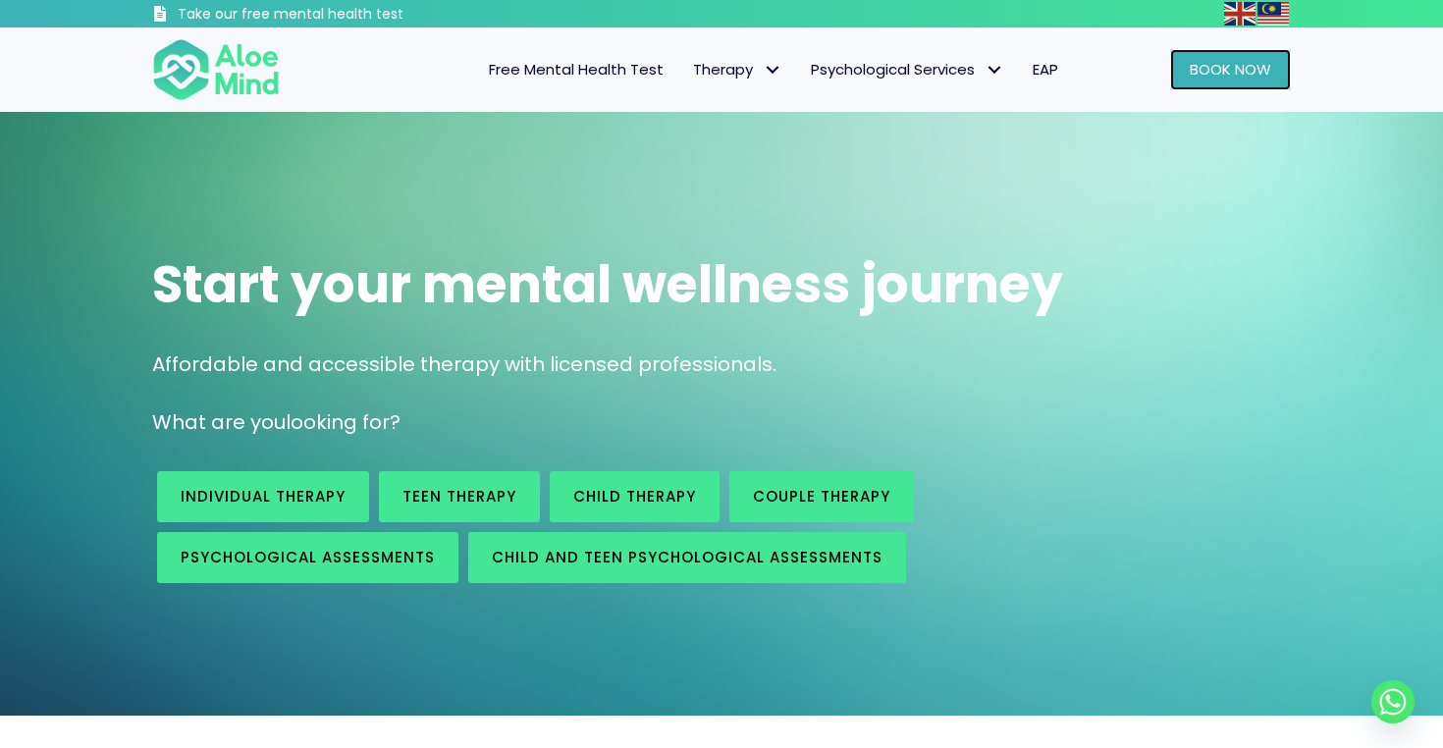
click at [1230, 62] on span "Book Now" at bounding box center [1230, 69] width 81 height 21
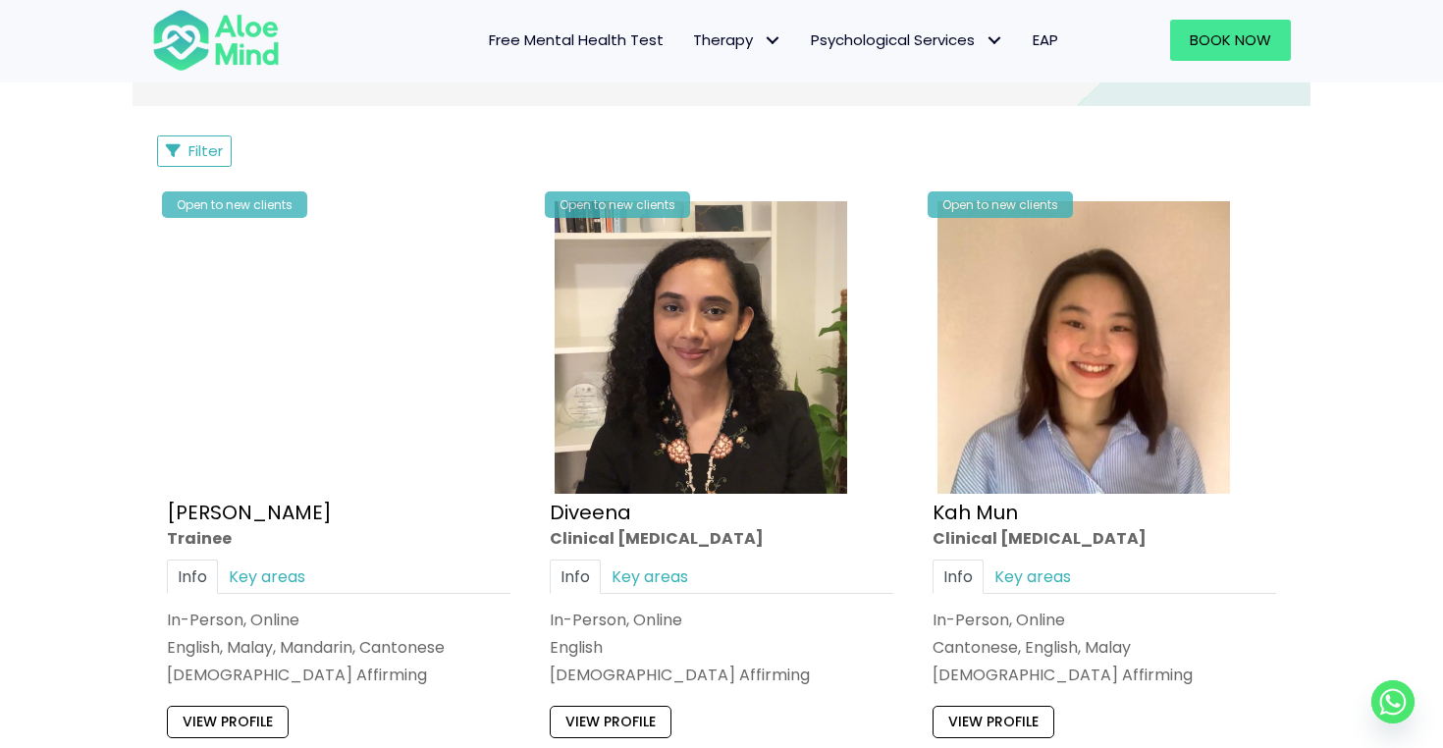
scroll to position [935, 0]
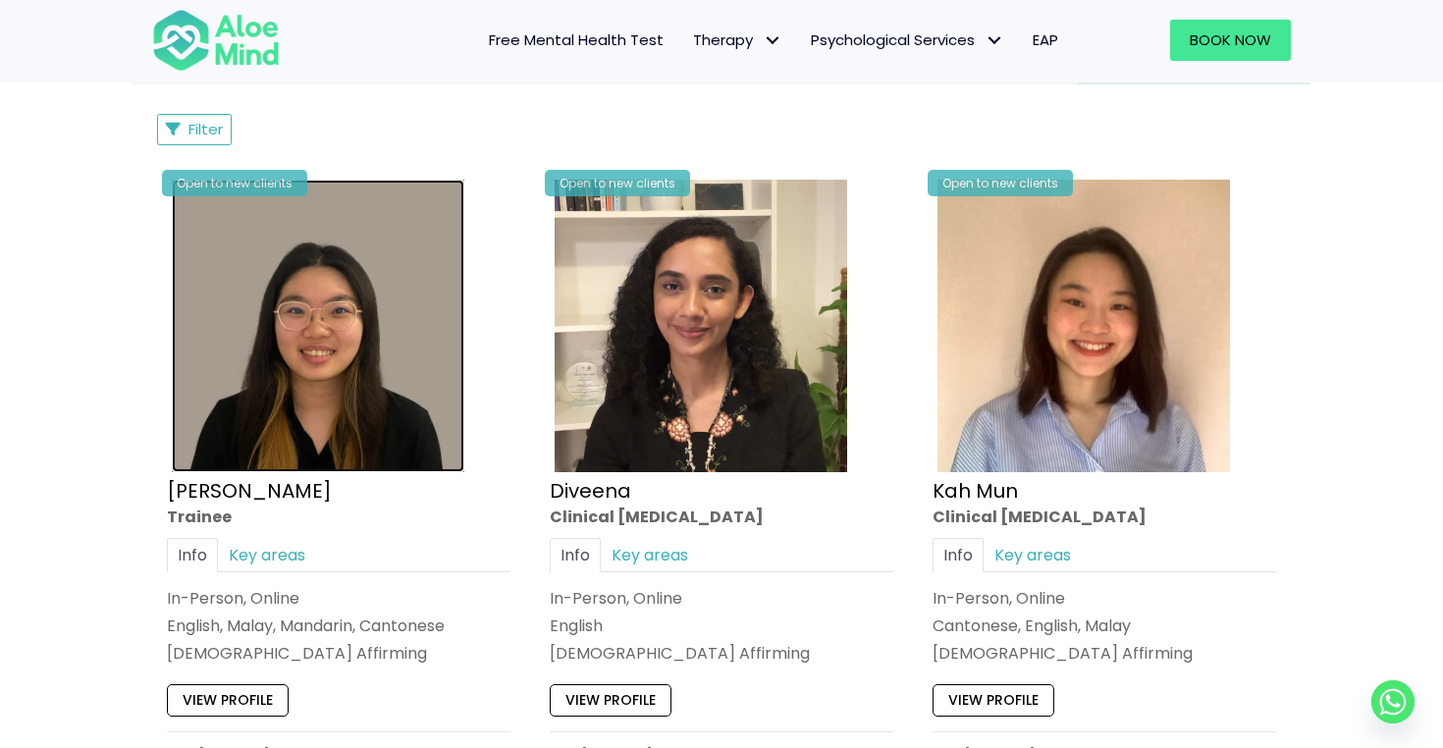
click at [361, 362] on img at bounding box center [318, 326] width 293 height 293
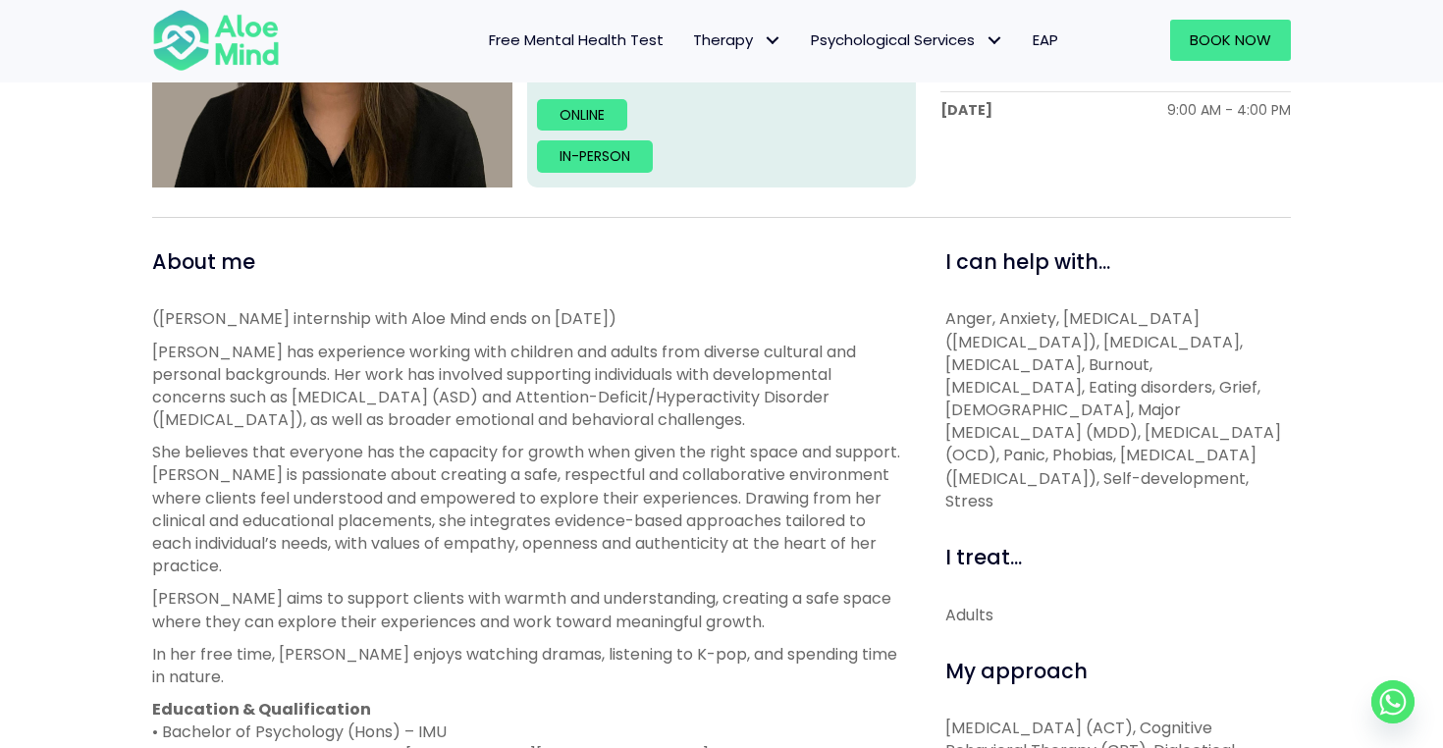
scroll to position [216, 0]
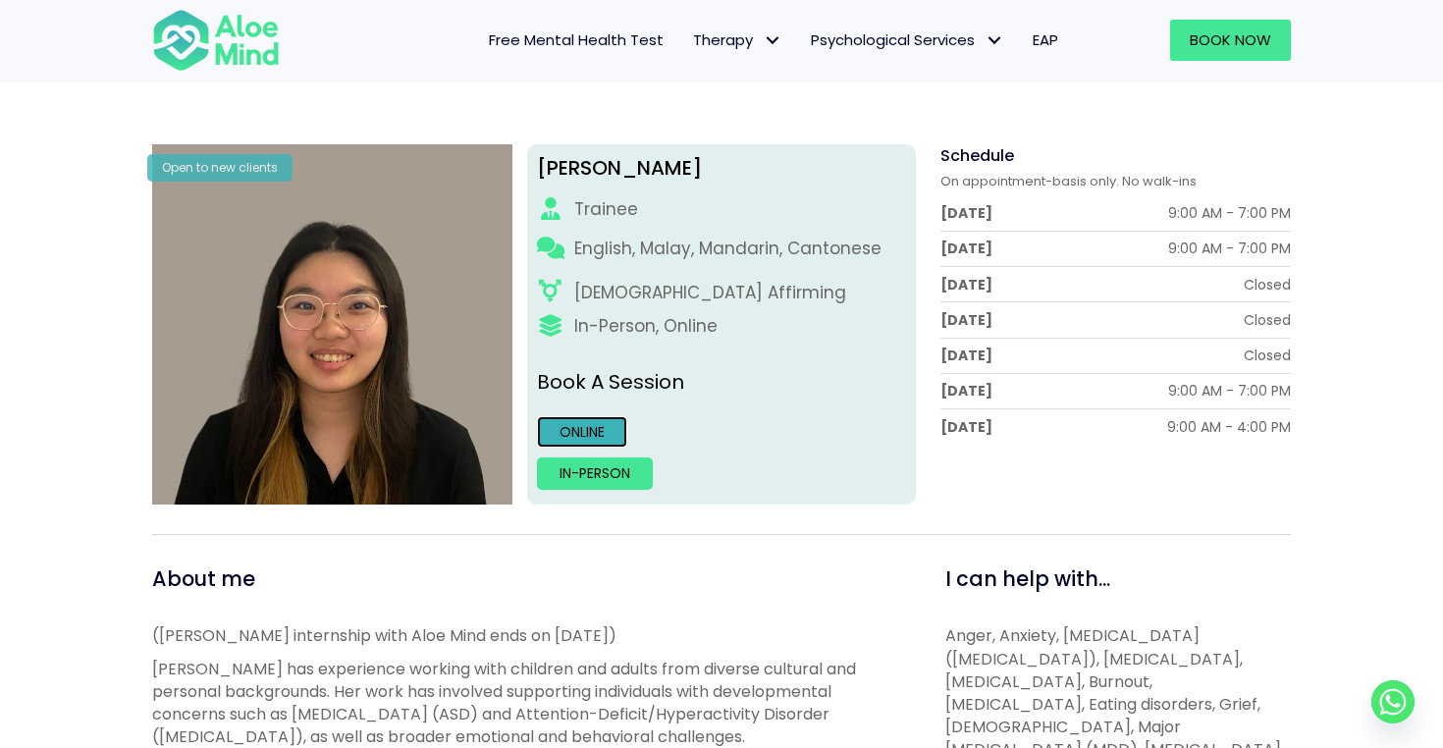
click at [588, 434] on link "Online" at bounding box center [582, 431] width 90 height 31
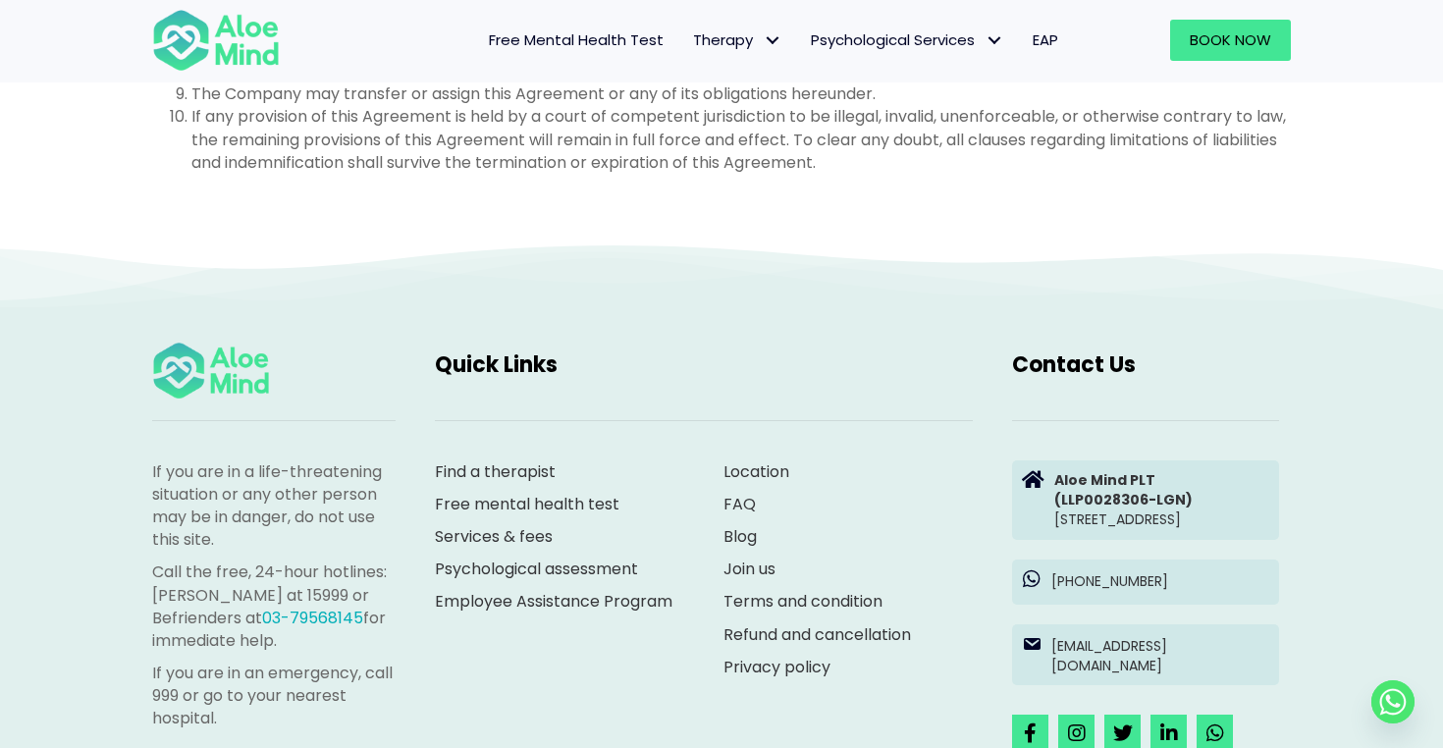
scroll to position [5940, 0]
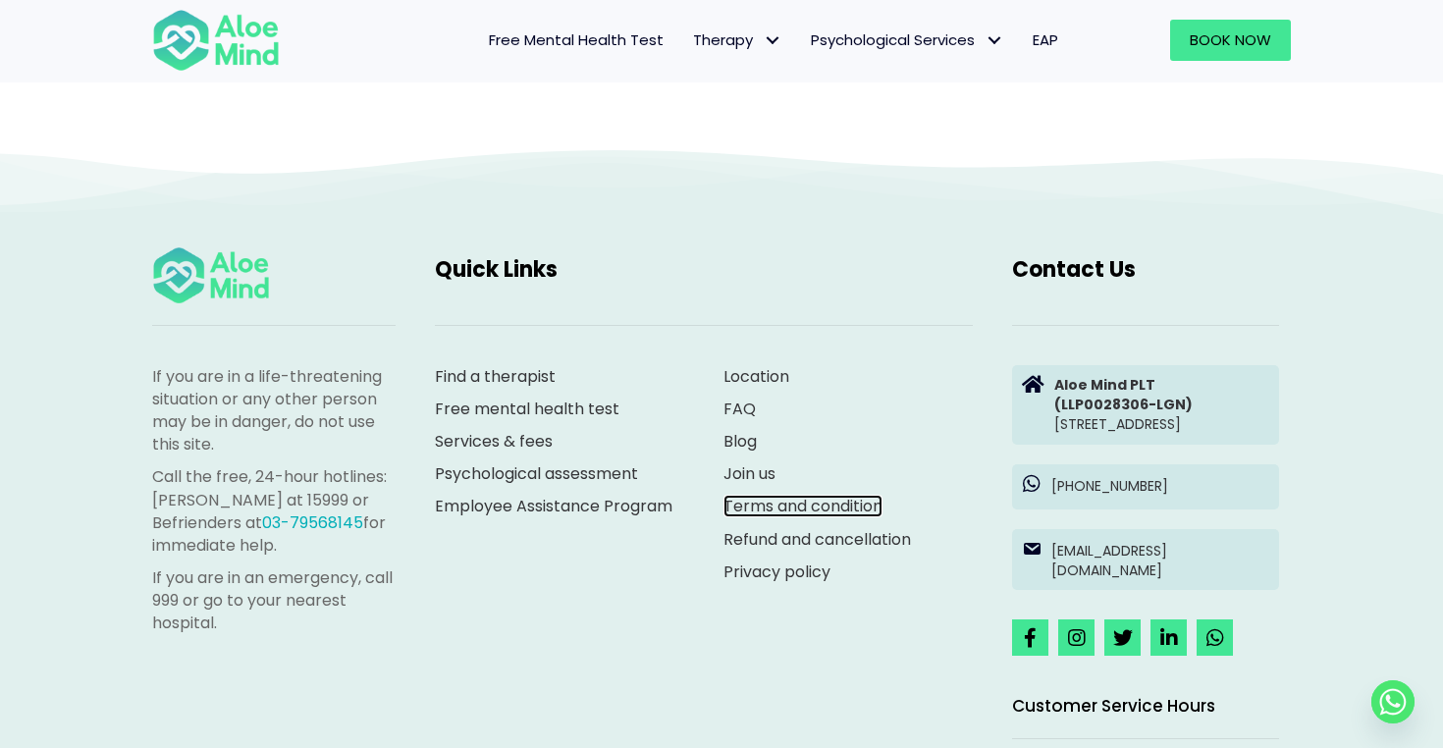
click at [810, 506] on link "Terms and condition" at bounding box center [802, 506] width 159 height 23
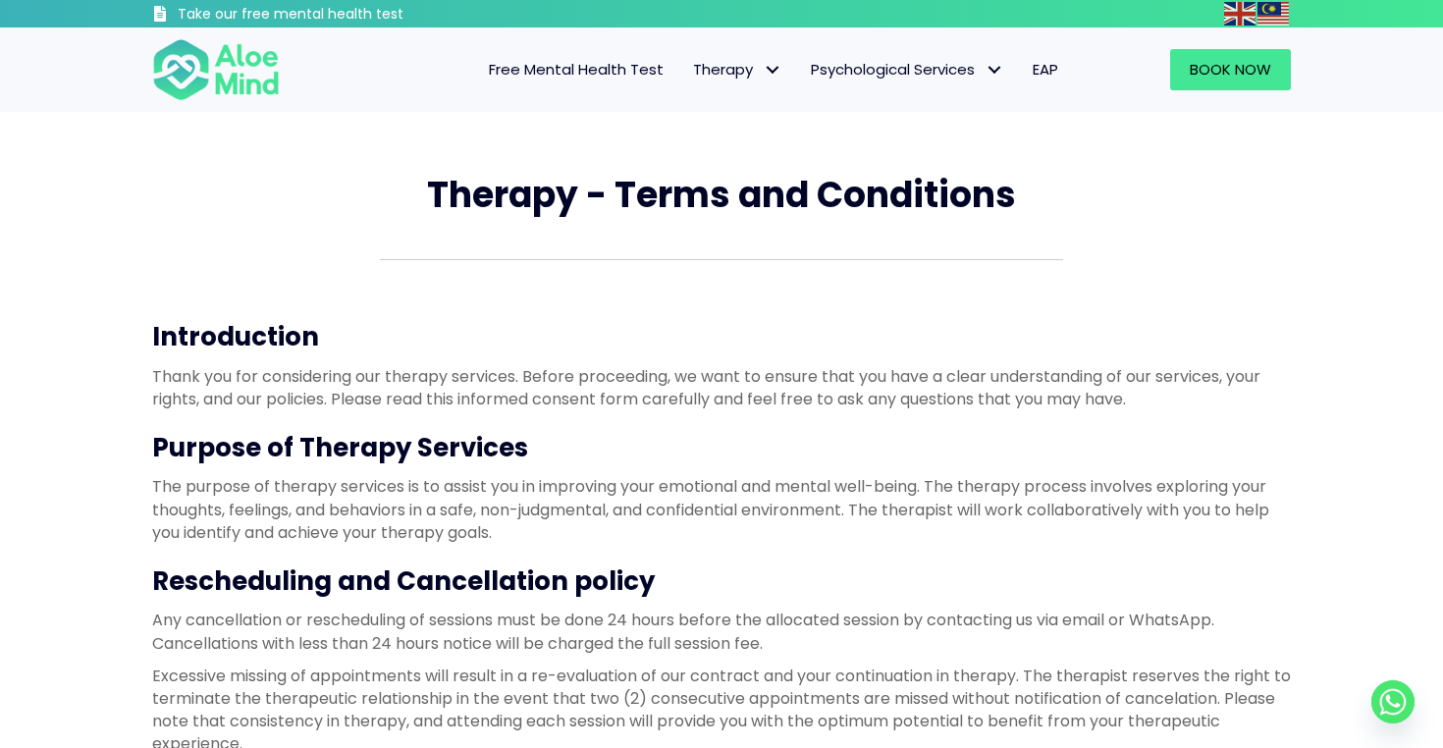
click at [671, 399] on p "Thank you for considering our therapy services. Before proceeding, we want to e…" at bounding box center [721, 387] width 1139 height 45
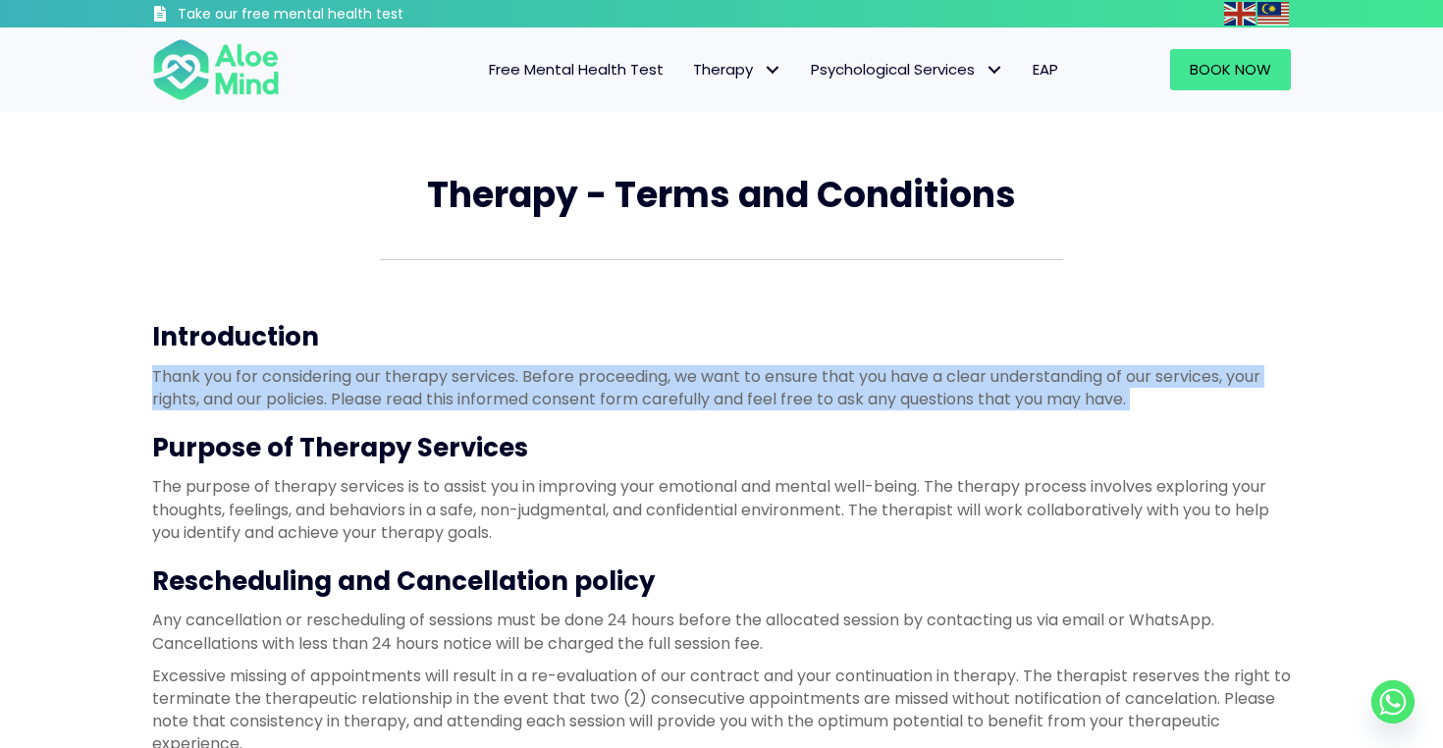
click at [671, 399] on p "Thank you for considering our therapy services. Before proceeding, we want to e…" at bounding box center [721, 387] width 1139 height 45
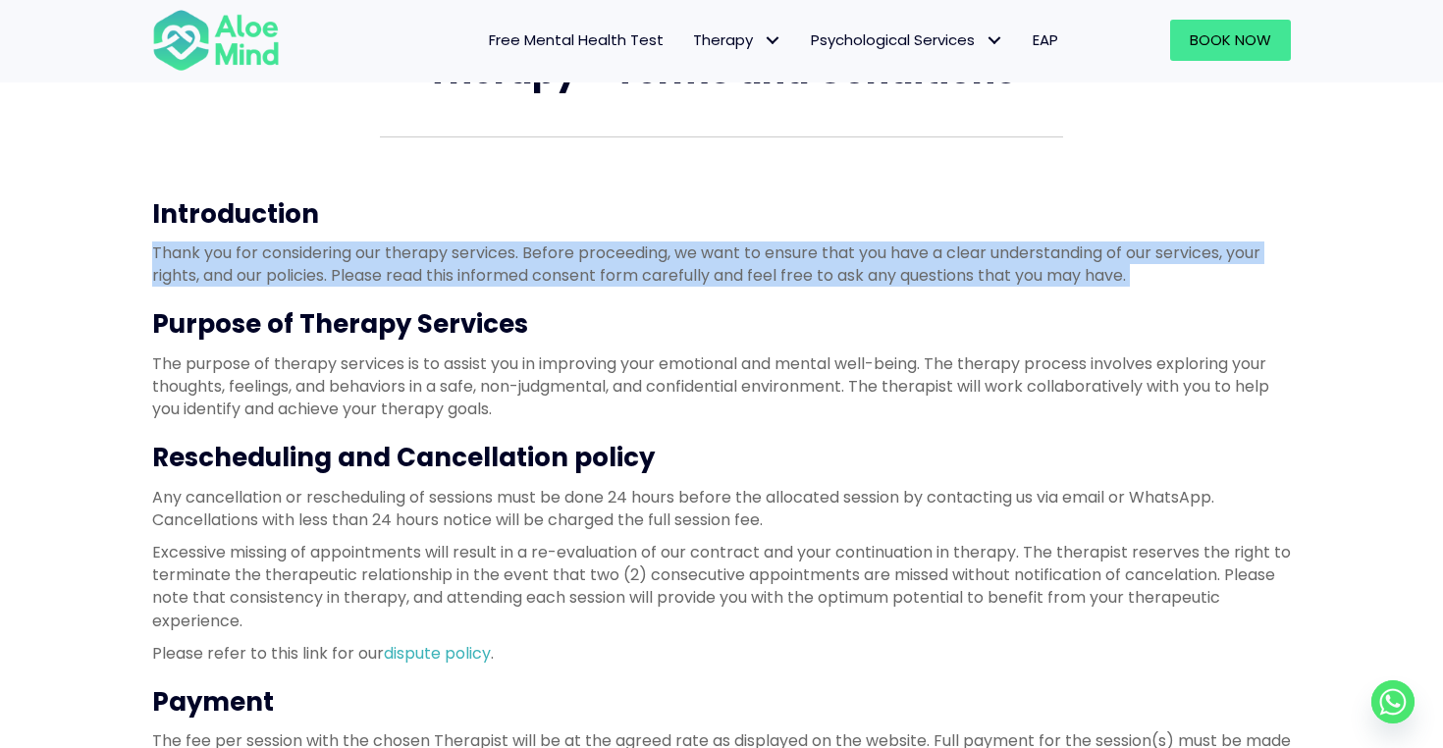
click at [671, 390] on p "The purpose of therapy services is to assist you in improving your emotional an…" at bounding box center [721, 386] width 1139 height 69
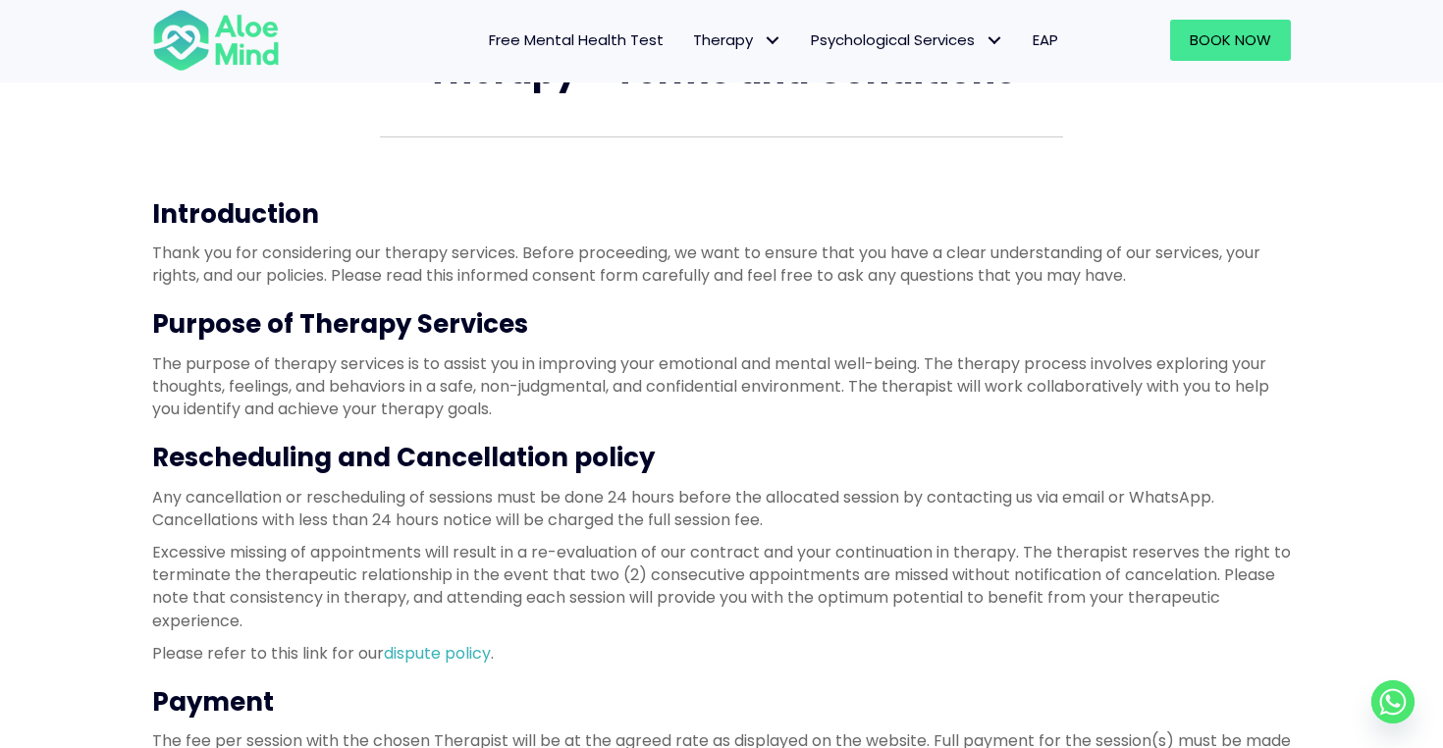
click at [671, 390] on p "The purpose of therapy services is to assist you in improving your emotional an…" at bounding box center [721, 386] width 1139 height 69
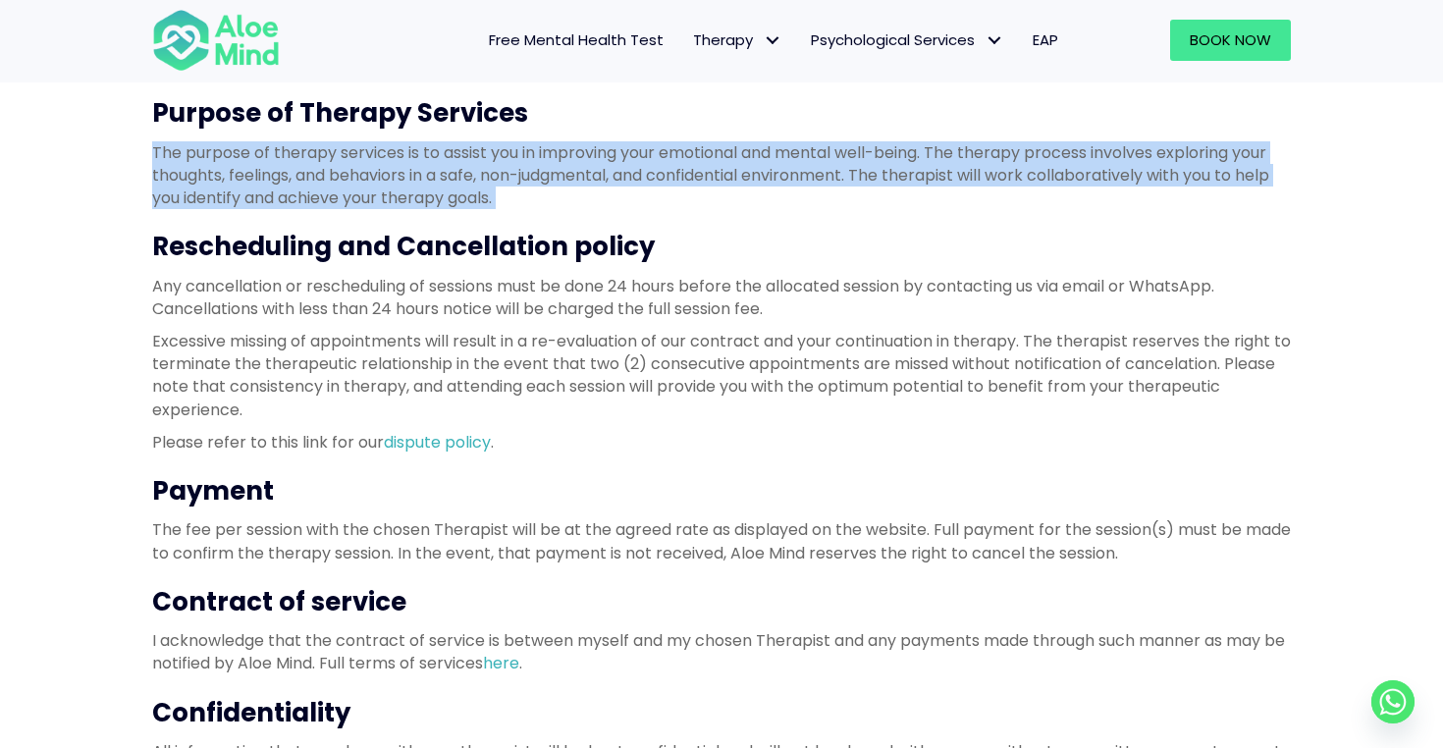
scroll to position [439, 0]
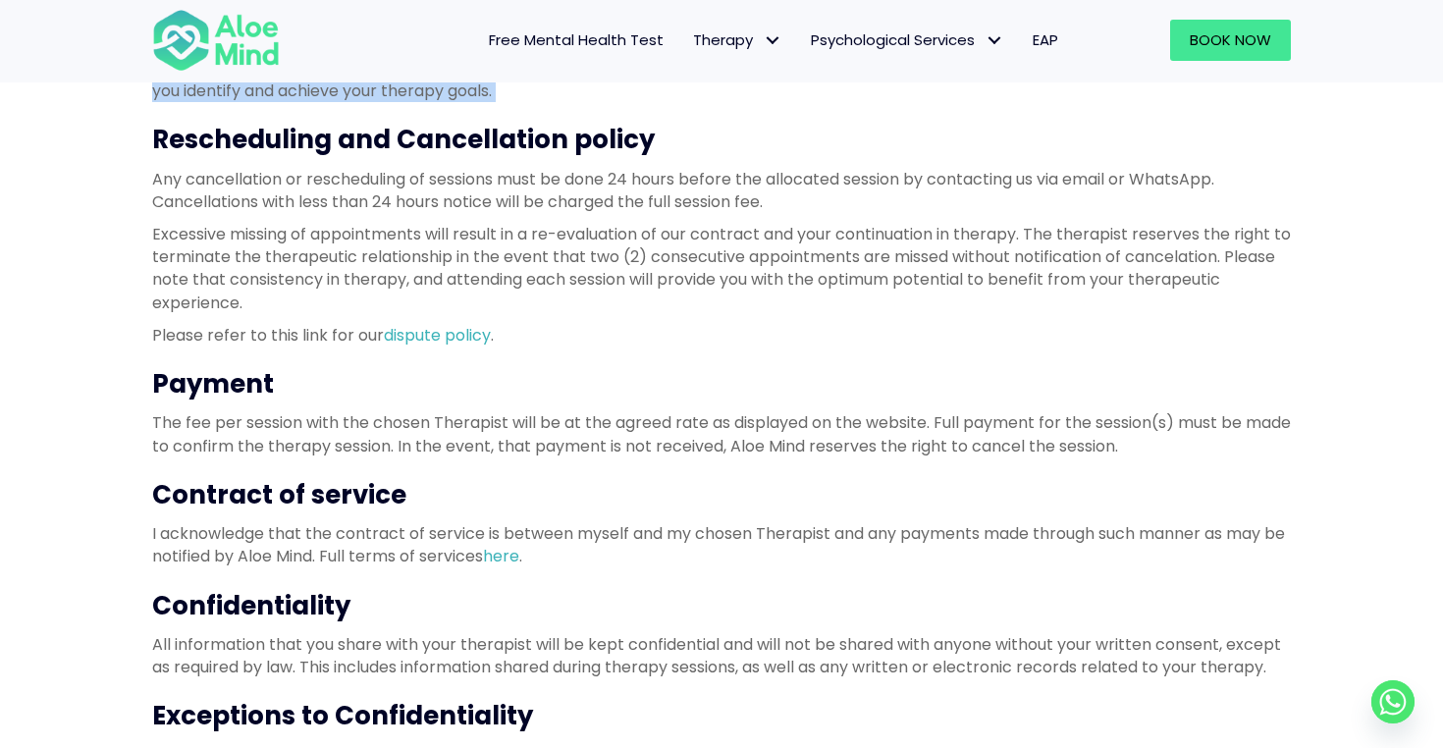
click at [671, 390] on h3 "Payment" at bounding box center [721, 383] width 1139 height 35
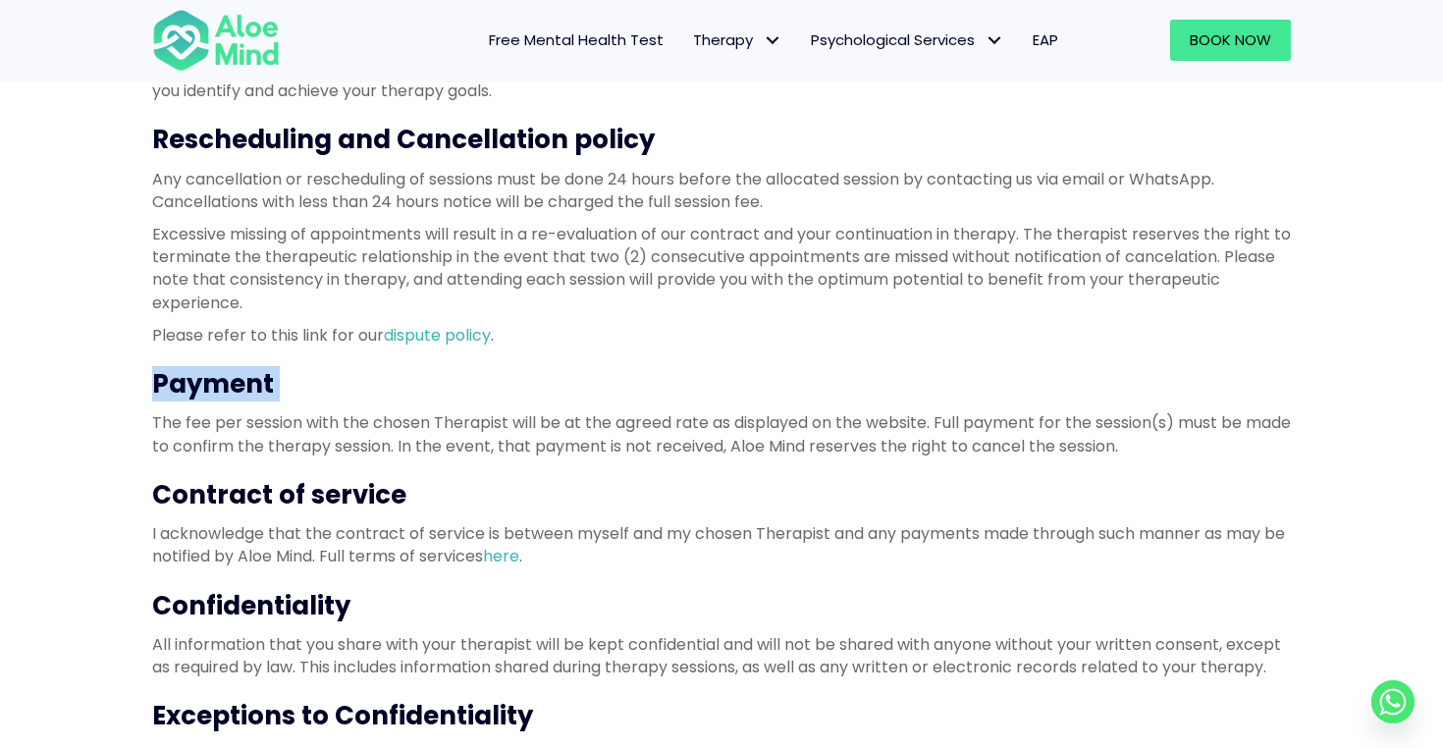
click at [576, 230] on p "Excessive missing of appointments will result in a re-evaluation of our contrac…" at bounding box center [721, 268] width 1139 height 91
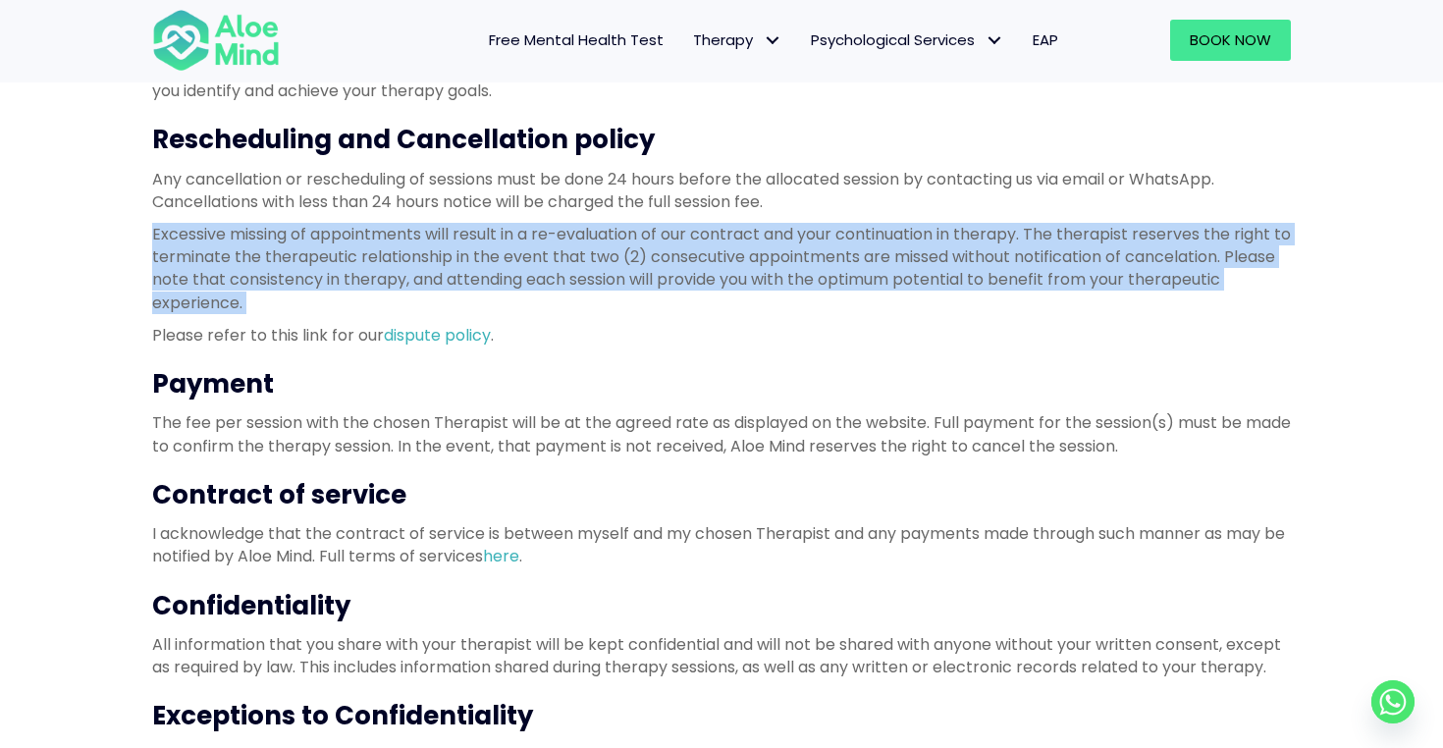
click at [645, 183] on p "Any cancellation or rescheduling of sessions must be done 24 hours before the a…" at bounding box center [721, 190] width 1139 height 45
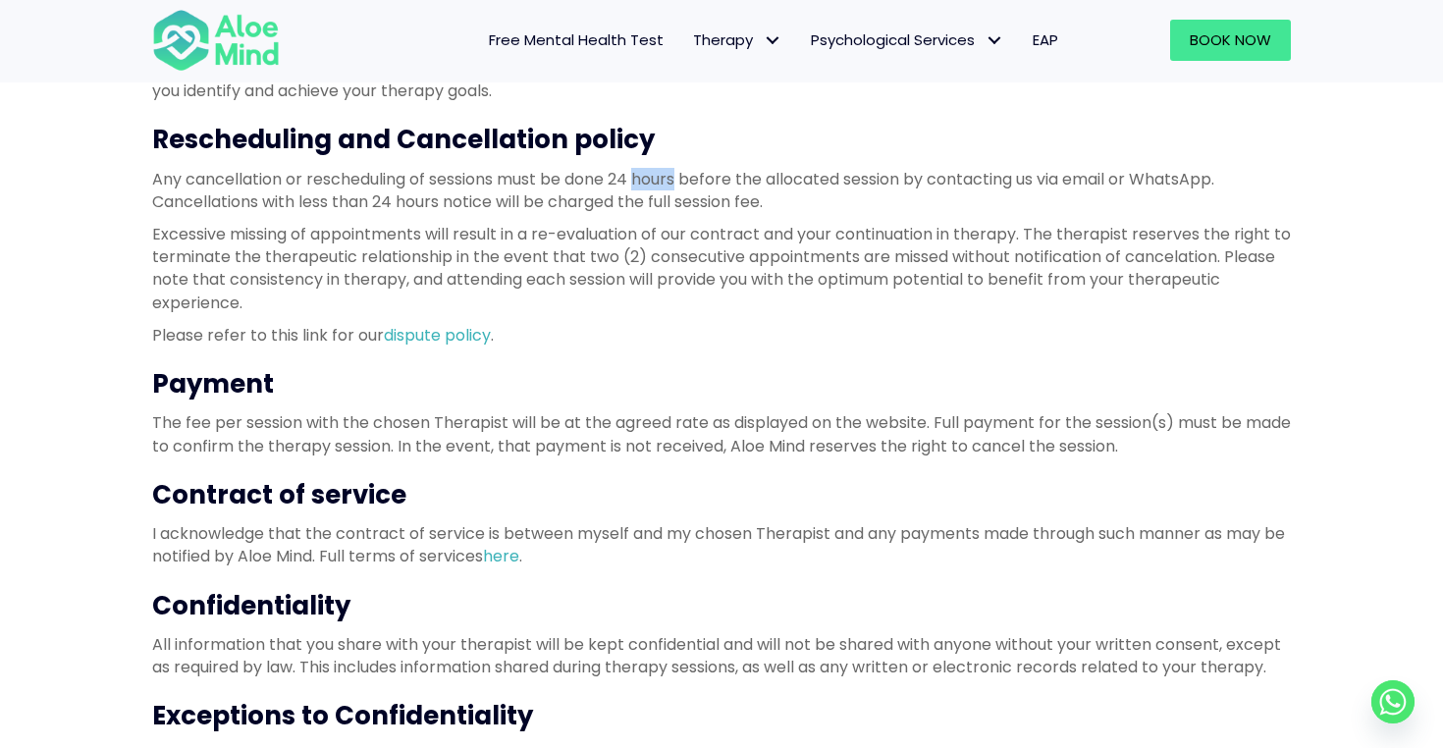
click at [645, 183] on p "Any cancellation or rescheduling of sessions must be done 24 hours before the a…" at bounding box center [721, 190] width 1139 height 45
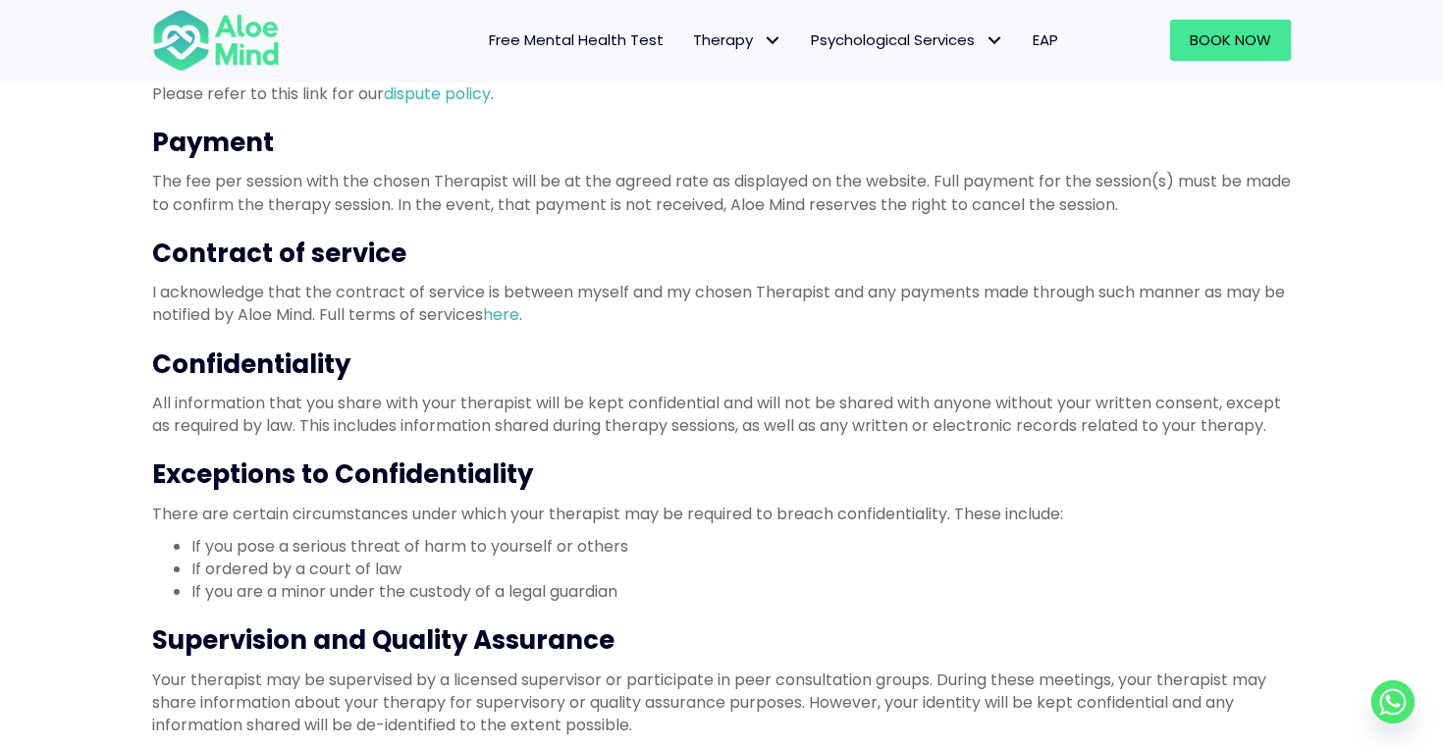
scroll to position [730, 0]
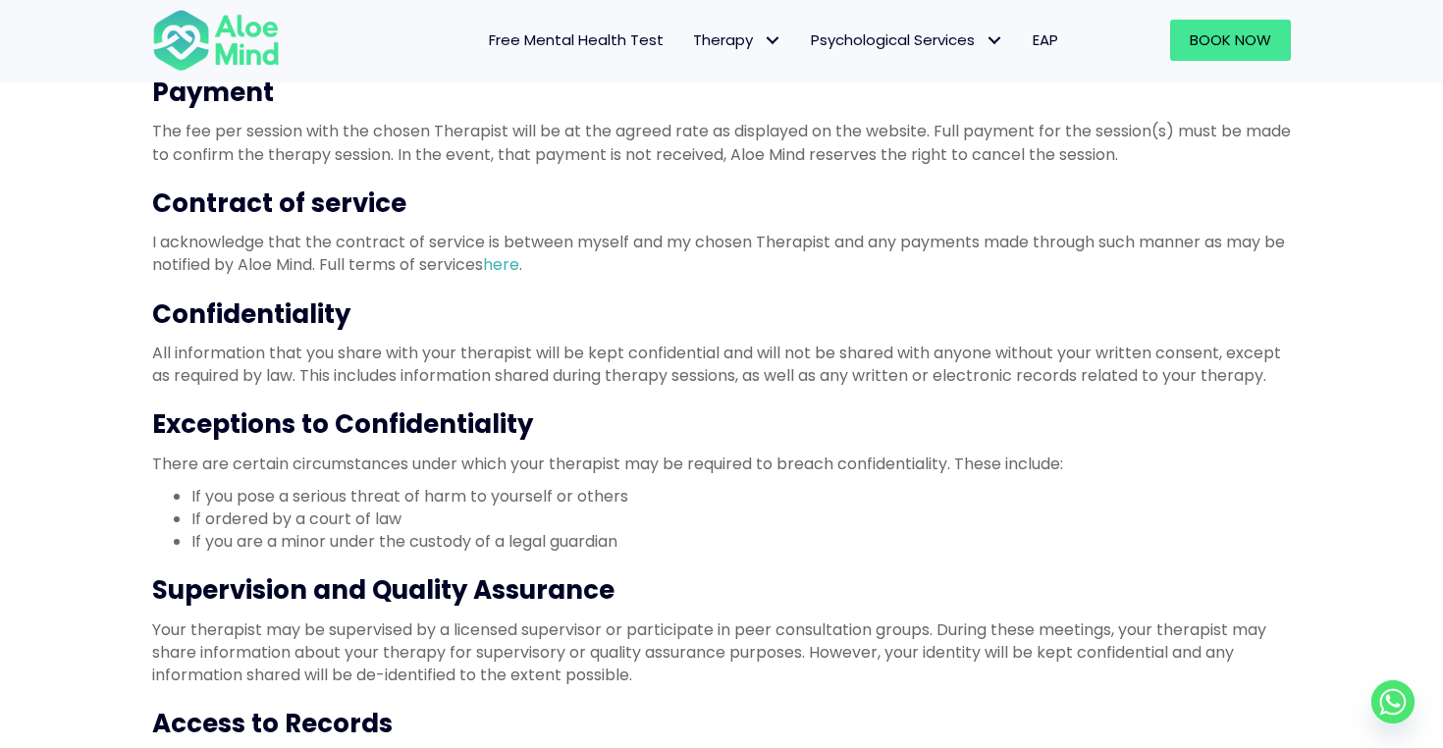
click at [575, 376] on p "All information that you share with your therapist will be kept confidential an…" at bounding box center [721, 364] width 1139 height 45
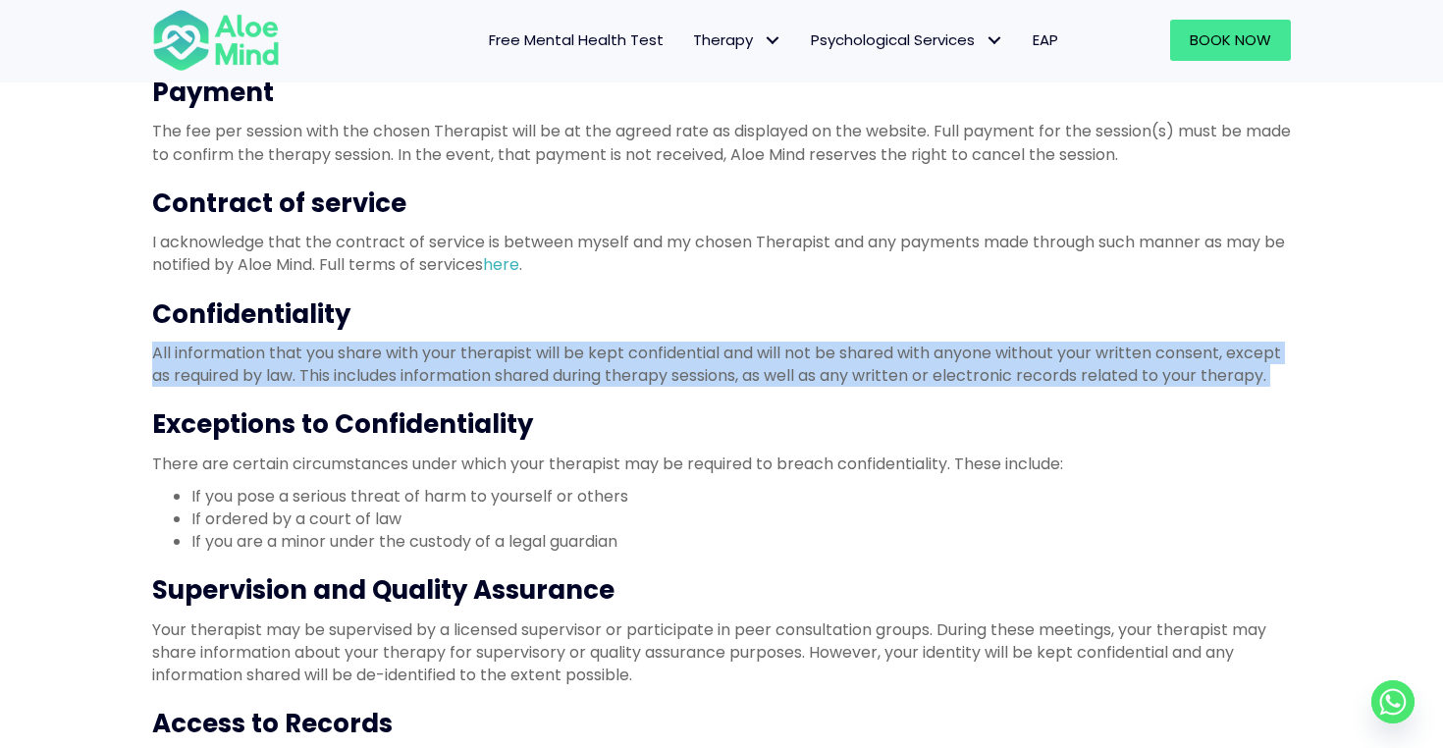
scroll to position [842, 0]
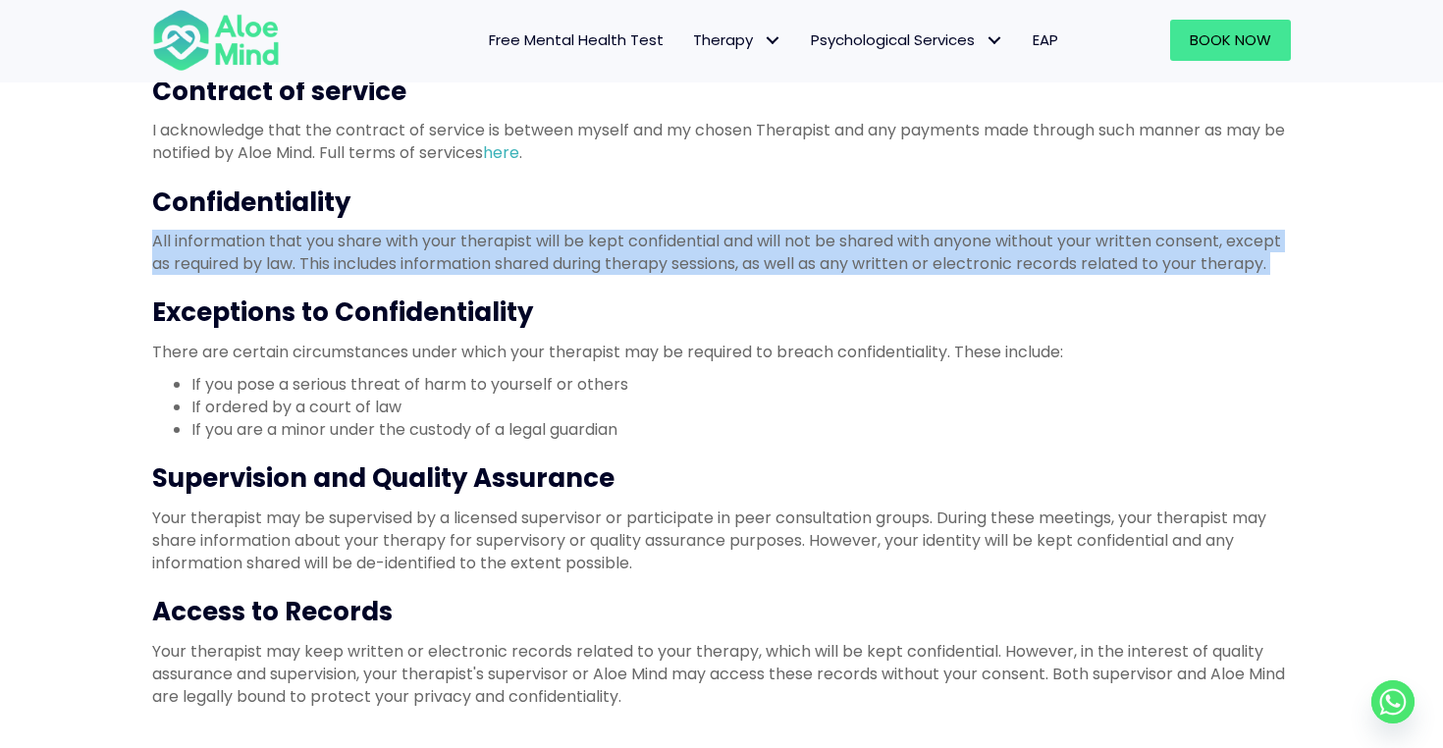
click at [575, 376] on li "If you pose a serious threat of harm to yourself or others" at bounding box center [740, 384] width 1099 height 23
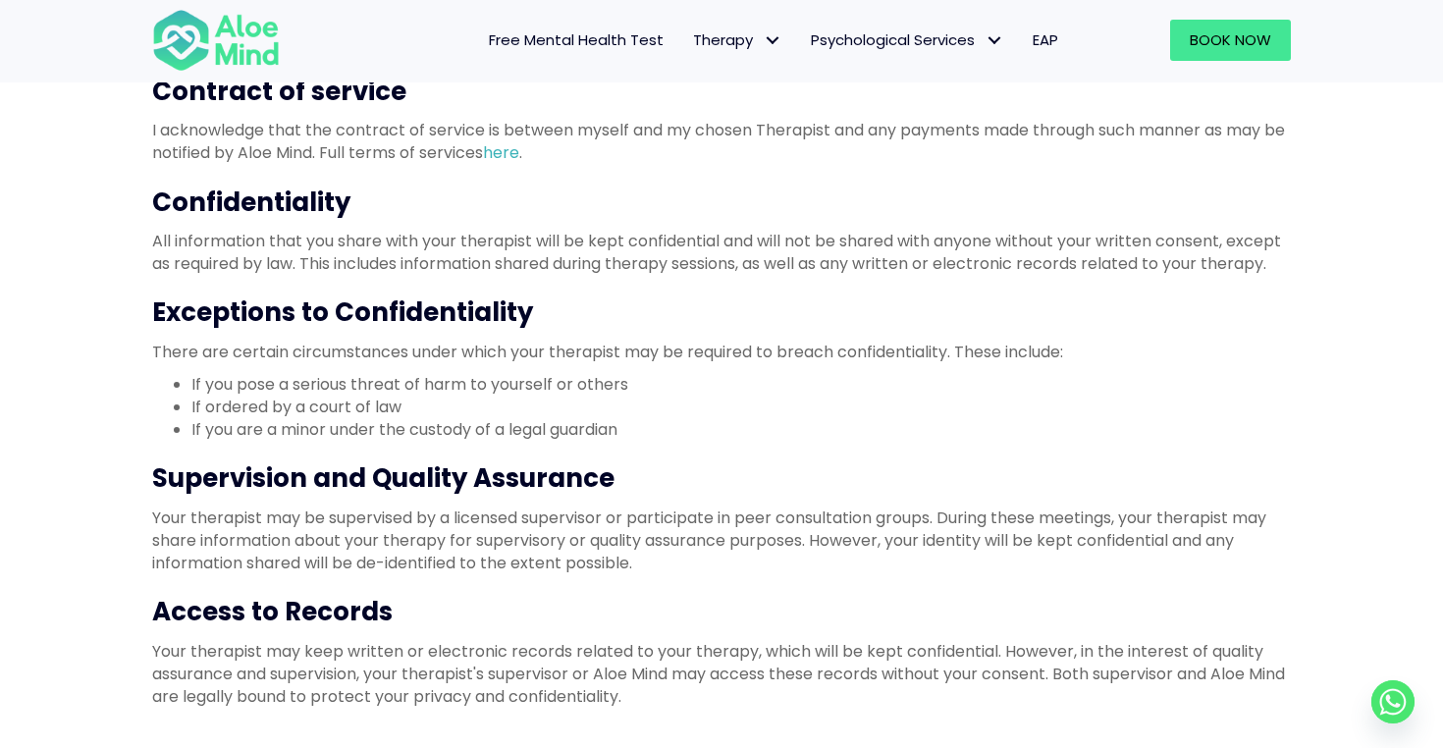
click at [575, 376] on li "If you pose a serious threat of harm to yourself or others" at bounding box center [740, 384] width 1099 height 23
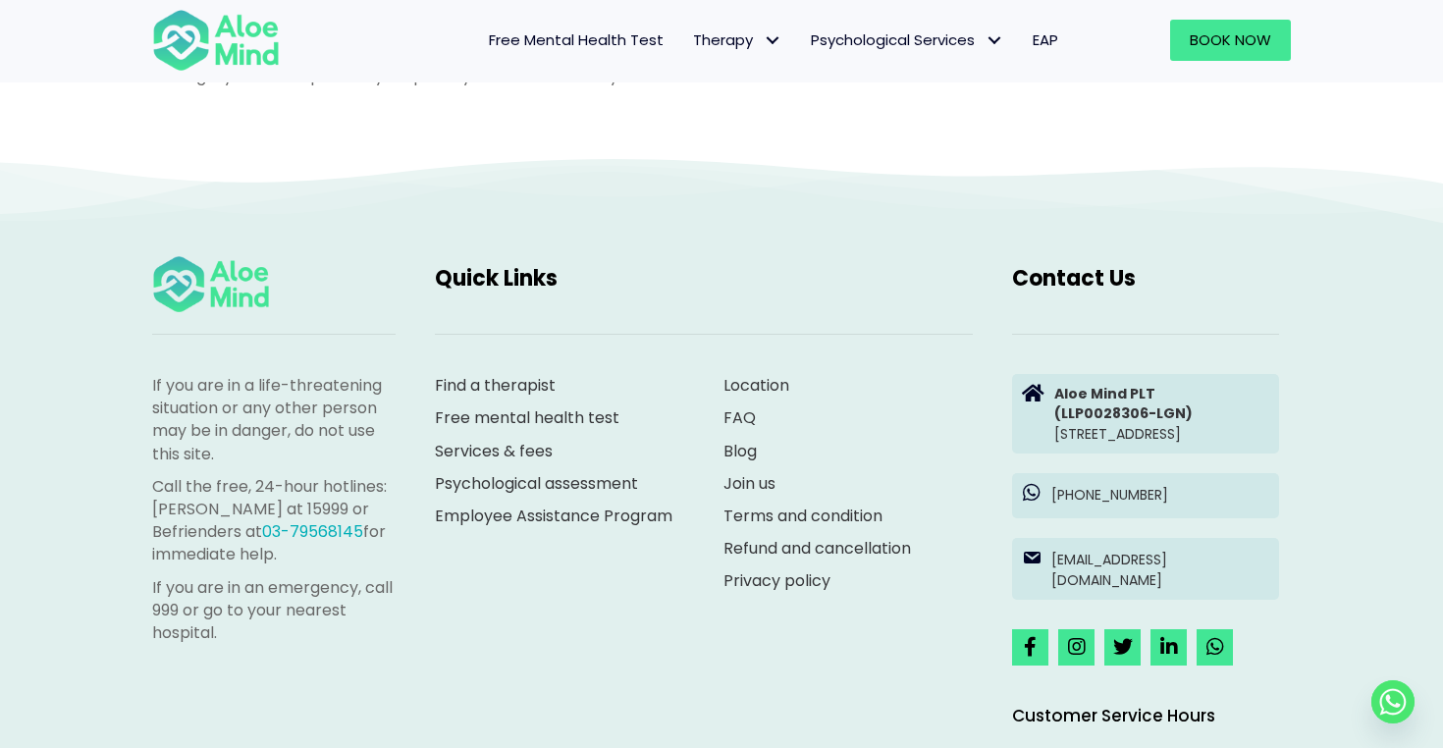
scroll to position [1211, 0]
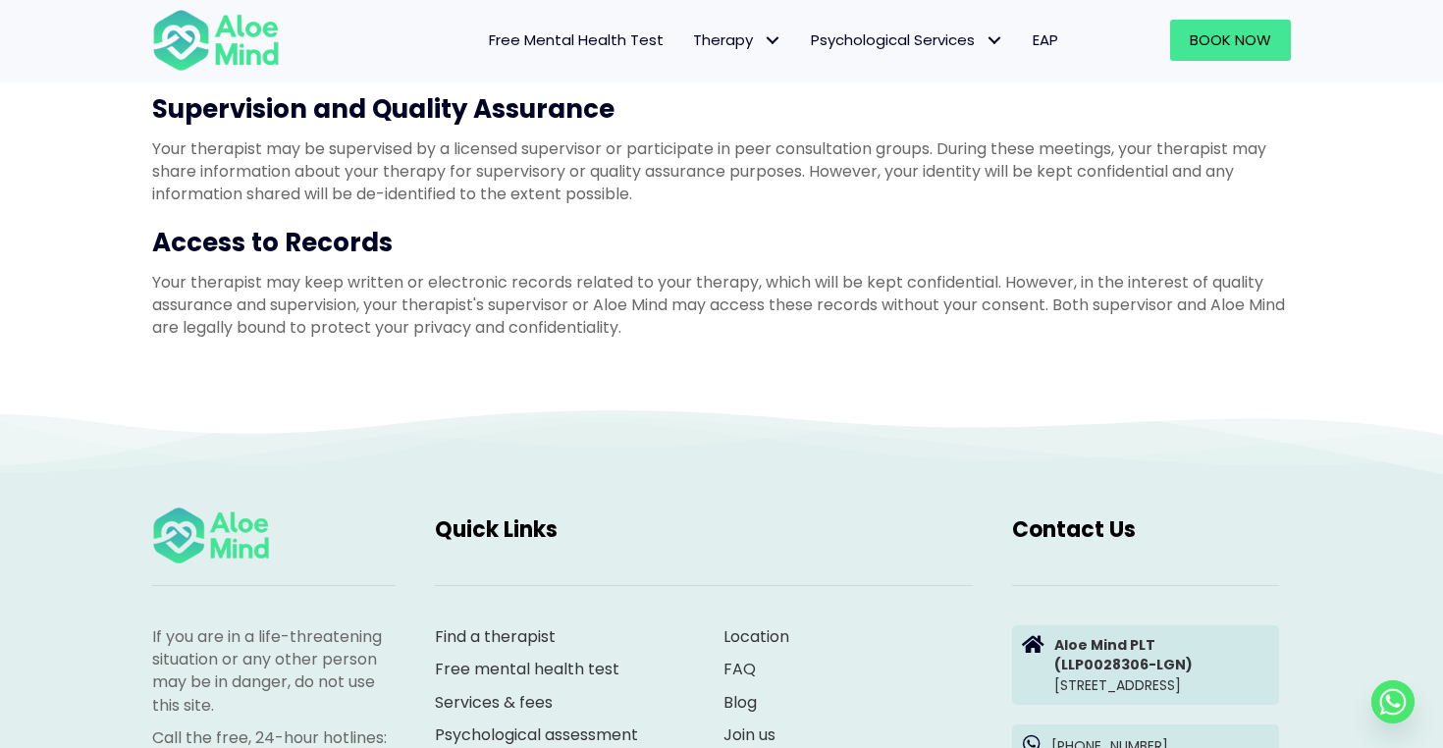
click at [507, 306] on p "Your therapist may keep written or electronic records related to your therapy, …" at bounding box center [721, 305] width 1139 height 69
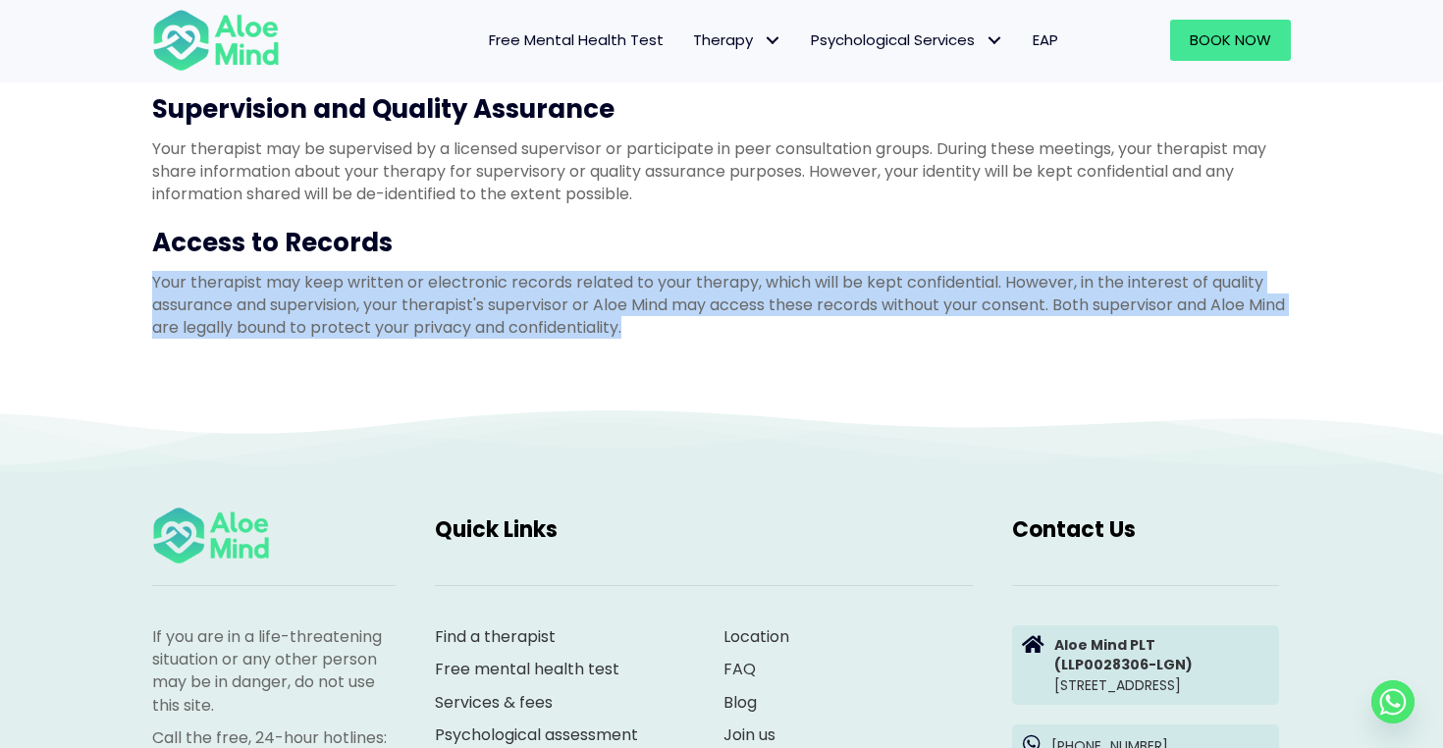
click at [507, 306] on p "Your therapist may keep written or electronic records related to your therapy, …" at bounding box center [721, 305] width 1139 height 69
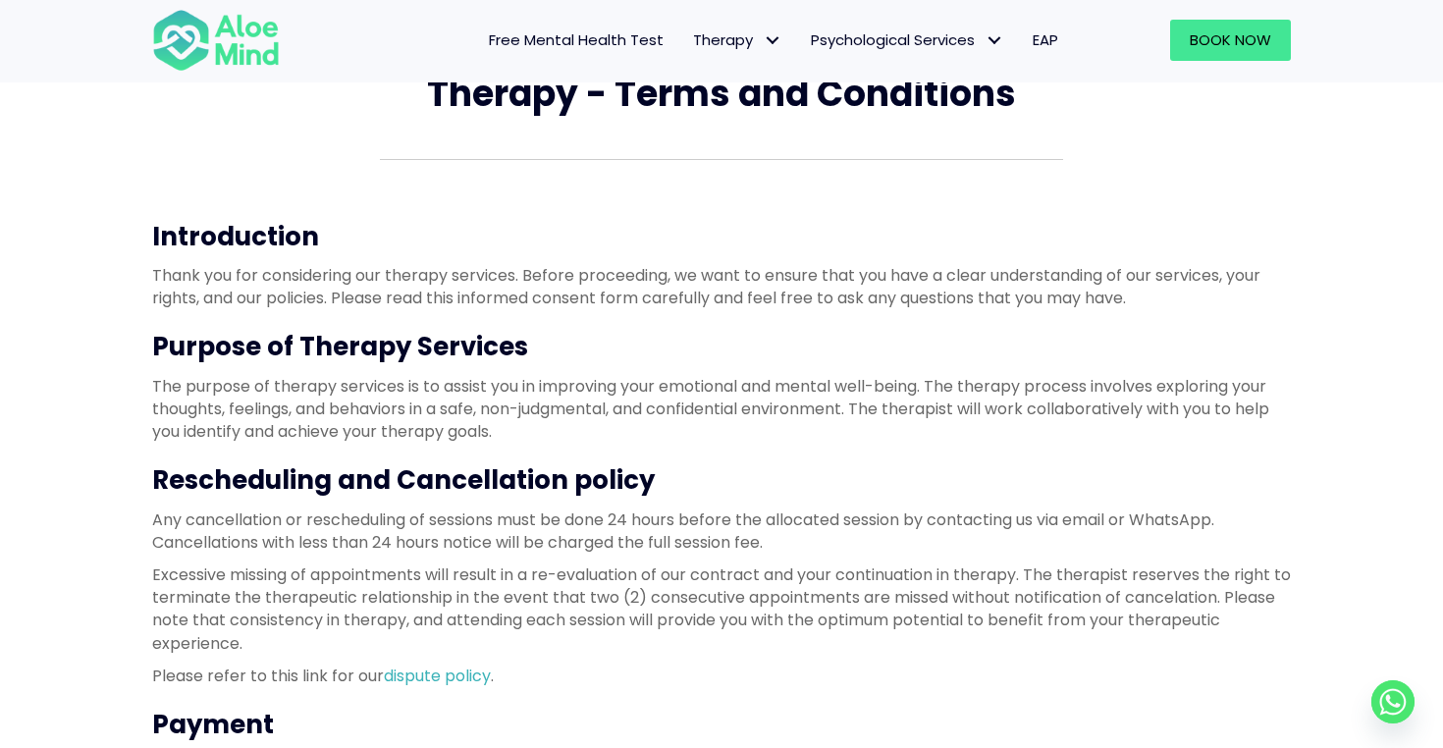
scroll to position [112, 0]
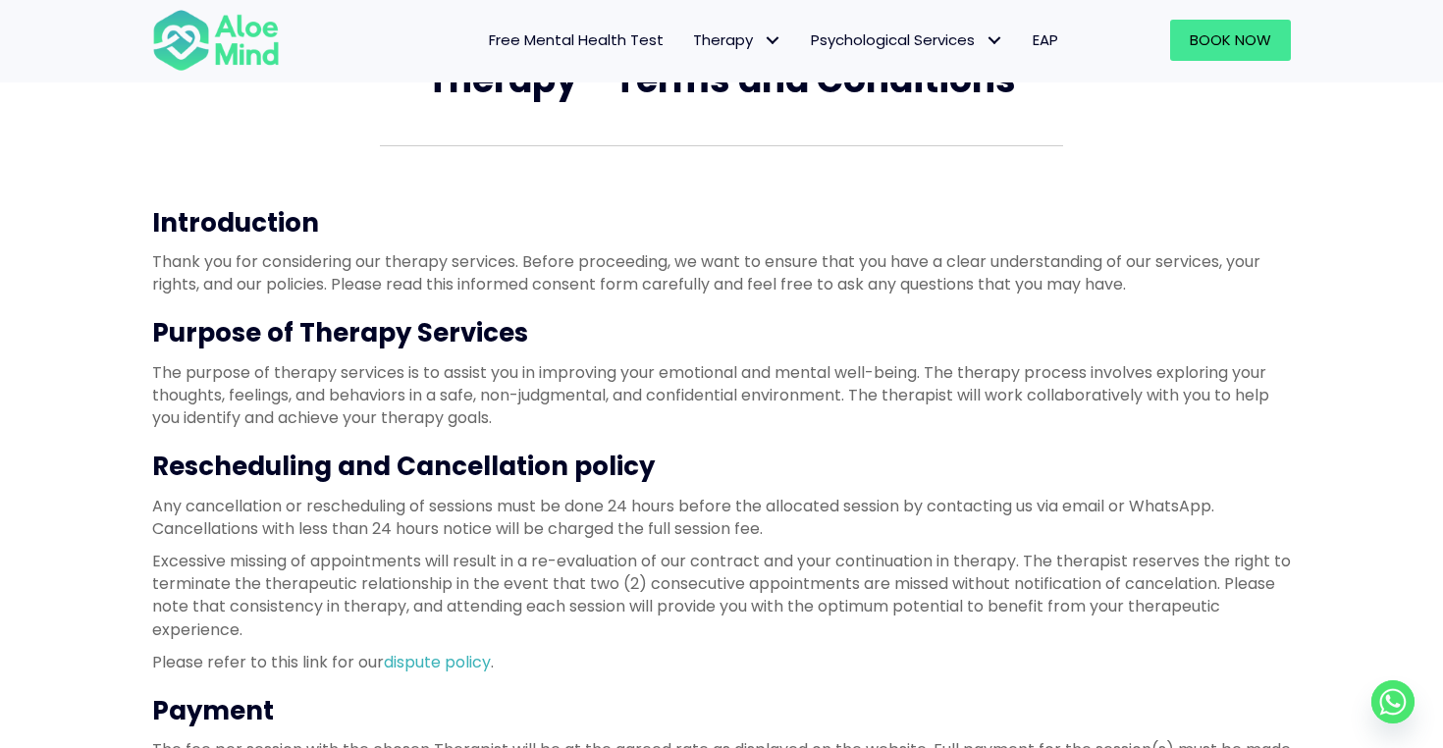
click at [675, 280] on p "Thank you for considering our therapy services. Before proceeding, we want to e…" at bounding box center [721, 272] width 1139 height 45
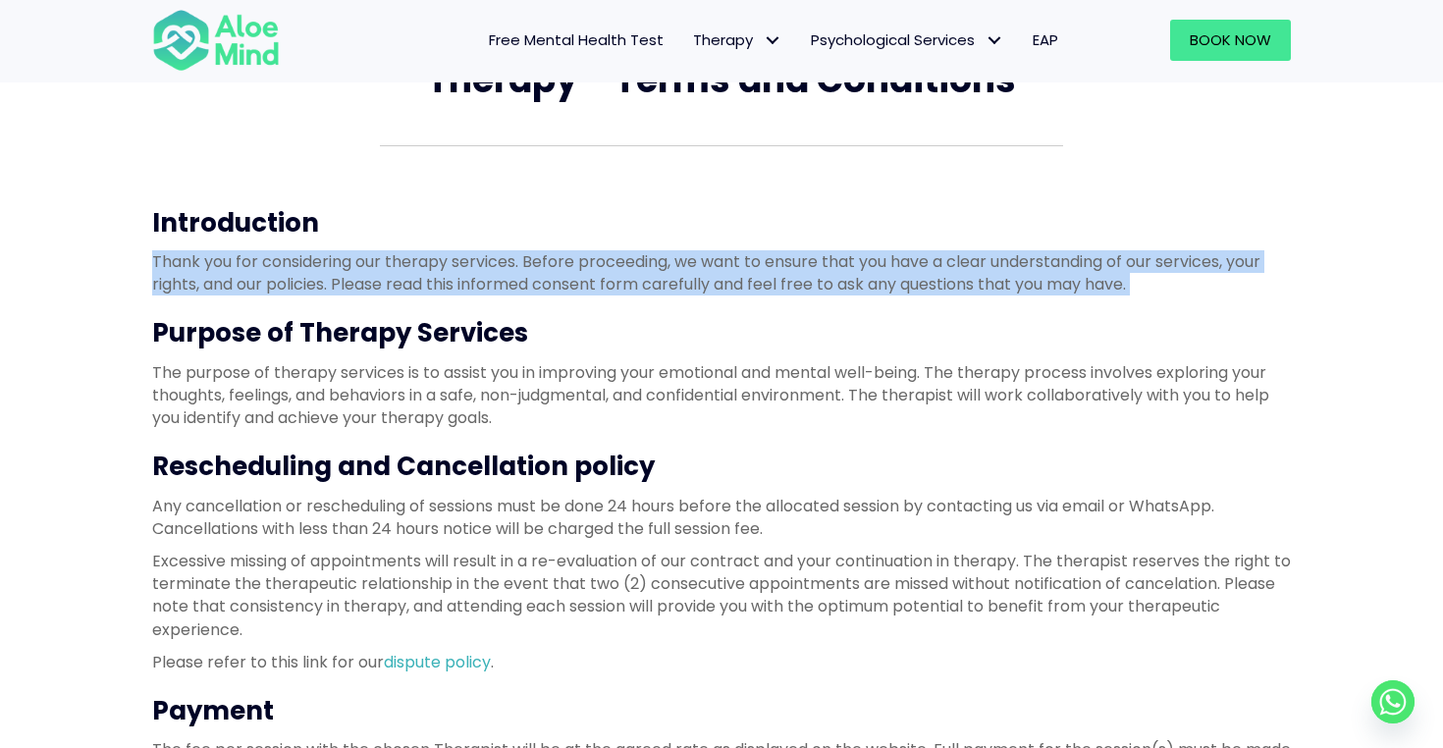
click at [675, 280] on p "Thank you for considering our therapy services. Before proceeding, we want to e…" at bounding box center [721, 272] width 1139 height 45
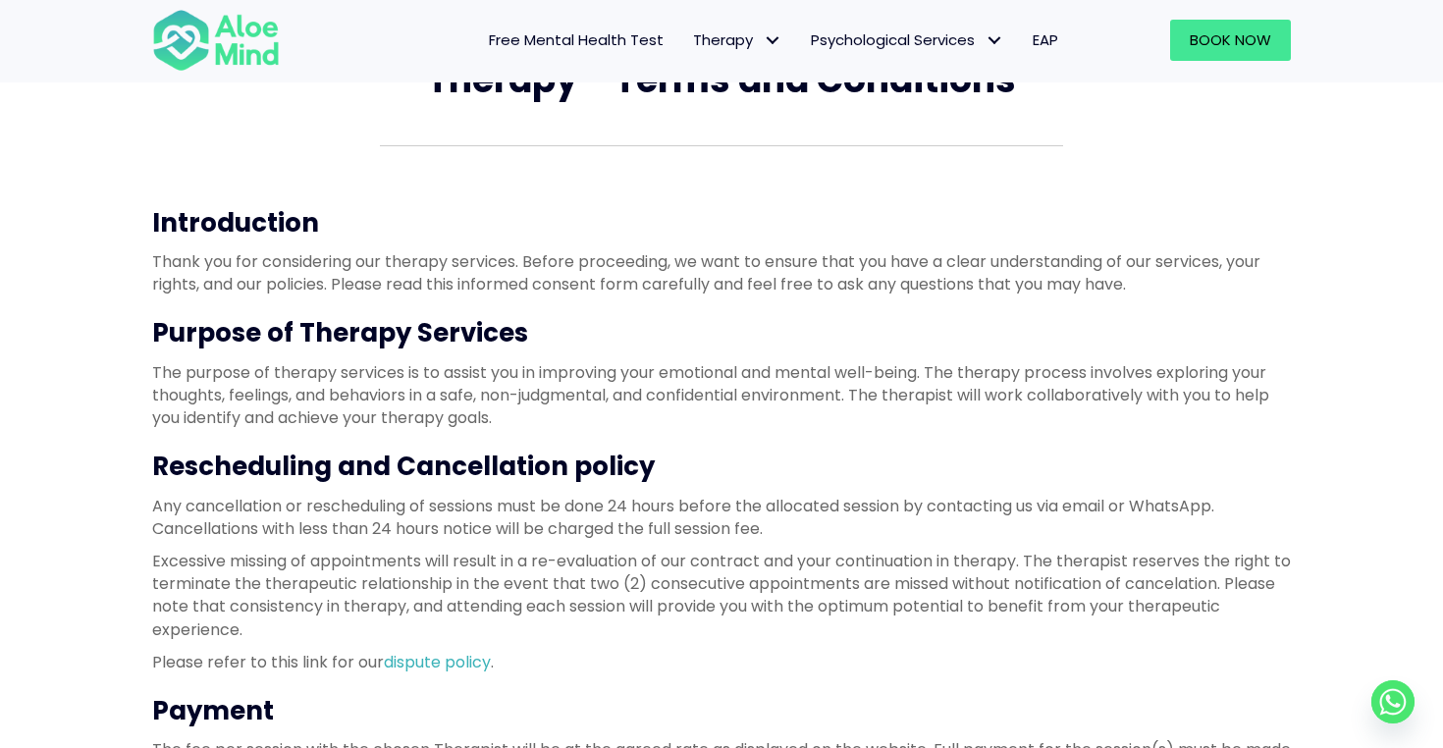
click at [675, 280] on p "Thank you for considering our therapy services. Before proceeding, we want to e…" at bounding box center [721, 272] width 1139 height 45
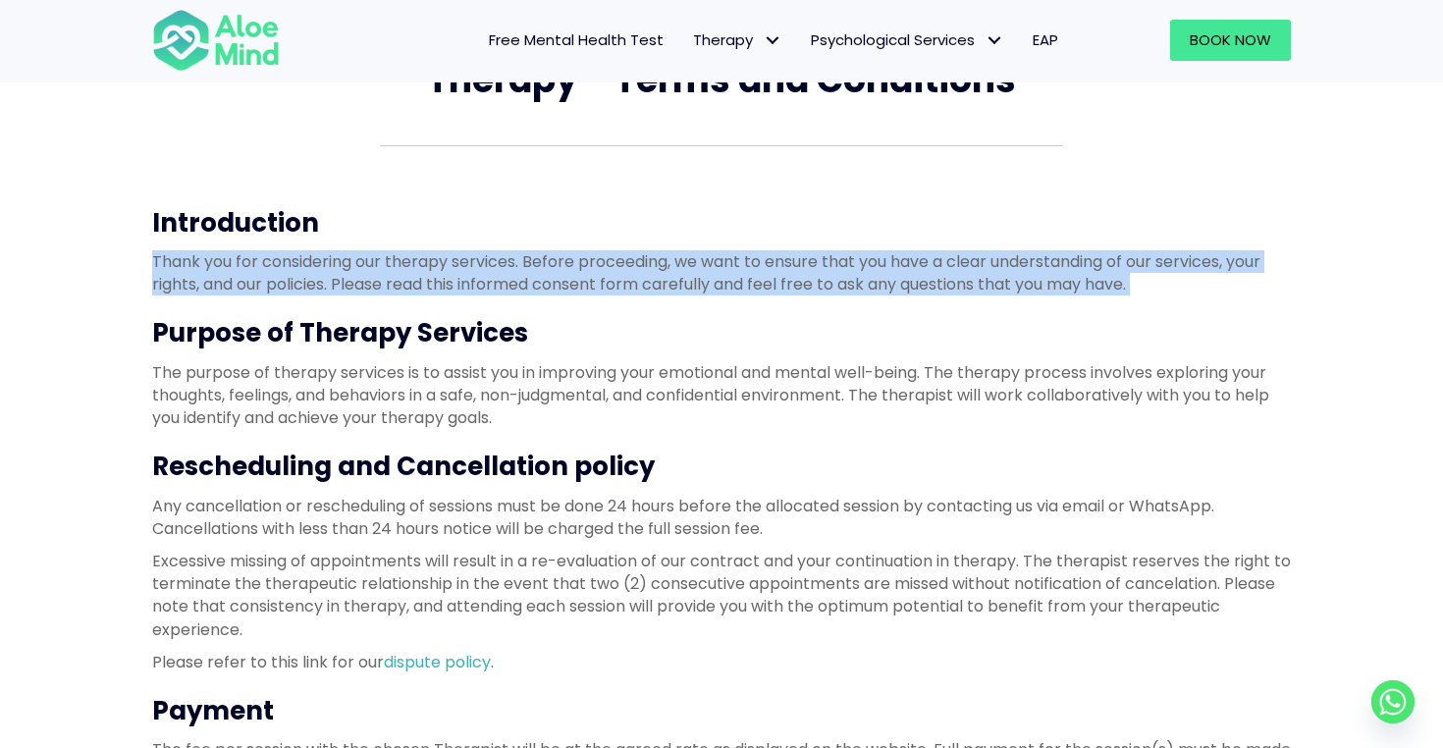
click at [675, 280] on p "Thank you for considering our therapy services. Before proceeding, we want to e…" at bounding box center [721, 272] width 1139 height 45
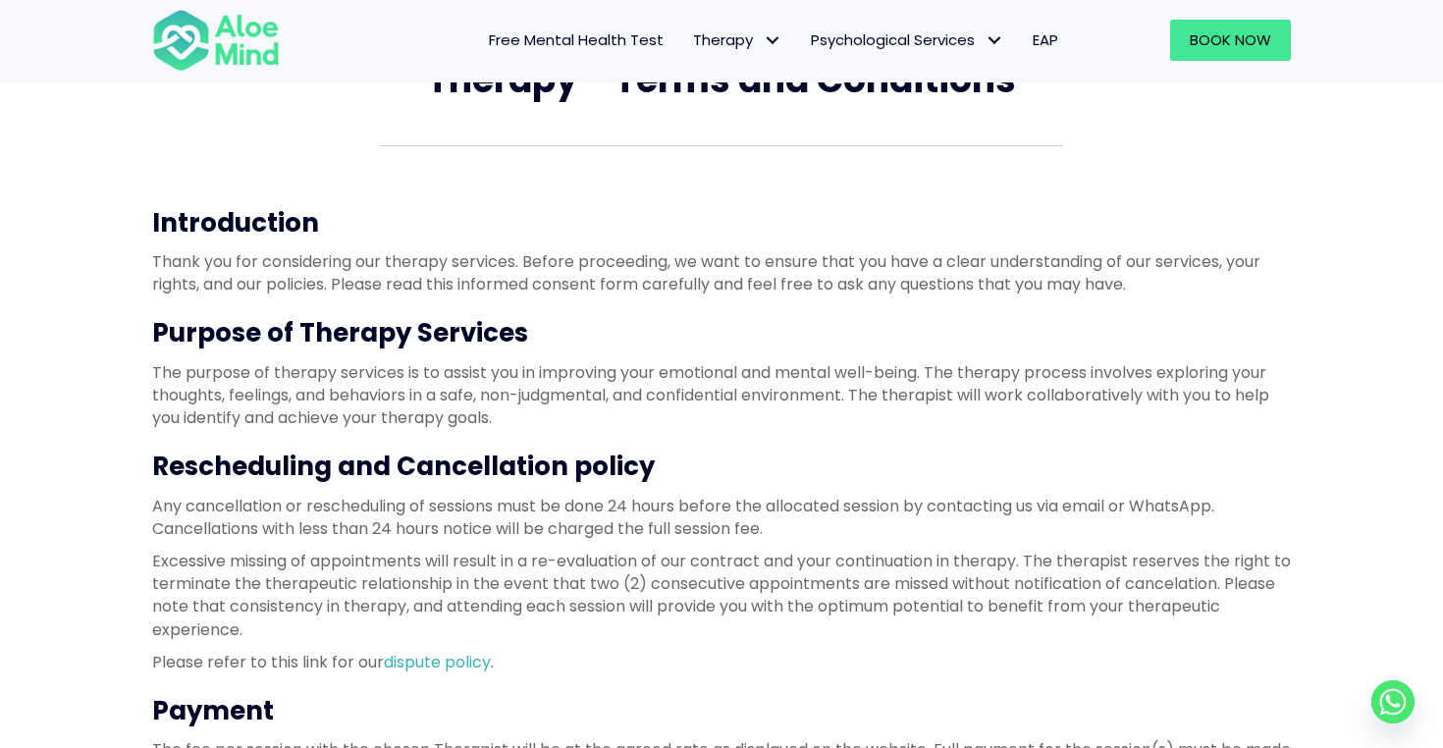
click at [675, 280] on p "Thank you for considering our therapy services. Before proceeding, we want to e…" at bounding box center [721, 272] width 1139 height 45
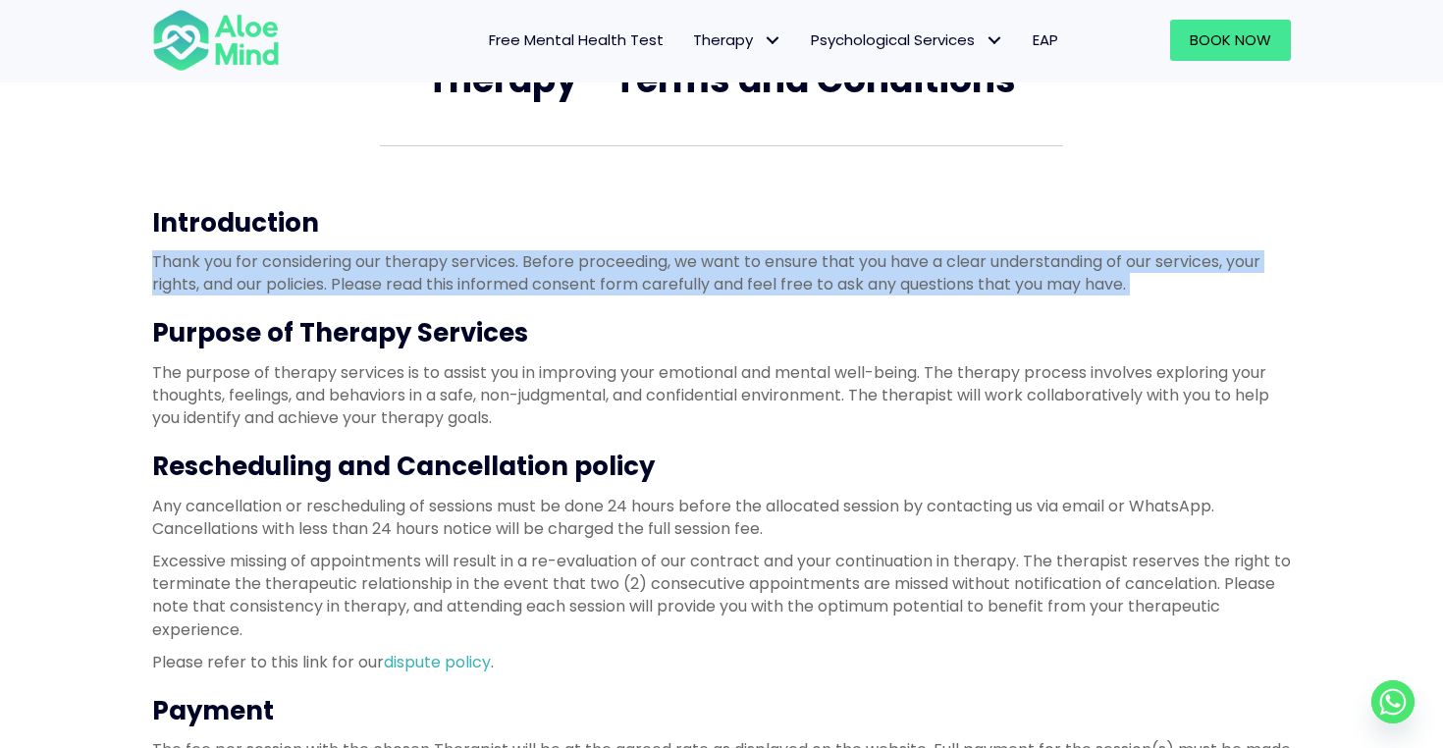
click at [664, 363] on p "The purpose of therapy services is to assist you in improving your emotional an…" at bounding box center [721, 395] width 1139 height 69
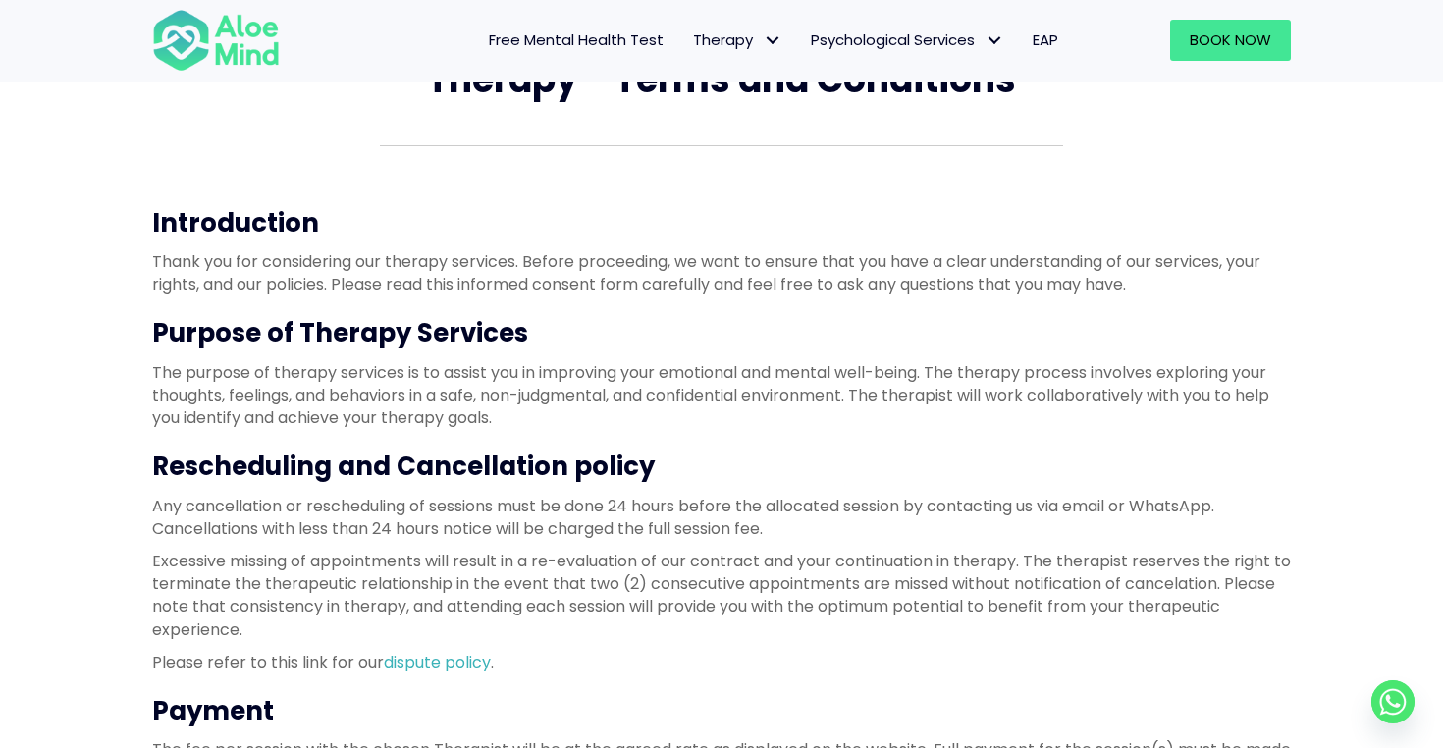
click at [664, 363] on p "The purpose of therapy services is to assist you in improving your emotional an…" at bounding box center [721, 395] width 1139 height 69
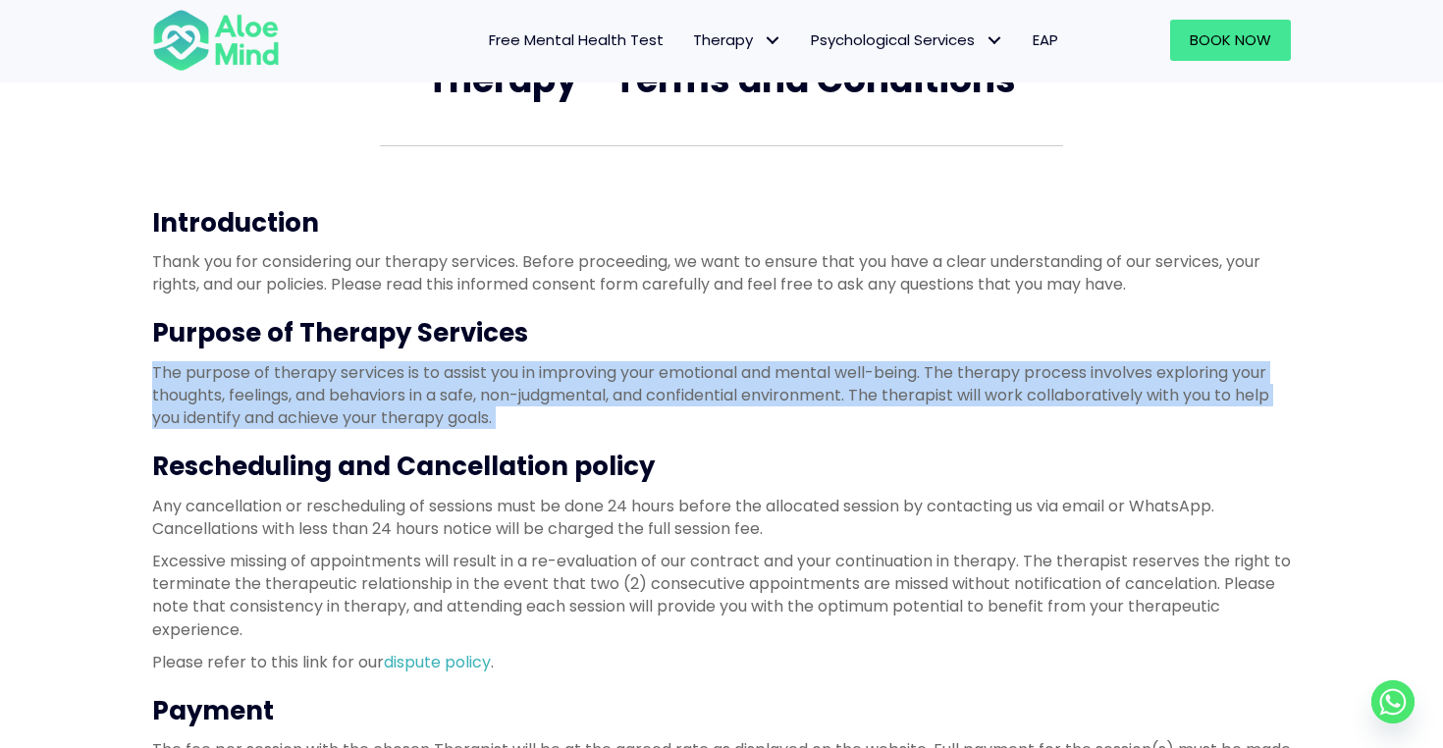
scroll to position [198, 0]
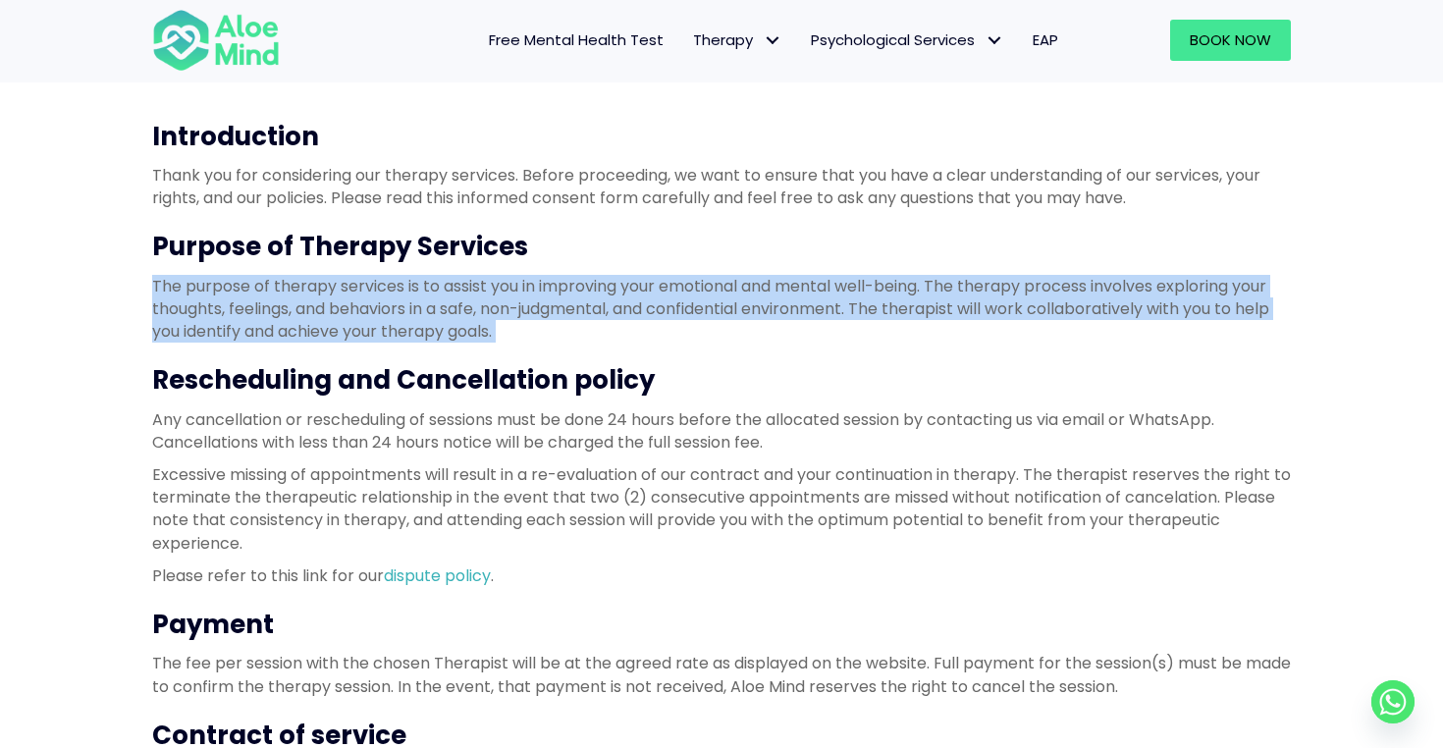
click at [727, 292] on p "The purpose of therapy services is to assist you in improving your emotional an…" at bounding box center [721, 309] width 1139 height 69
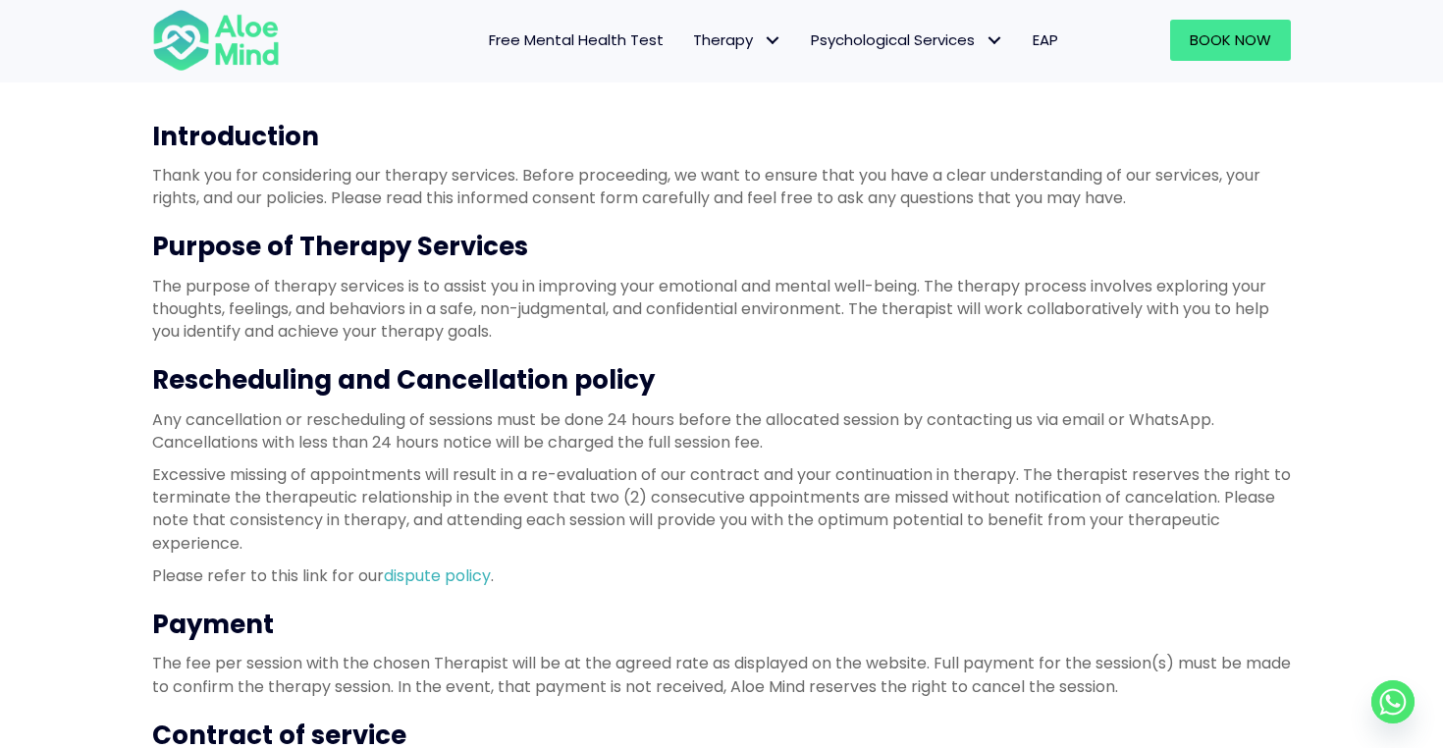
click at [727, 292] on p "The purpose of therapy services is to assist you in improving your emotional an…" at bounding box center [721, 309] width 1139 height 69
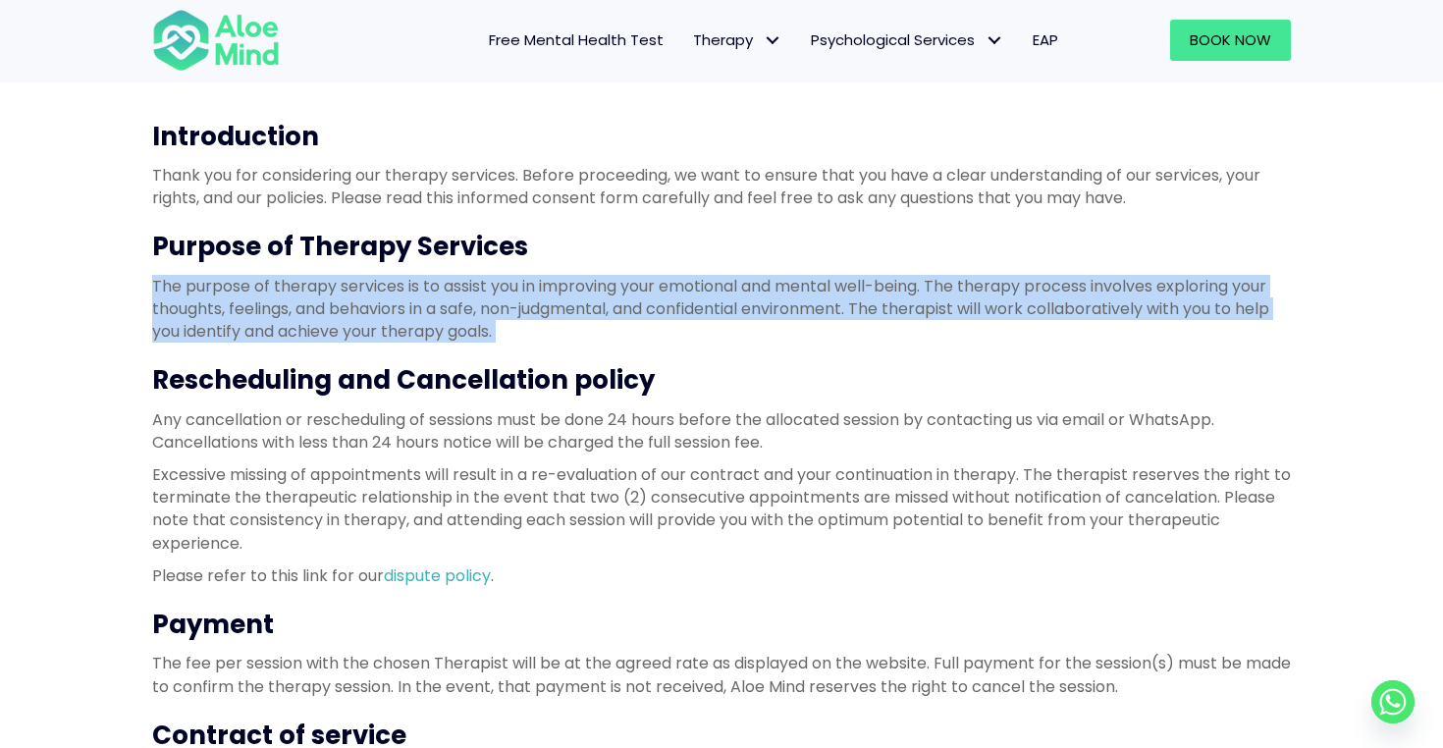
click at [727, 292] on p "The purpose of therapy services is to assist you in improving your emotional an…" at bounding box center [721, 309] width 1139 height 69
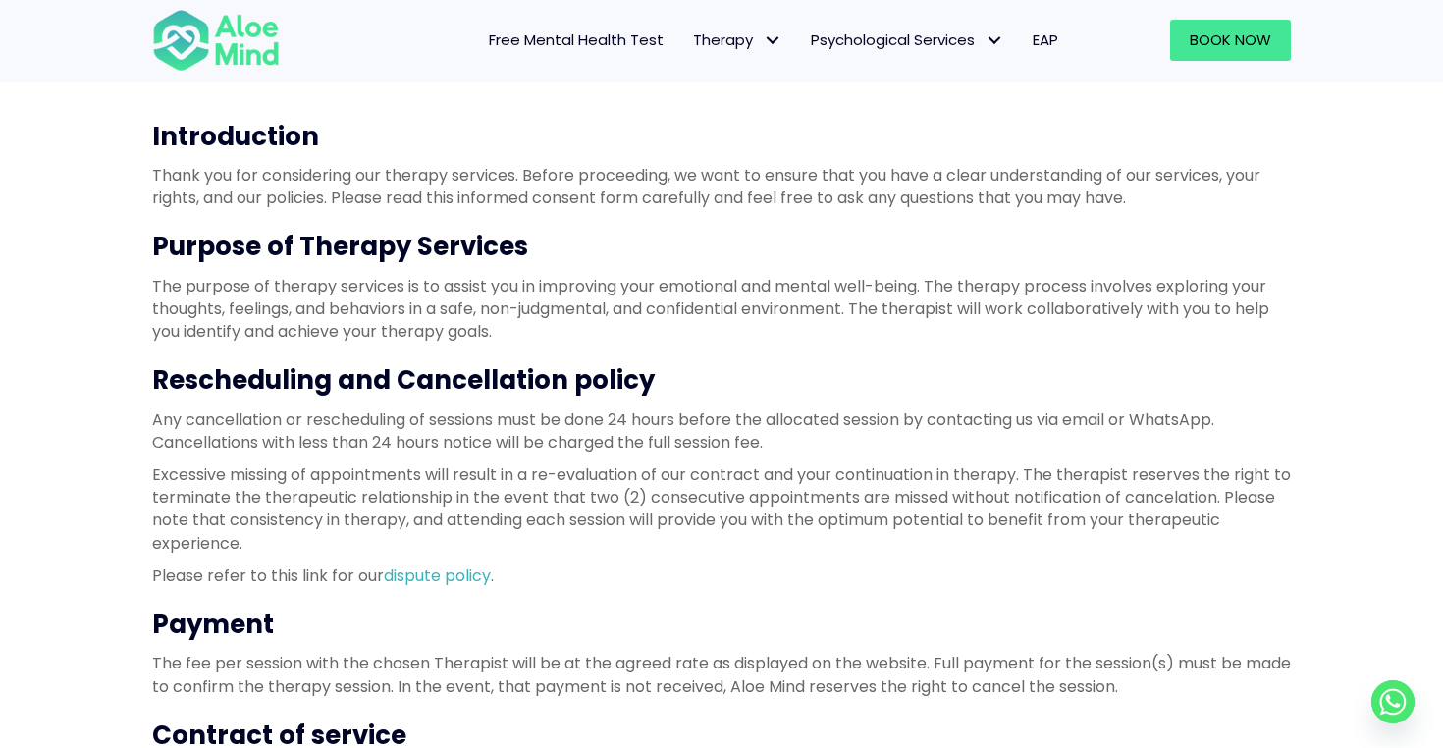
click at [727, 292] on p "The purpose of therapy services is to assist you in improving your emotional an…" at bounding box center [721, 309] width 1139 height 69
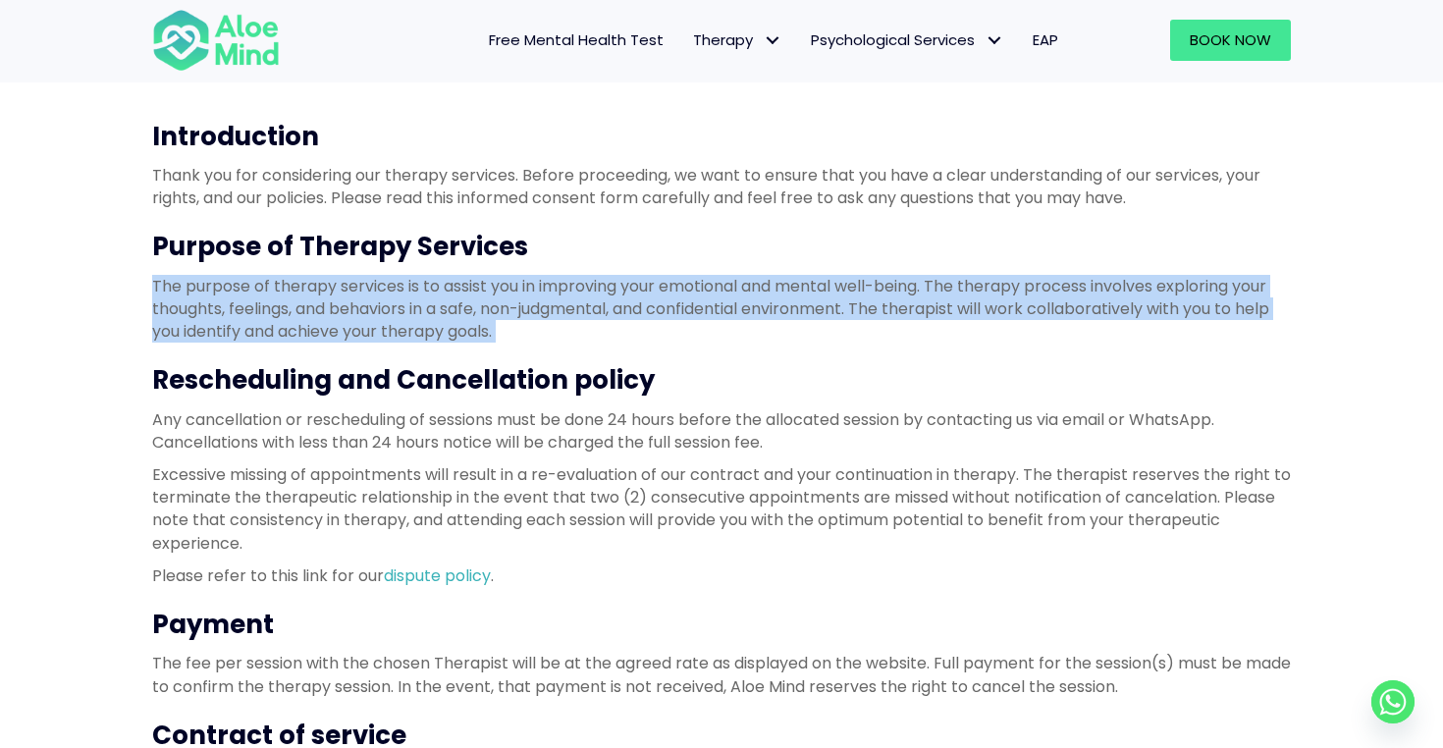
click at [727, 292] on p "The purpose of therapy services is to assist you in improving your emotional an…" at bounding box center [721, 309] width 1139 height 69
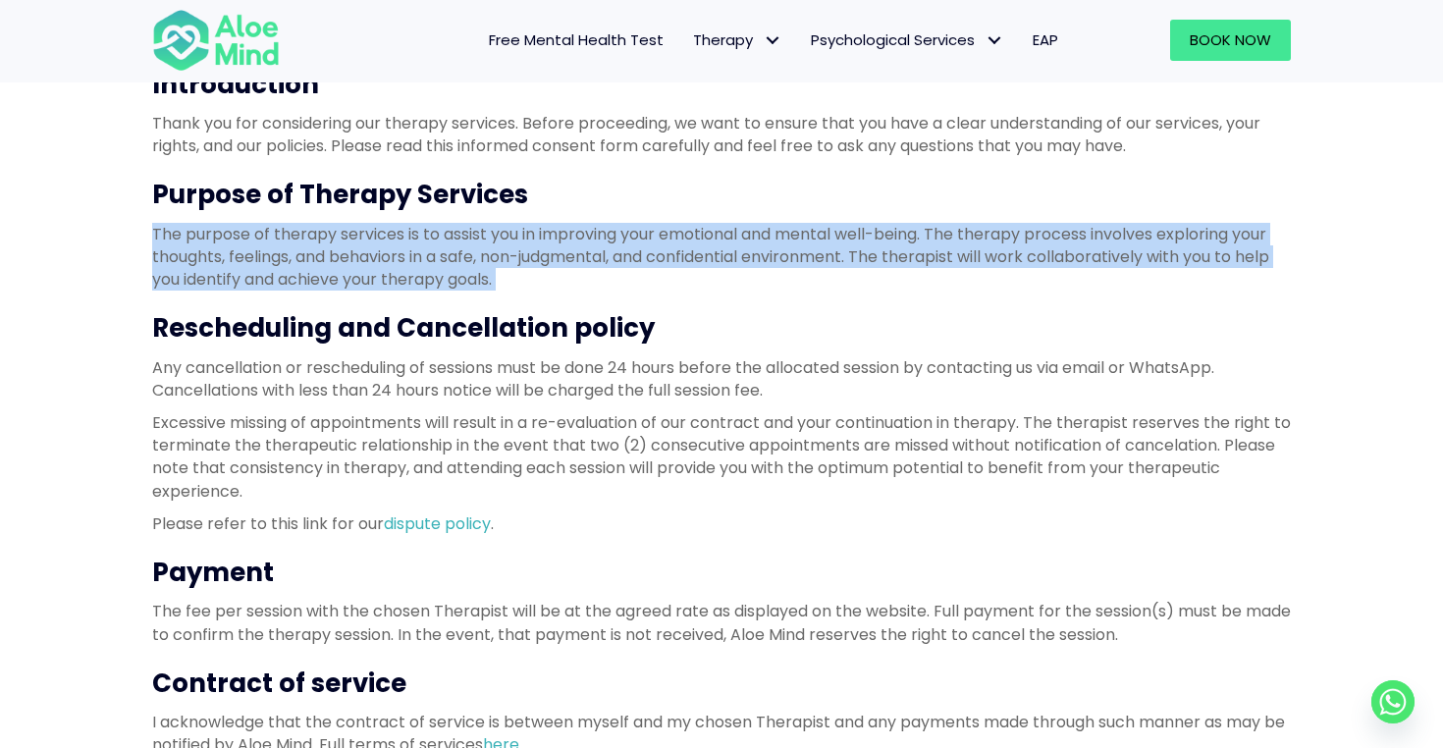
scroll to position [263, 0]
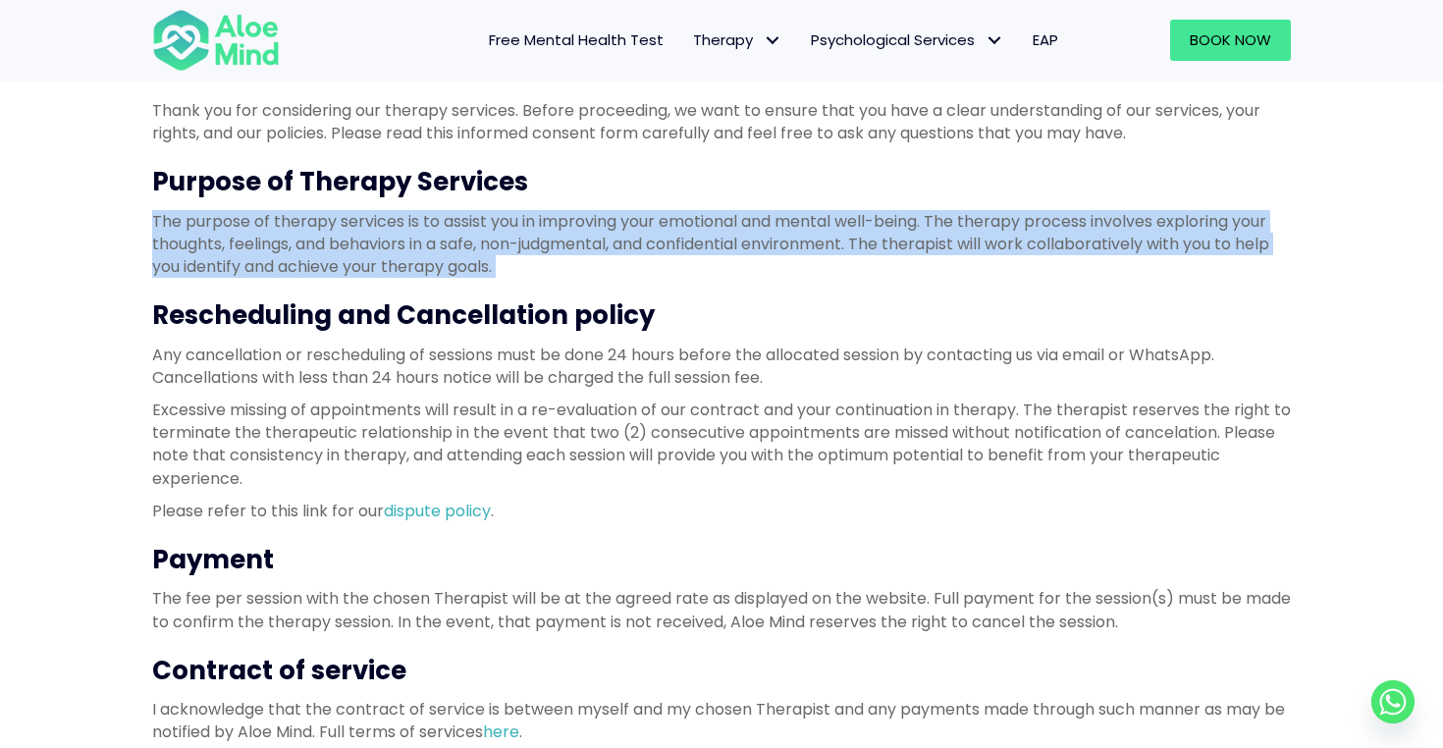
click at [709, 371] on p "Any cancellation or rescheduling of sessions must be done 24 hours before the a…" at bounding box center [721, 366] width 1139 height 45
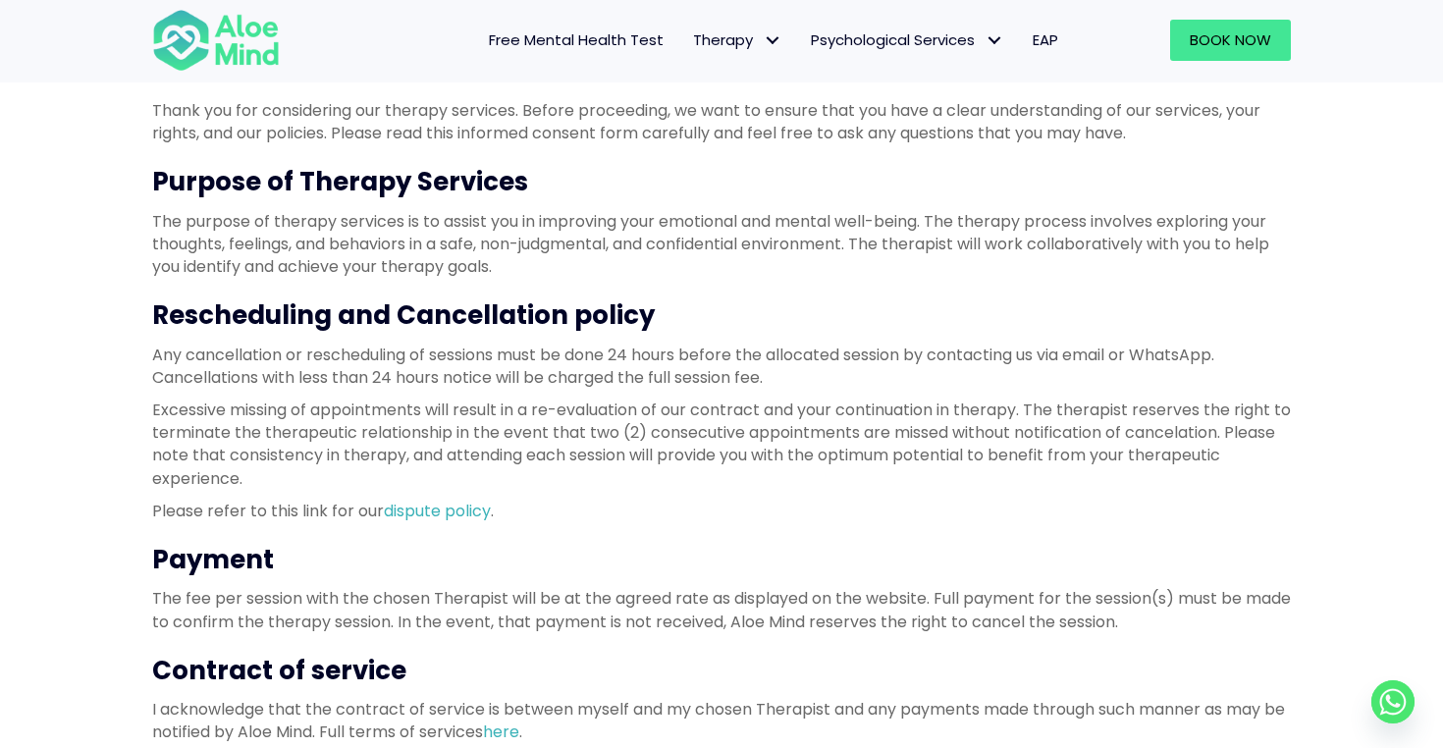
click at [709, 371] on p "Any cancellation or rescheduling of sessions must be done 24 hours before the a…" at bounding box center [721, 366] width 1139 height 45
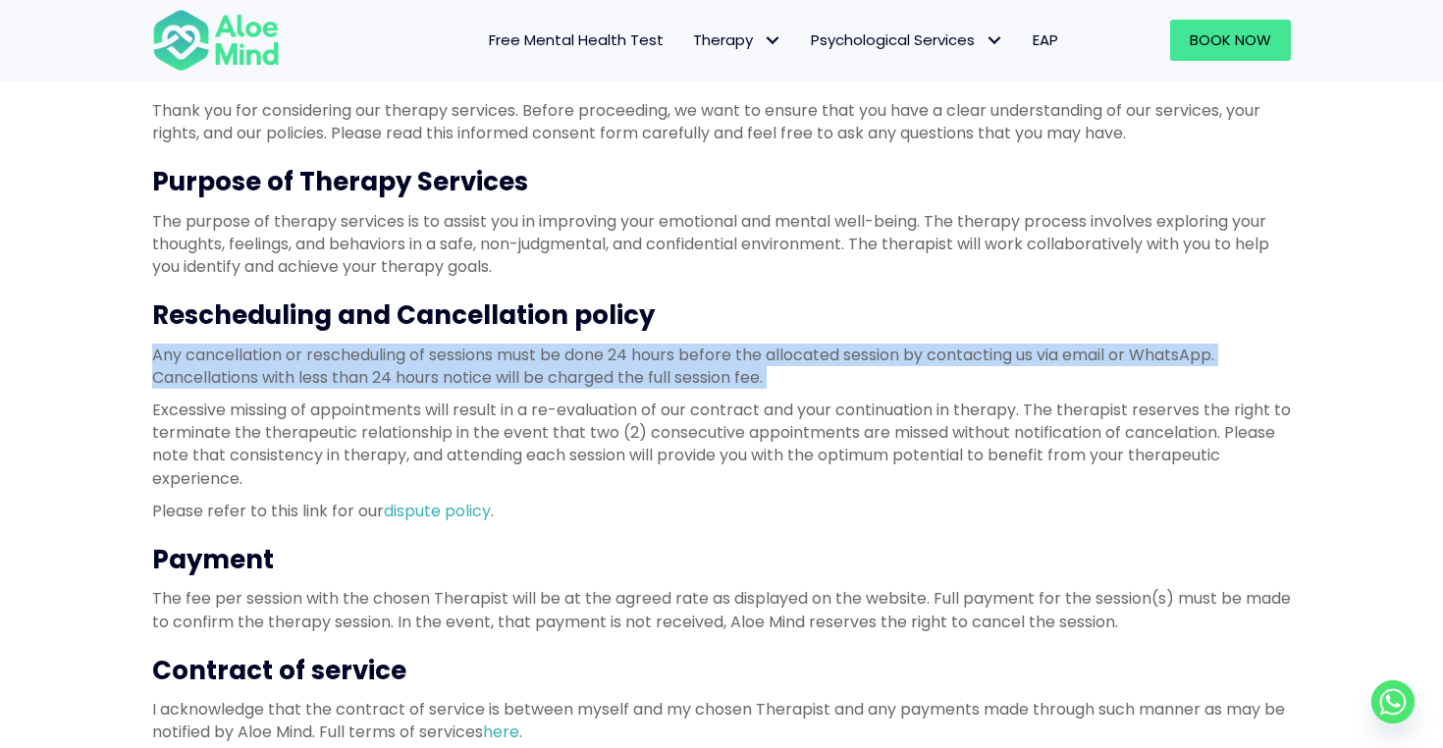
click at [709, 371] on p "Any cancellation or rescheduling of sessions must be done 24 hours before the a…" at bounding box center [721, 366] width 1139 height 45
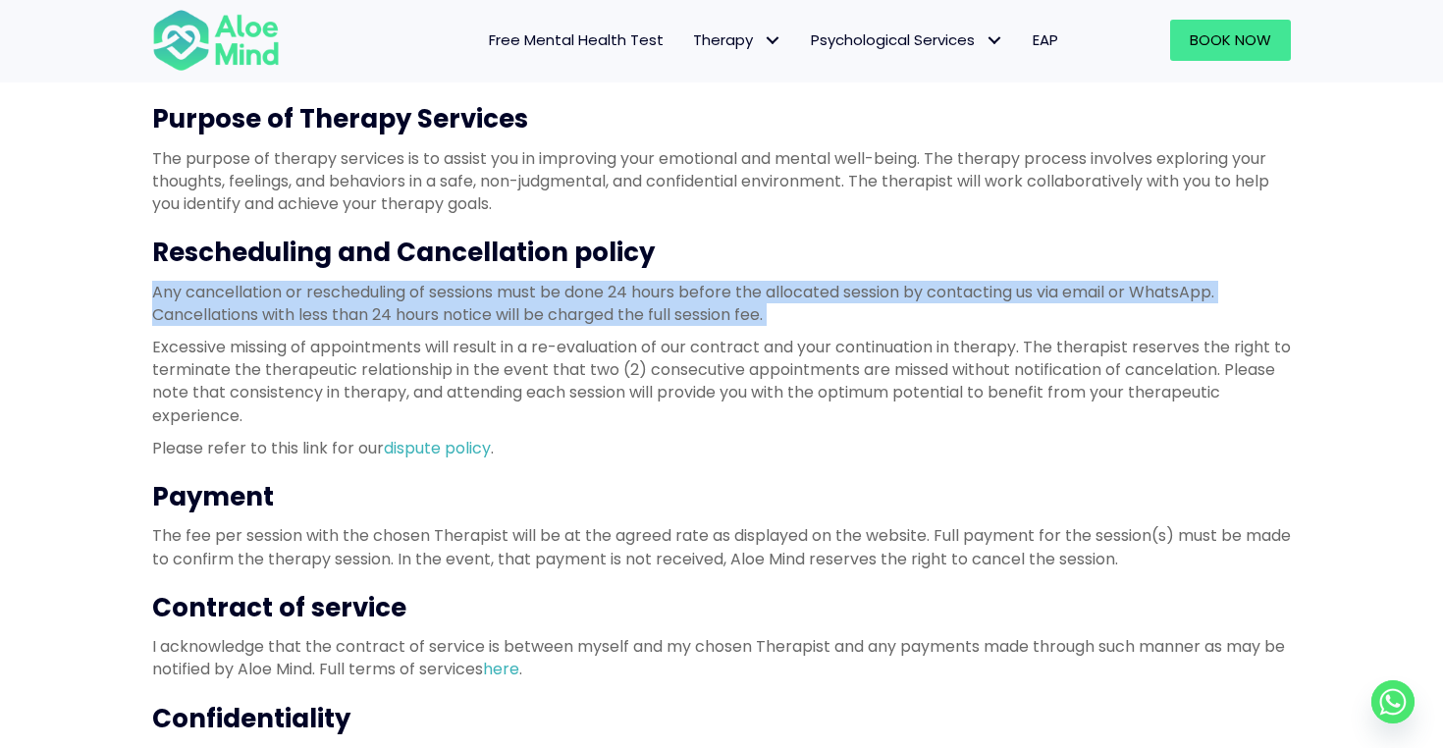
click at [709, 371] on p "Excessive missing of appointments will result in a re-evaluation of our contrac…" at bounding box center [721, 381] width 1139 height 91
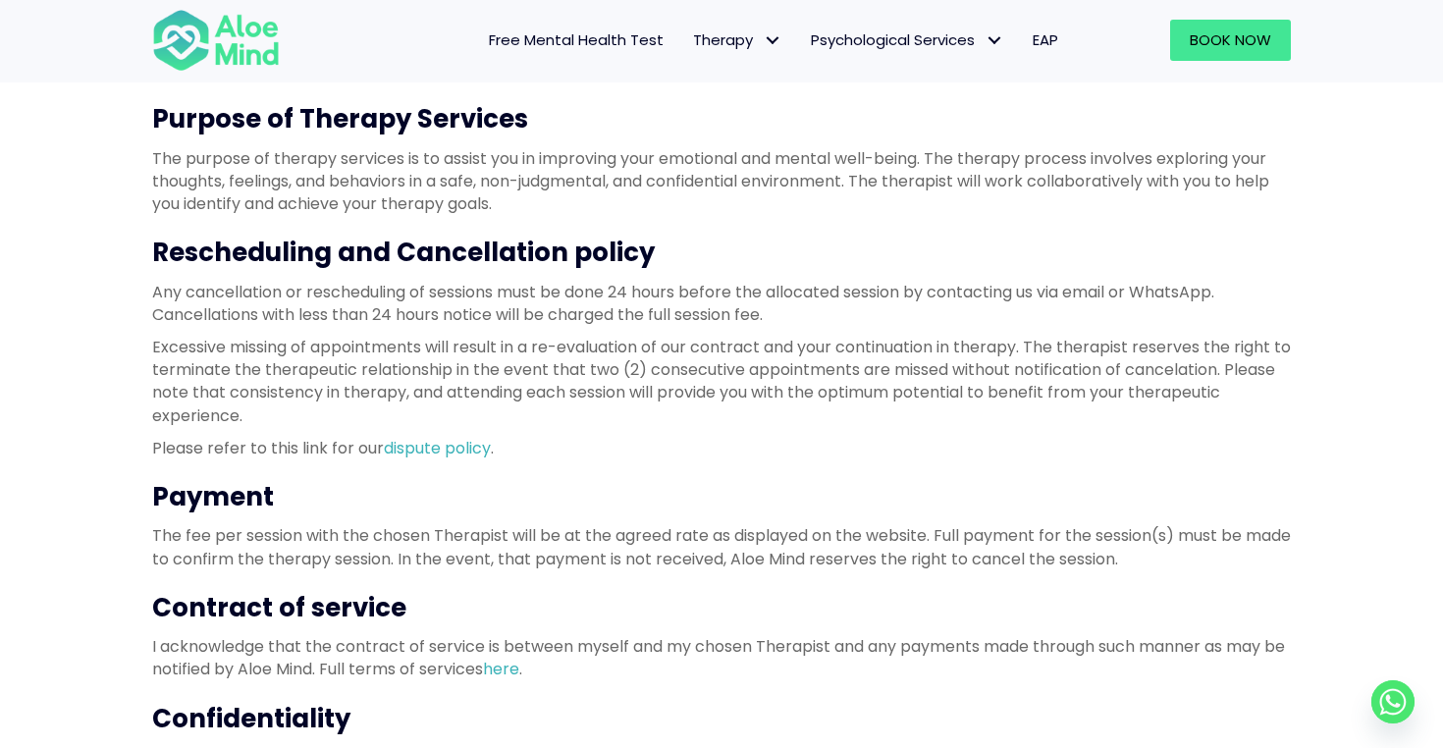
click at [709, 371] on p "Excessive missing of appointments will result in a re-evaluation of our contrac…" at bounding box center [721, 381] width 1139 height 91
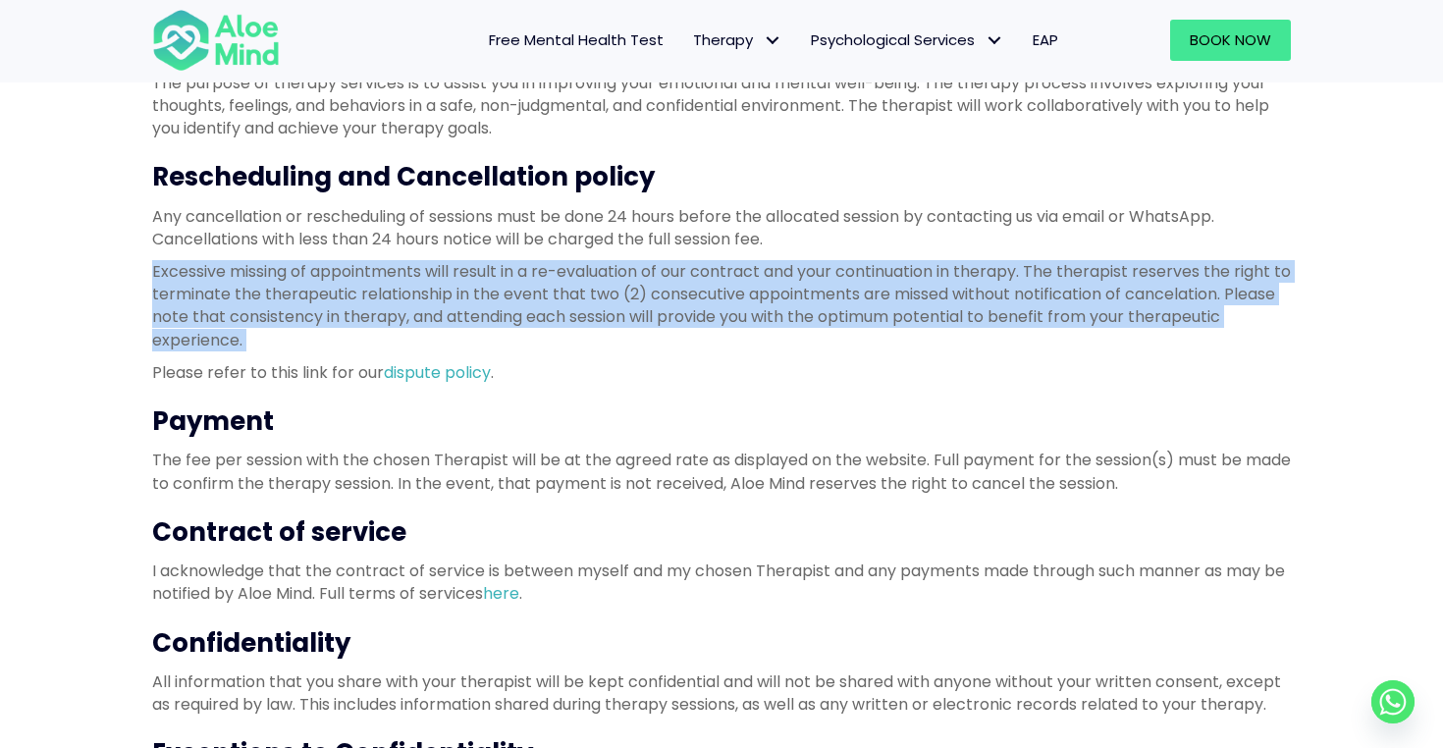
scroll to position [422, 0]
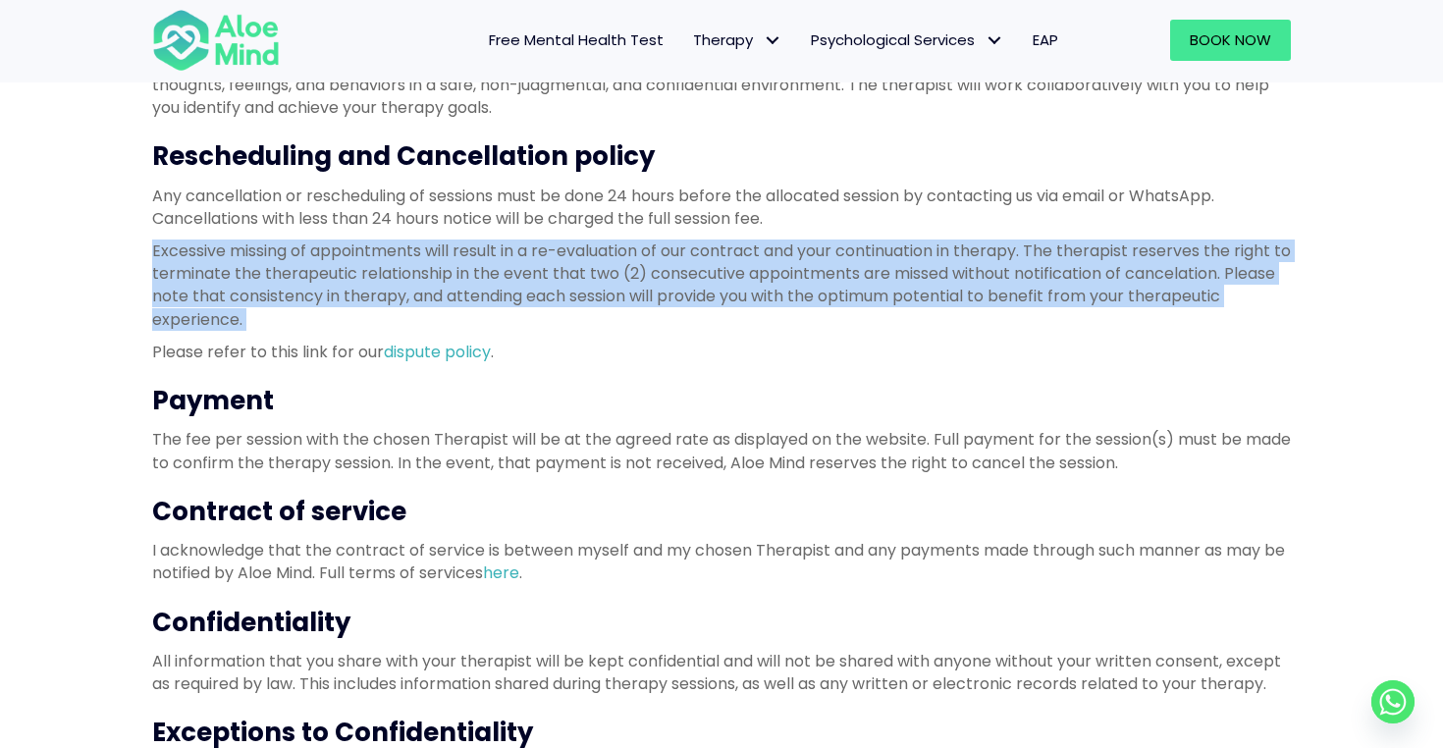
click at [676, 452] on p "The fee per session with the chosen Therapist will be at the agreed rate as dis…" at bounding box center [721, 450] width 1139 height 45
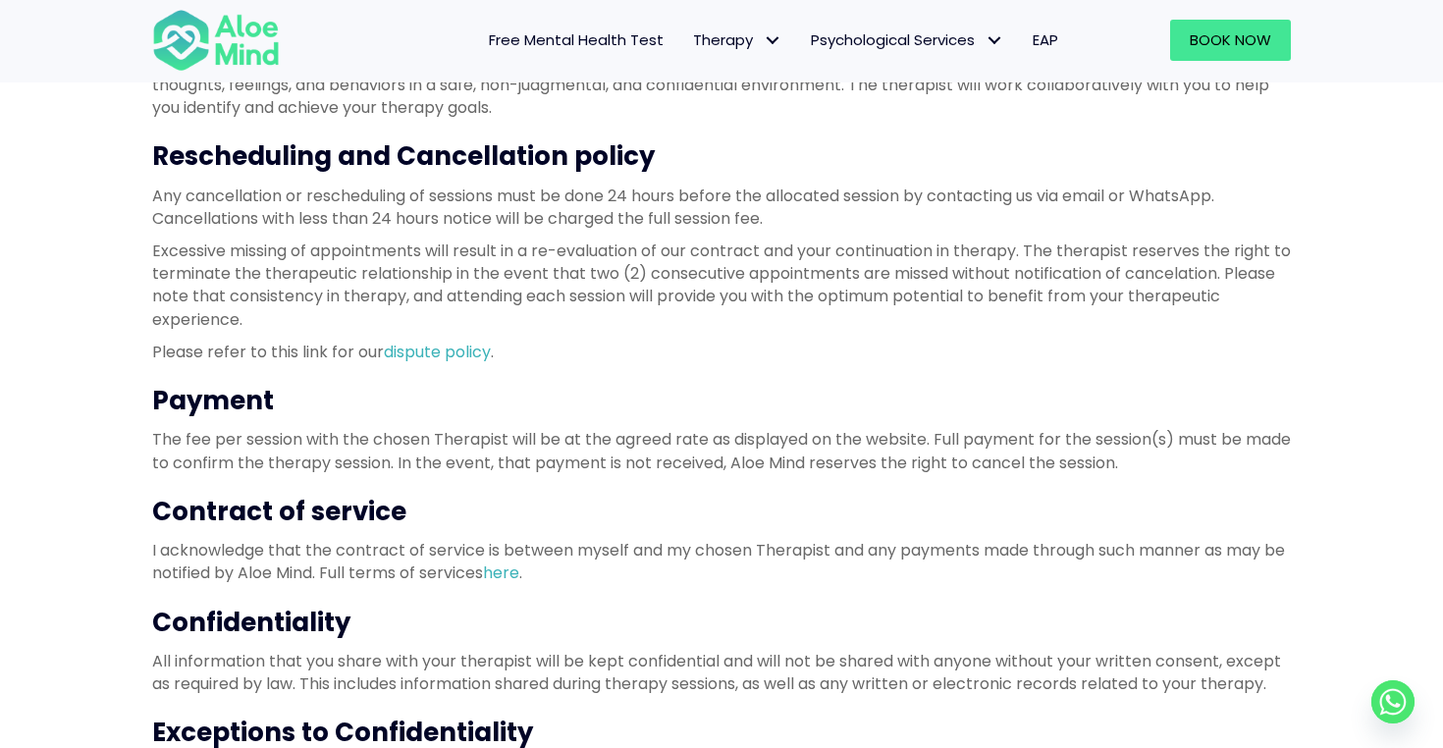
click at [676, 452] on p "The fee per session with the chosen Therapist will be at the agreed rate as dis…" at bounding box center [721, 450] width 1139 height 45
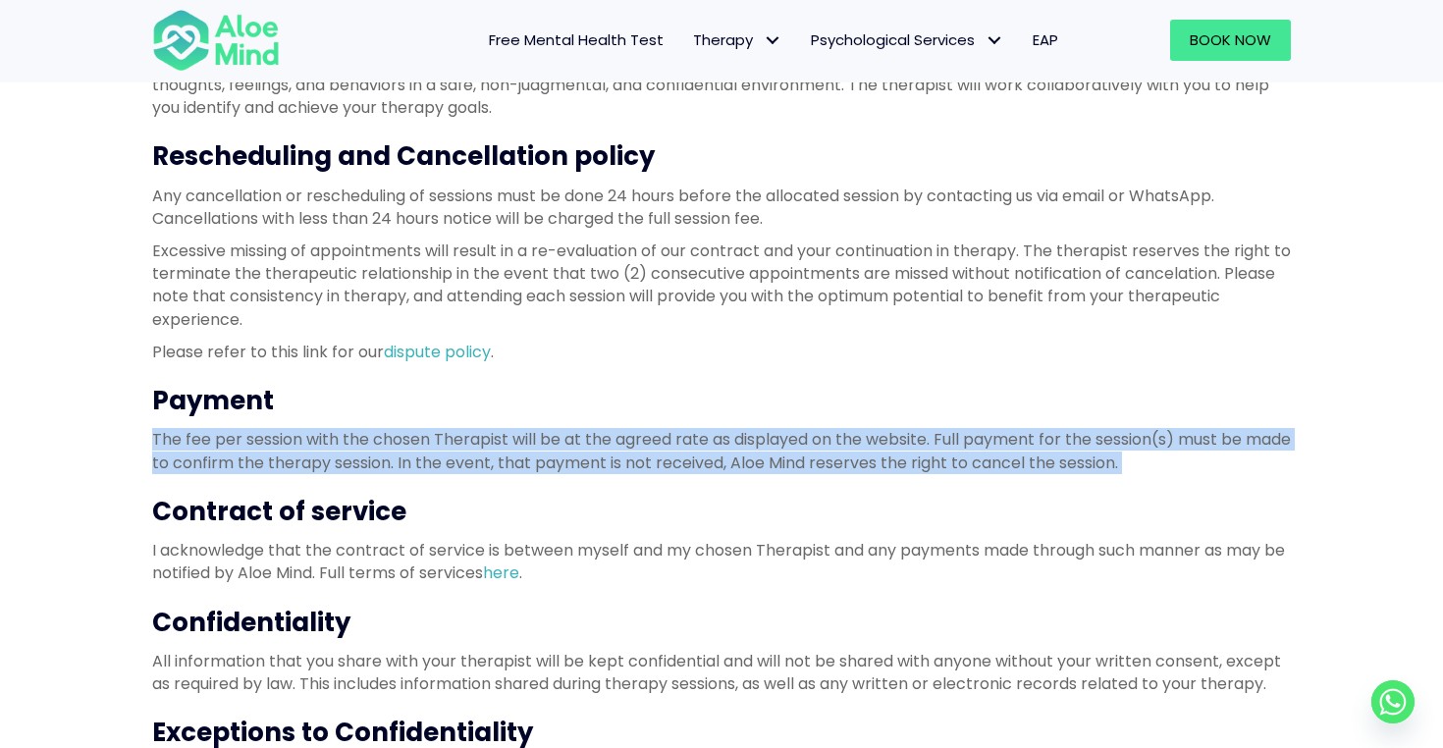
click at [676, 452] on p "The fee per session with the chosen Therapist will be at the agreed rate as dis…" at bounding box center [721, 450] width 1139 height 45
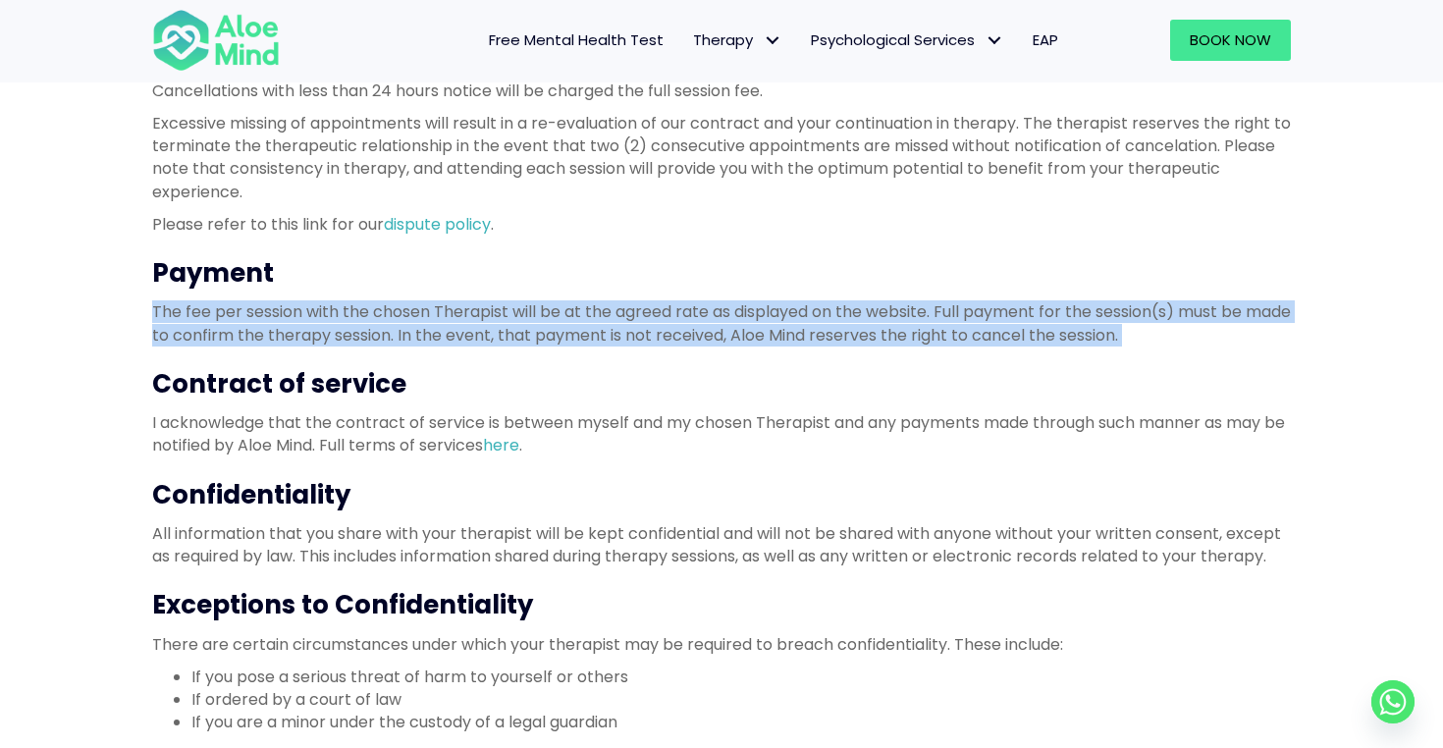
scroll to position [554, 0]
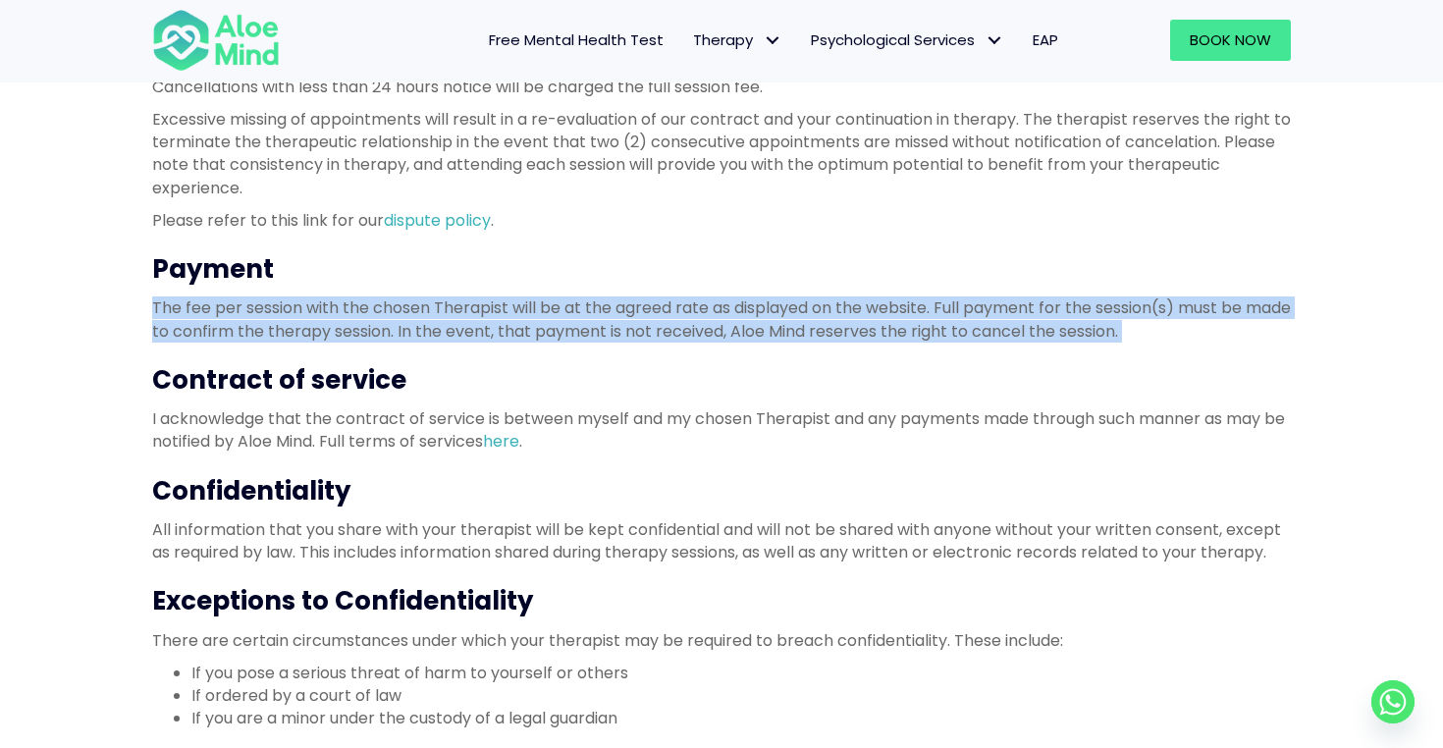
click at [676, 452] on p "I acknowledge that the contract of service is between myself and my chosen Ther…" at bounding box center [721, 429] width 1139 height 45
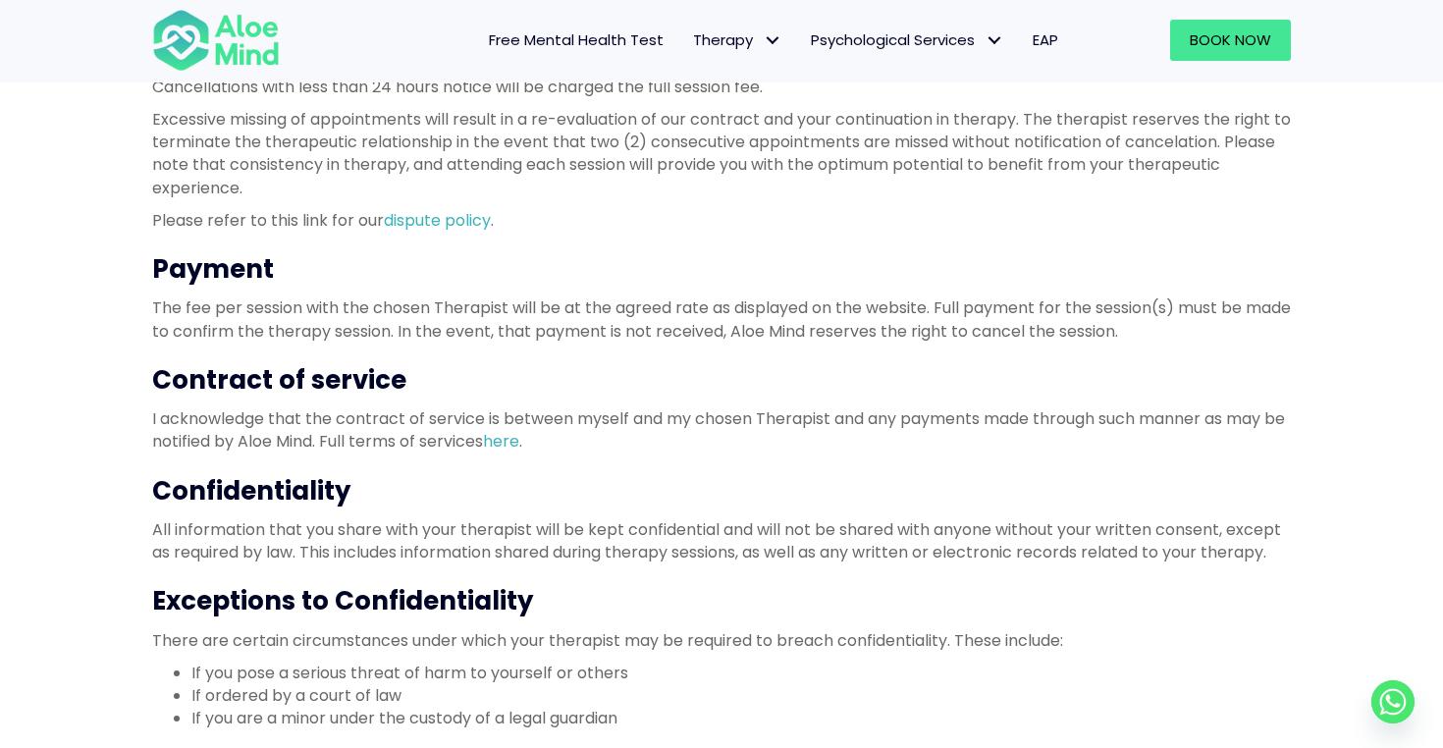
click at [676, 452] on p "I acknowledge that the contract of service is between myself and my chosen Ther…" at bounding box center [721, 429] width 1139 height 45
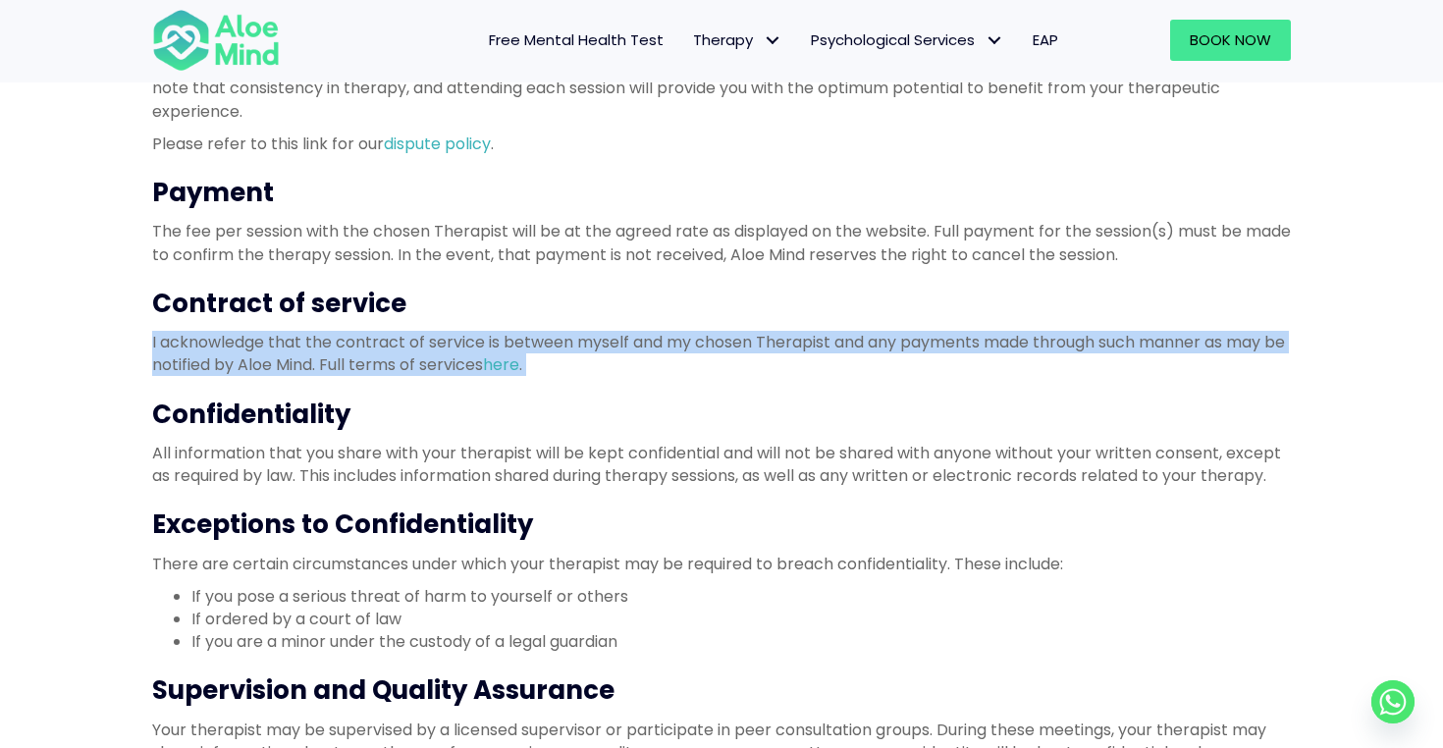
scroll to position [634, 0]
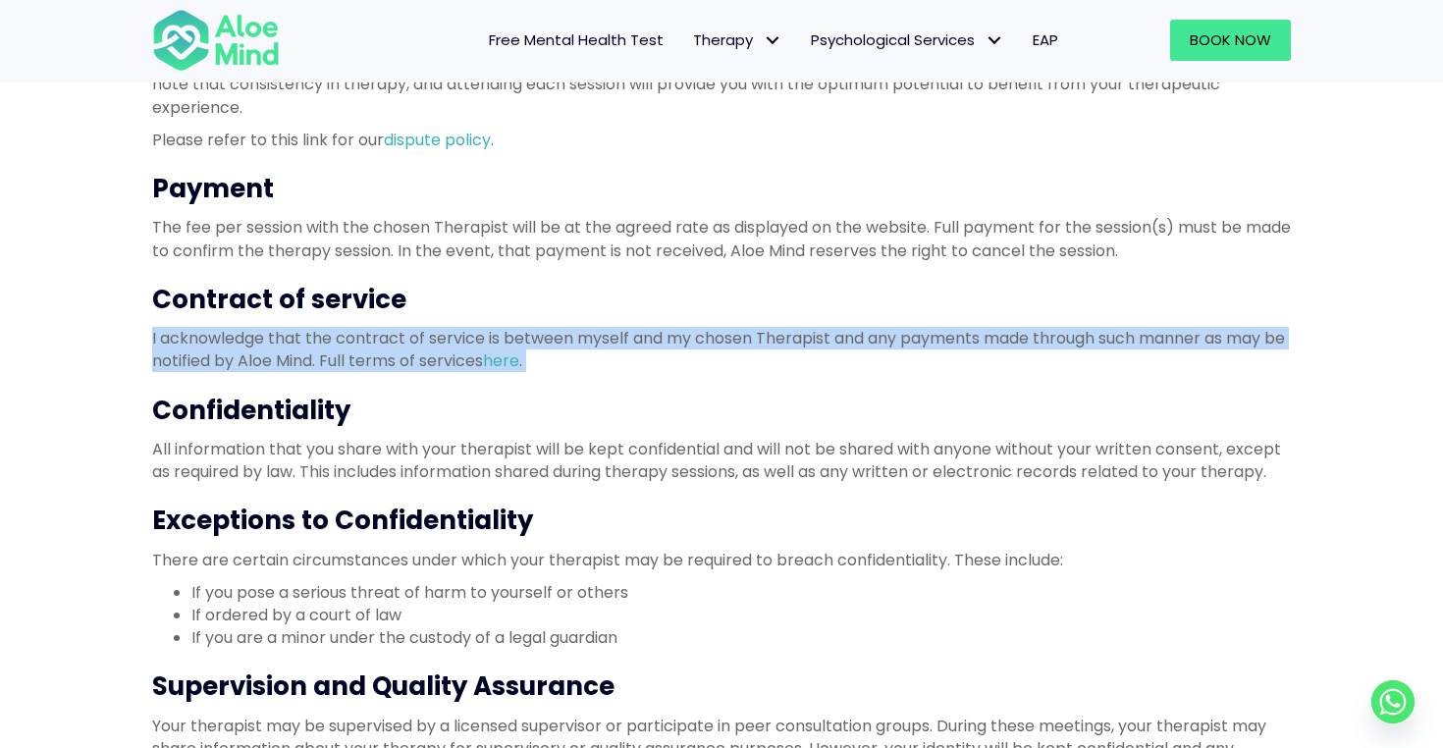
click at [695, 358] on p "I acknowledge that the contract of service is between myself and my chosen Ther…" at bounding box center [721, 349] width 1139 height 45
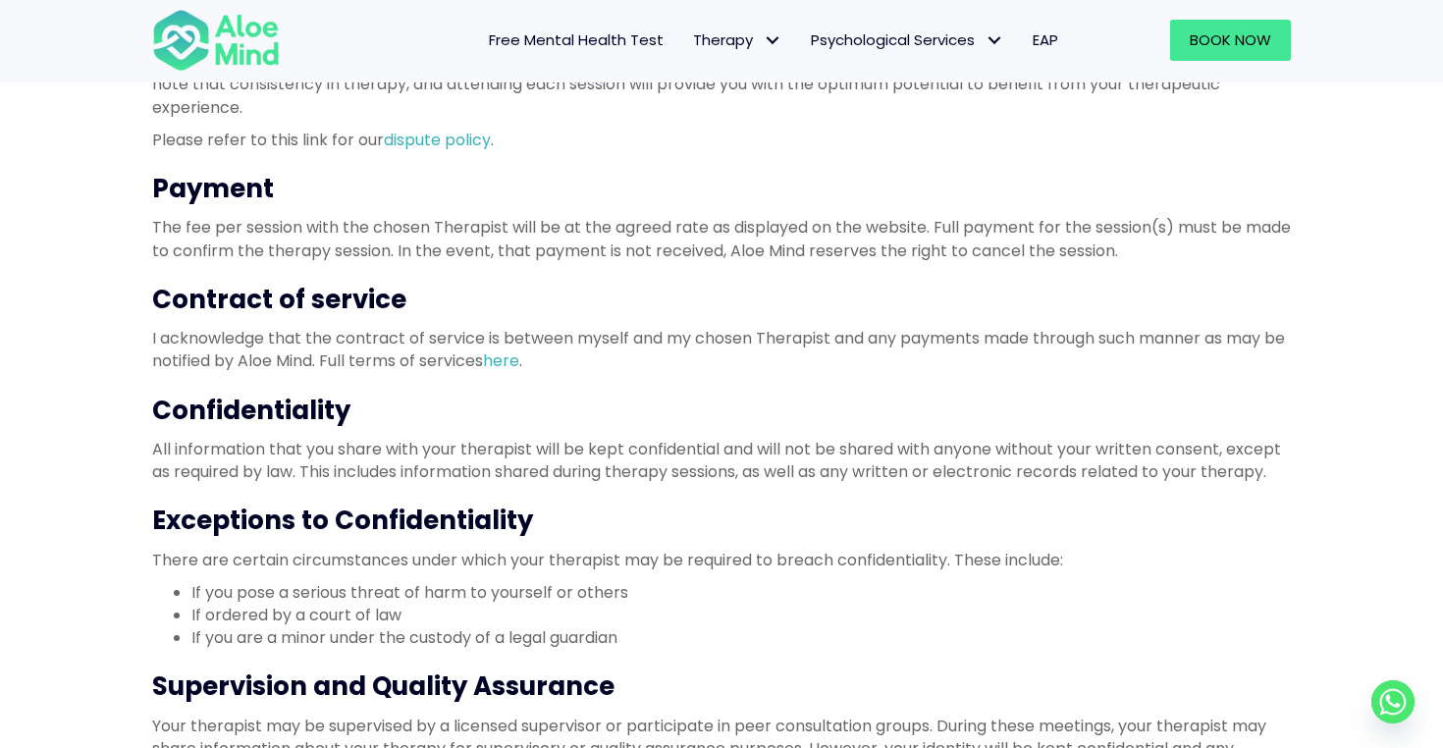
click at [695, 358] on p "I acknowledge that the contract of service is between myself and my chosen Ther…" at bounding box center [721, 349] width 1139 height 45
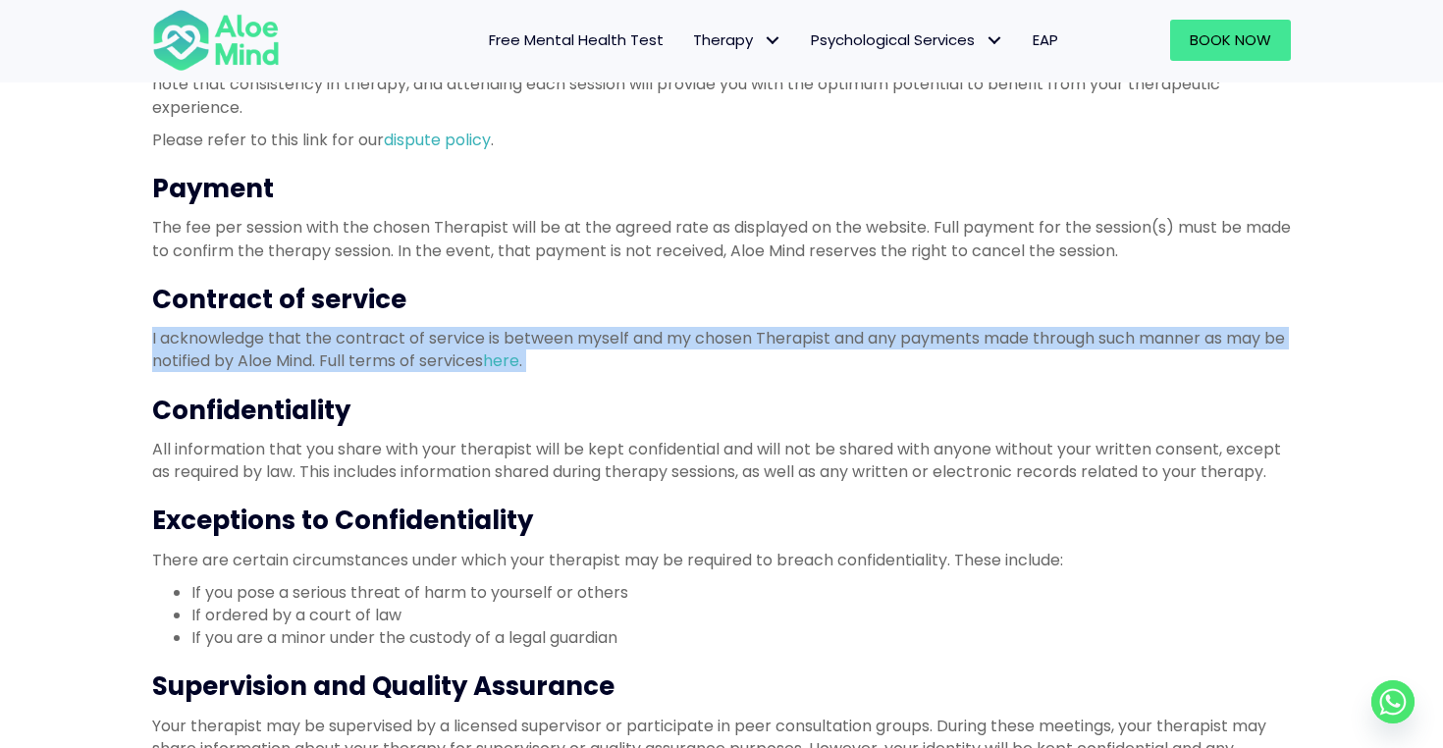
click at [604, 346] on p "I acknowledge that the contract of service is between myself and my chosen Ther…" at bounding box center [721, 349] width 1139 height 45
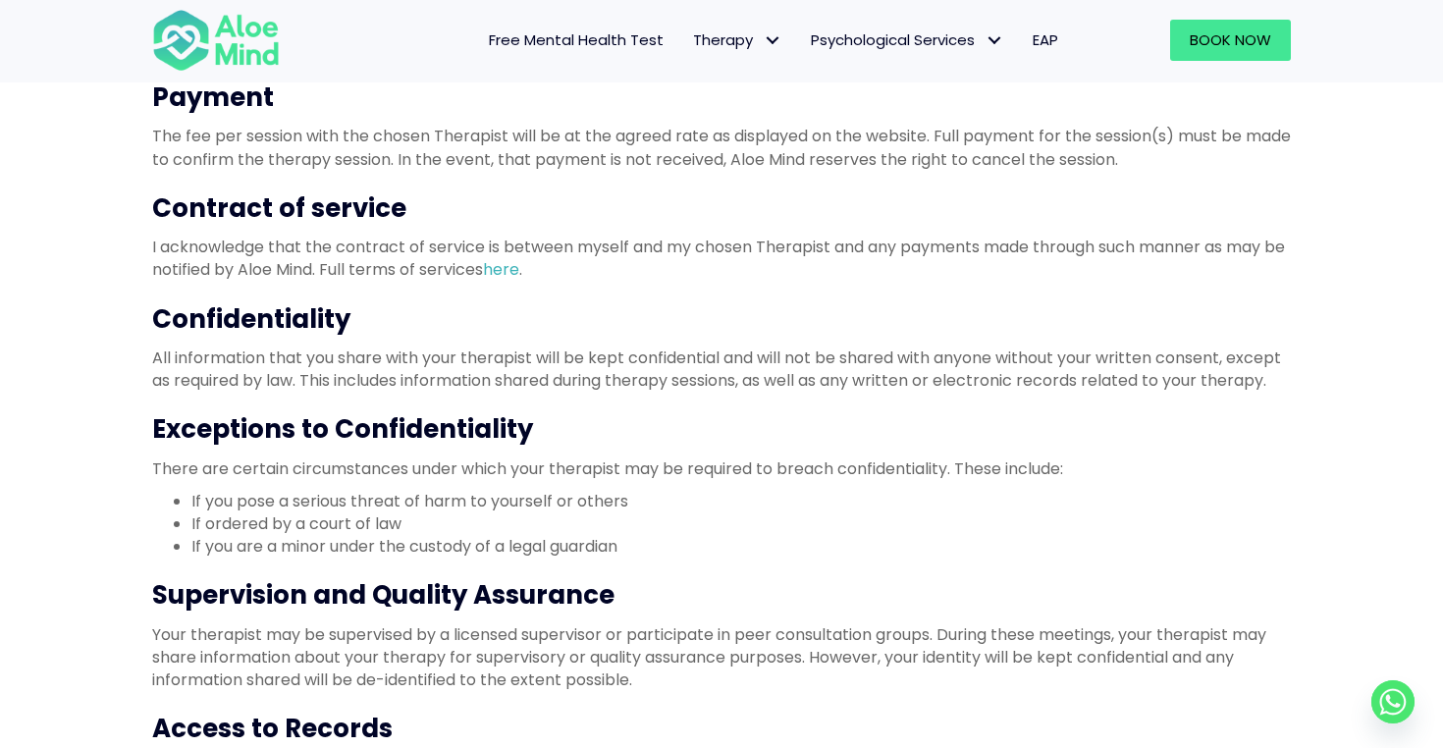
scroll to position [728, 0]
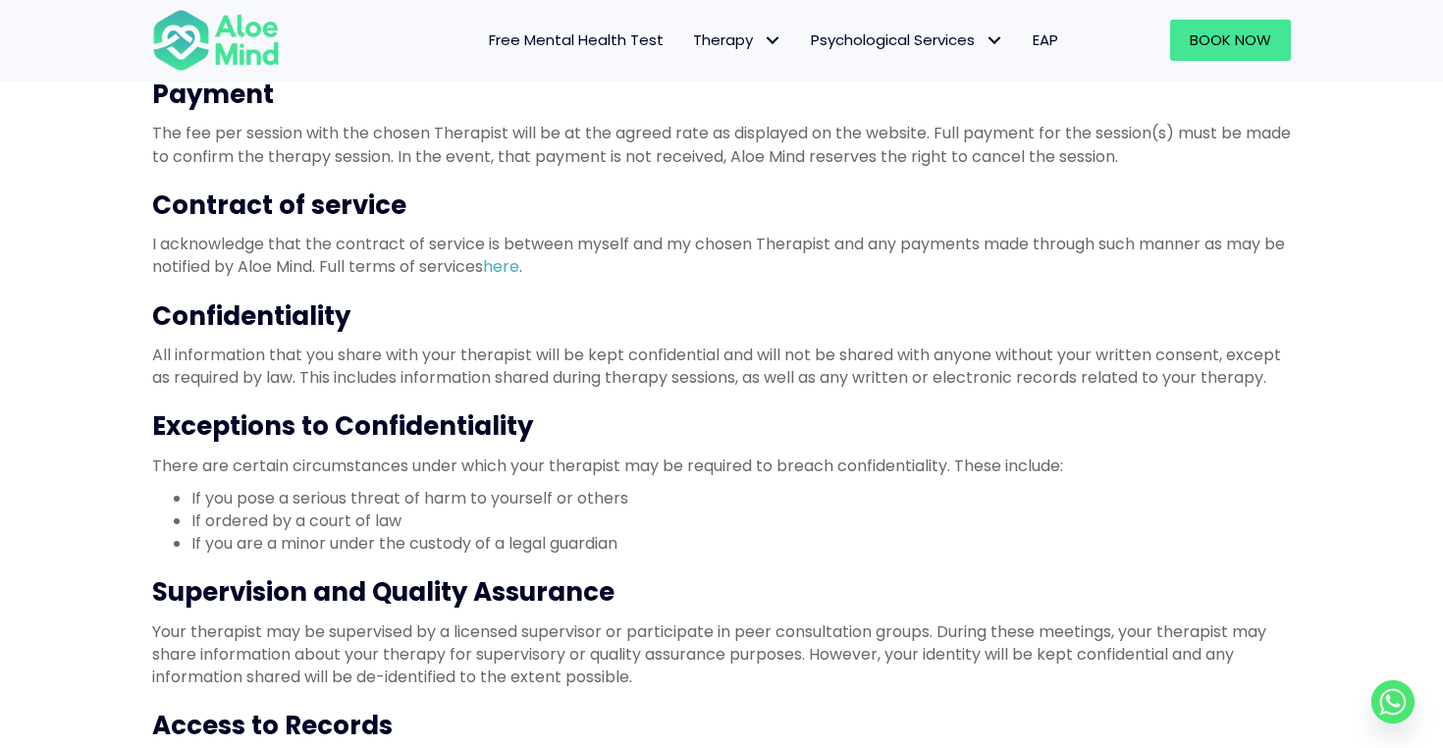
click at [604, 346] on p "All information that you share with your therapist will be kept confidential an…" at bounding box center [721, 366] width 1139 height 45
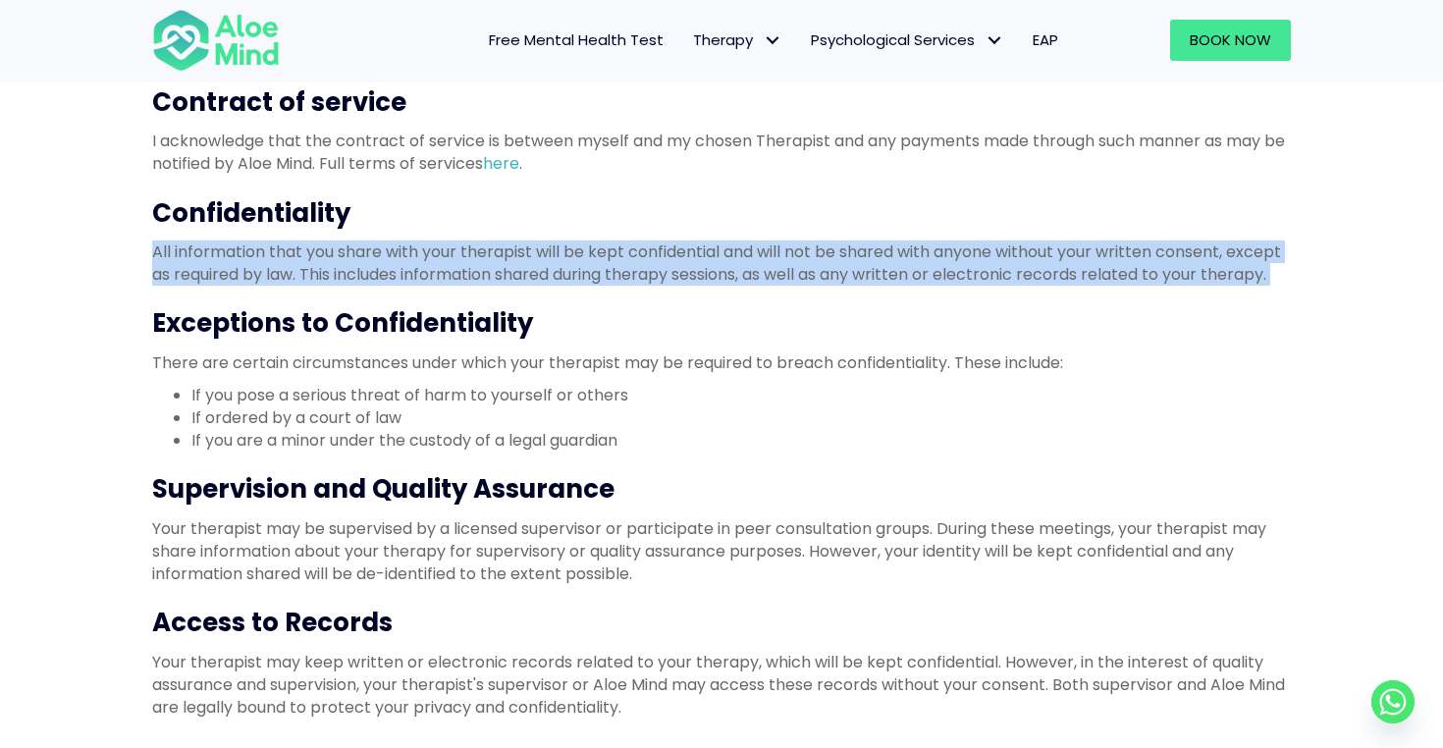
scroll to position [856, 0]
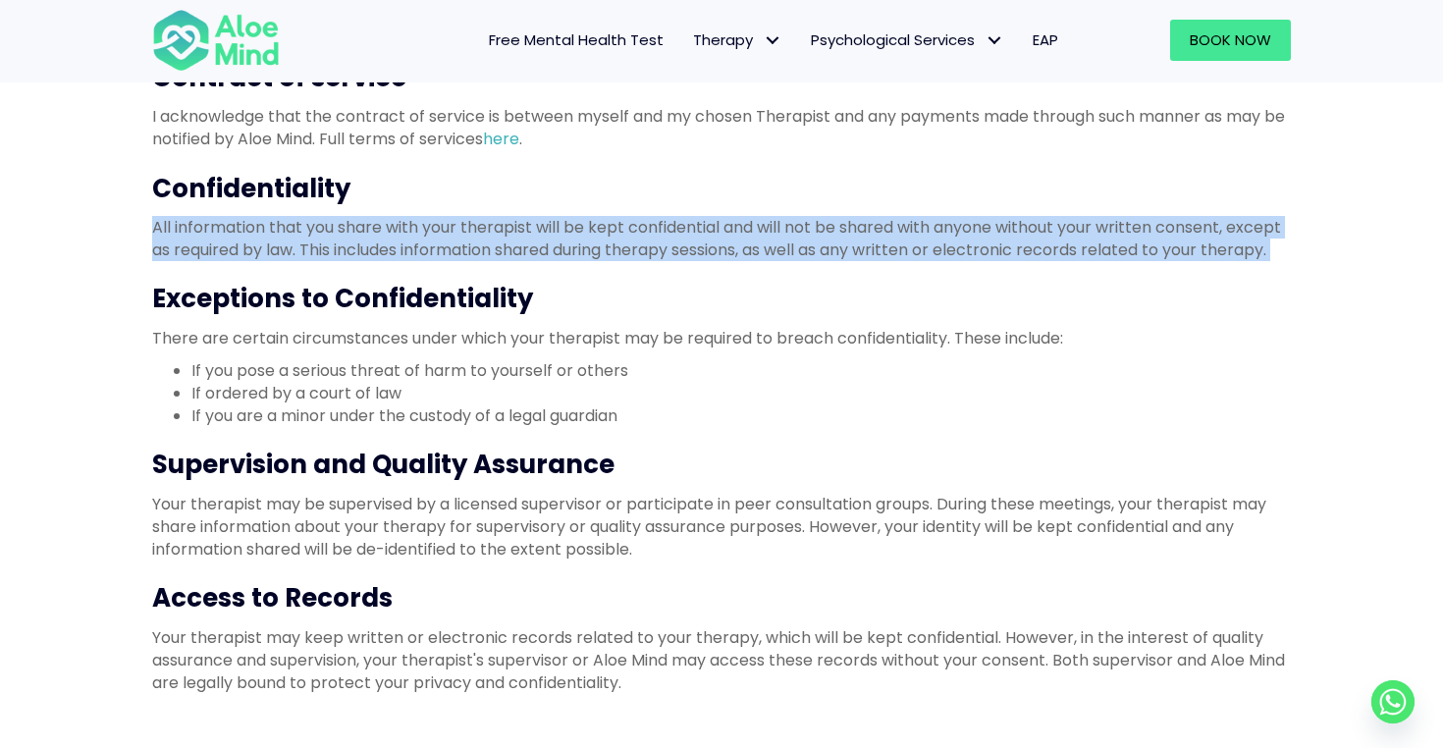
click at [604, 346] on p "There are certain circumstances under which your therapist may be required to b…" at bounding box center [721, 338] width 1139 height 23
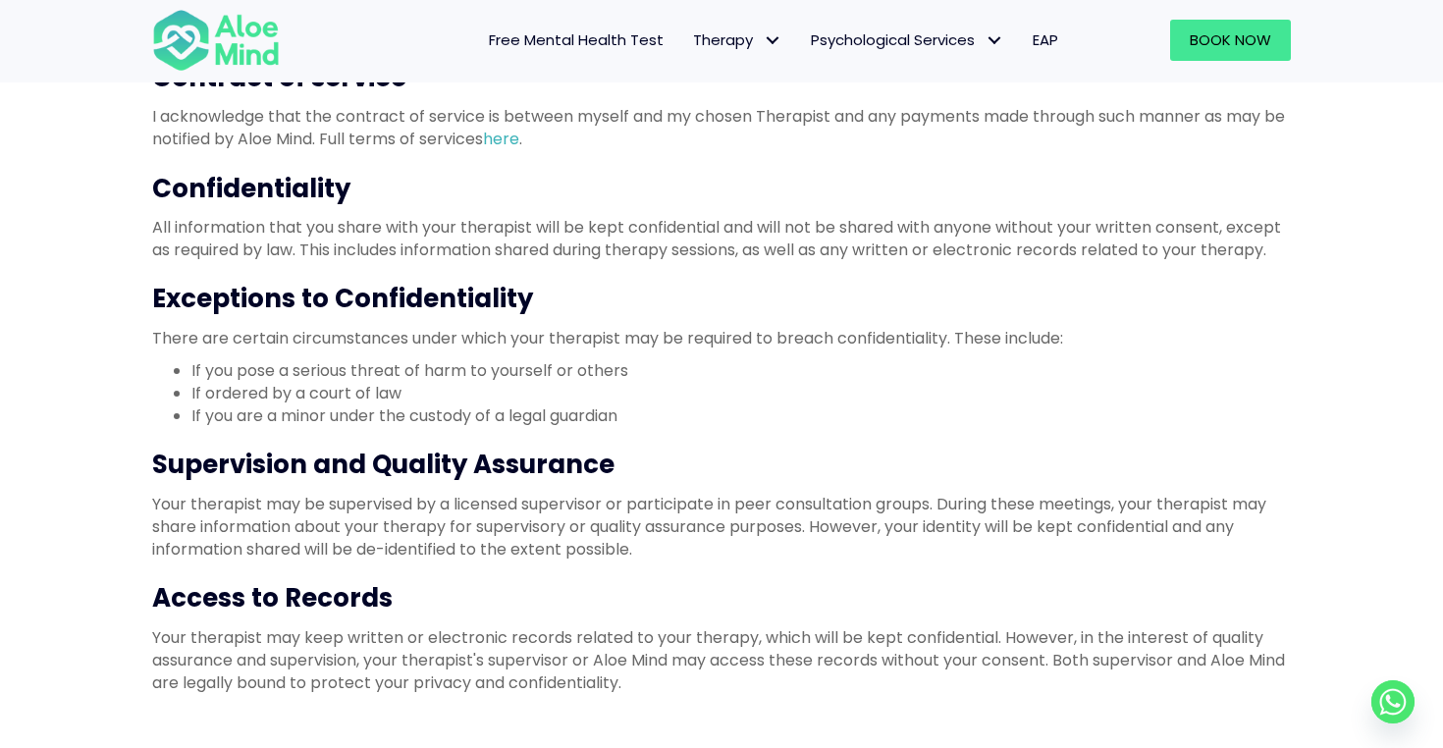
click at [604, 346] on p "There are certain circumstances under which your therapist may be required to b…" at bounding box center [721, 338] width 1139 height 23
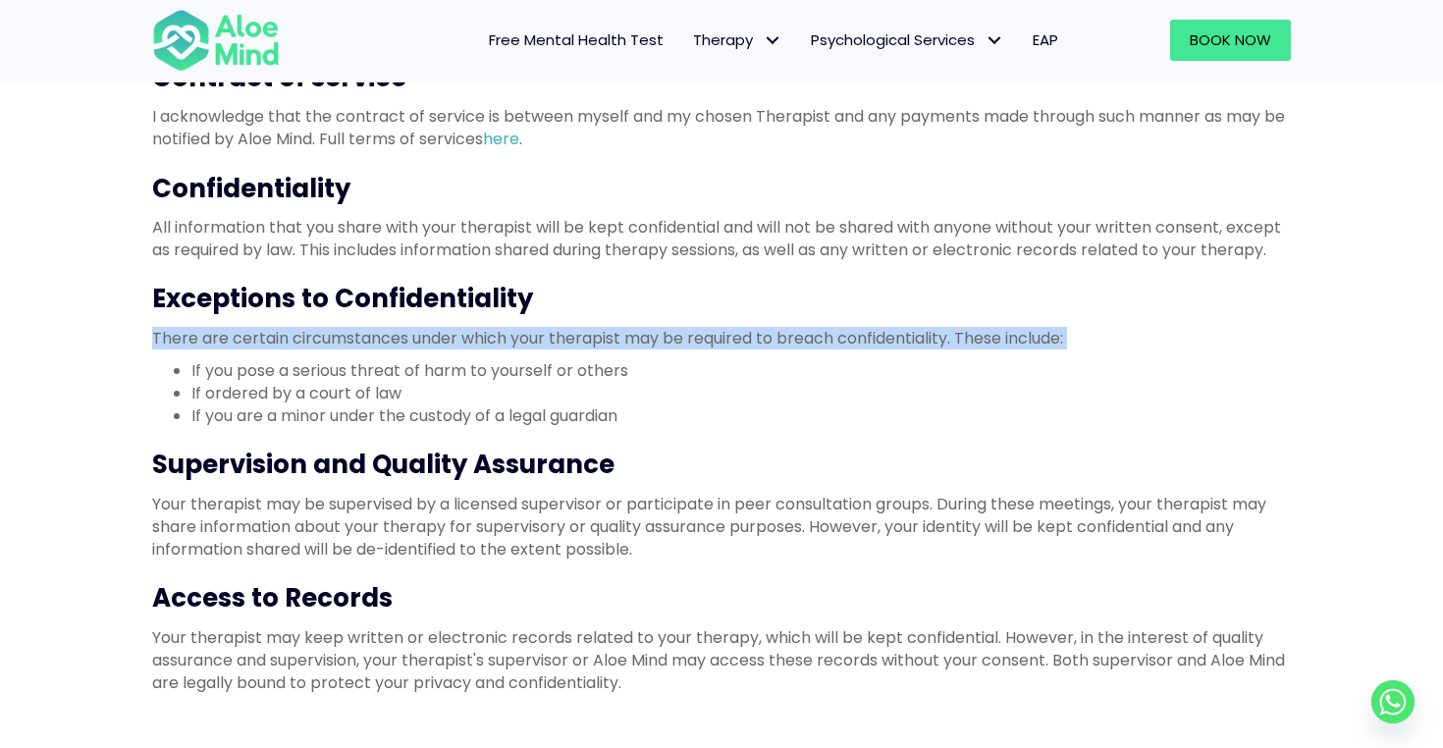
click at [576, 376] on li "If you pose a serious threat of harm to yourself or others" at bounding box center [740, 370] width 1099 height 23
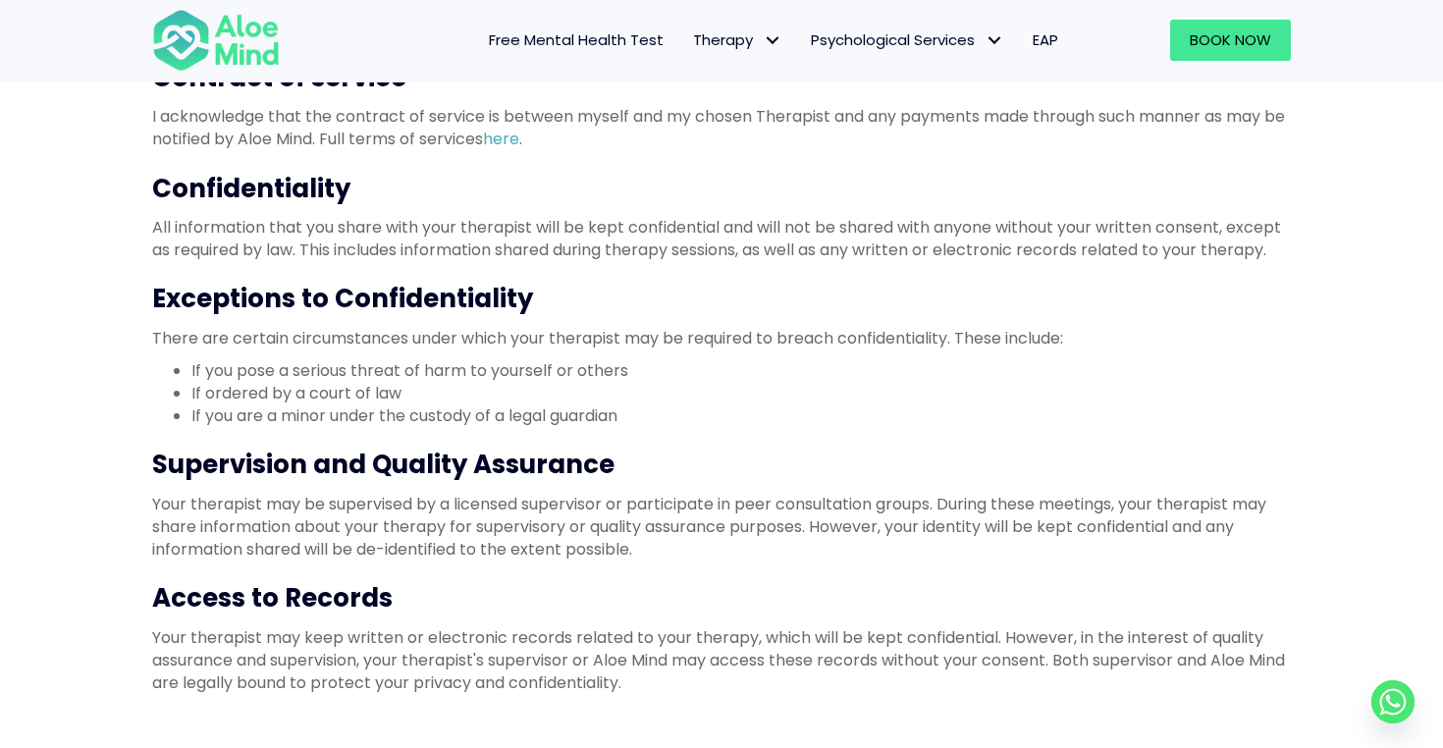
click at [576, 376] on li "If you pose a serious threat of harm to yourself or others" at bounding box center [740, 370] width 1099 height 23
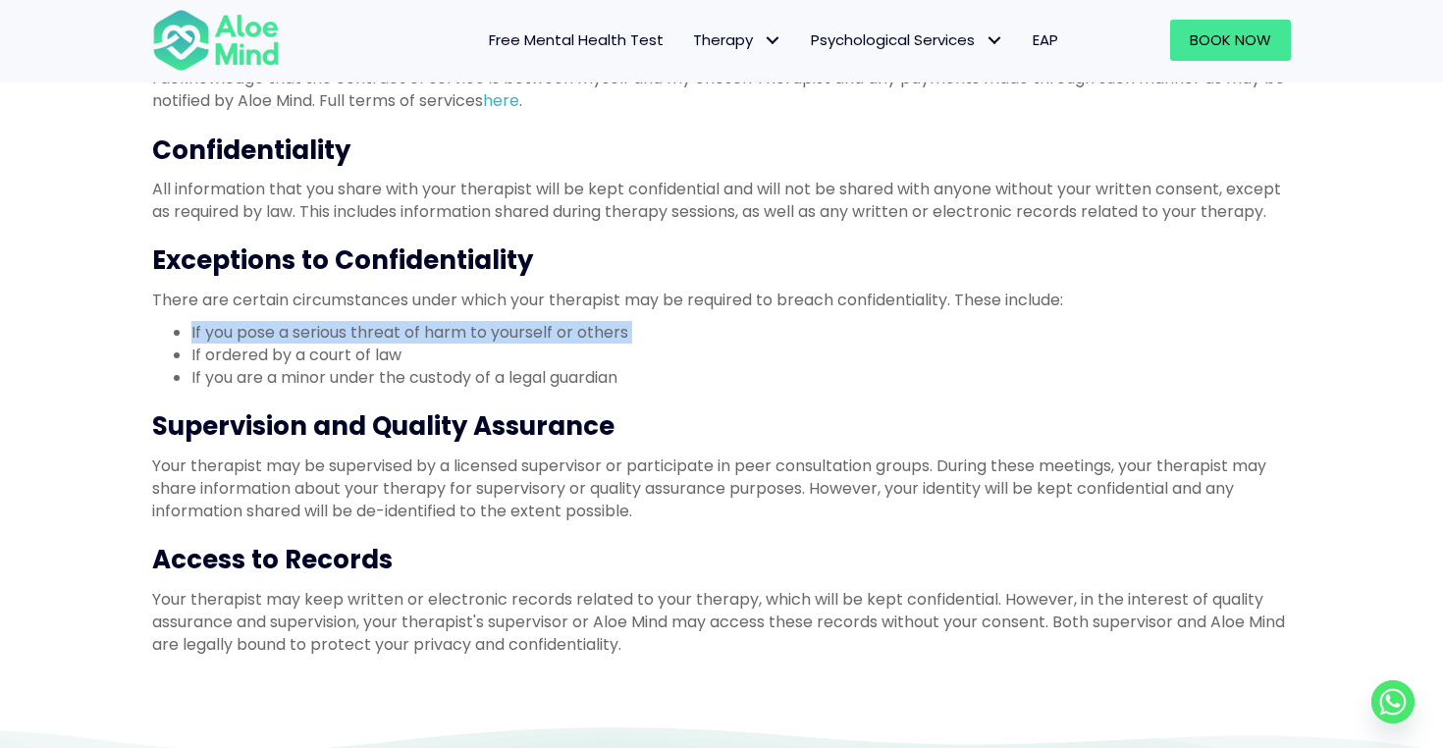
scroll to position [914, 0]
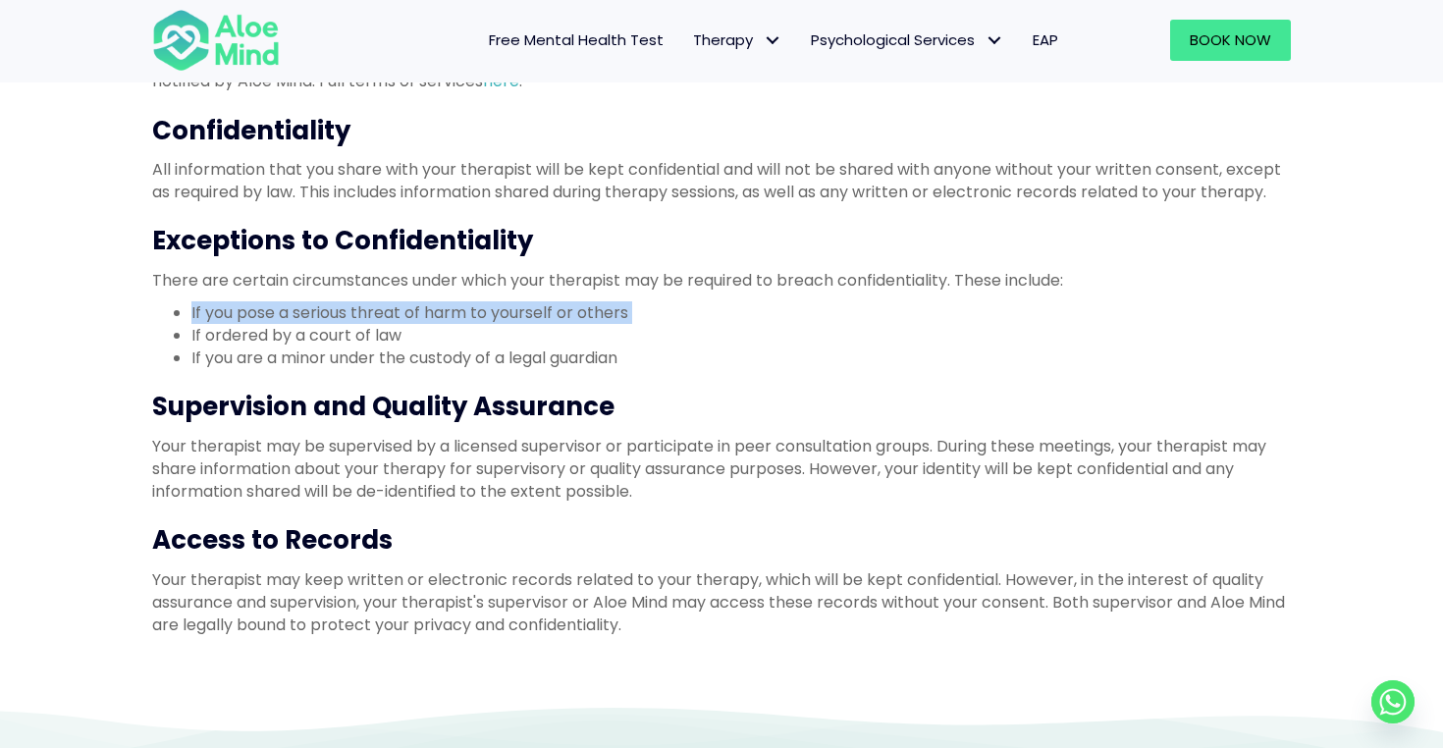
click at [576, 376] on div "Introduction Thank you for considering our therapy services. Before proceeding,…" at bounding box center [721, 20] width 1139 height 1234
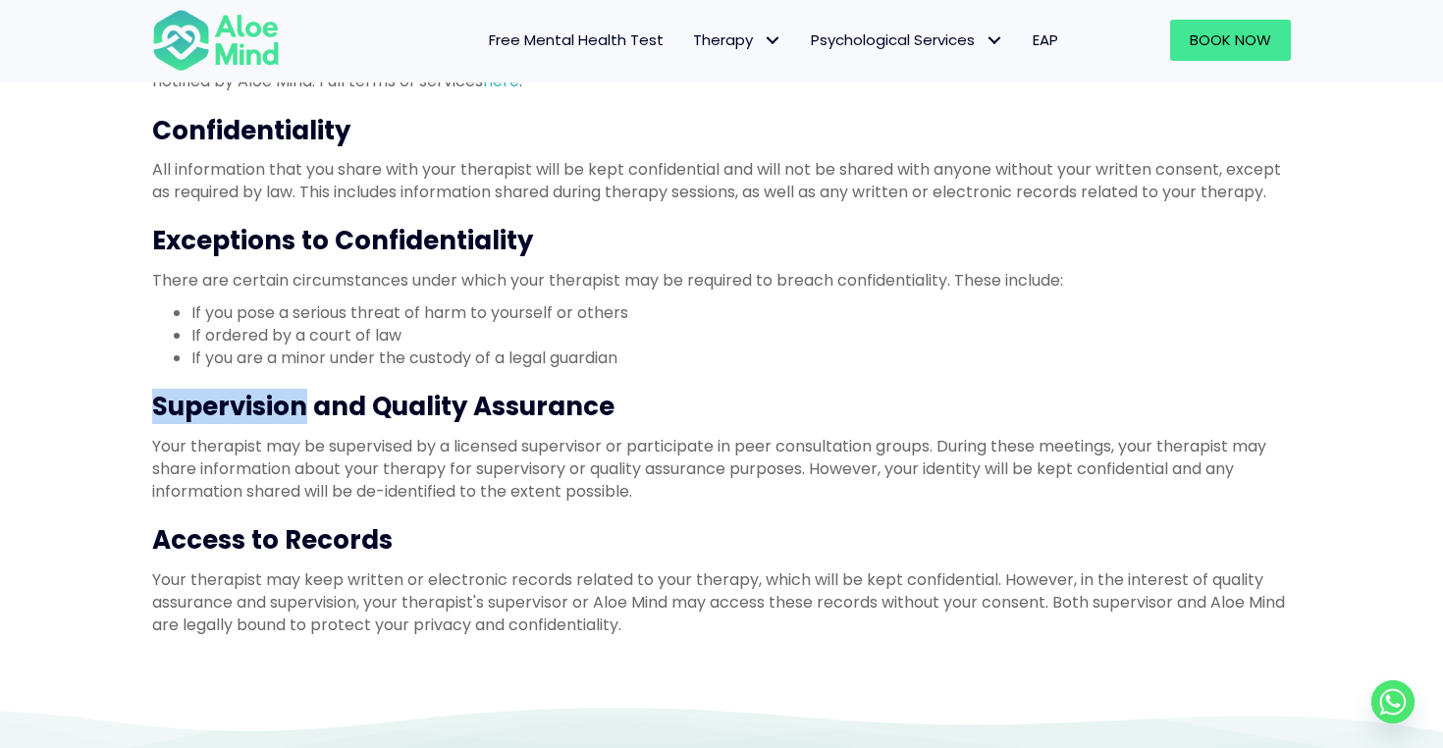
click at [576, 376] on div "Introduction Thank you for considering our therapy services. Before proceeding,…" at bounding box center [721, 20] width 1139 height 1234
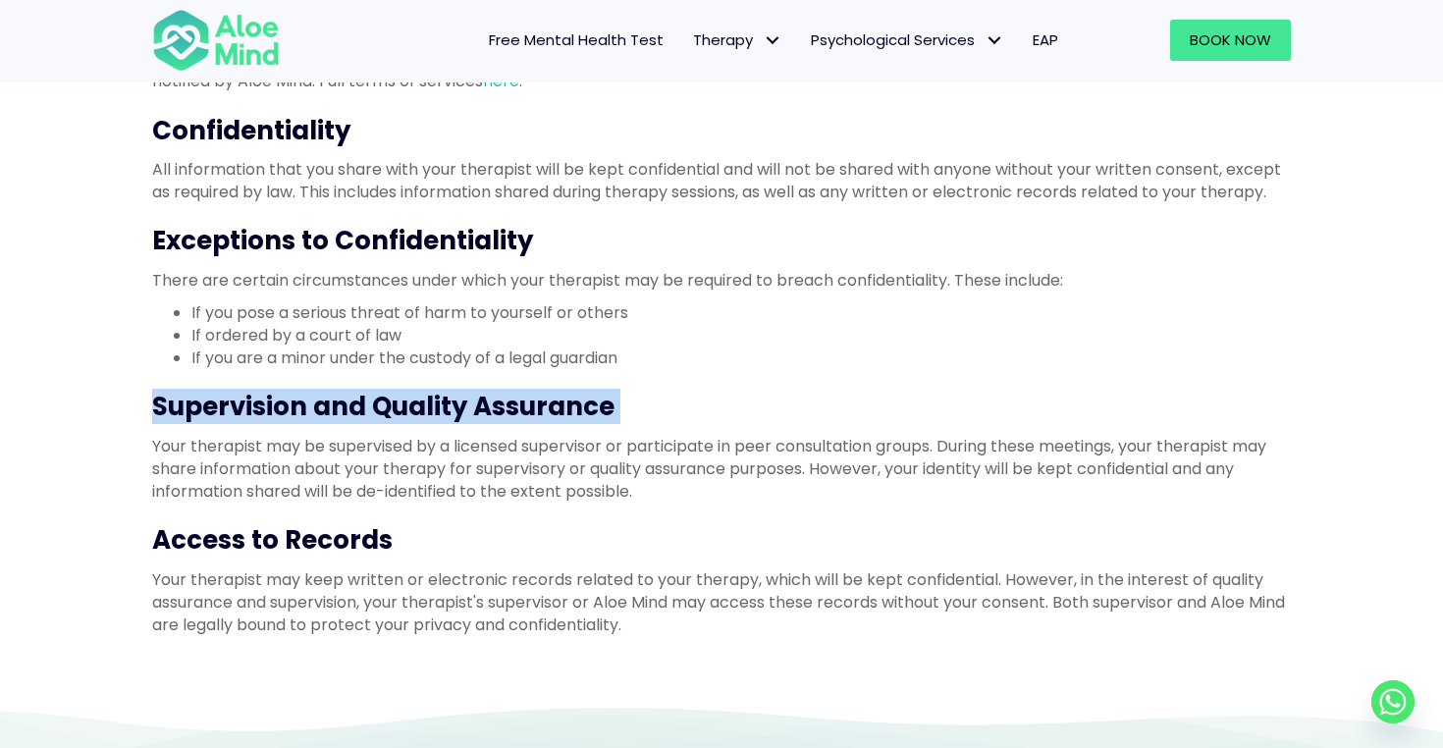
click at [593, 348] on li "If you are a minor under the custody of a legal guardian" at bounding box center [740, 358] width 1099 height 23
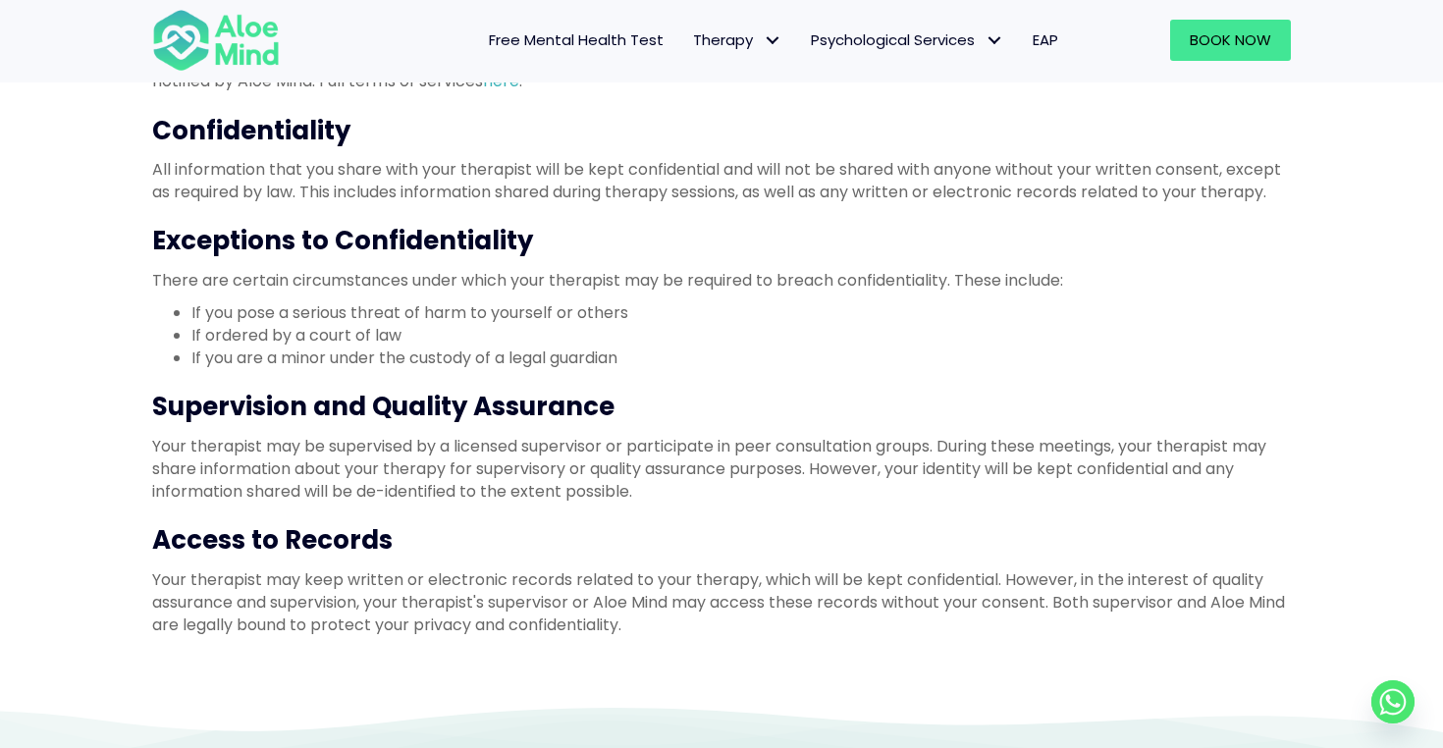
click at [593, 348] on li "If you are a minor under the custody of a legal guardian" at bounding box center [740, 358] width 1099 height 23
click at [610, 293] on div "Introduction Thank you for considering our therapy services. Before proceeding,…" at bounding box center [721, 20] width 1139 height 1234
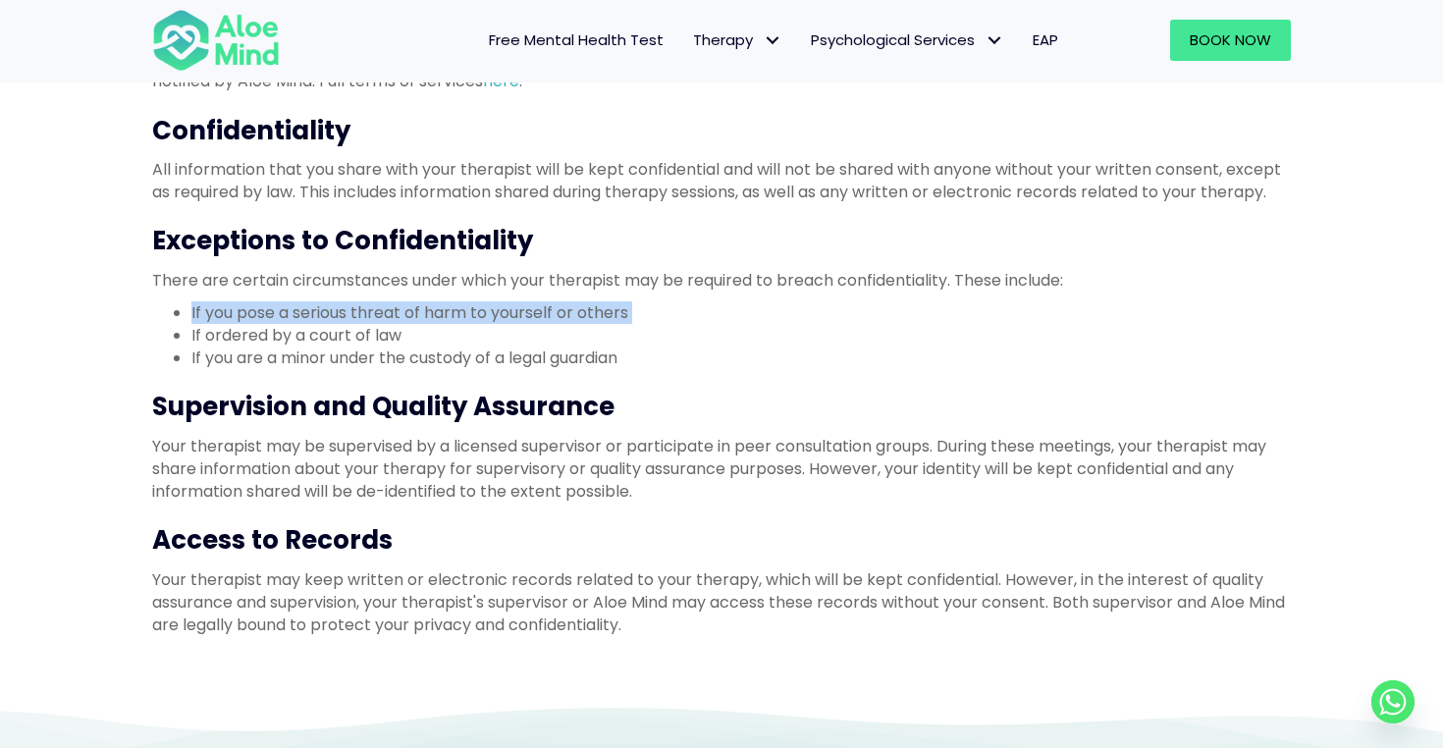
click at [589, 279] on p "There are certain circumstances under which your therapist may be required to b…" at bounding box center [721, 280] width 1139 height 23
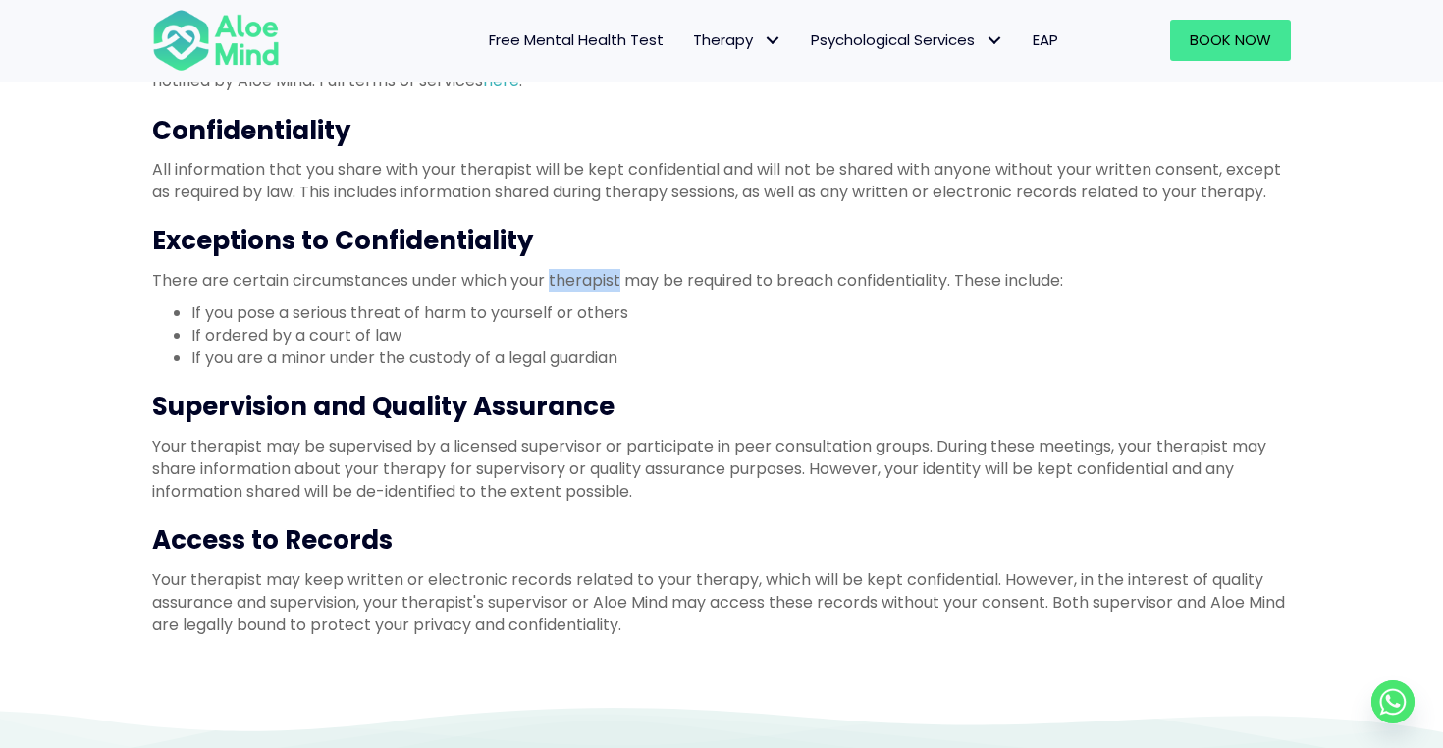
click at [589, 279] on p "There are certain circumstances under which your therapist may be required to b…" at bounding box center [721, 280] width 1139 height 23
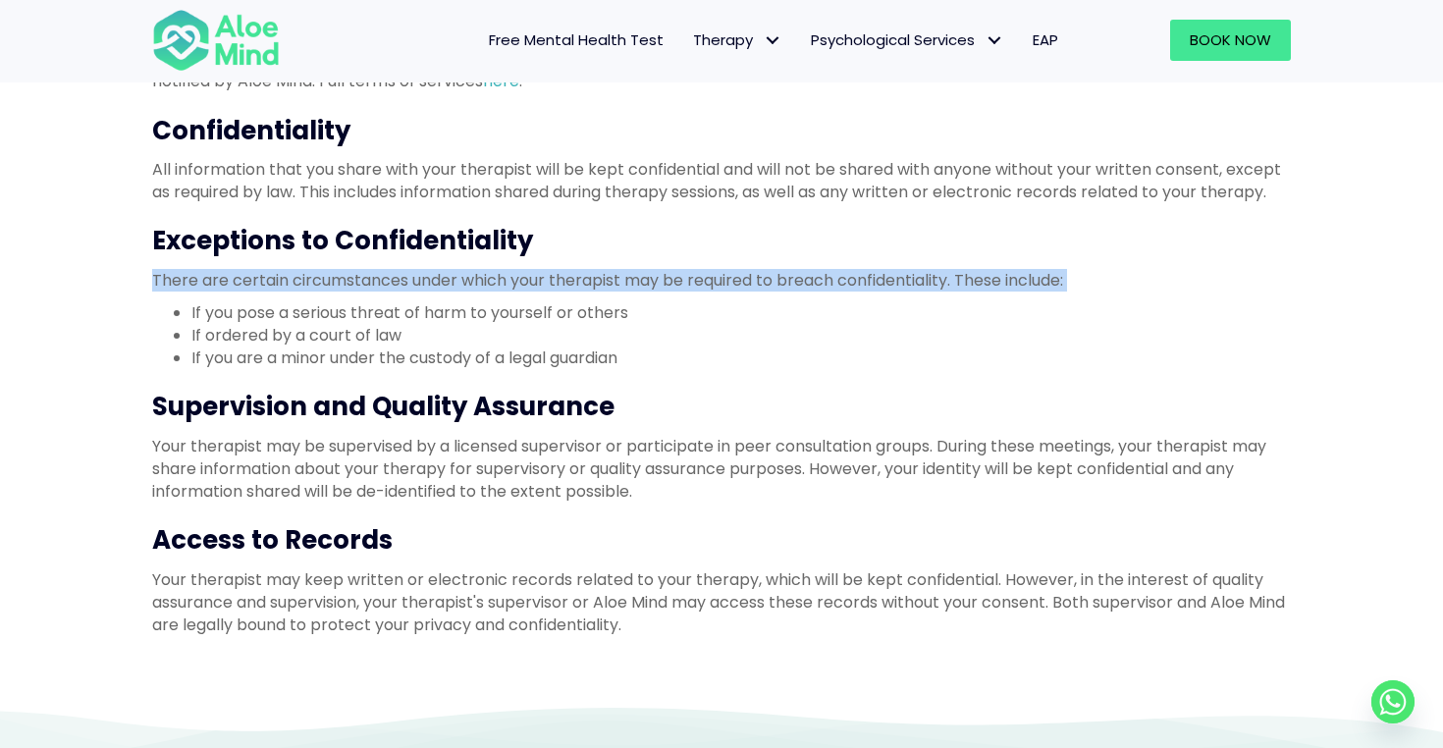
click at [571, 315] on li "If you pose a serious threat of harm to yourself or others" at bounding box center [740, 312] width 1099 height 23
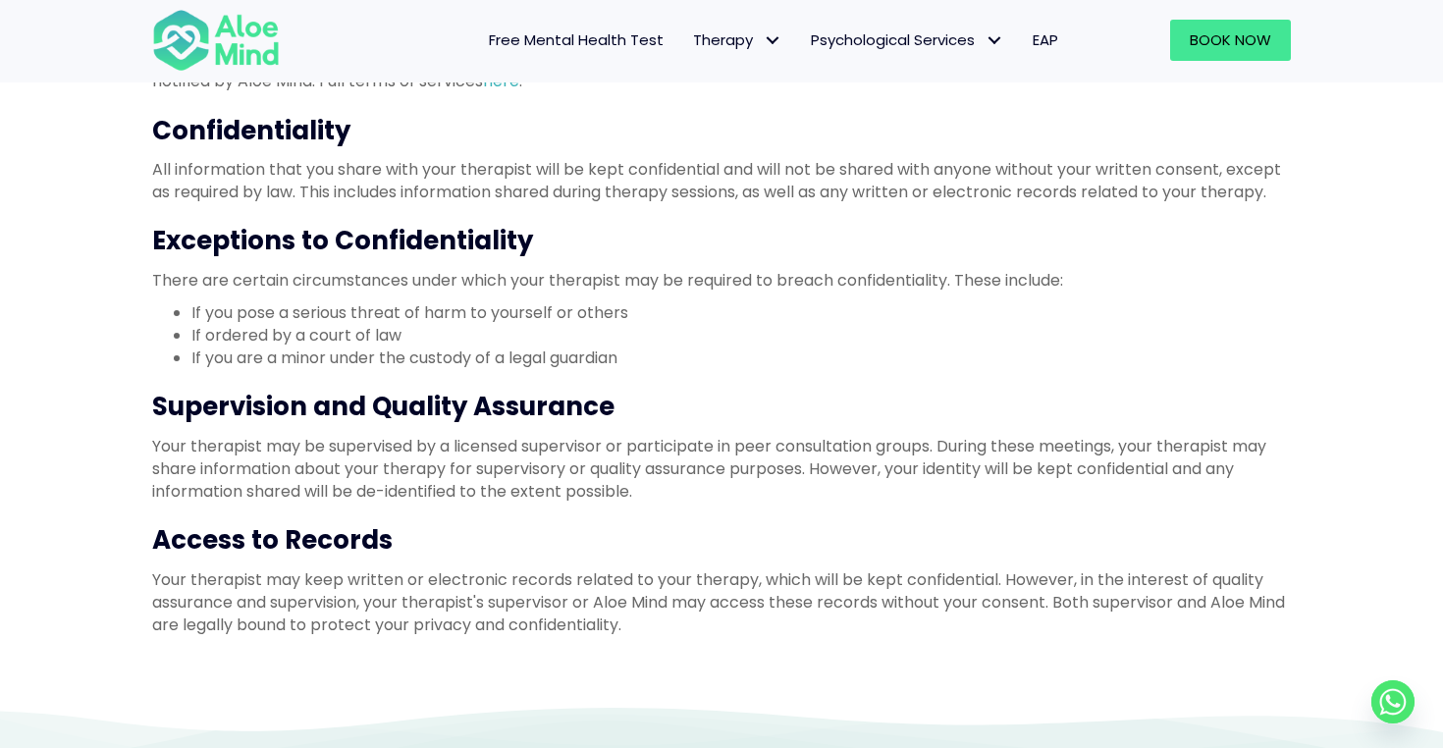
click at [571, 315] on li "If you pose a serious threat of harm to yourself or others" at bounding box center [740, 312] width 1099 height 23
click at [426, 325] on li "If ordered by a court of law" at bounding box center [740, 335] width 1099 height 23
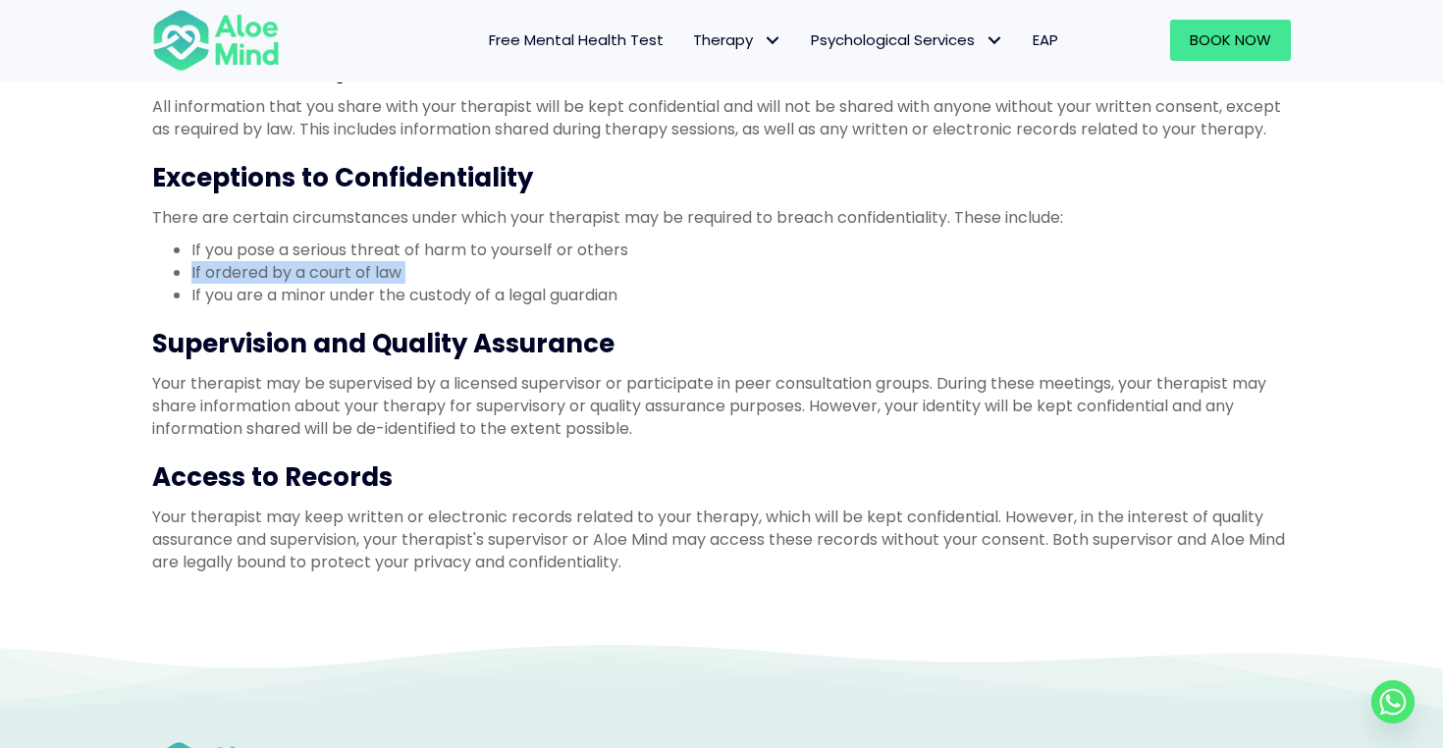
scroll to position [978, 0]
click at [528, 394] on p "Your therapist may be supervised by a licensed supervisor or participate in pee…" at bounding box center [721, 405] width 1139 height 69
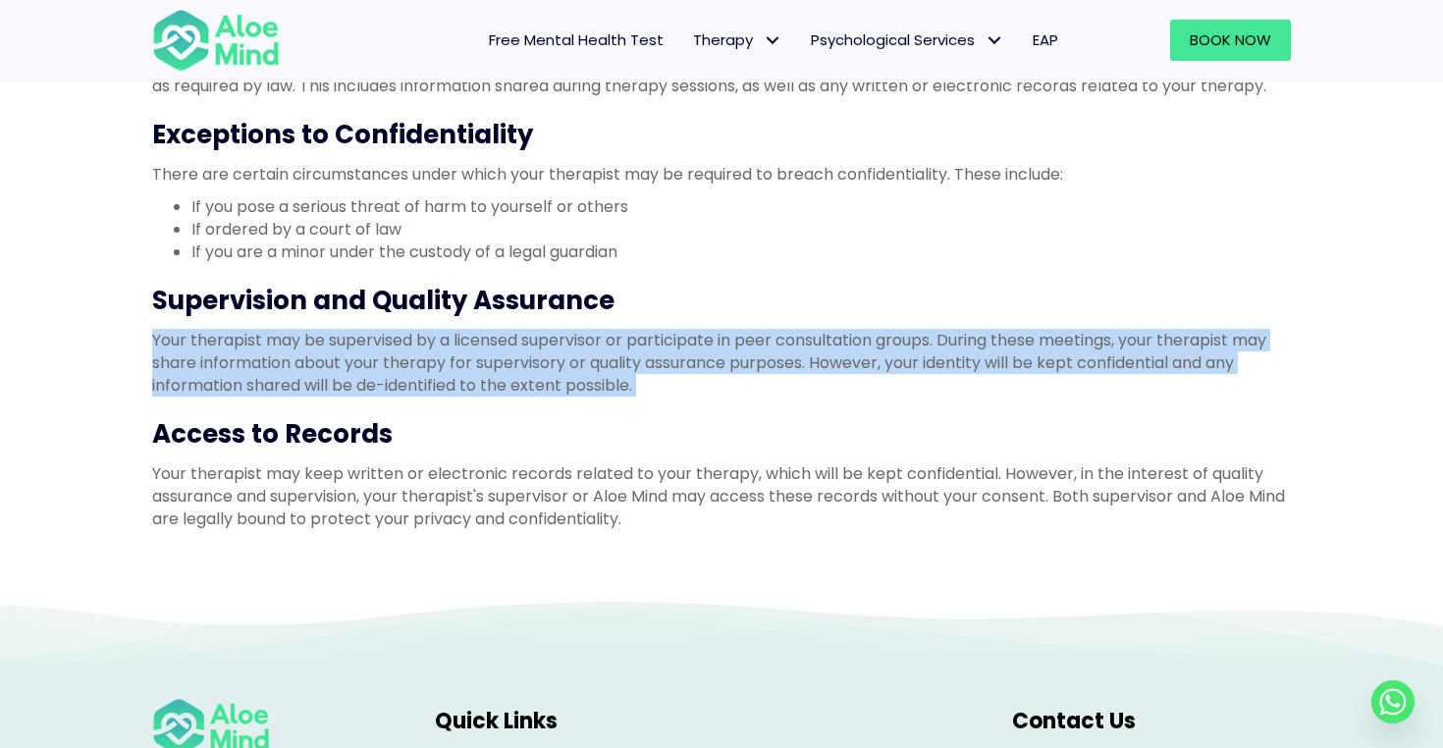
scroll to position [791, 0]
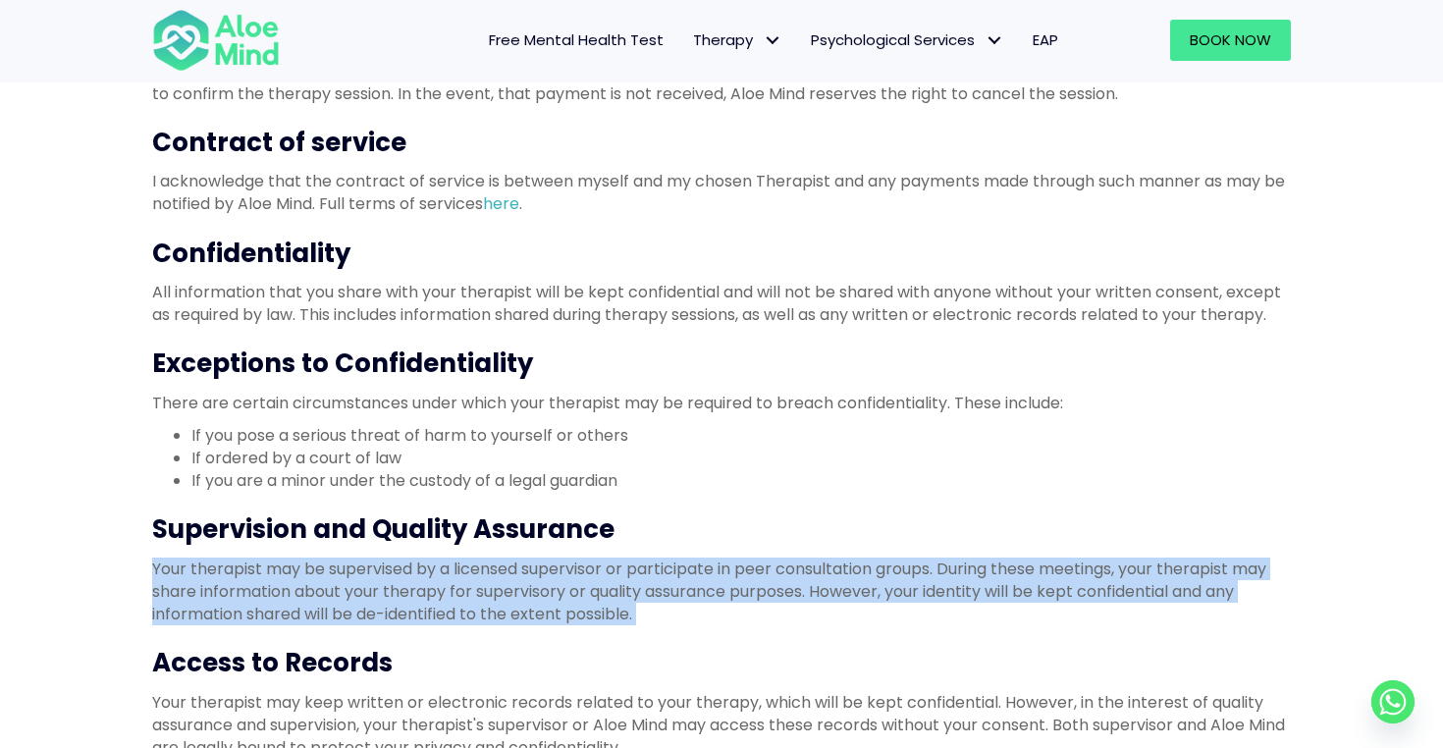
click at [742, 377] on h3 "Exceptions to Confidentiality" at bounding box center [721, 363] width 1139 height 35
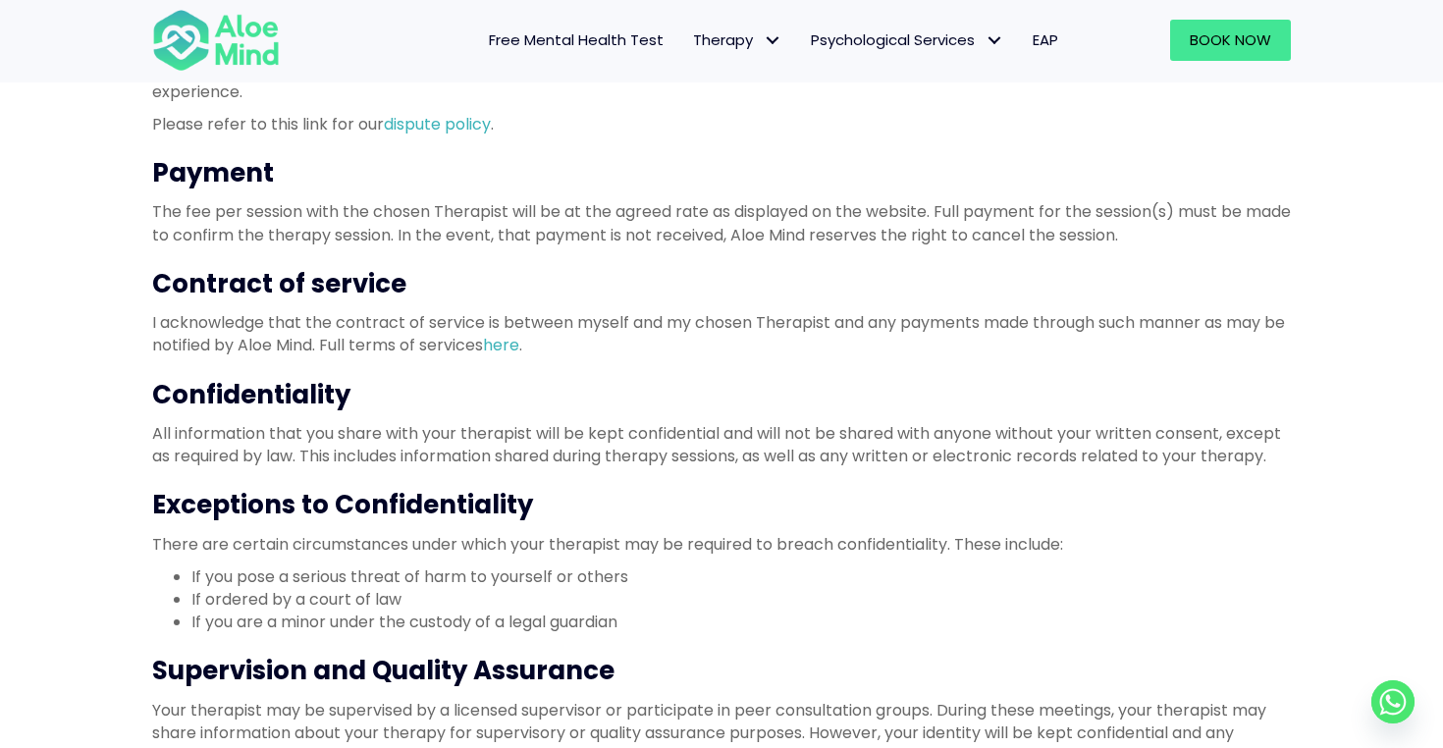
scroll to position [0, 0]
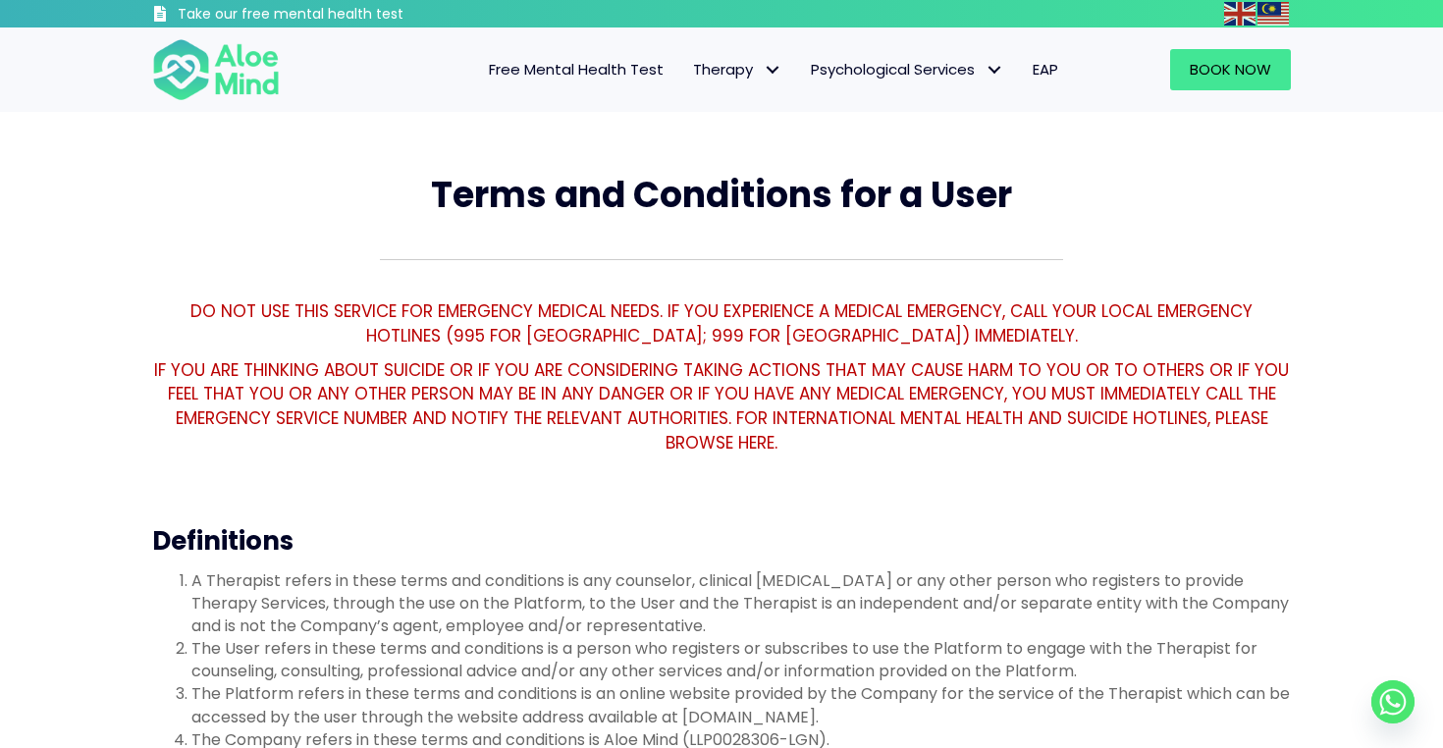
scroll to position [16, 0]
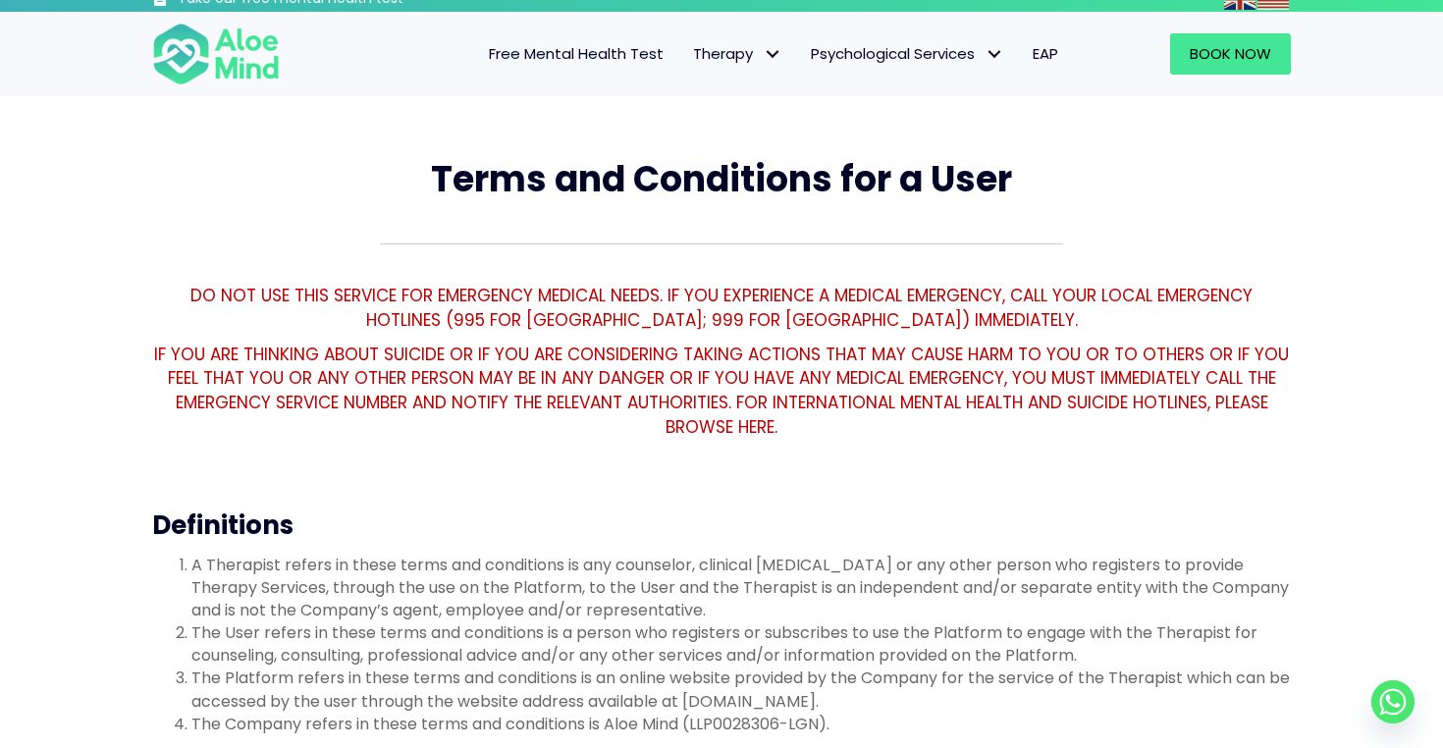
click at [745, 298] on p "DO NOT USE THIS SERVICE FOR EMERGENCY MEDICAL NEEDS. IF YOU EXPERIENCE A MEDICA…" at bounding box center [721, 308] width 1139 height 48
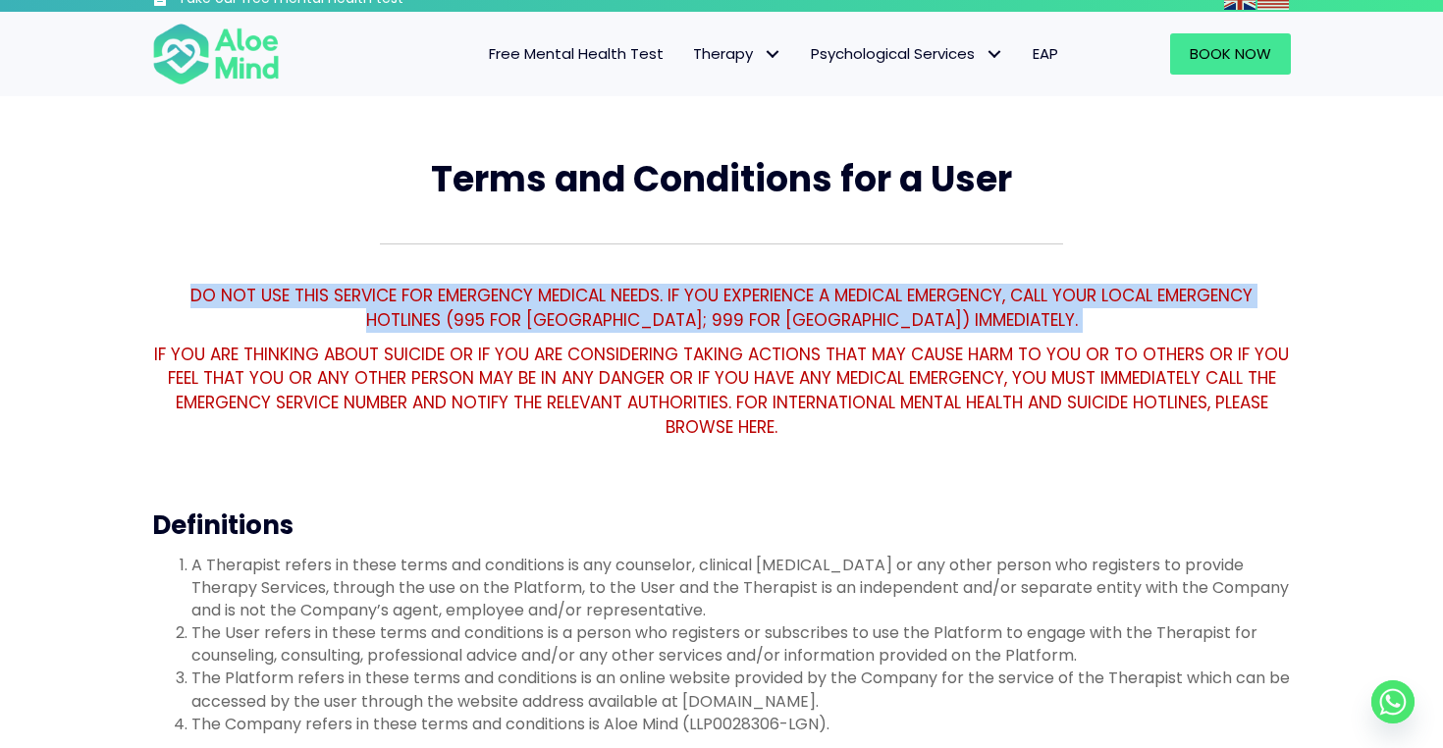
click at [745, 298] on p "DO NOT USE THIS SERVICE FOR EMERGENCY MEDICAL NEEDS. IF YOU EXPERIENCE A MEDICA…" at bounding box center [721, 308] width 1139 height 48
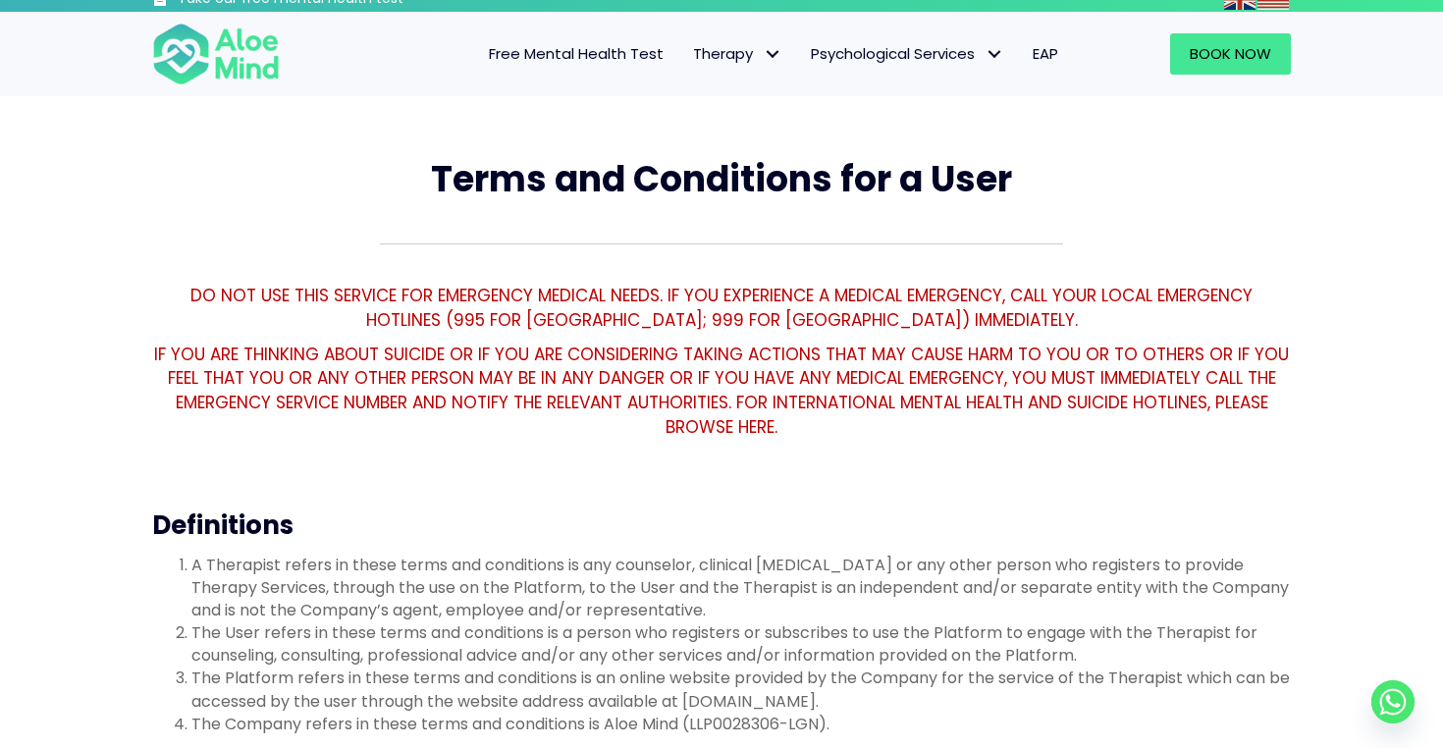
click at [745, 298] on p "DO NOT USE THIS SERVICE FOR EMERGENCY MEDICAL NEEDS. IF YOU EXPERIENCE A MEDICA…" at bounding box center [721, 308] width 1139 height 48
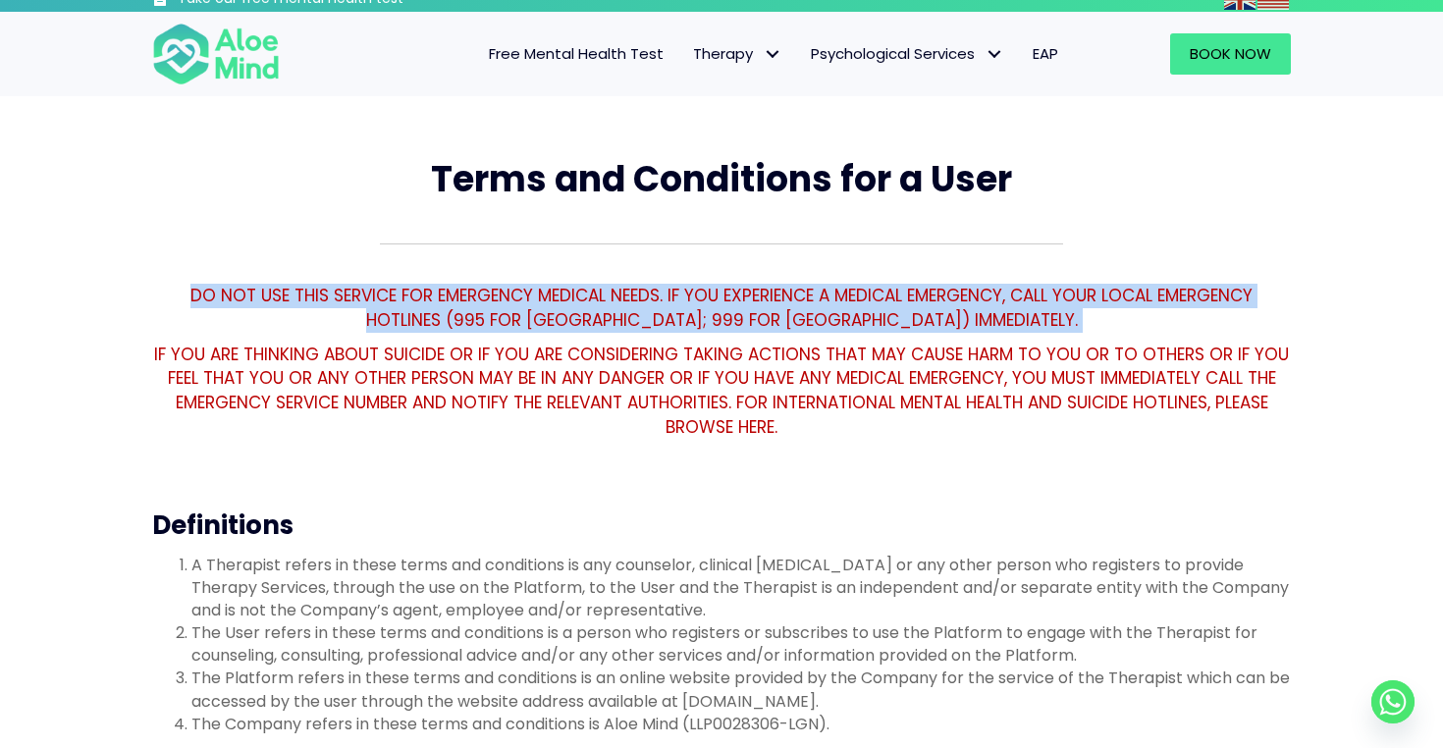
click at [690, 357] on p "IF YOU ARE THINKING ABOUT SUICIDE OR IF YOU ARE CONSIDERING TAKING ACTIONS THAT…" at bounding box center [721, 391] width 1139 height 97
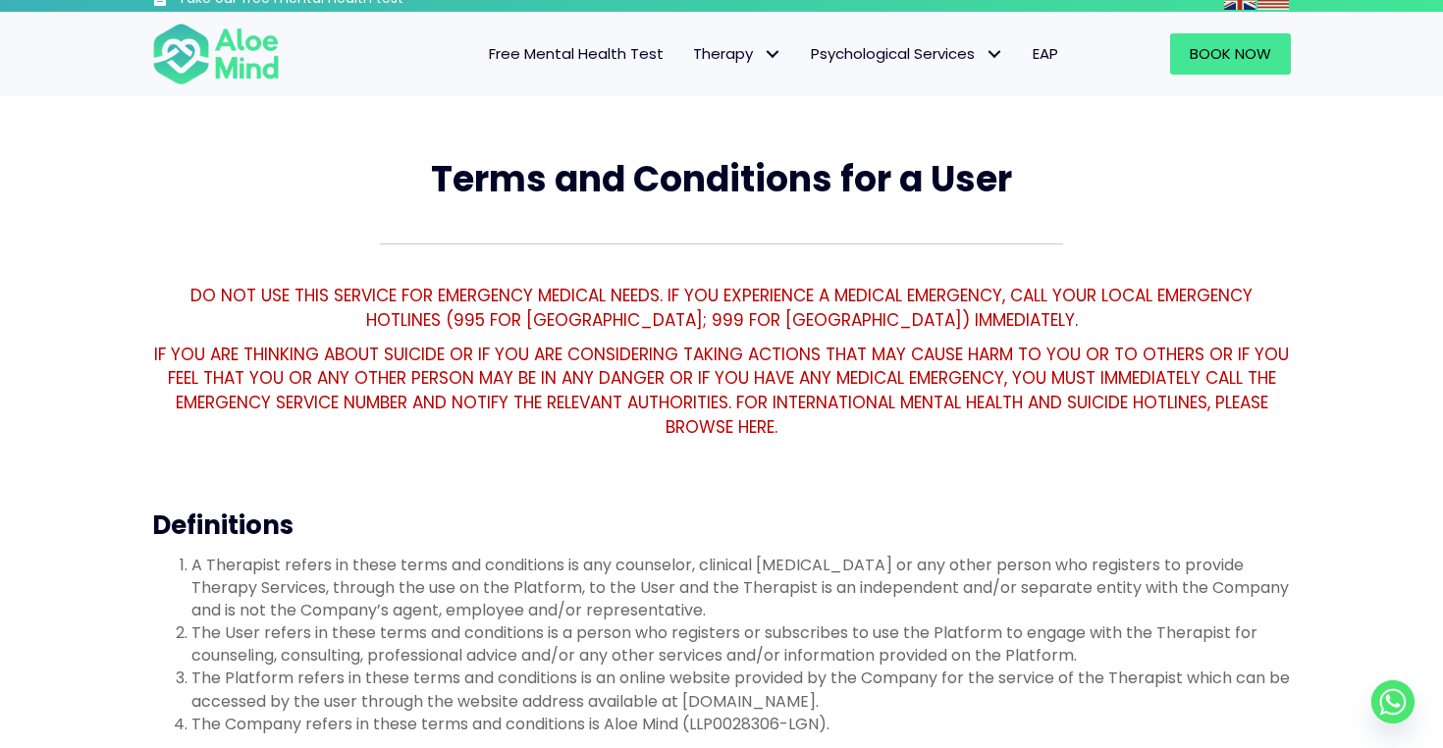
click at [690, 357] on p "IF YOU ARE THINKING ABOUT SUICIDE OR IF YOU ARE CONSIDERING TAKING ACTIONS THAT…" at bounding box center [721, 391] width 1139 height 97
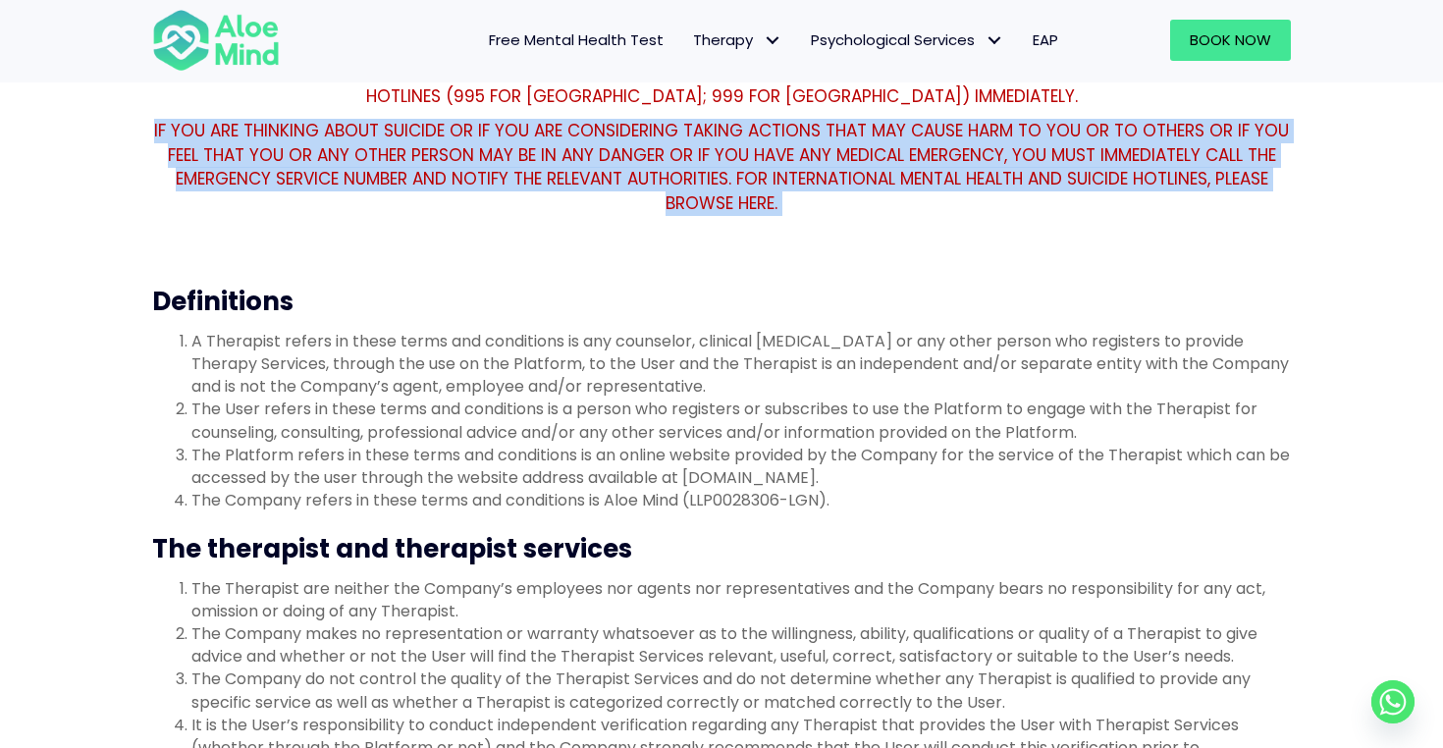
scroll to position [239, 0]
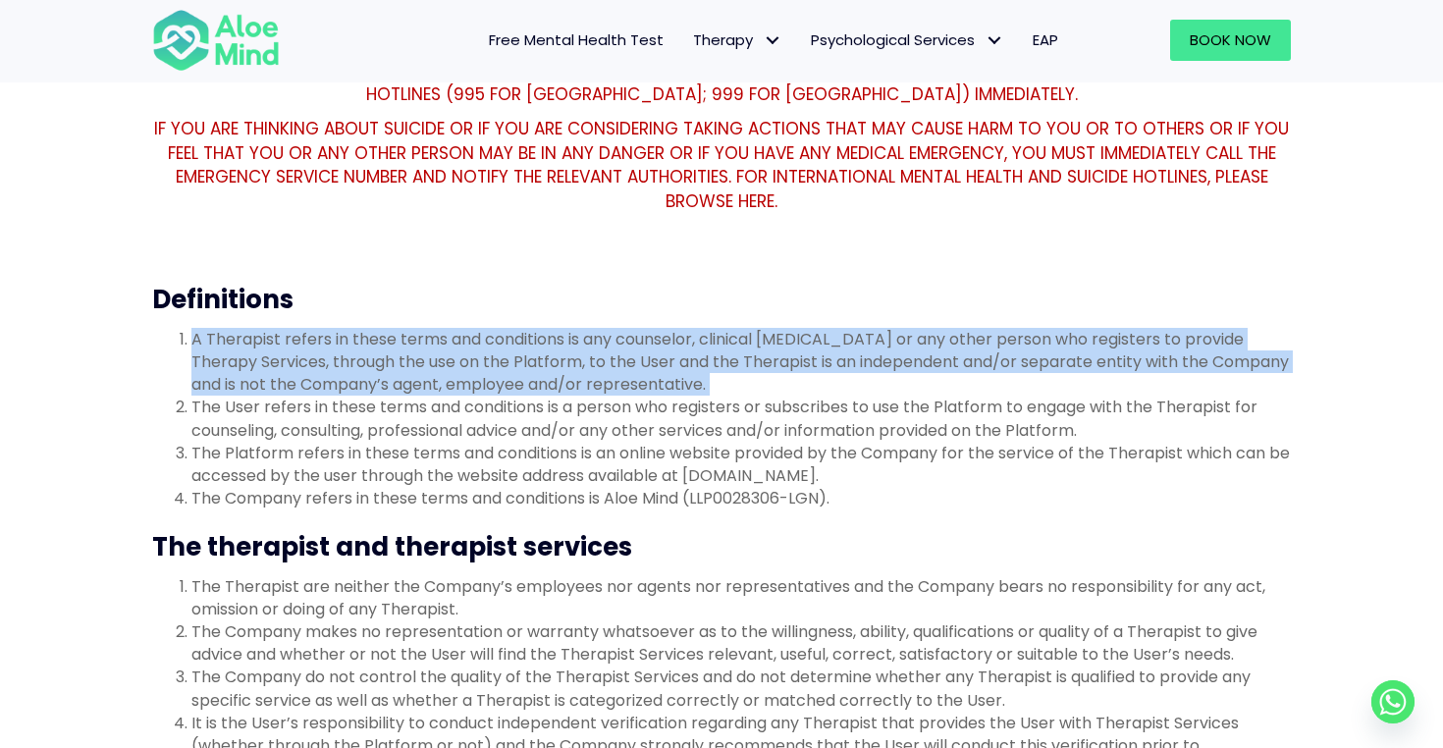
click at [687, 348] on li "A Therapist refers in these terms and conditions is any counselor, clinical psy…" at bounding box center [740, 362] width 1099 height 69
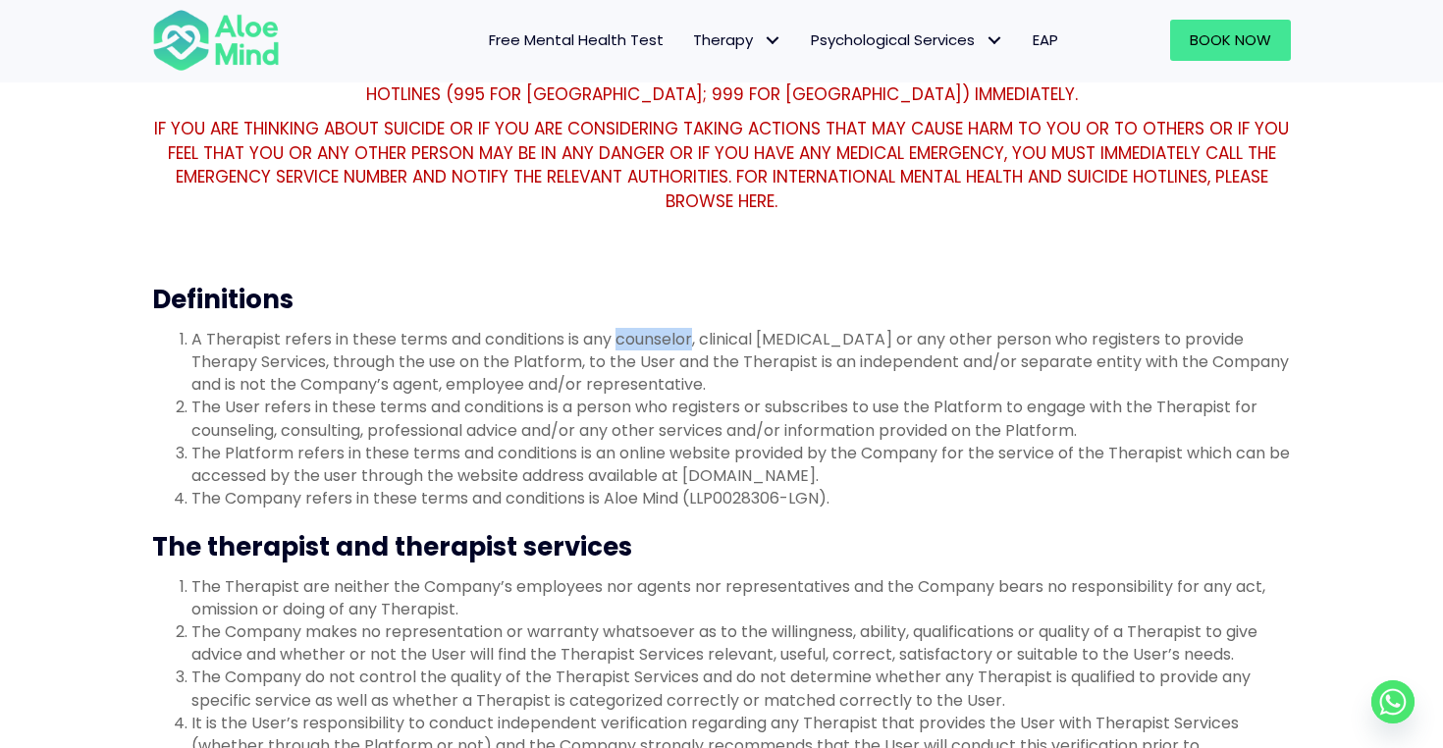
click at [687, 348] on li "A Therapist refers in these terms and conditions is any counselor, clinical psy…" at bounding box center [740, 362] width 1099 height 69
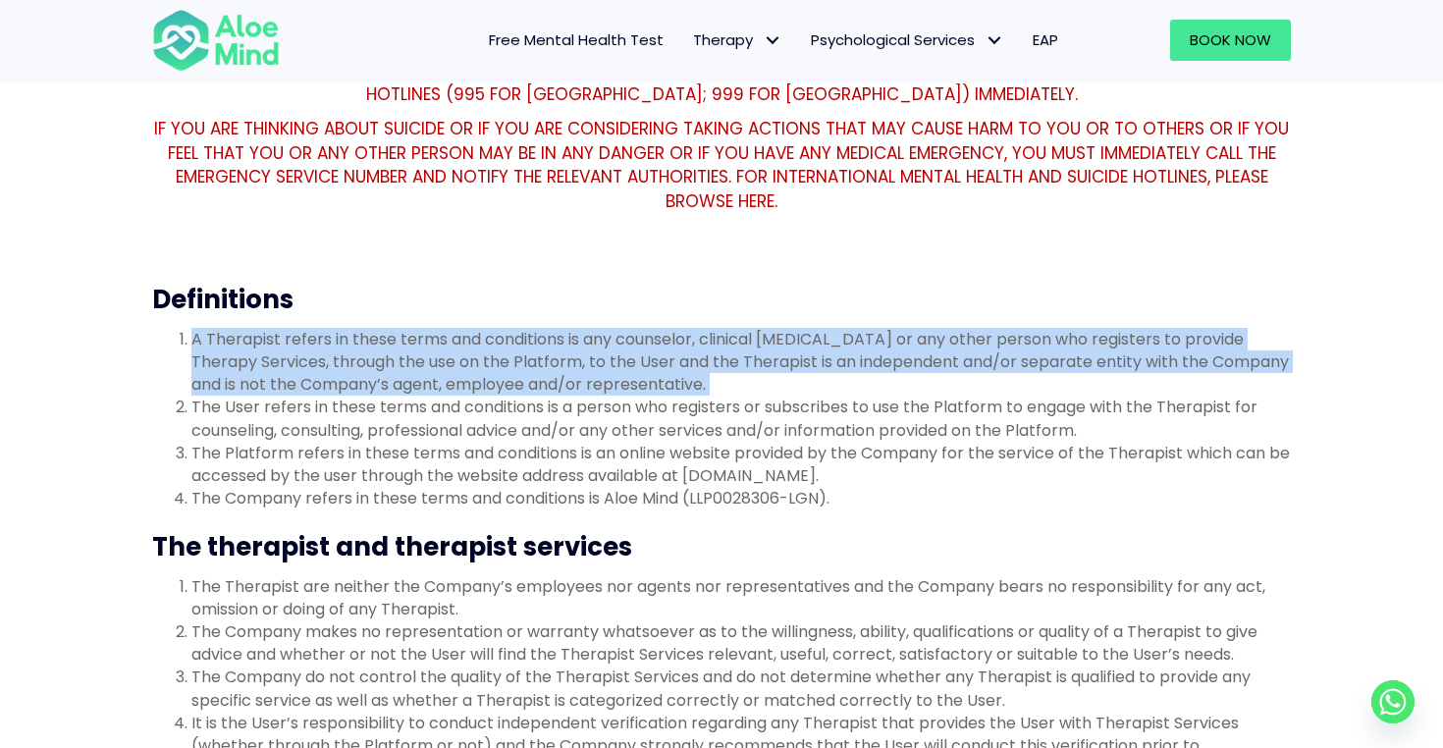
click at [687, 348] on li "A Therapist refers in these terms and conditions is any counselor, clinical psy…" at bounding box center [740, 362] width 1099 height 69
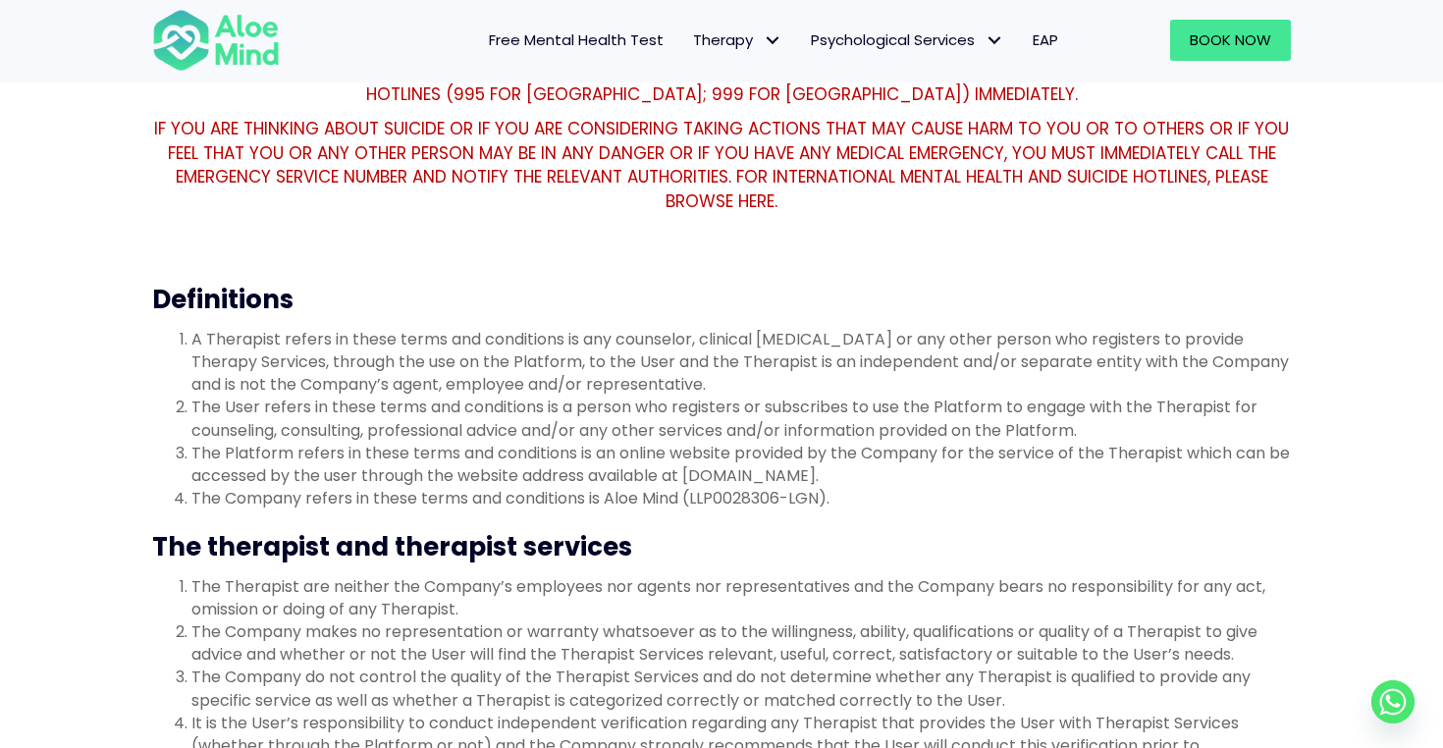
click at [687, 348] on li "A Therapist refers in these terms and conditions is any counselor, clinical psy…" at bounding box center [740, 362] width 1099 height 69
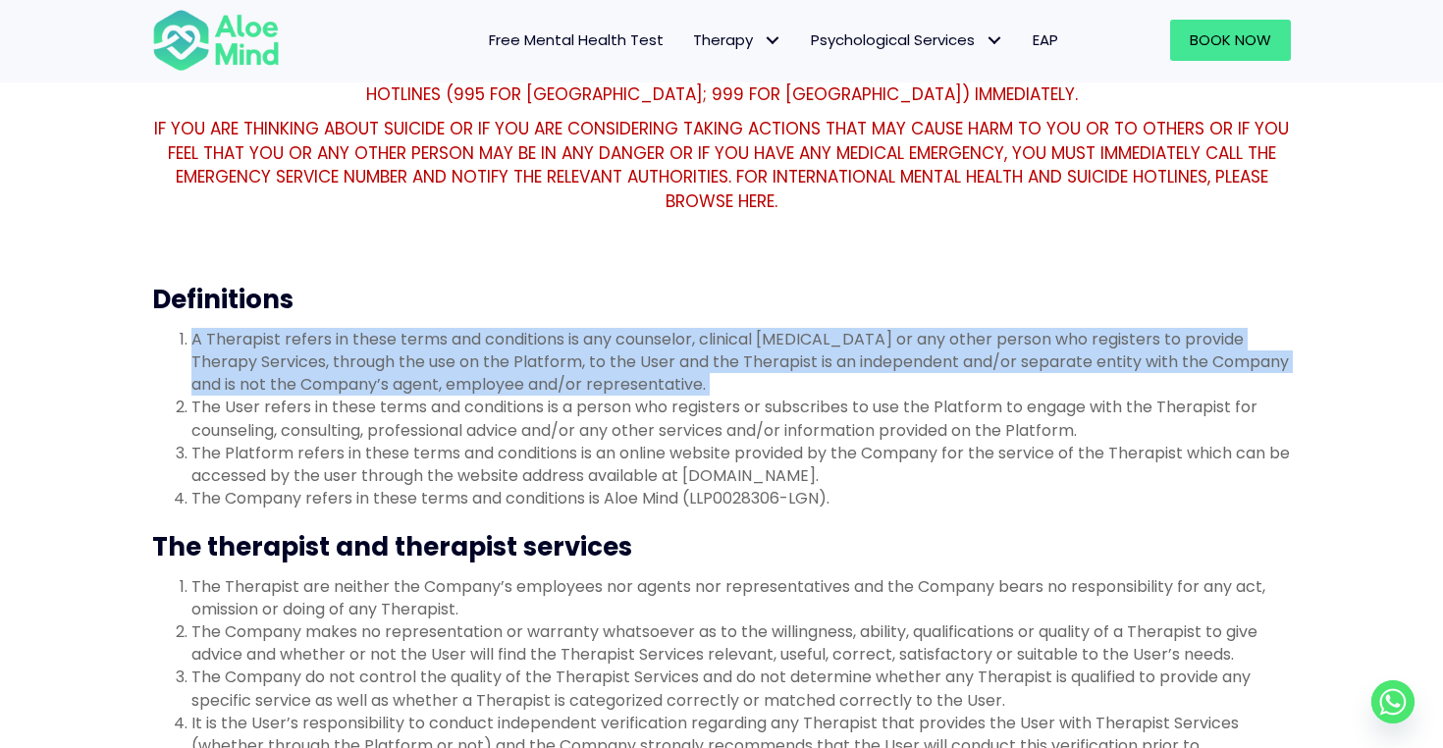
click at [630, 425] on li "The User refers in these terms and conditions is a person who registers or subs…" at bounding box center [740, 418] width 1099 height 45
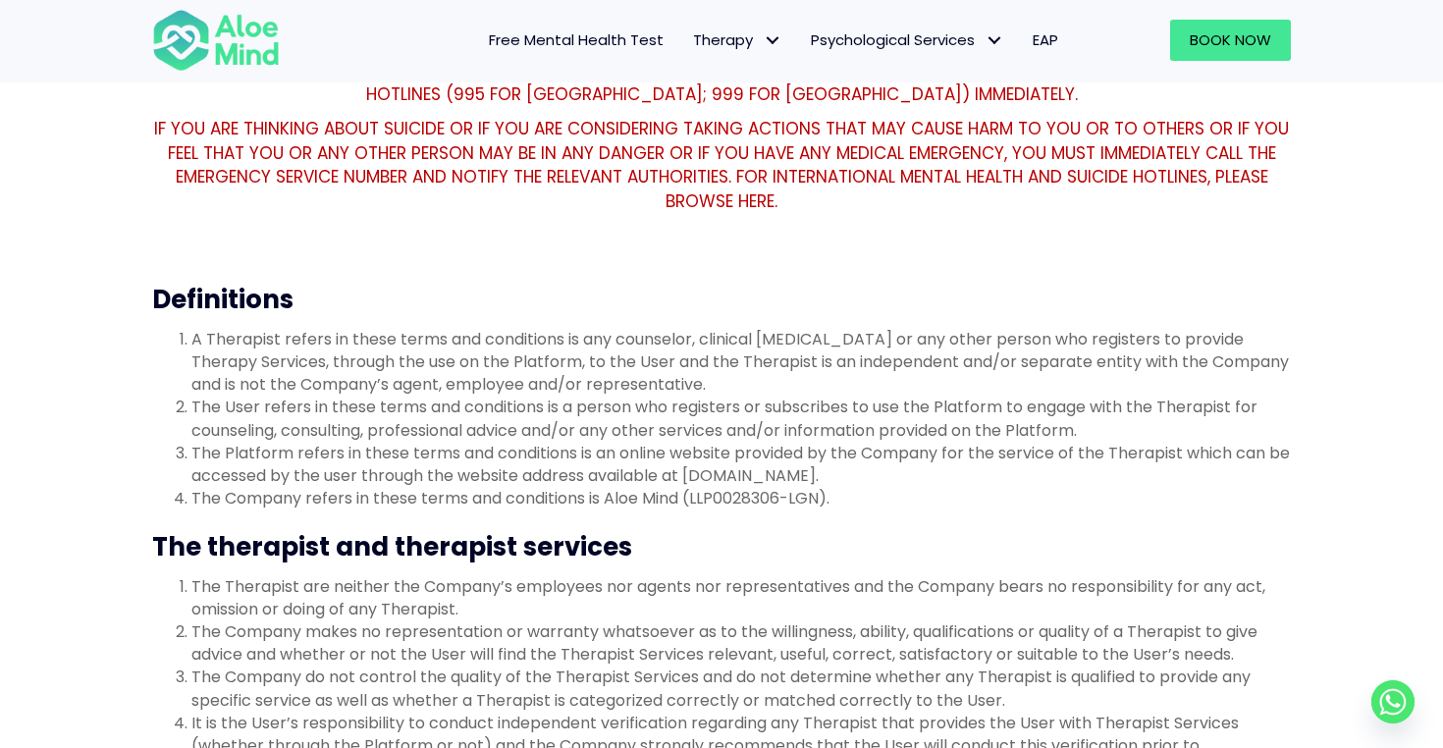
click at [630, 425] on li "The User refers in these terms and conditions is a person who registers or subs…" at bounding box center [740, 418] width 1099 height 45
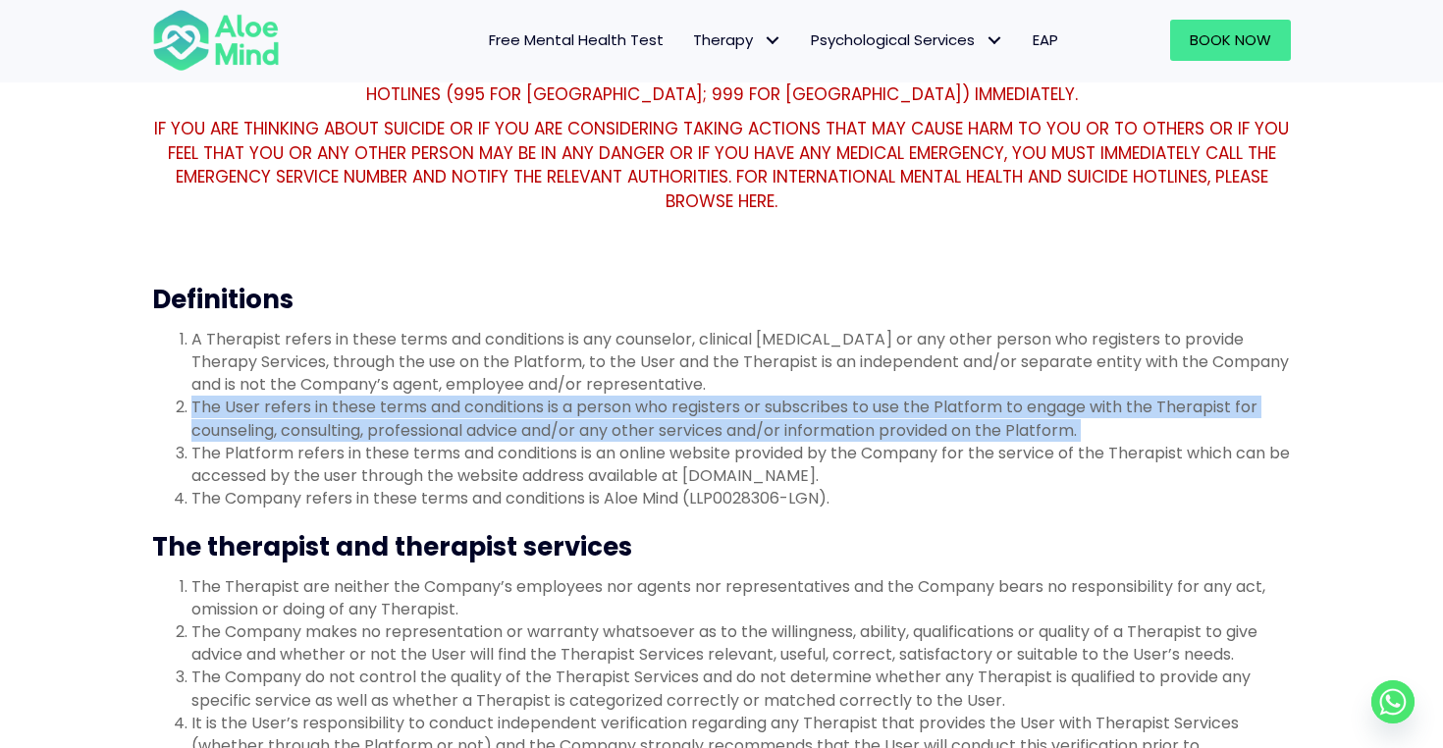
click at [558, 451] on li "The Platform refers in these terms and conditions is an online website provided…" at bounding box center [740, 464] width 1099 height 45
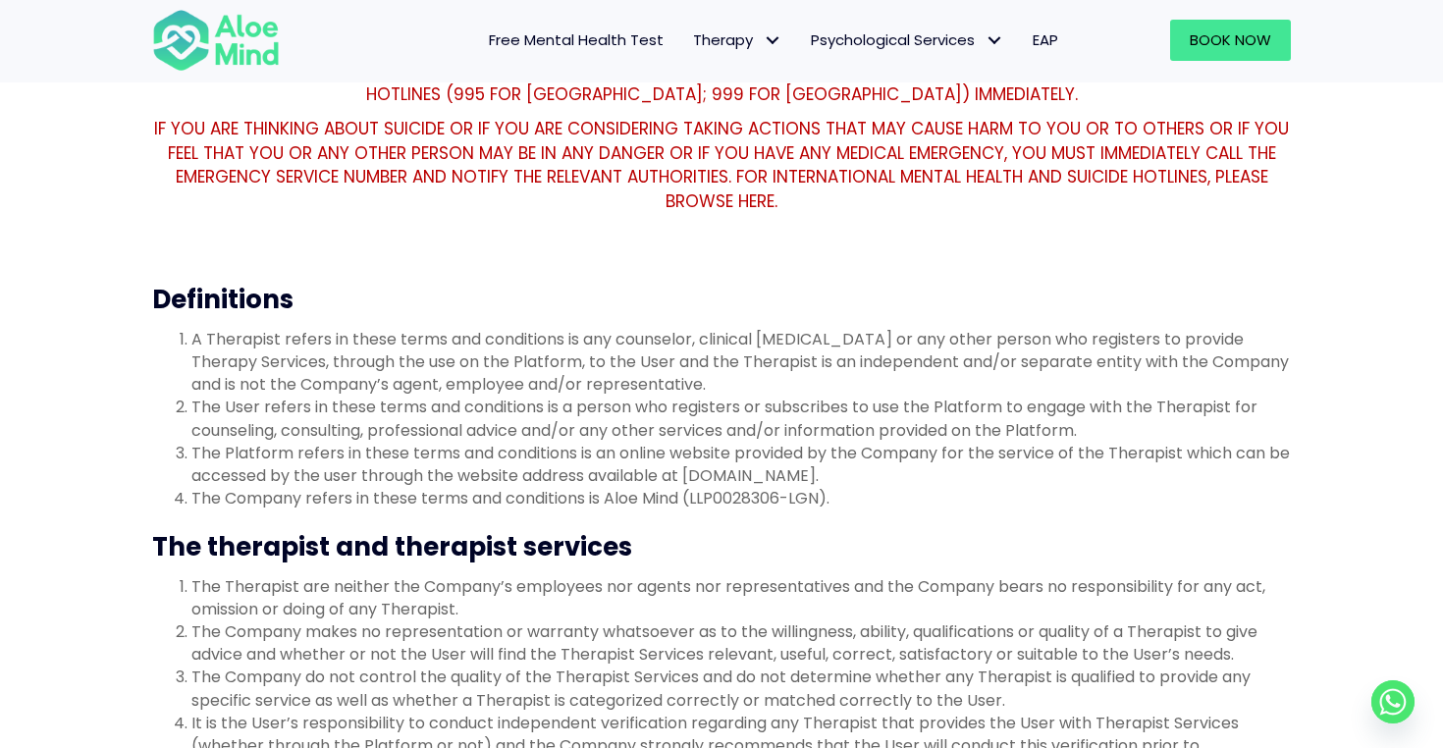
click at [558, 451] on li "The Platform refers in these terms and conditions is an online website provided…" at bounding box center [740, 464] width 1099 height 45
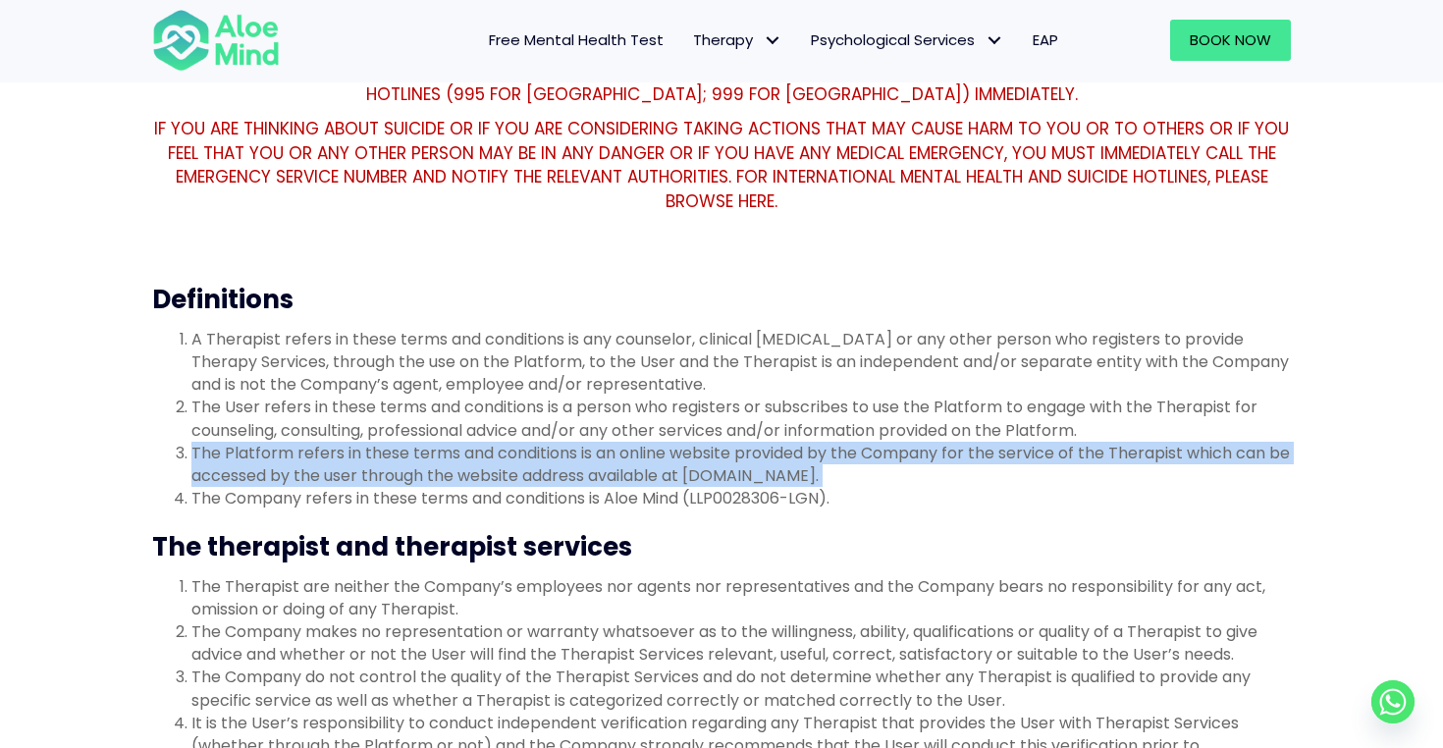
click at [558, 451] on li "The Platform refers in these terms and conditions is an online website provided…" at bounding box center [740, 464] width 1099 height 45
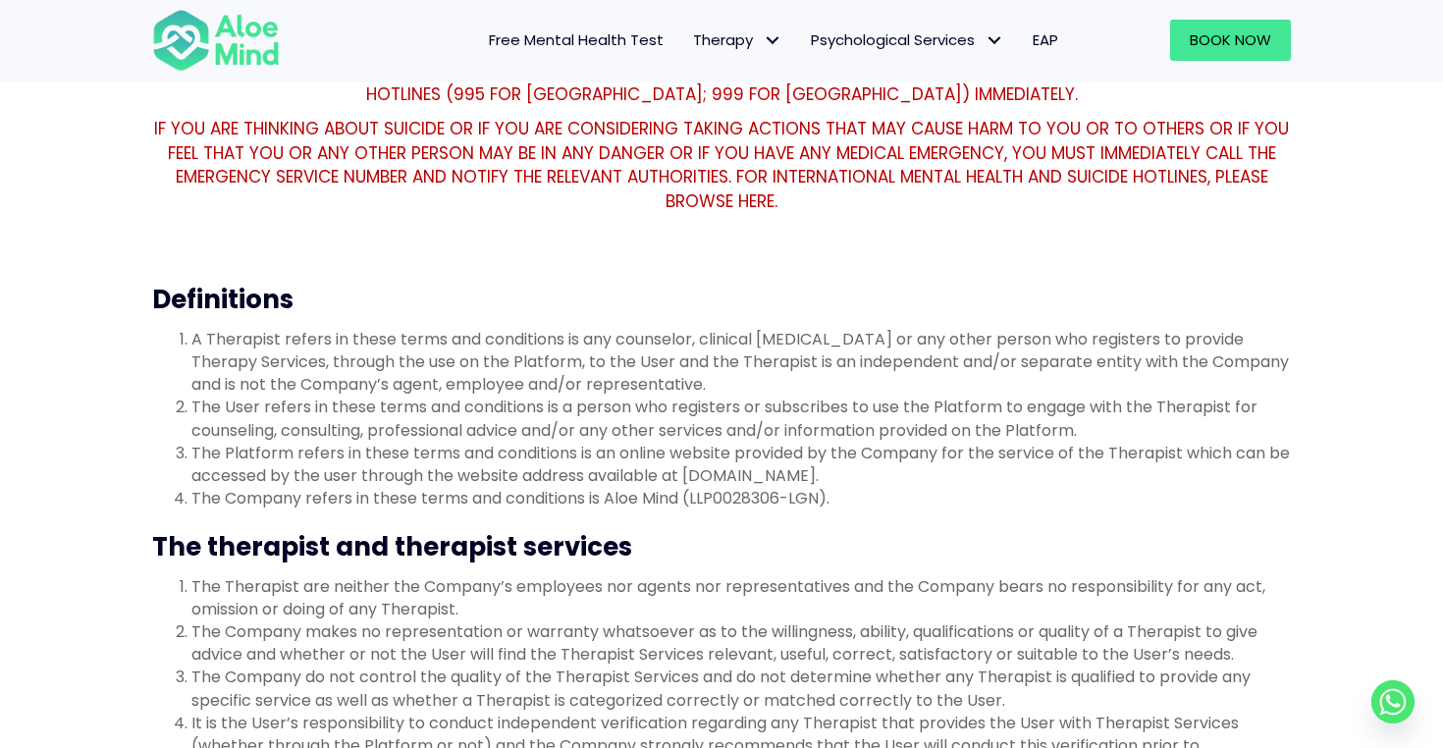
click at [558, 451] on li "The Platform refers in these terms and conditions is an online website provided…" at bounding box center [740, 464] width 1099 height 45
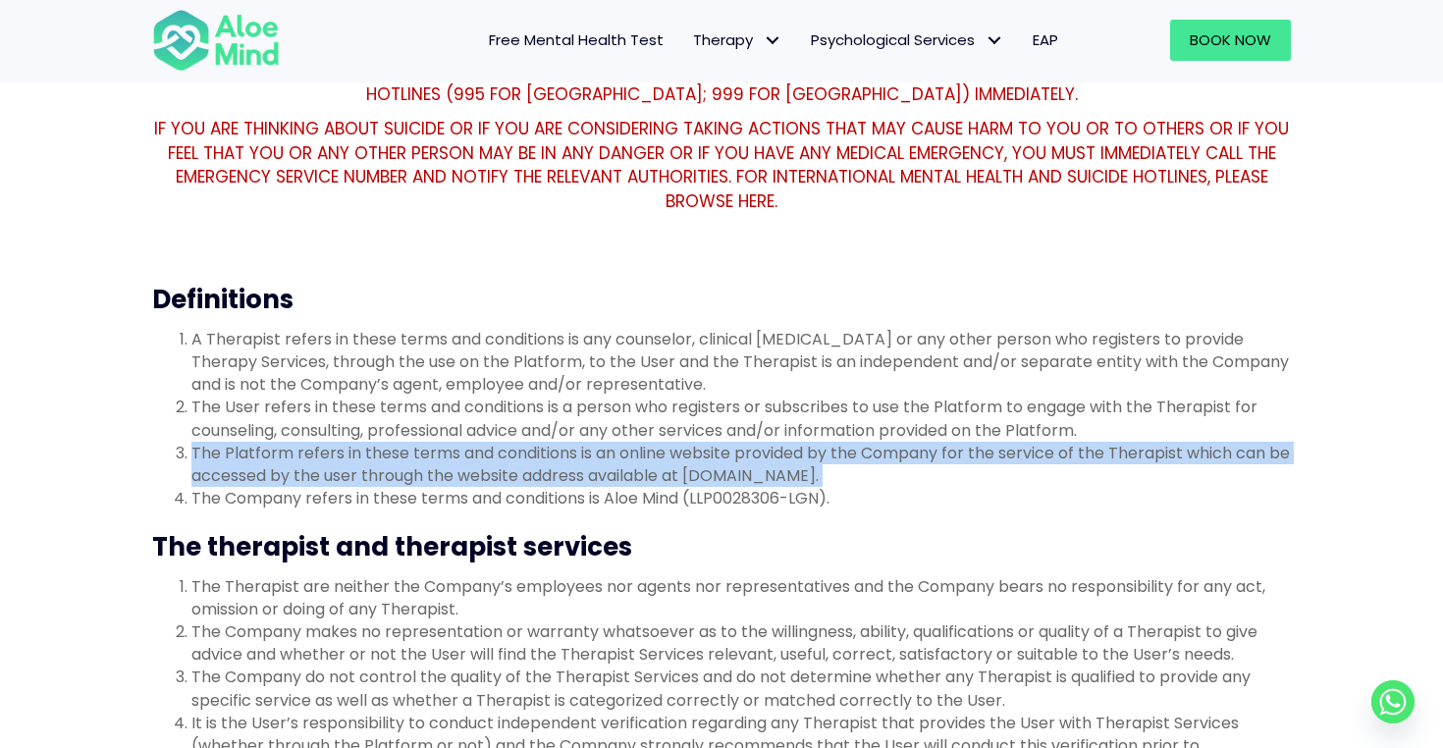
click at [558, 451] on li "The Platform refers in these terms and conditions is an online website provided…" at bounding box center [740, 464] width 1099 height 45
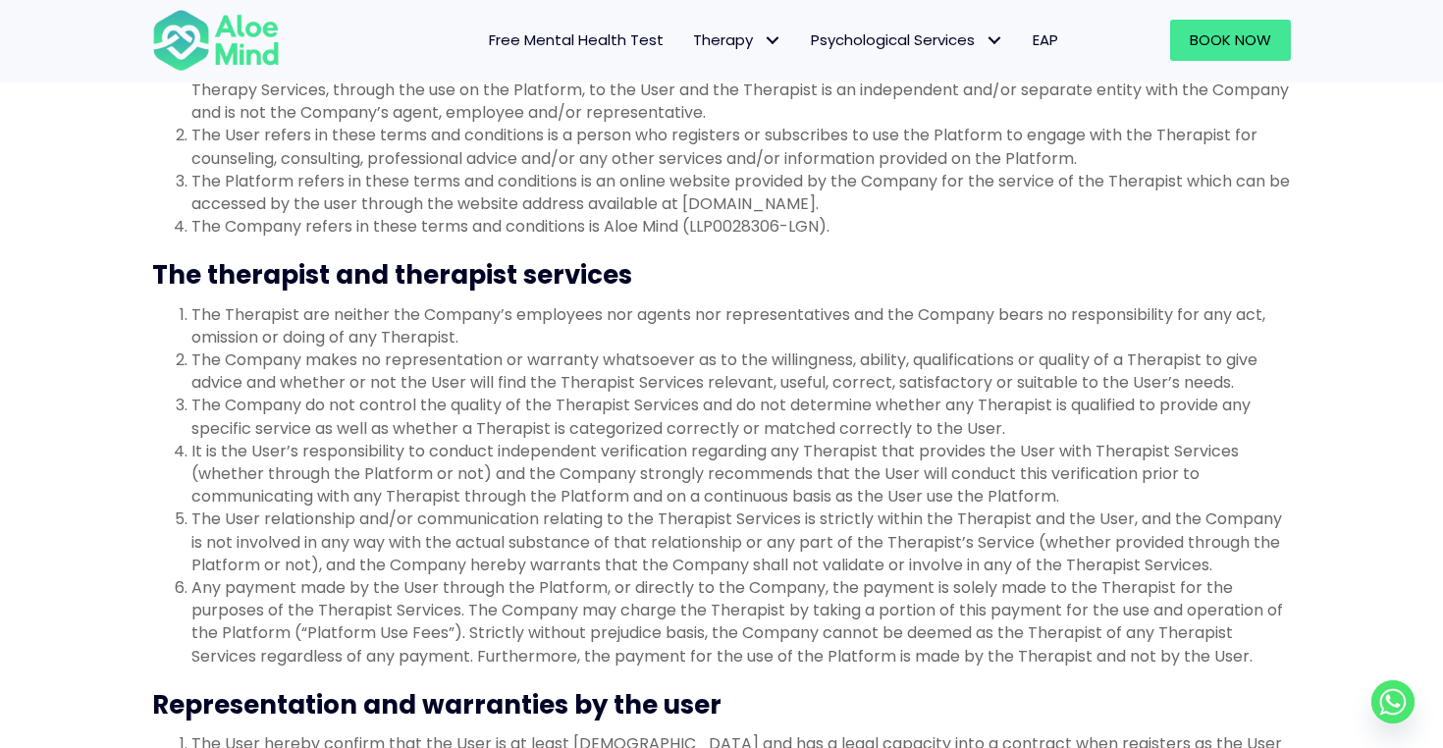
scroll to position [514, 0]
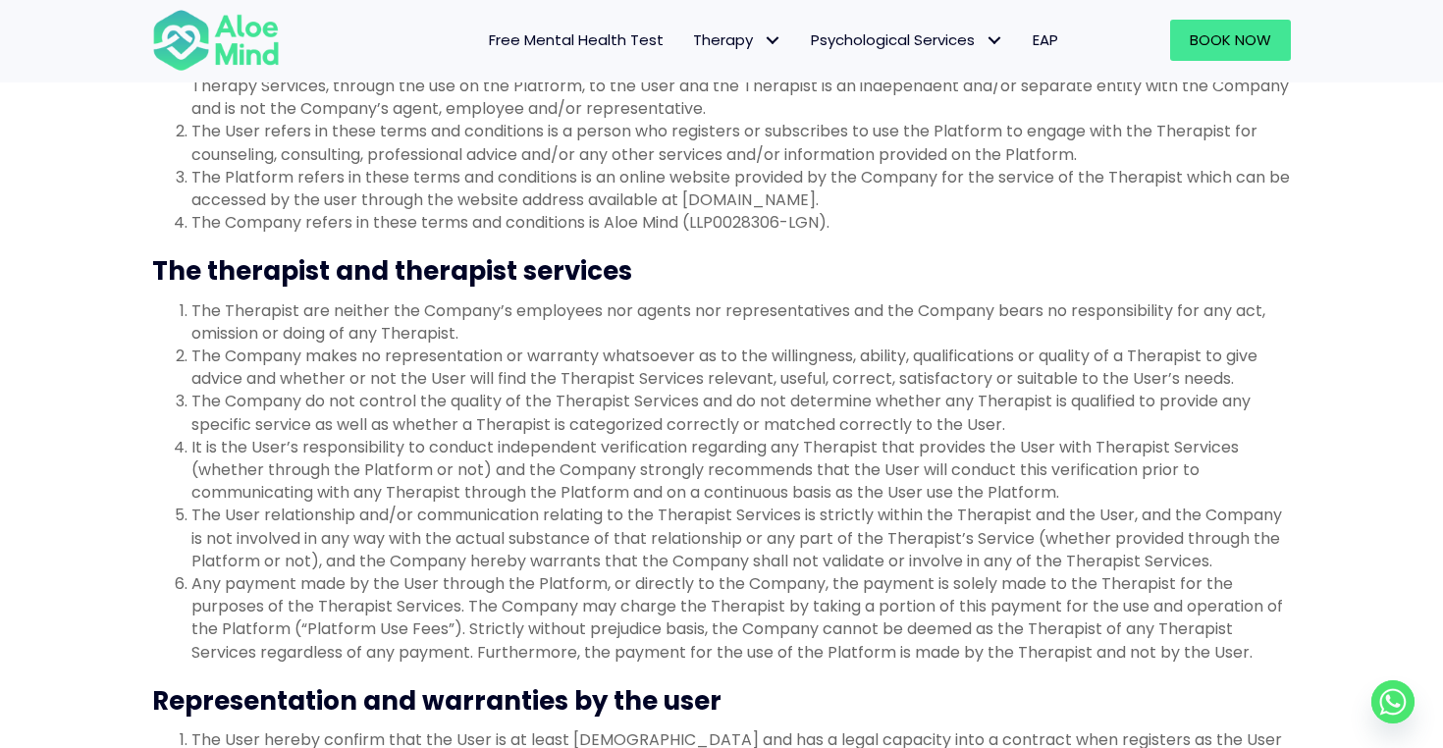
click at [572, 325] on li "The Therapist are neither the Company’s employees nor agents nor representative…" at bounding box center [740, 321] width 1099 height 45
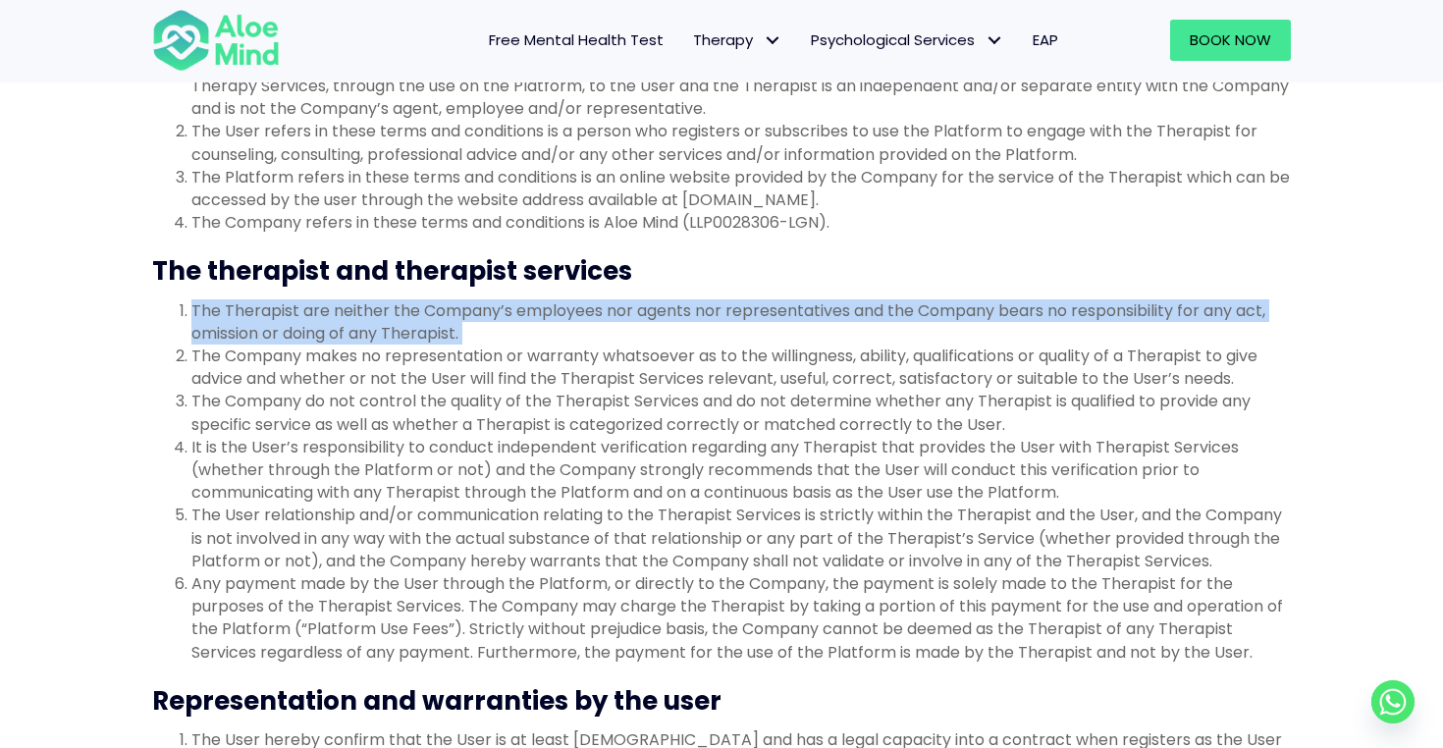
click at [572, 325] on li "The Therapist are neither the Company’s employees nor agents nor representative…" at bounding box center [740, 321] width 1099 height 45
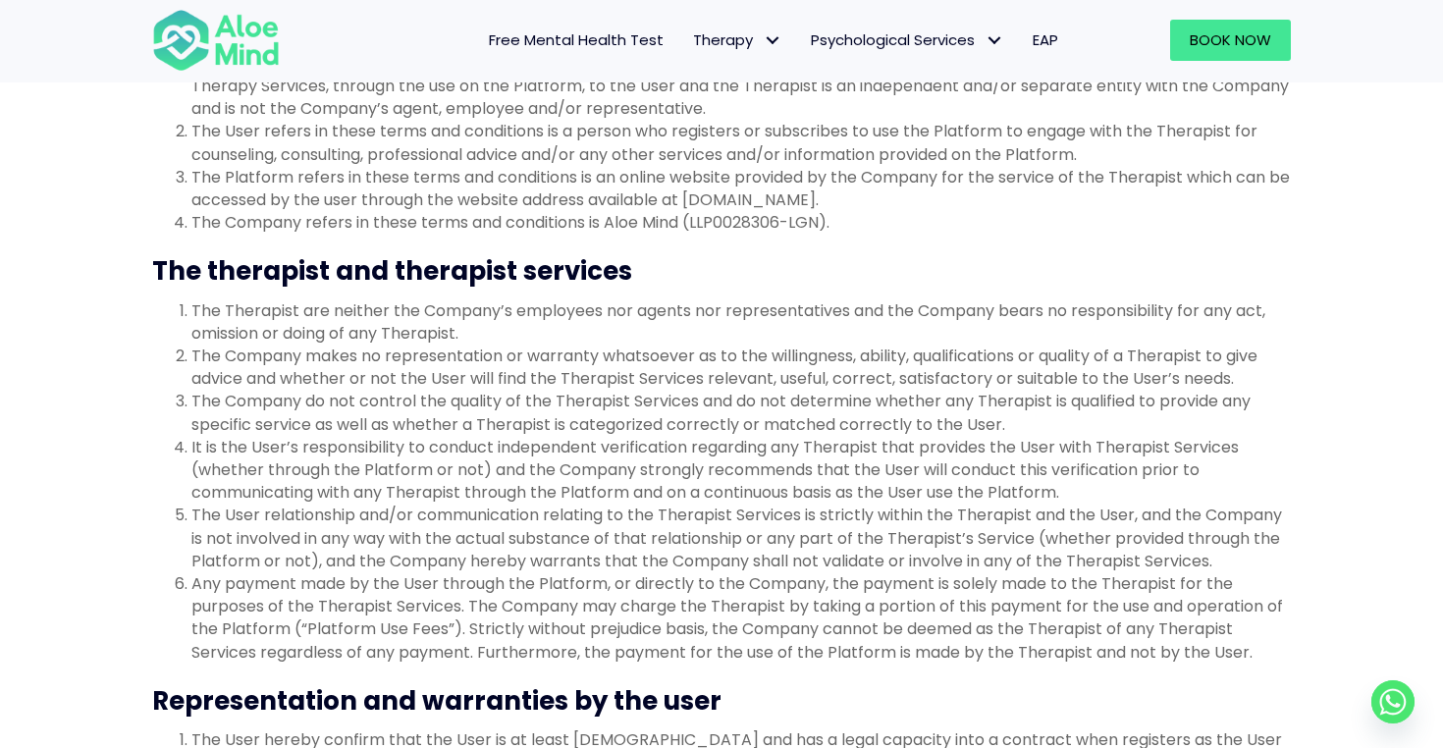
click at [562, 353] on li "The Company makes no representation or warranty whatsoever as to the willingnes…" at bounding box center [740, 367] width 1099 height 45
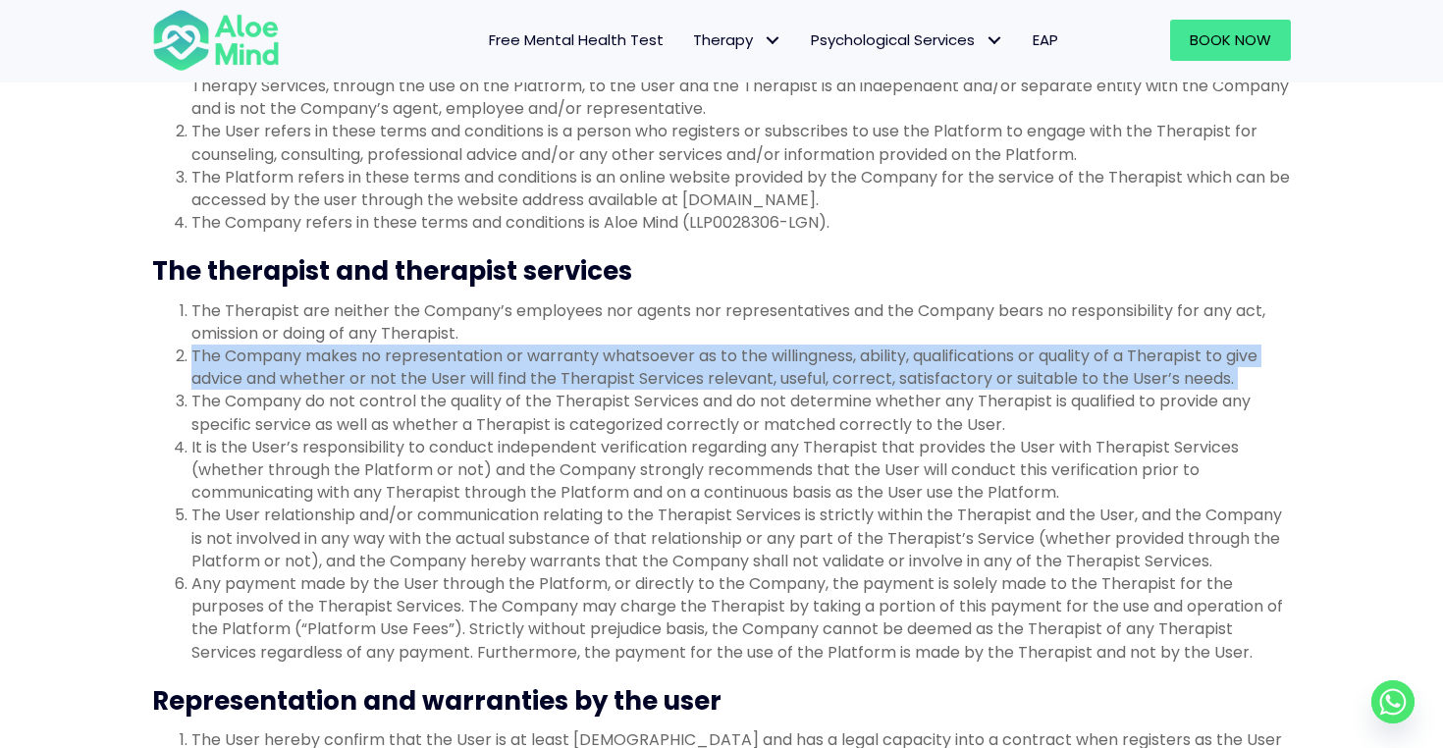
click at [562, 353] on li "The Company makes no representation or warranty whatsoever as to the willingnes…" at bounding box center [740, 367] width 1099 height 45
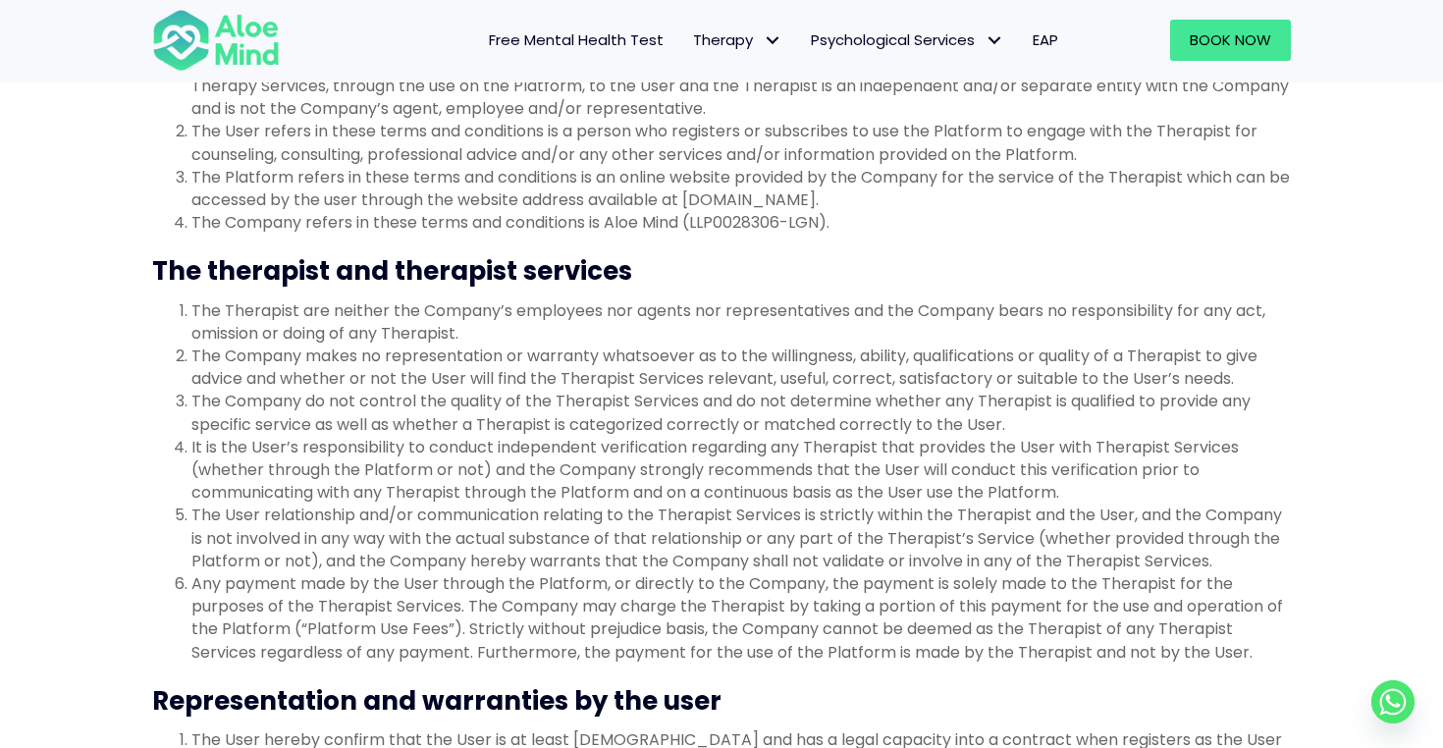
click at [562, 353] on li "The Company makes no representation or warranty whatsoever as to the willingnes…" at bounding box center [740, 367] width 1099 height 45
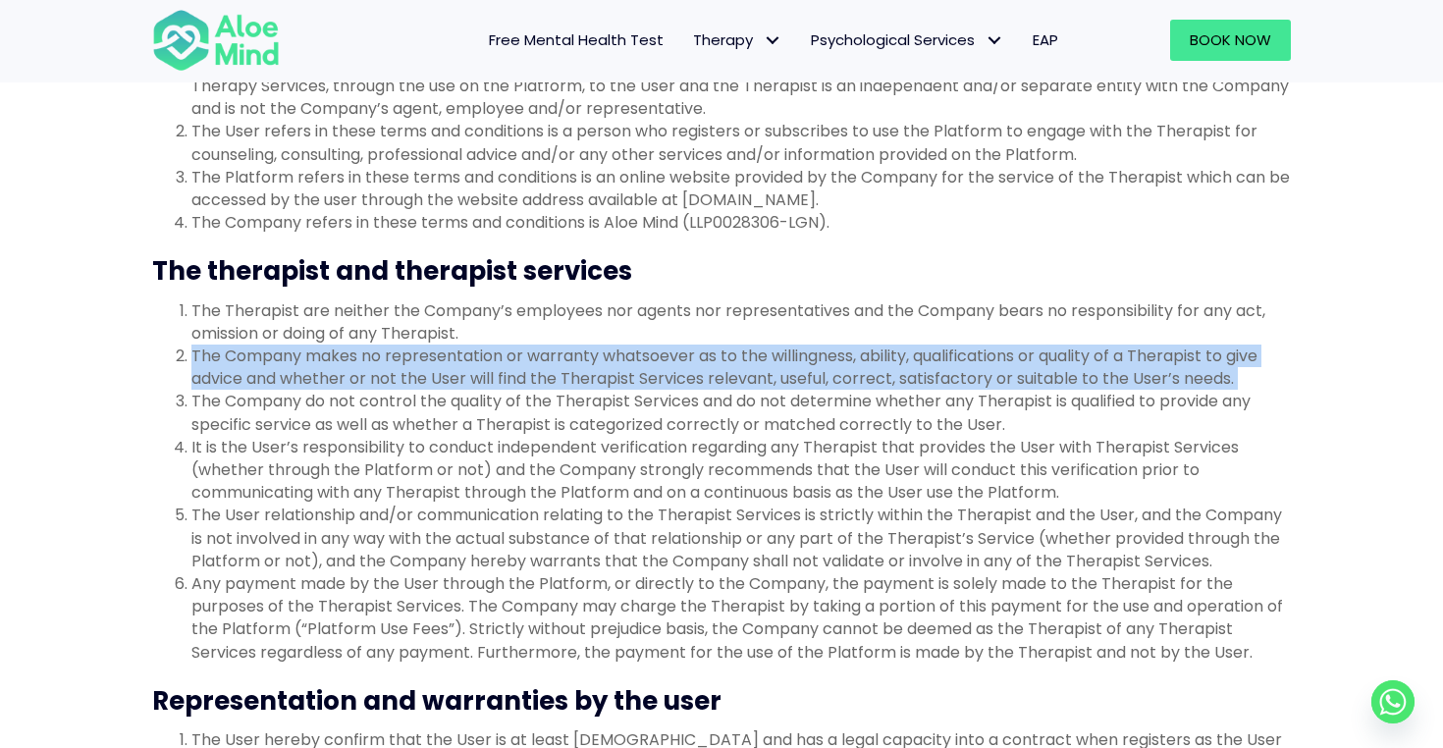
click at [562, 353] on li "The Company makes no representation or warranty whatsoever as to the willingnes…" at bounding box center [740, 367] width 1099 height 45
click at [546, 385] on li "The Company makes no representation or warranty whatsoever as to the willingnes…" at bounding box center [740, 367] width 1099 height 45
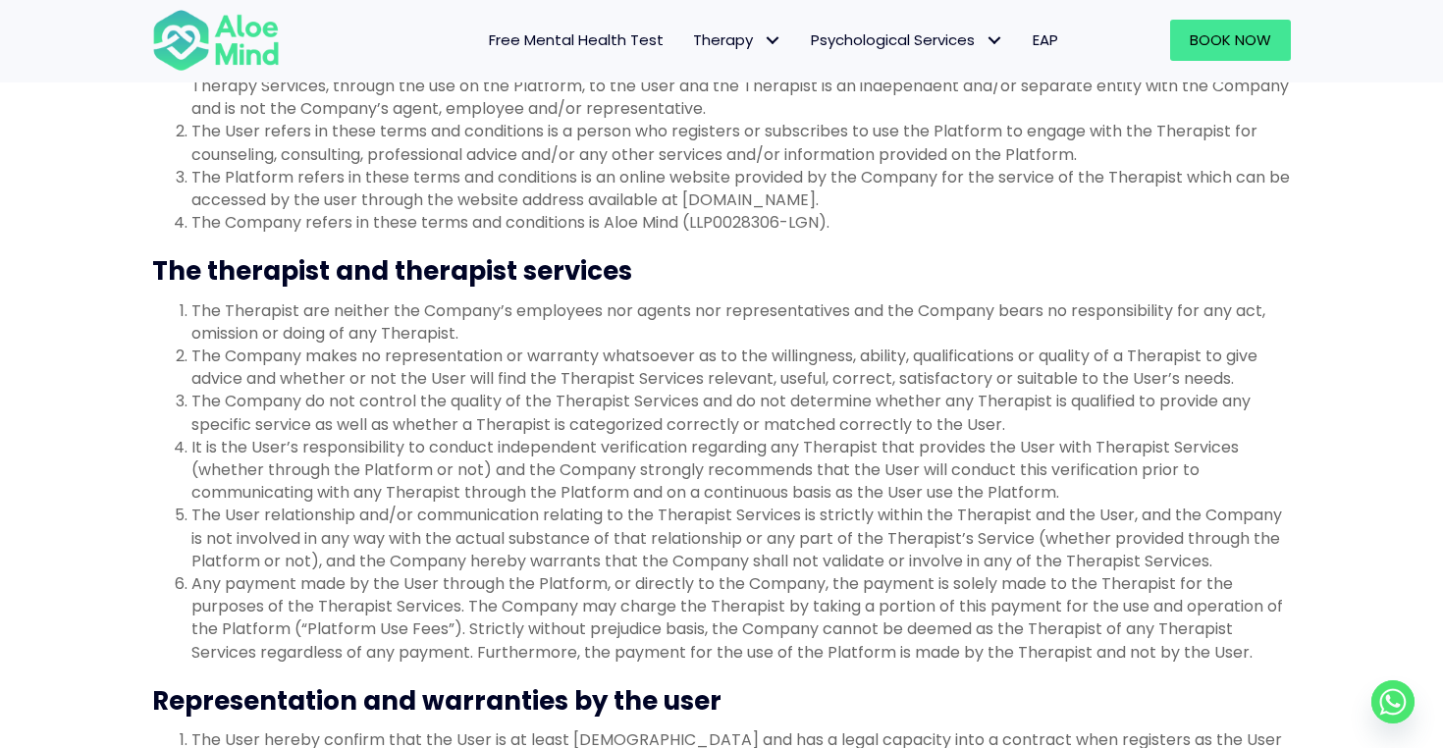
click at [546, 385] on li "The Company makes no representation or warranty whatsoever as to the willingnes…" at bounding box center [740, 367] width 1099 height 45
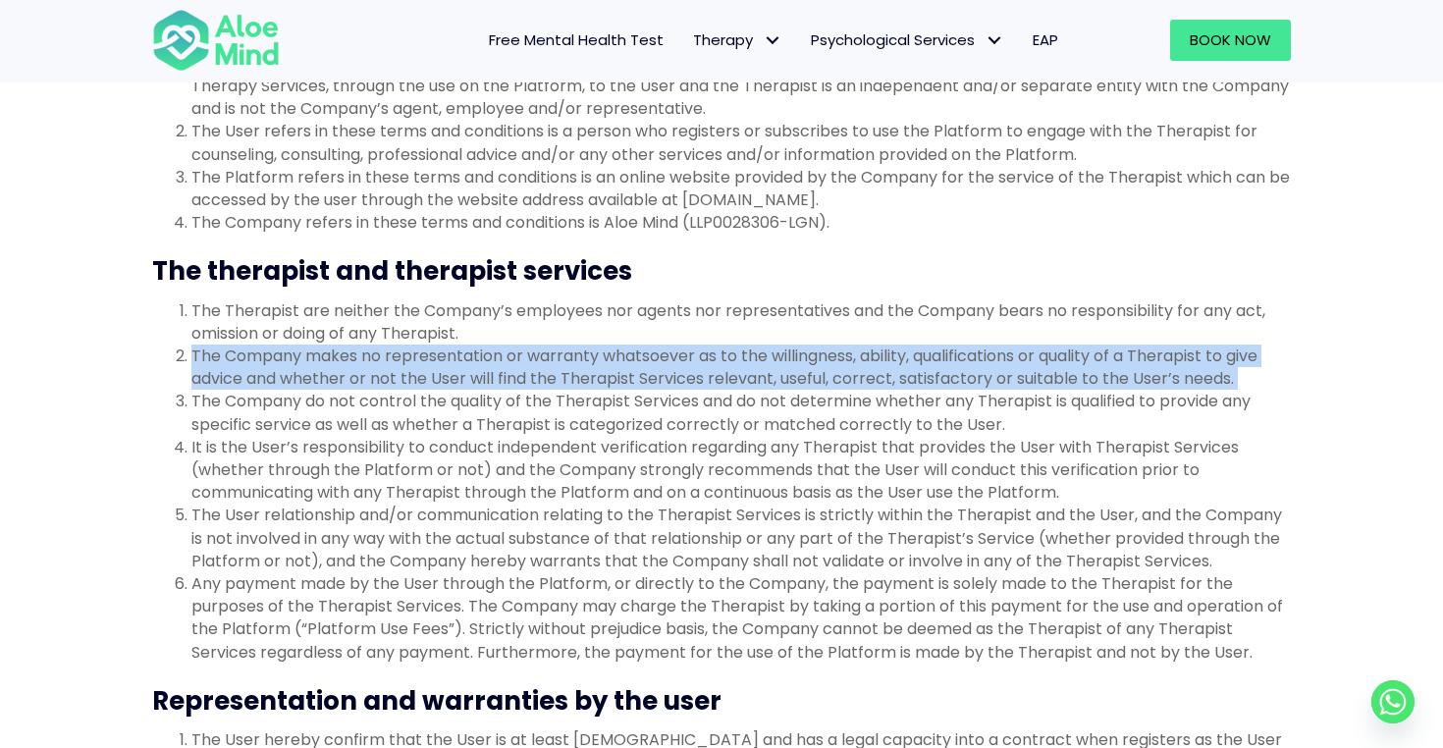
click at [546, 424] on li "The Company do not control the quality of the Therapist Services and do not det…" at bounding box center [740, 412] width 1099 height 45
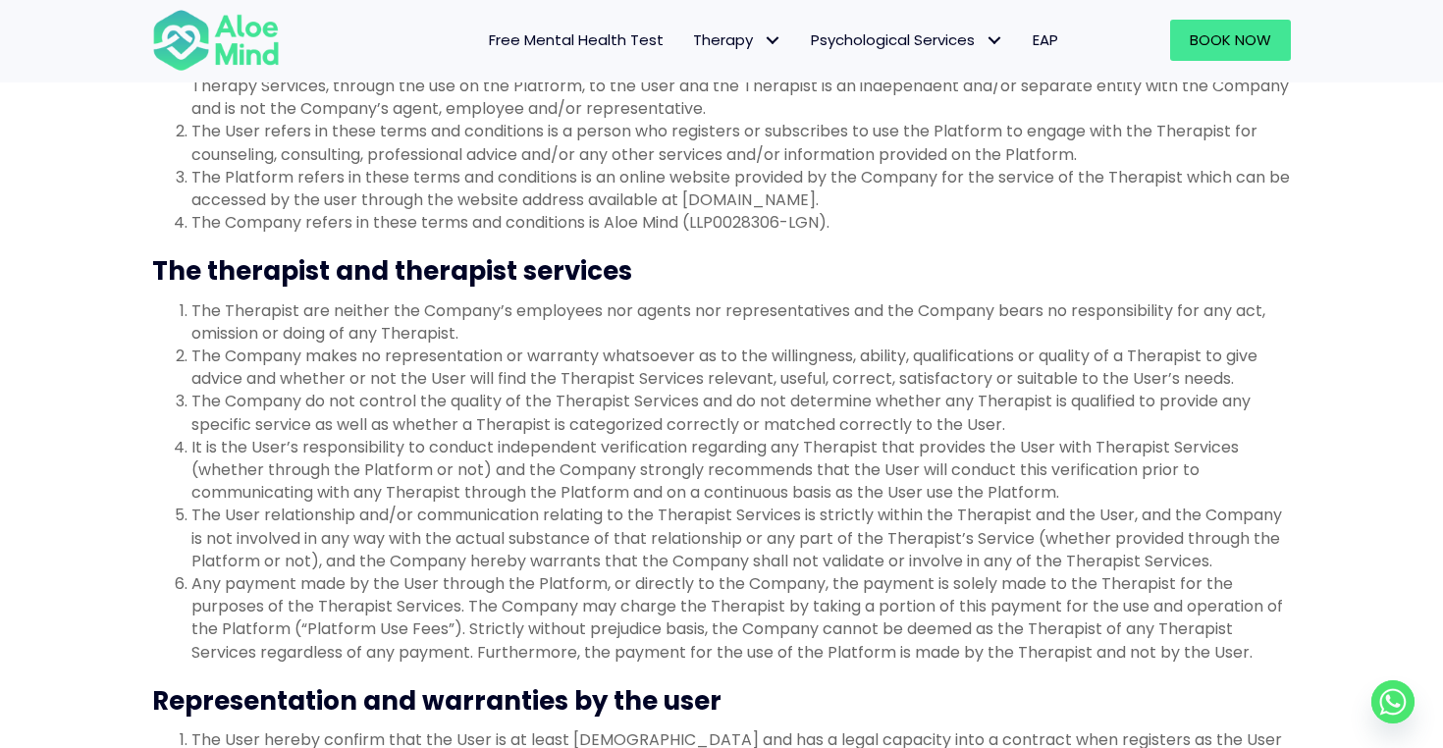
click at [546, 424] on li "The Company do not control the quality of the Therapist Services and do not det…" at bounding box center [740, 412] width 1099 height 45
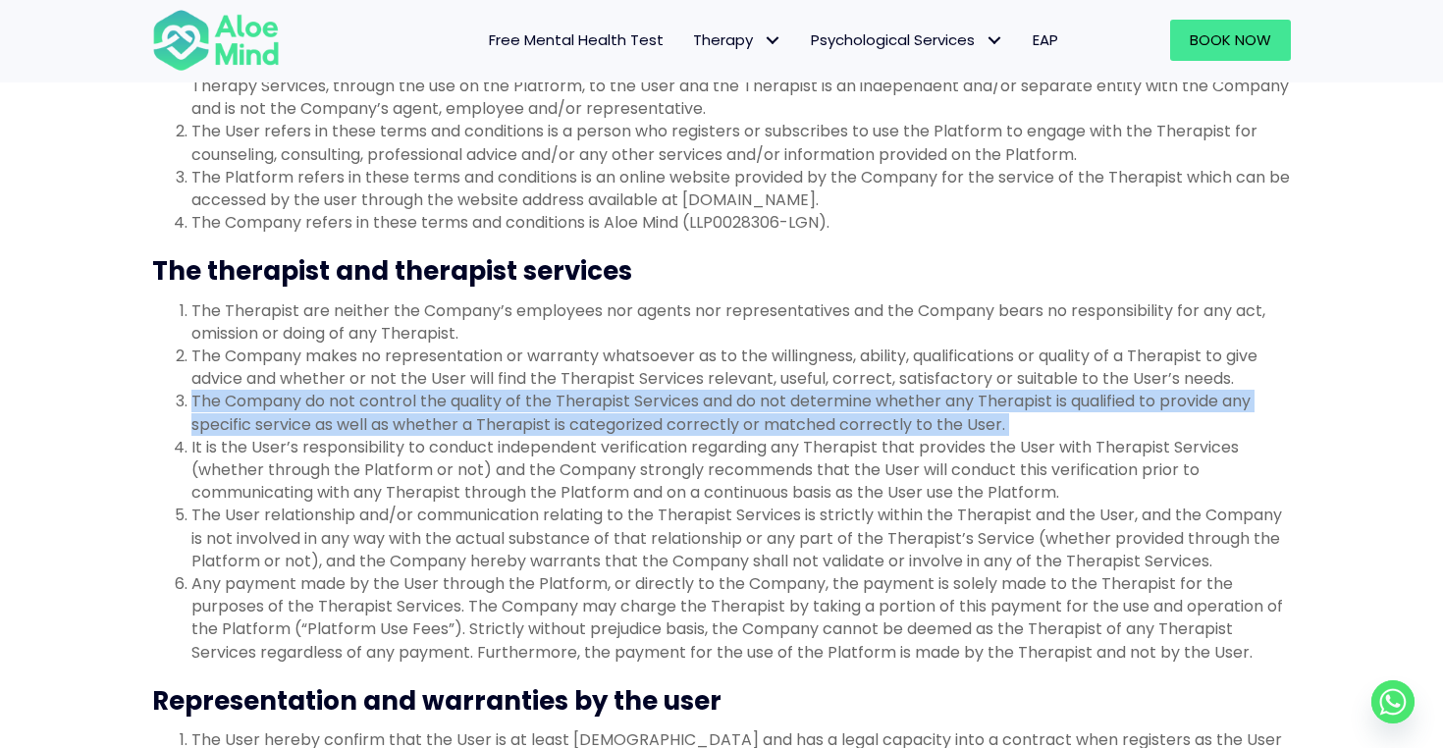
click at [528, 454] on li "It is the User’s responsibility to conduct independent verification regarding a…" at bounding box center [740, 470] width 1099 height 69
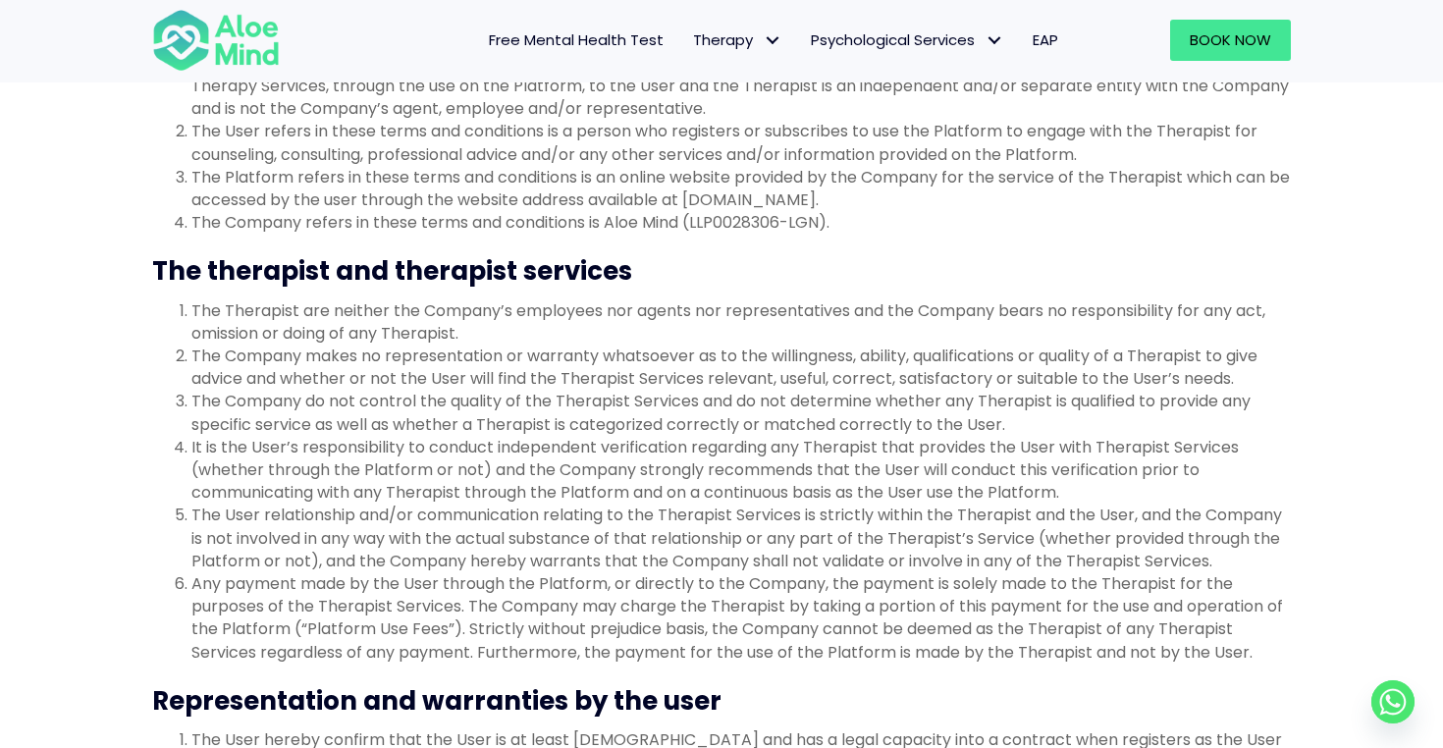
click at [528, 454] on li "It is the User’s responsibility to conduct independent verification regarding a…" at bounding box center [740, 470] width 1099 height 69
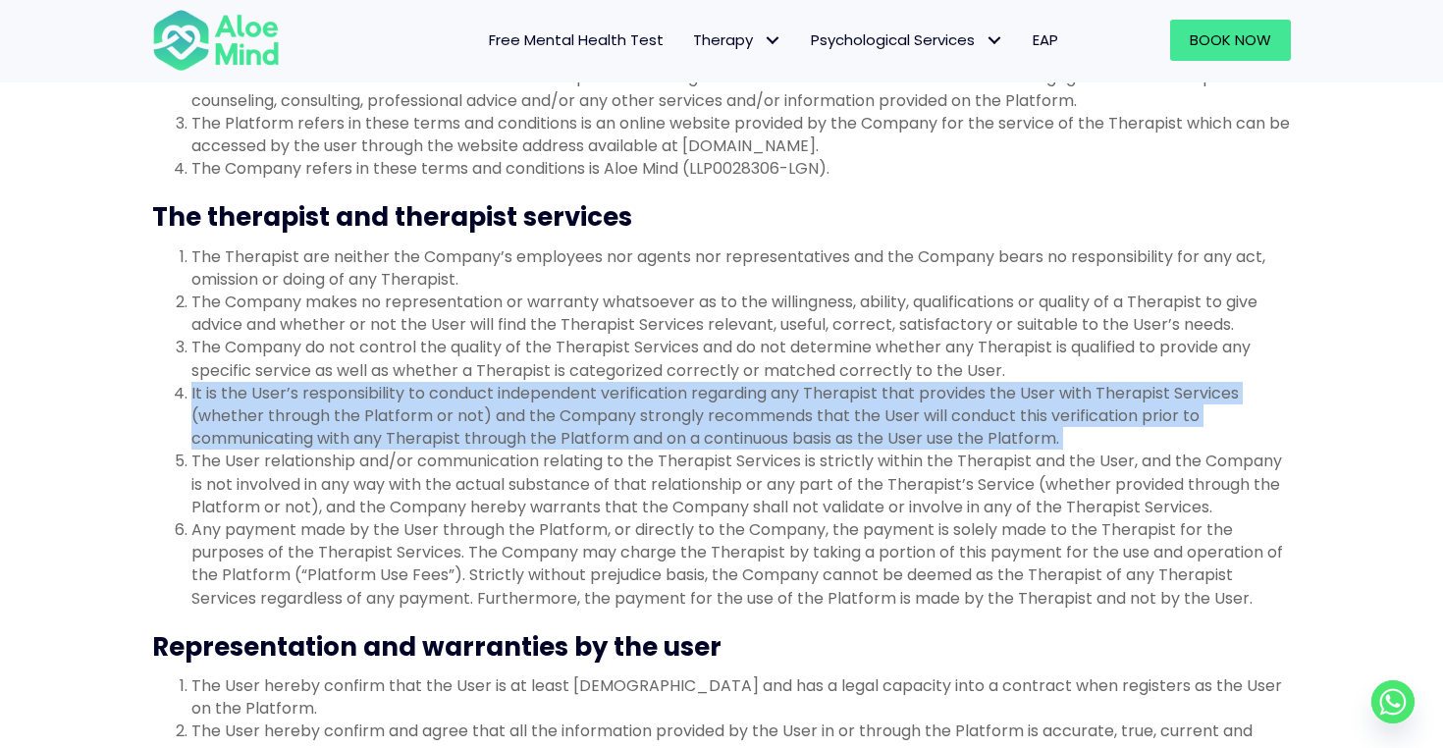
scroll to position [585, 0]
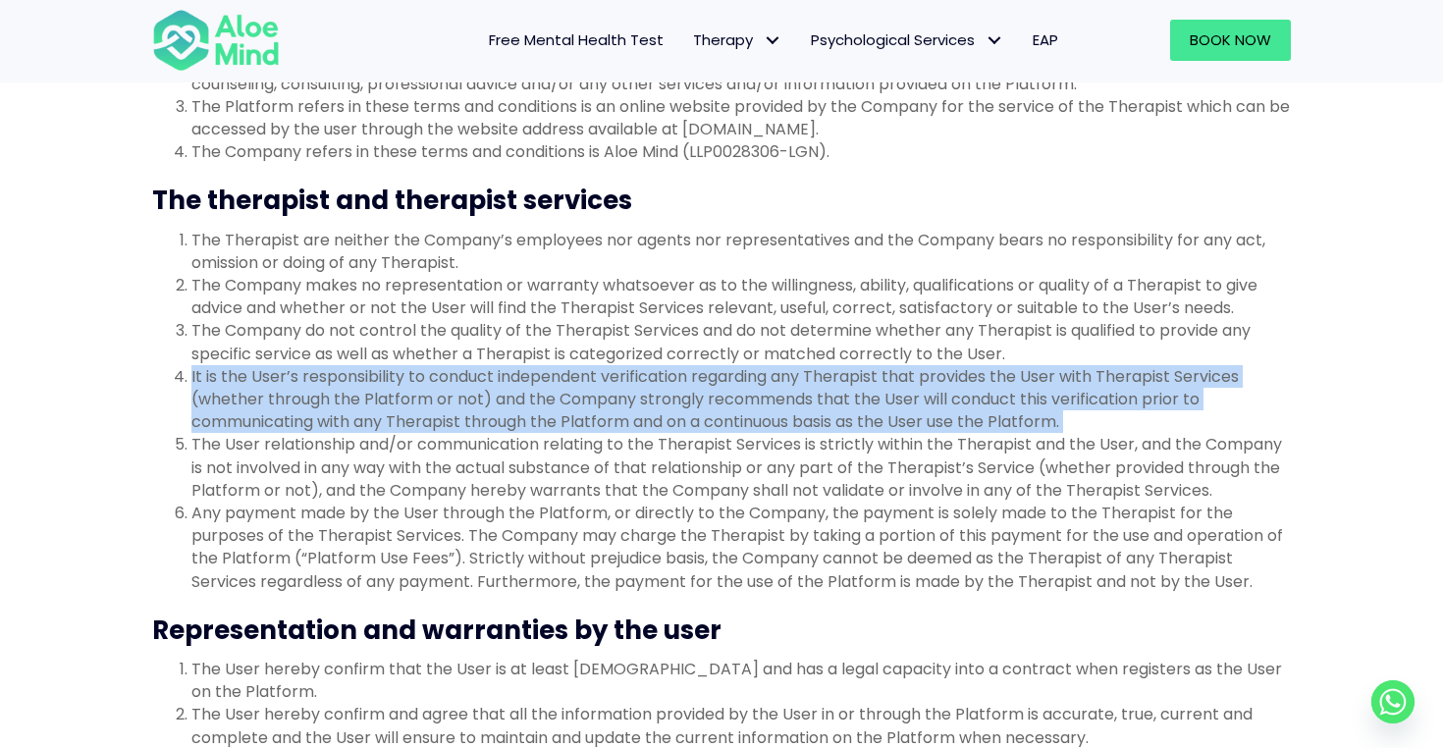
click at [616, 394] on li "It is the User’s responsibility to conduct independent verification regarding a…" at bounding box center [740, 399] width 1099 height 69
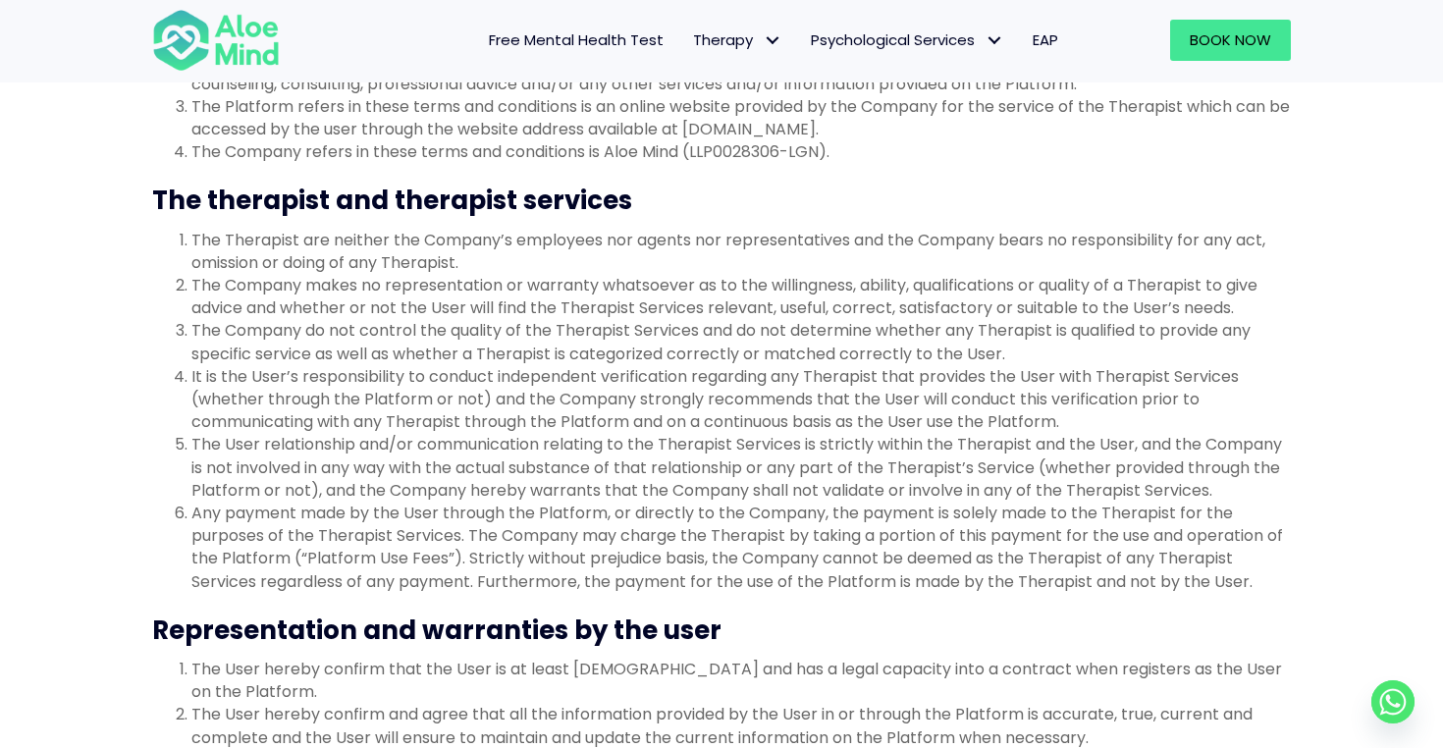
click at [616, 394] on li "It is the User’s responsibility to conduct independent verification regarding a…" at bounding box center [740, 399] width 1099 height 69
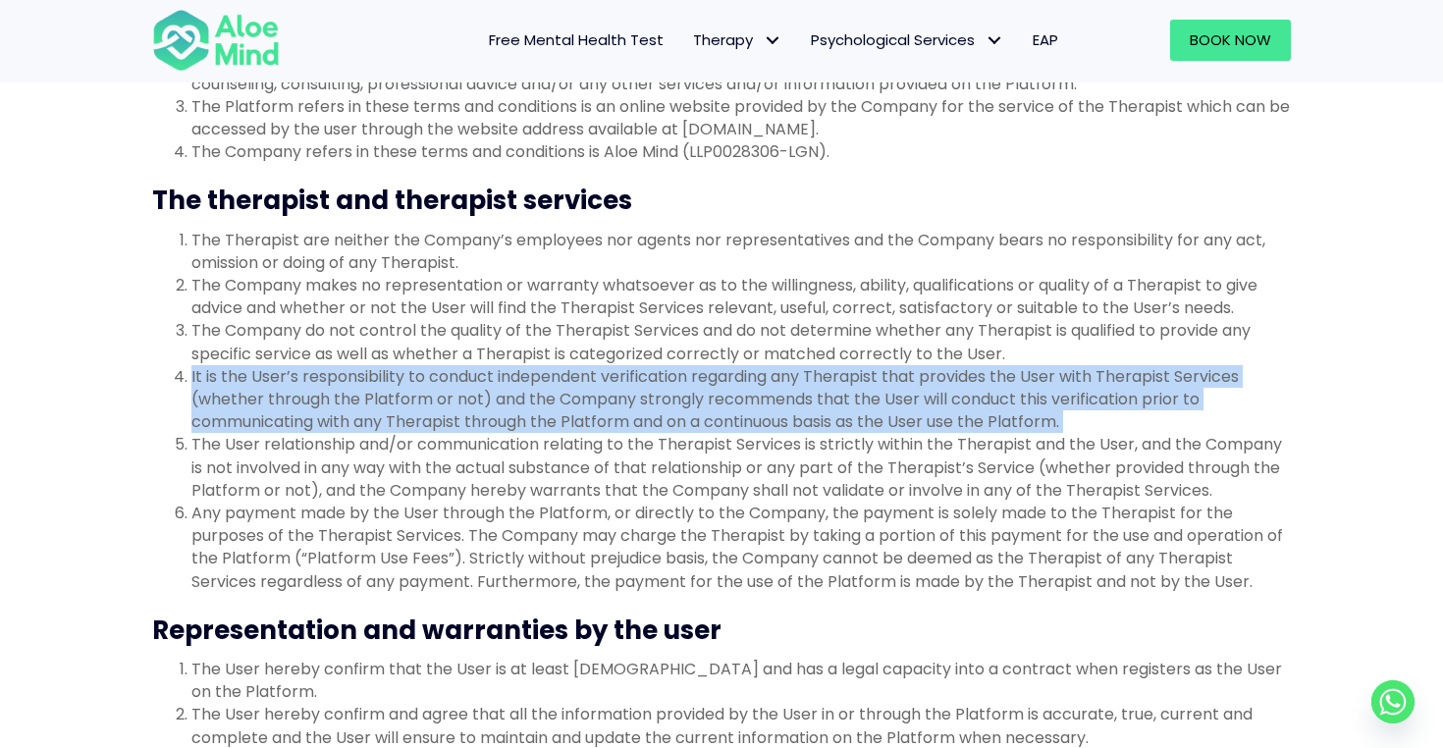
click at [596, 443] on li "The User relationship and/or communication relating to the Therapist Services i…" at bounding box center [740, 467] width 1099 height 69
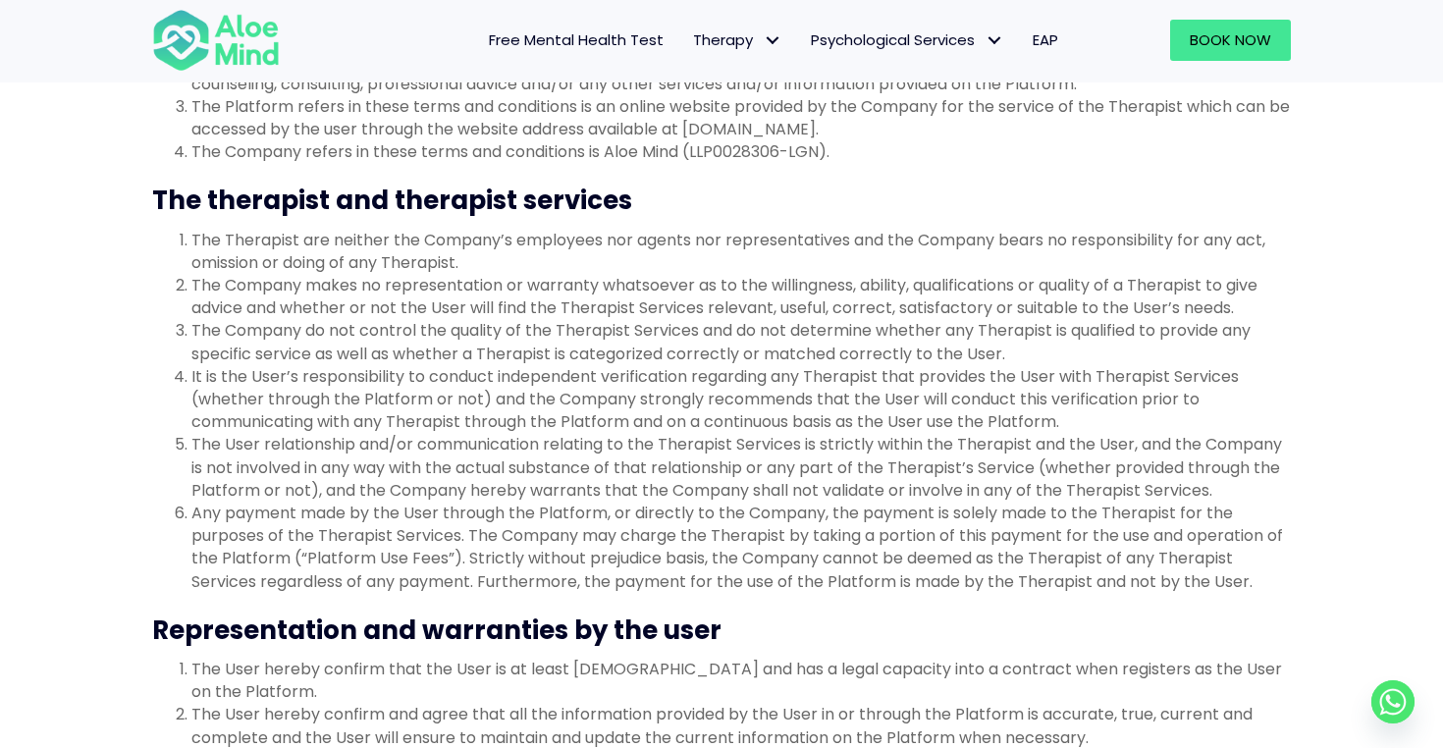
click at [596, 443] on li "The User relationship and/or communication relating to the Therapist Services i…" at bounding box center [740, 467] width 1099 height 69
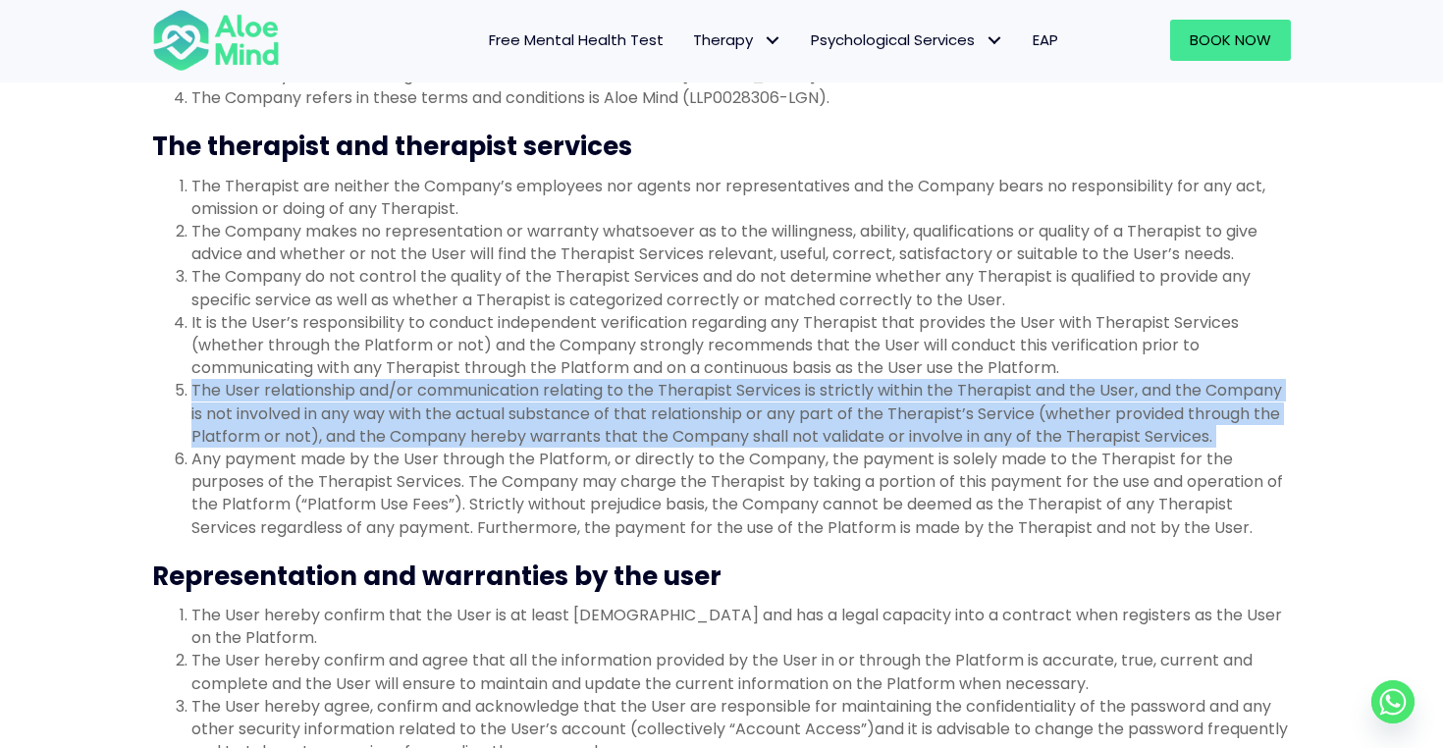
scroll to position [650, 0]
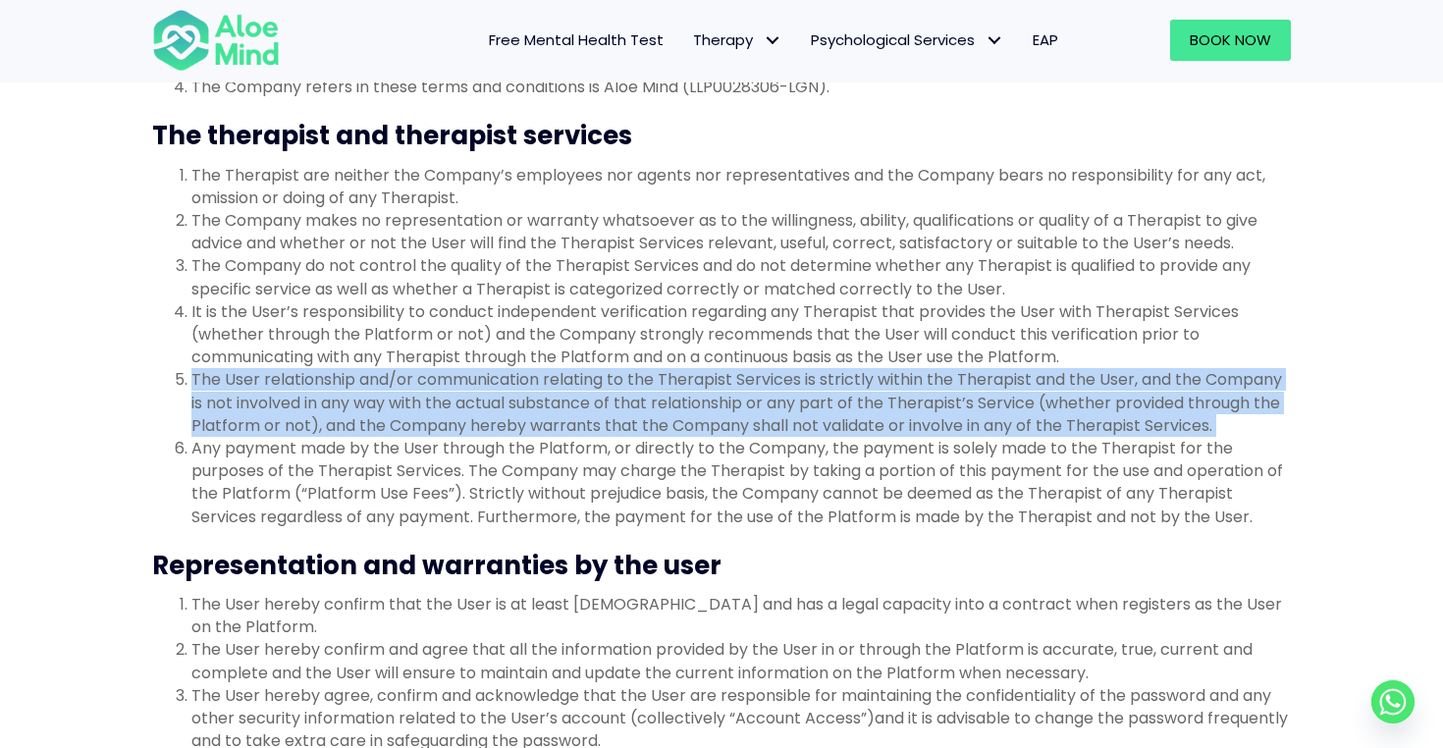
click at [632, 377] on li "The User relationship and/or communication relating to the Therapist Services i…" at bounding box center [740, 402] width 1099 height 69
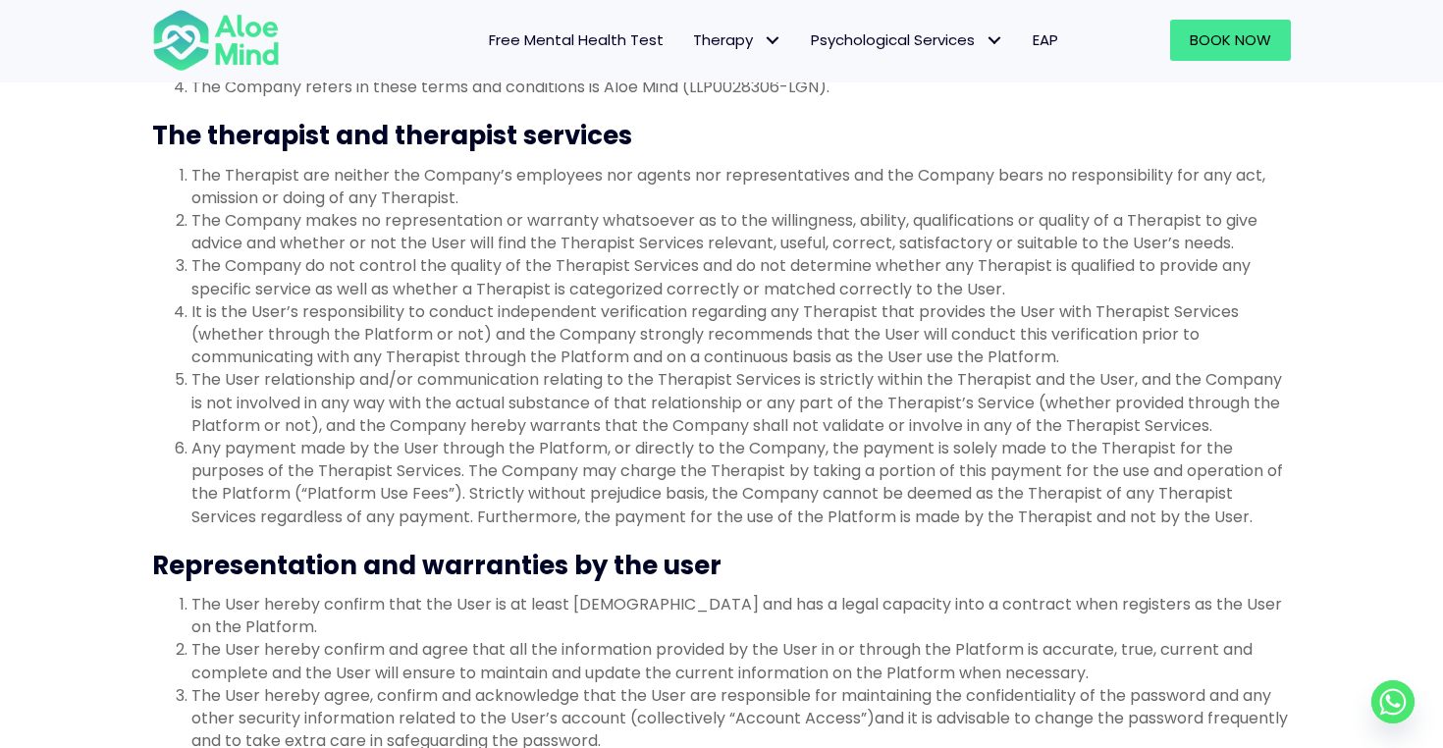
click at [632, 377] on li "The User relationship and/or communication relating to the Therapist Services i…" at bounding box center [740, 402] width 1099 height 69
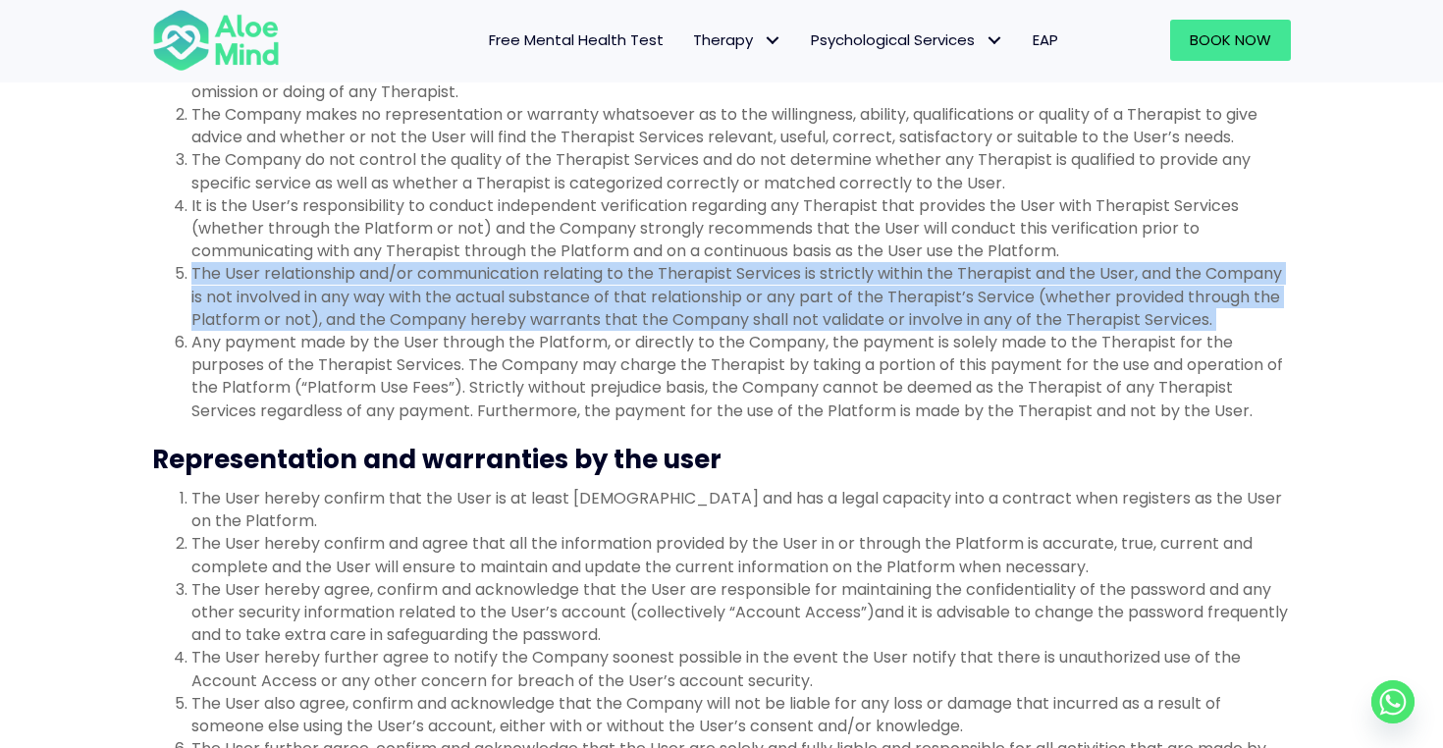
scroll to position [757, 0]
click at [613, 344] on li "Any payment made by the User through the Platform, or directly to the Company, …" at bounding box center [740, 375] width 1099 height 91
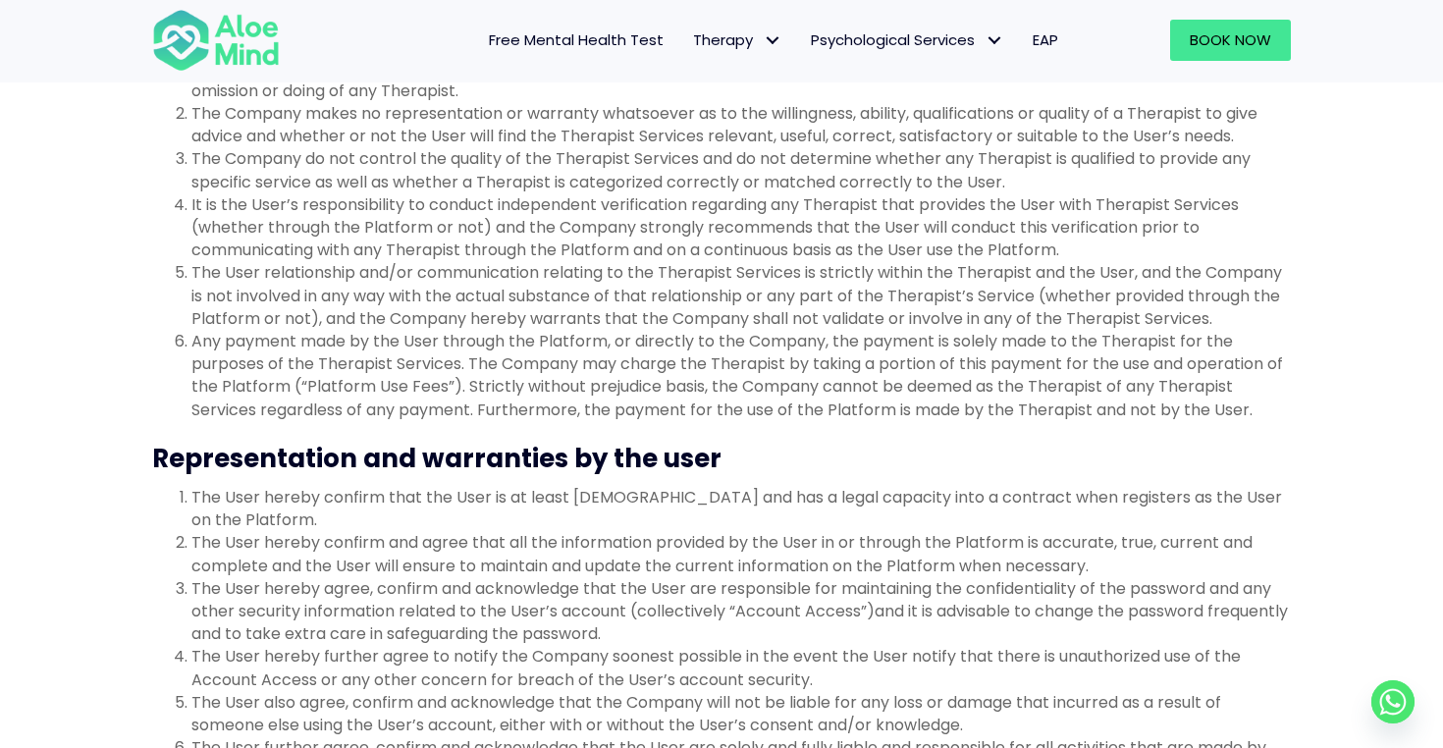
click at [613, 344] on li "Any payment made by the User through the Platform, or directly to the Company, …" at bounding box center [740, 375] width 1099 height 91
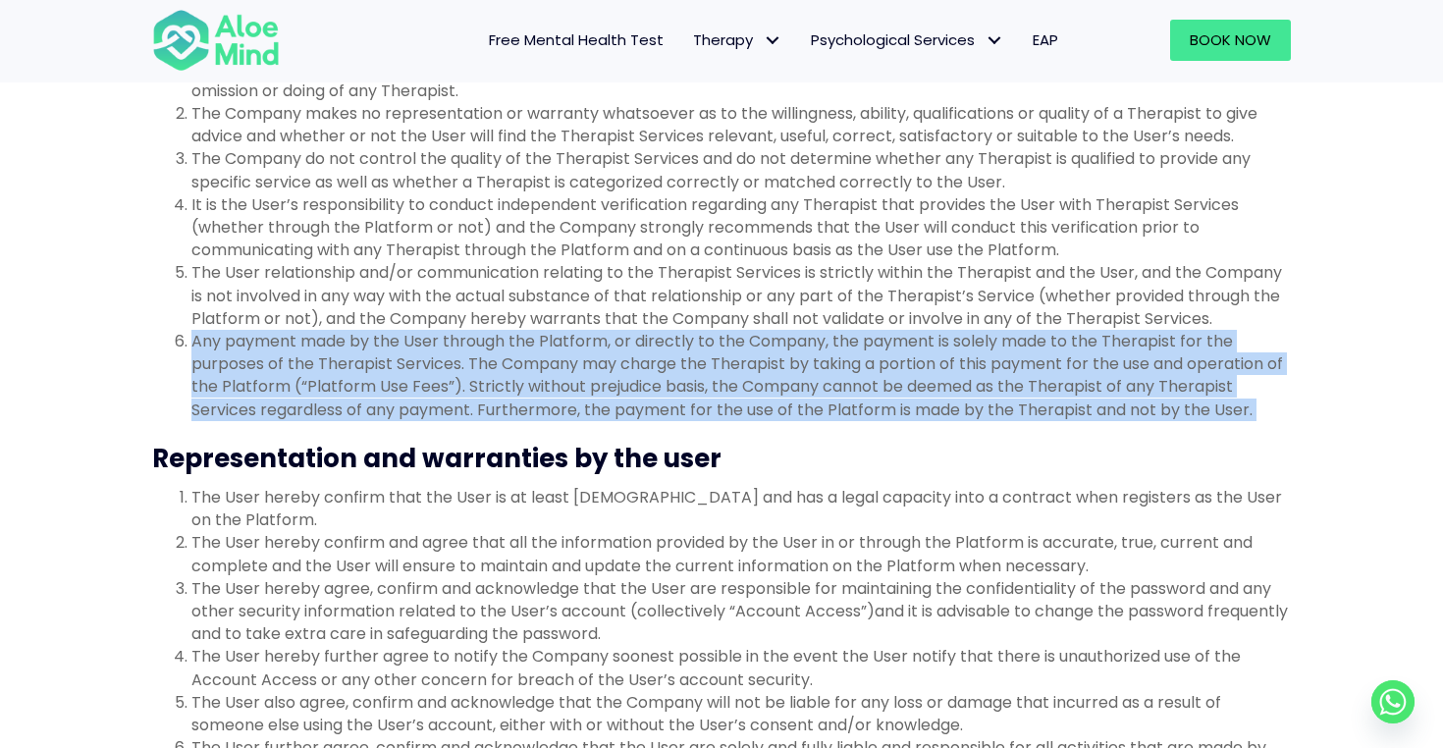
click at [613, 344] on li "Any payment made by the User through the Platform, or directly to the Company, …" at bounding box center [740, 375] width 1099 height 91
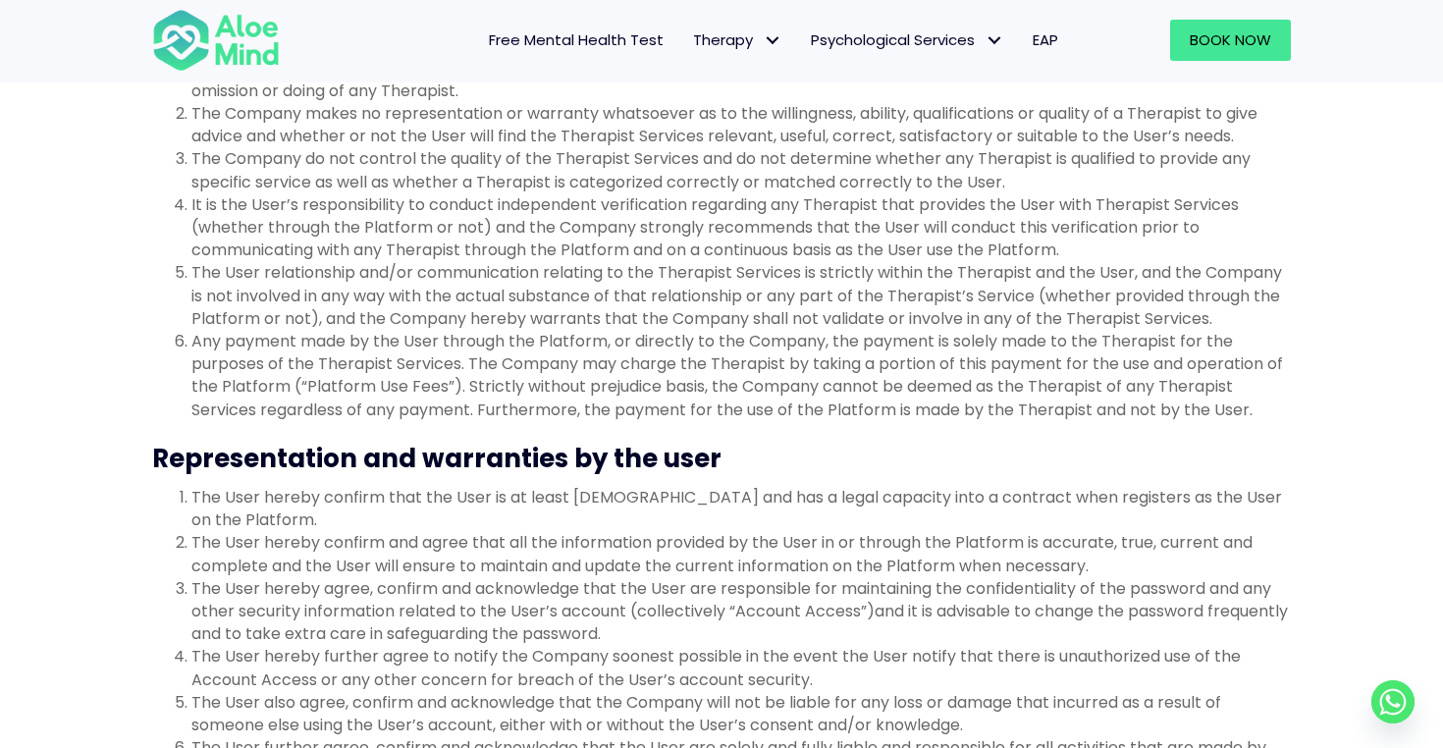
click at [613, 344] on li "Any payment made by the User through the Platform, or directly to the Company, …" at bounding box center [740, 375] width 1099 height 91
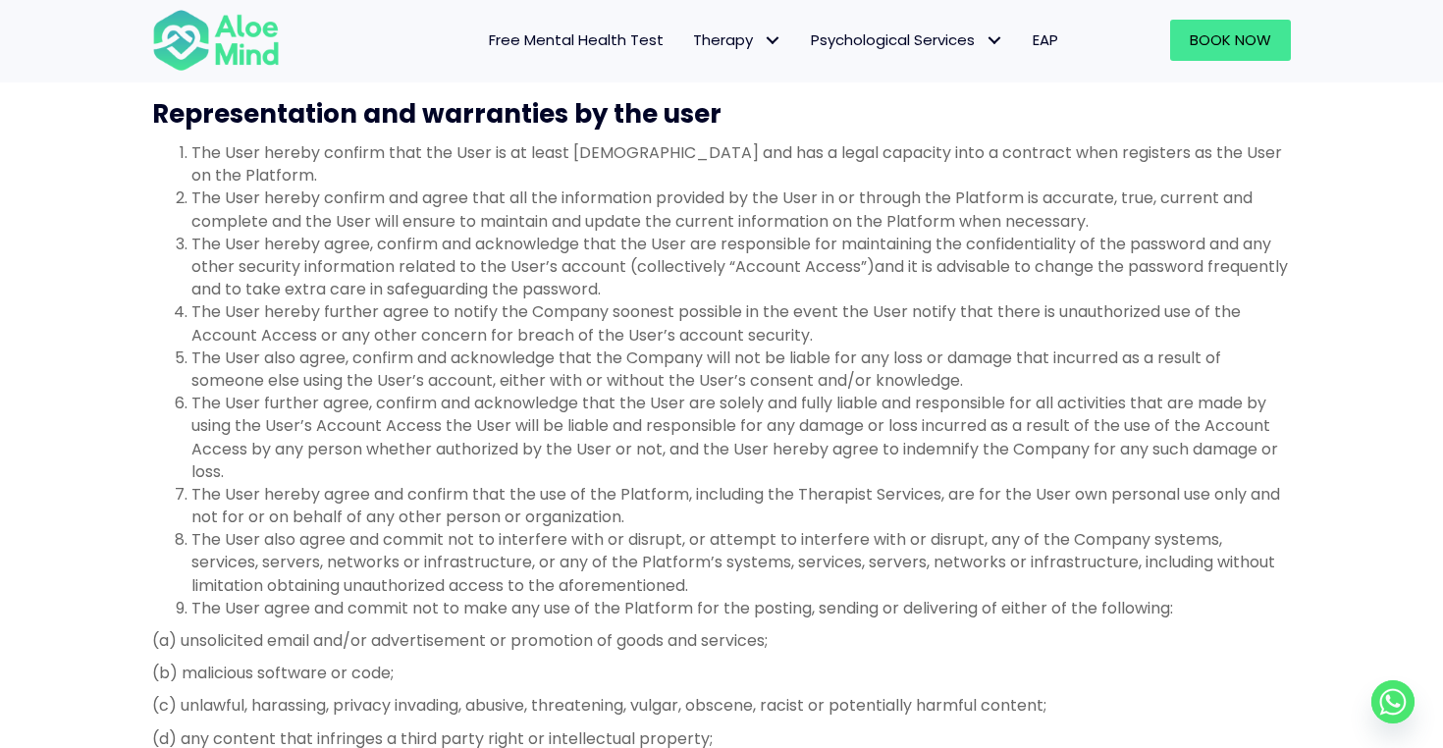
scroll to position [1099, 0]
click at [655, 161] on li "The User hereby confirm that the User is at least 18 years old and has a legal …" at bounding box center [740, 165] width 1099 height 45
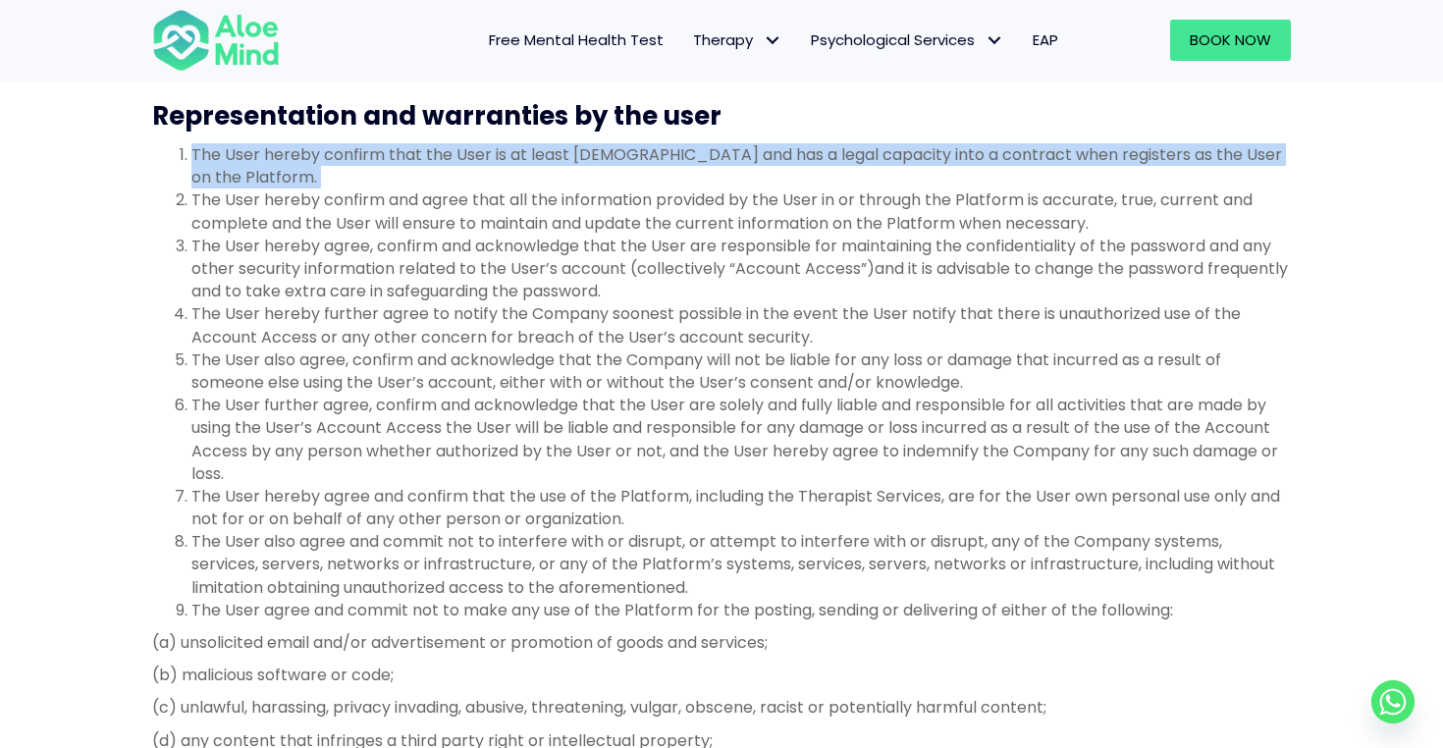
click at [646, 259] on li "The User hereby agree, confirm and acknowledge that the User are responsible fo…" at bounding box center [740, 269] width 1099 height 69
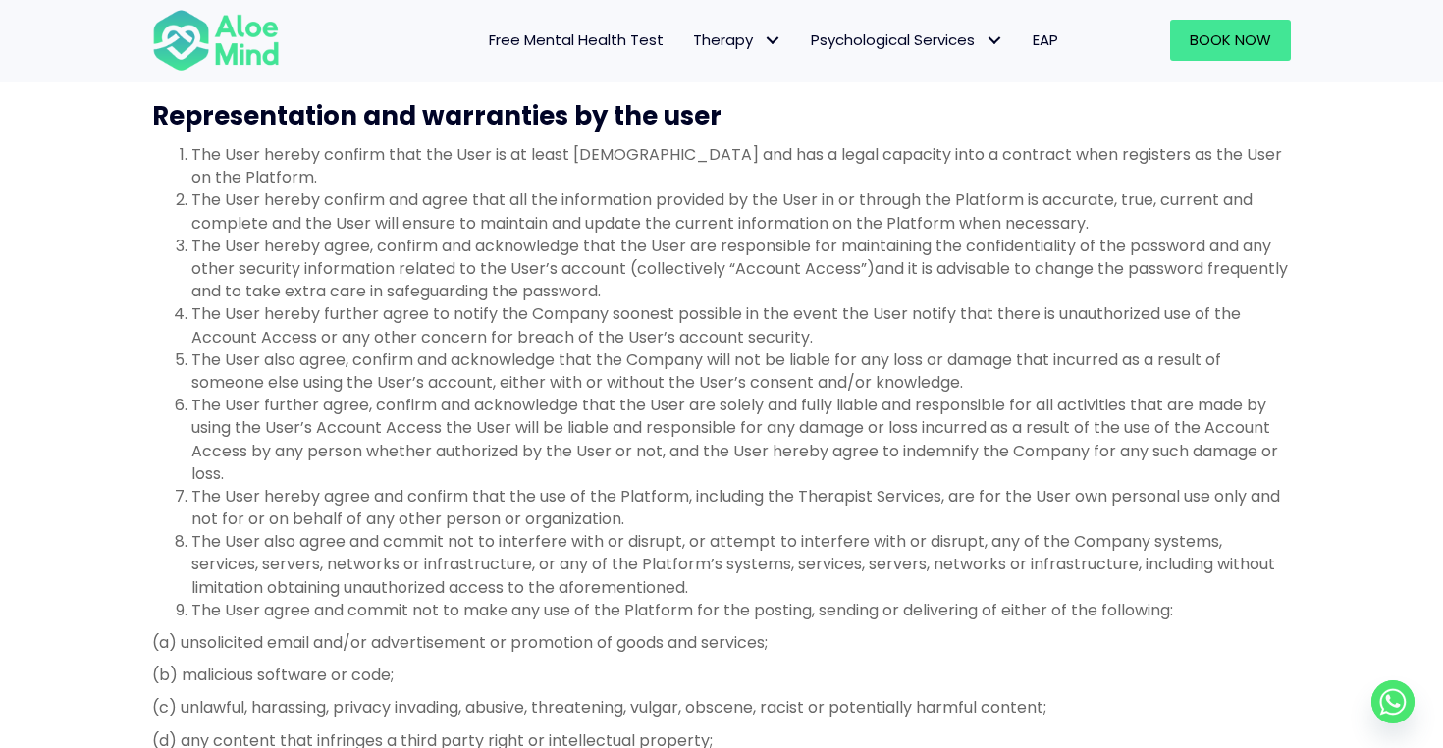
click at [646, 259] on li "The User hereby agree, confirm and acknowledge that the User are responsible fo…" at bounding box center [740, 269] width 1099 height 69
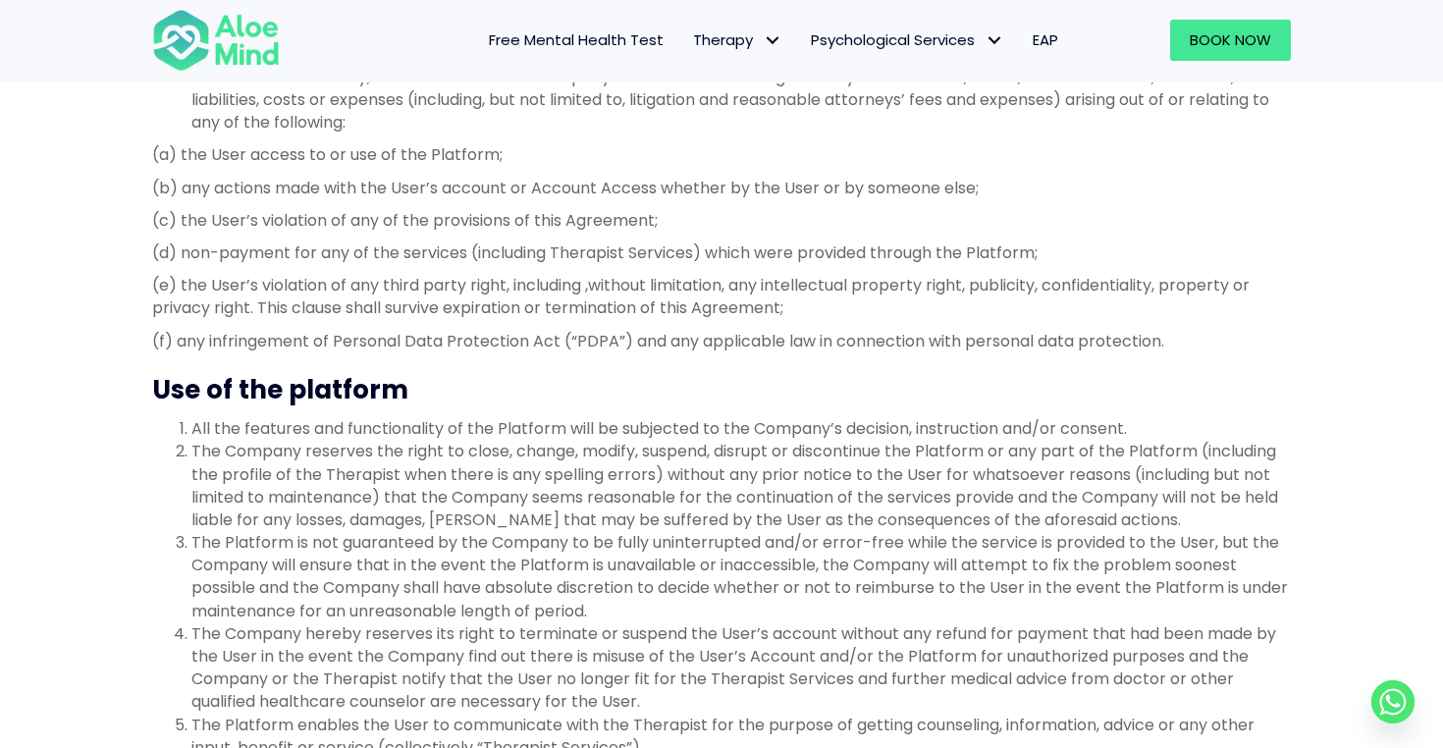
scroll to position [1977, 0]
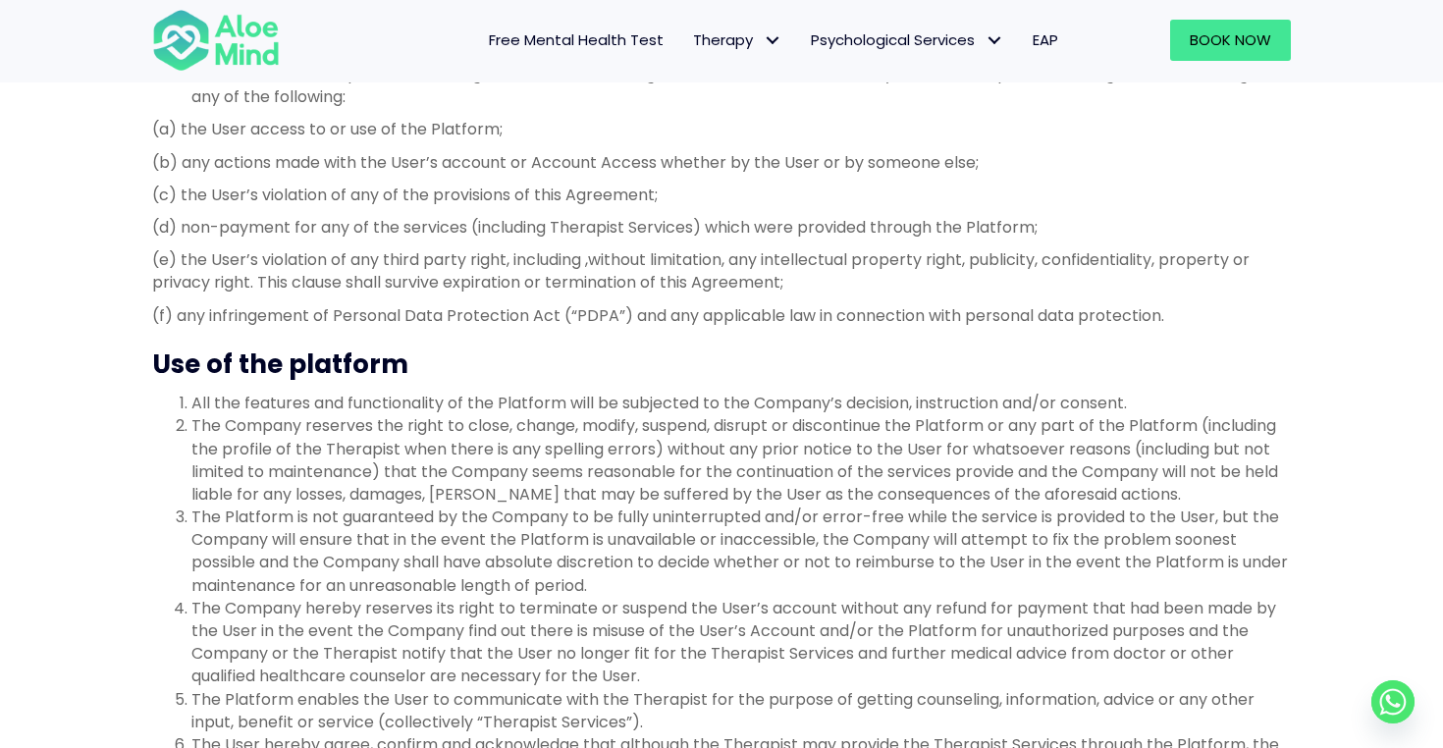
click at [562, 414] on li "All the features and functionality of the Platform will be subjected to the Com…" at bounding box center [740, 403] width 1099 height 23
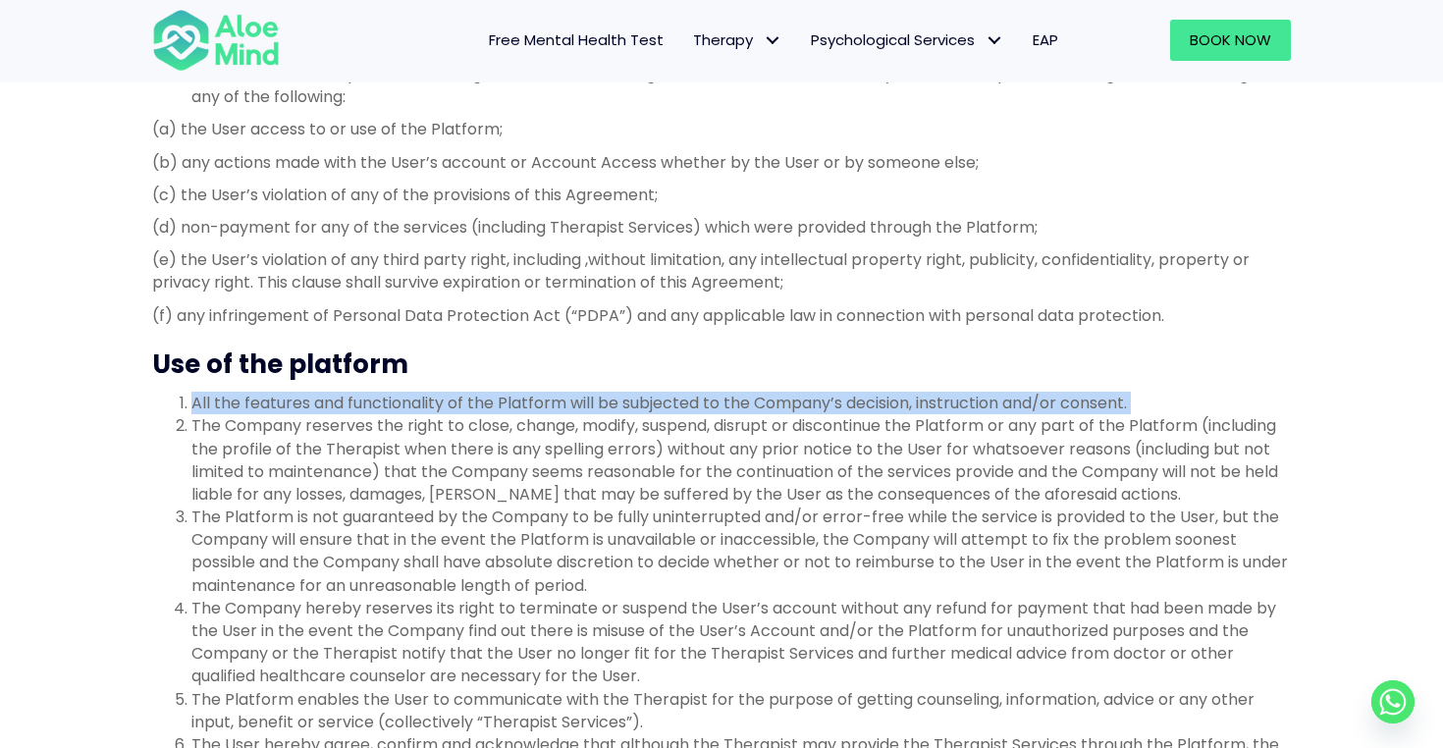
click at [563, 435] on li "The Company reserves the right to close, change, modify, suspend, disrupt or di…" at bounding box center [740, 459] width 1099 height 91
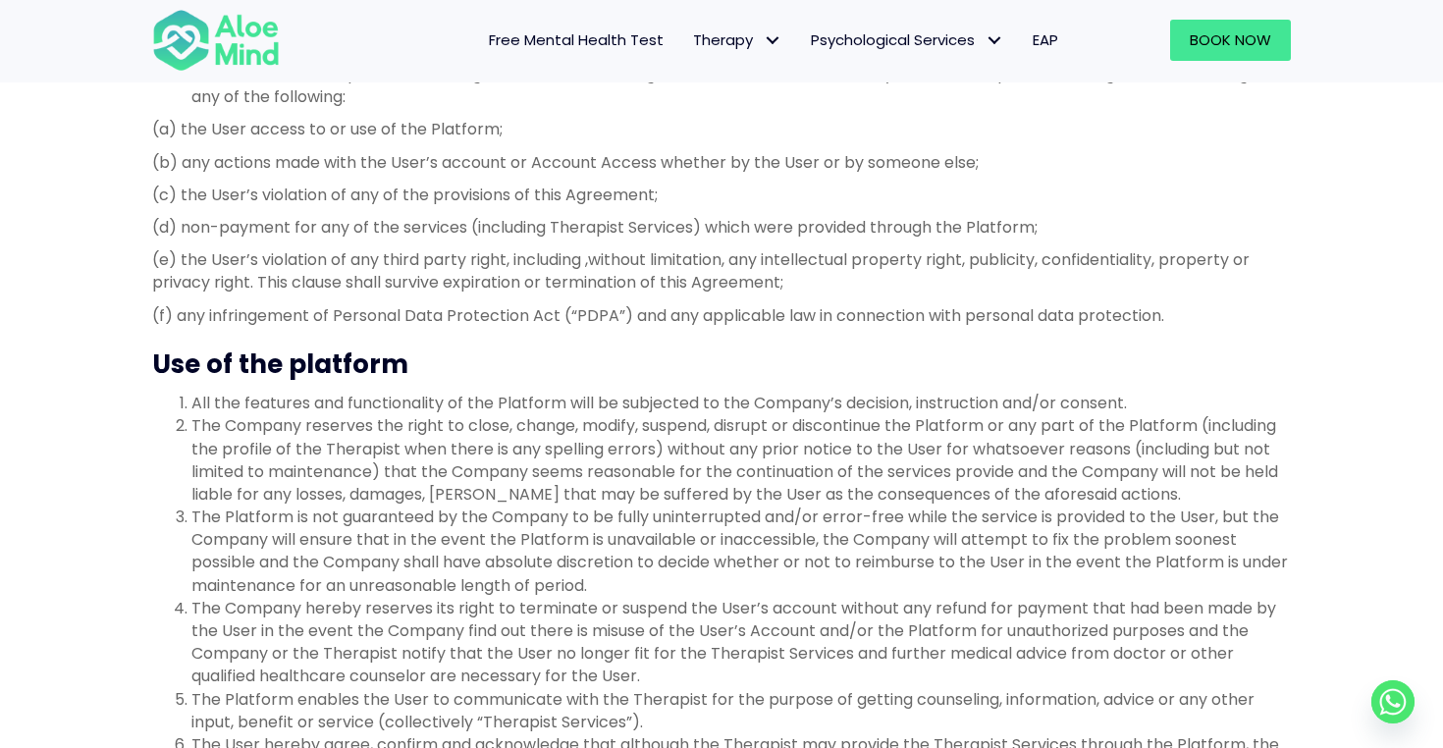
click at [563, 435] on li "The Company reserves the right to close, change, modify, suspend, disrupt or di…" at bounding box center [740, 459] width 1099 height 91
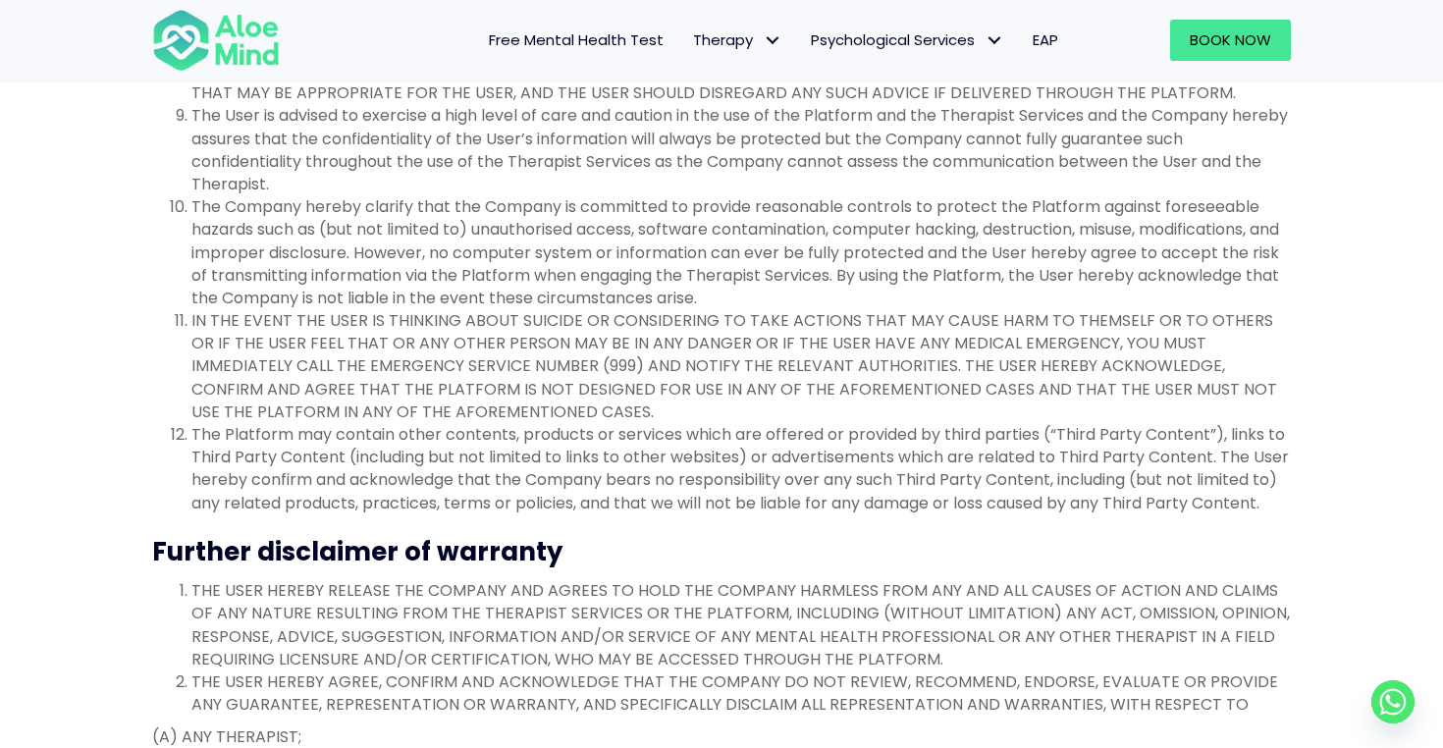
scroll to position [3132, 0]
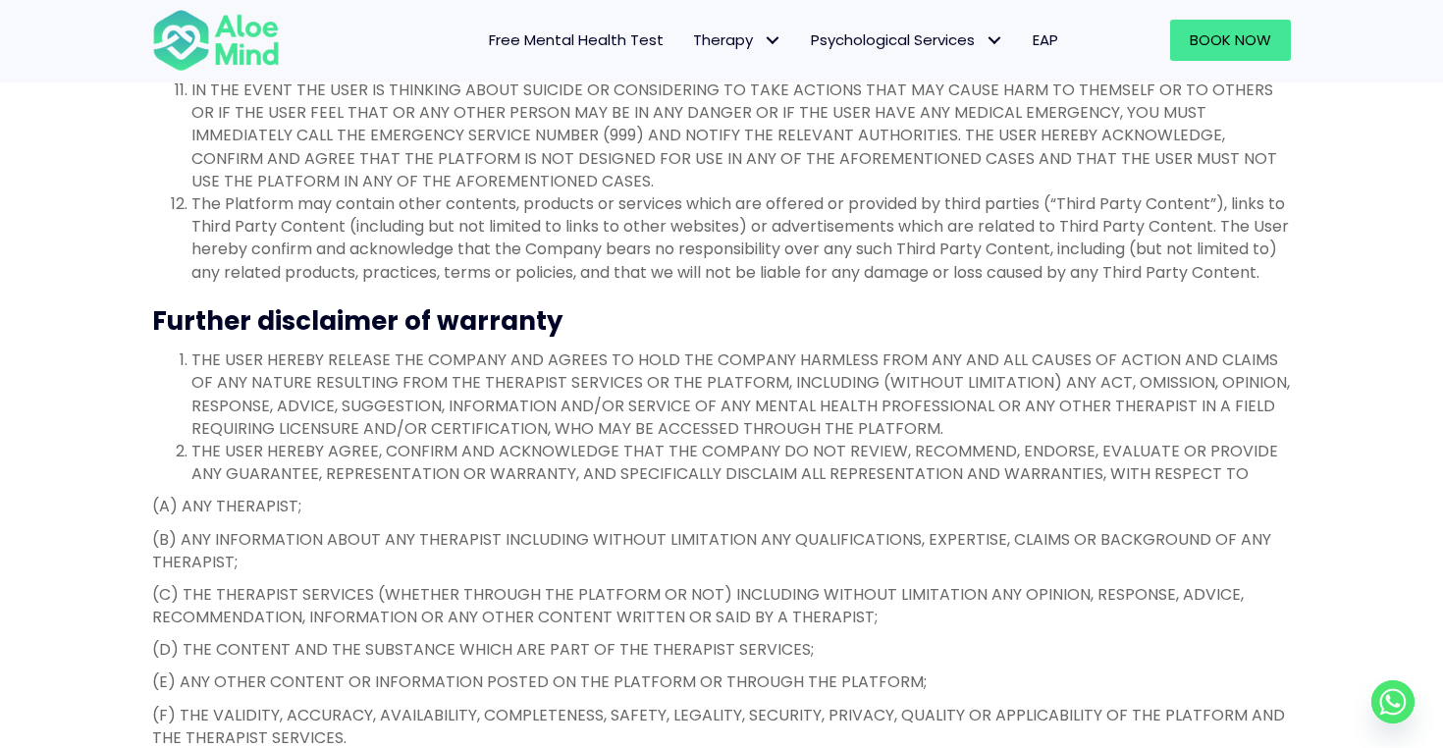
click at [517, 359] on li "THE USER HEREBY RELEASE THE COMPANY AND AGREES TO HOLD THE COMPANY HARMLESS FRO…" at bounding box center [740, 393] width 1099 height 91
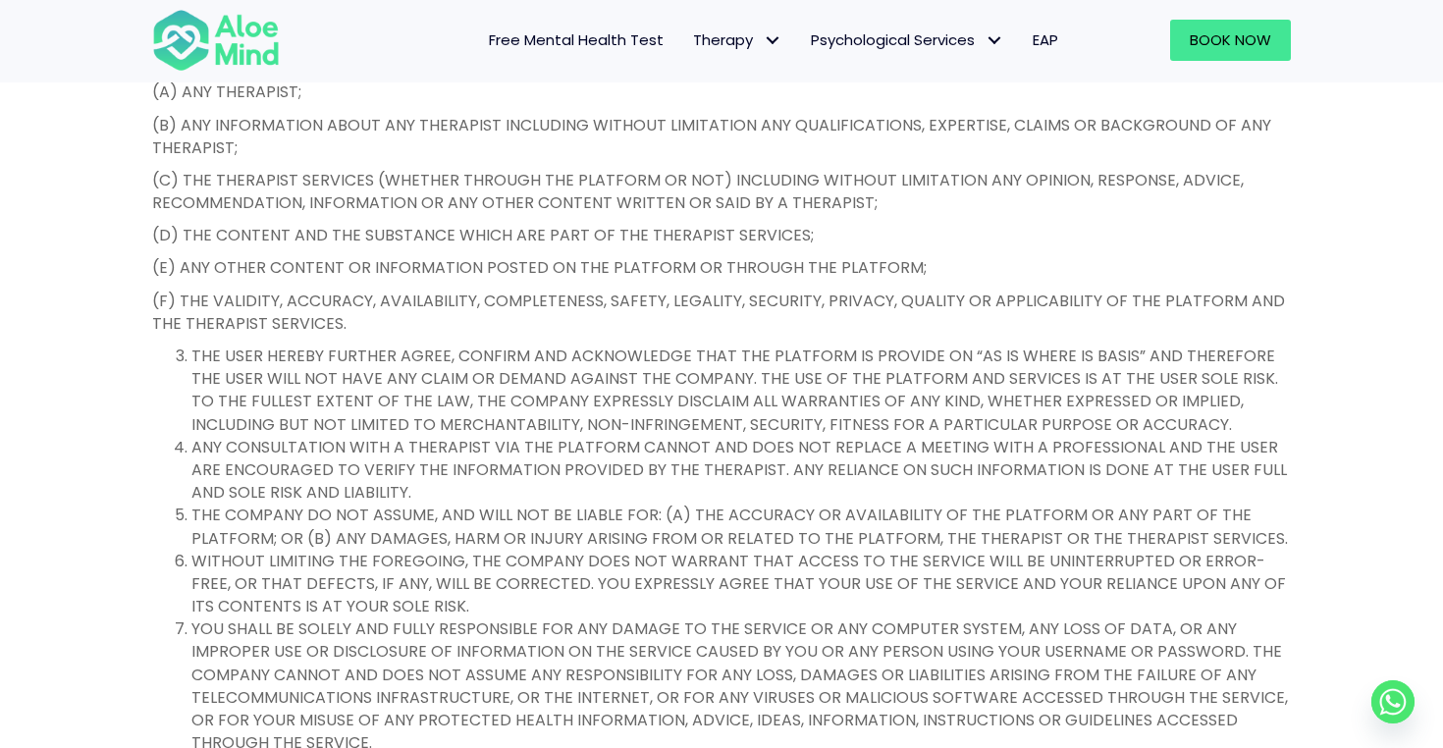
scroll to position [3636, 0]
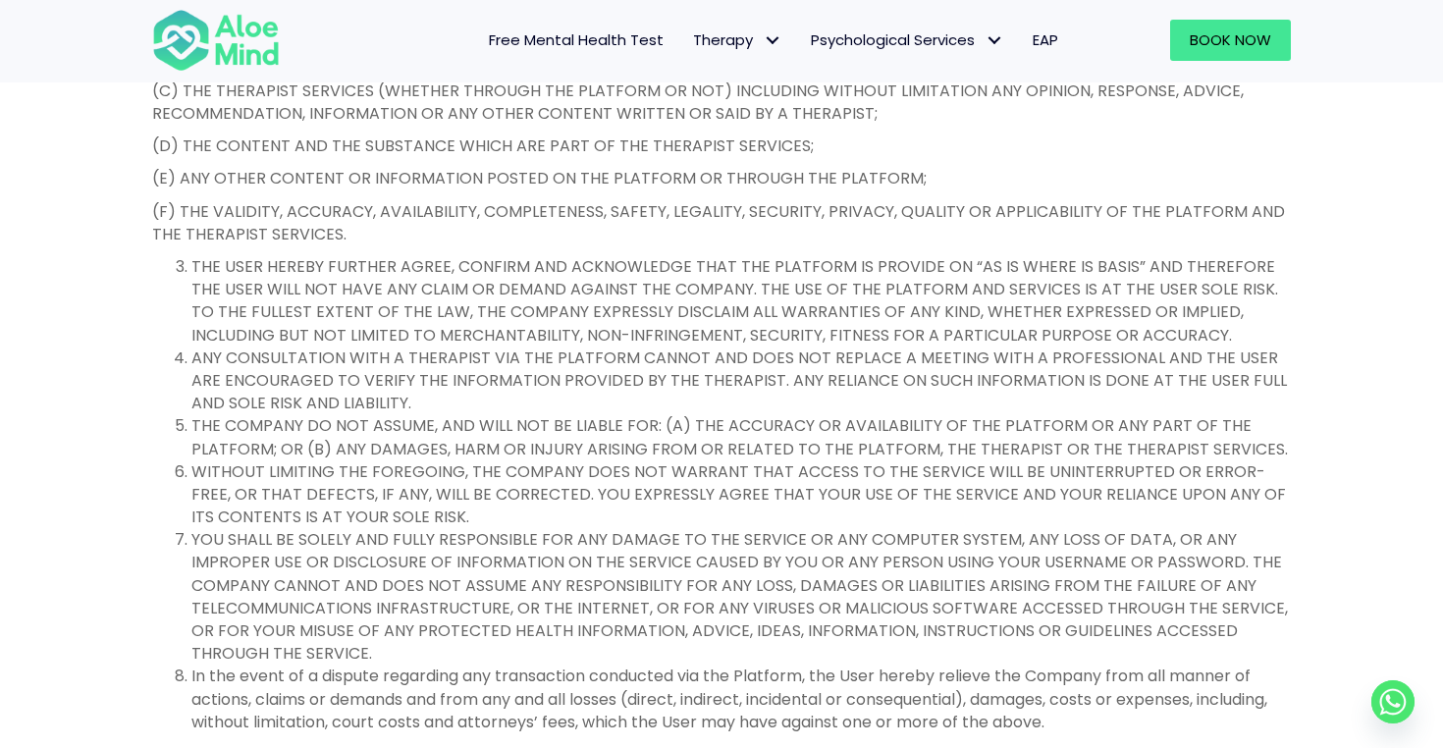
click at [509, 378] on li "ANY CONSULTATION WITH A THERAPIST VIA THE PLATFORM CANNOT AND DOES NOT REPLACE …" at bounding box center [740, 381] width 1099 height 69
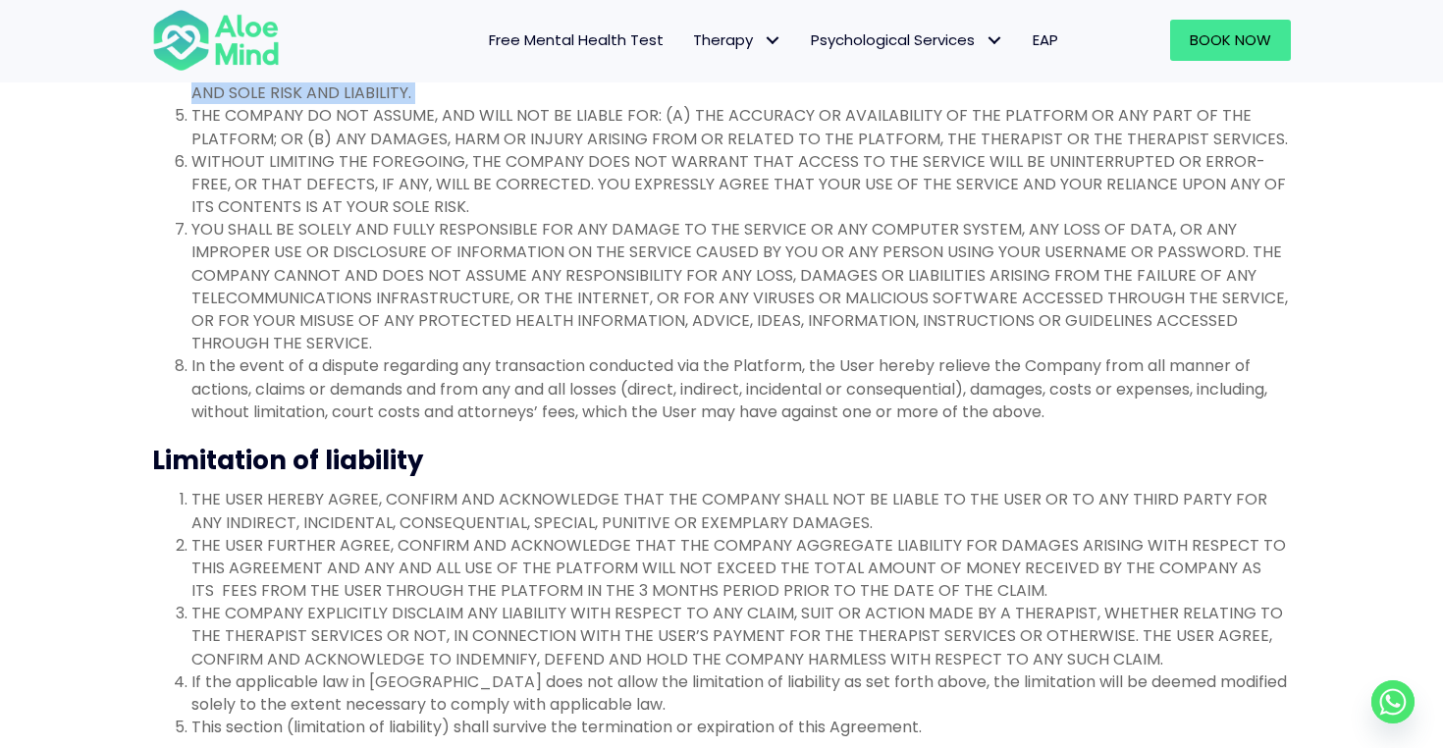
scroll to position [4121, 0]
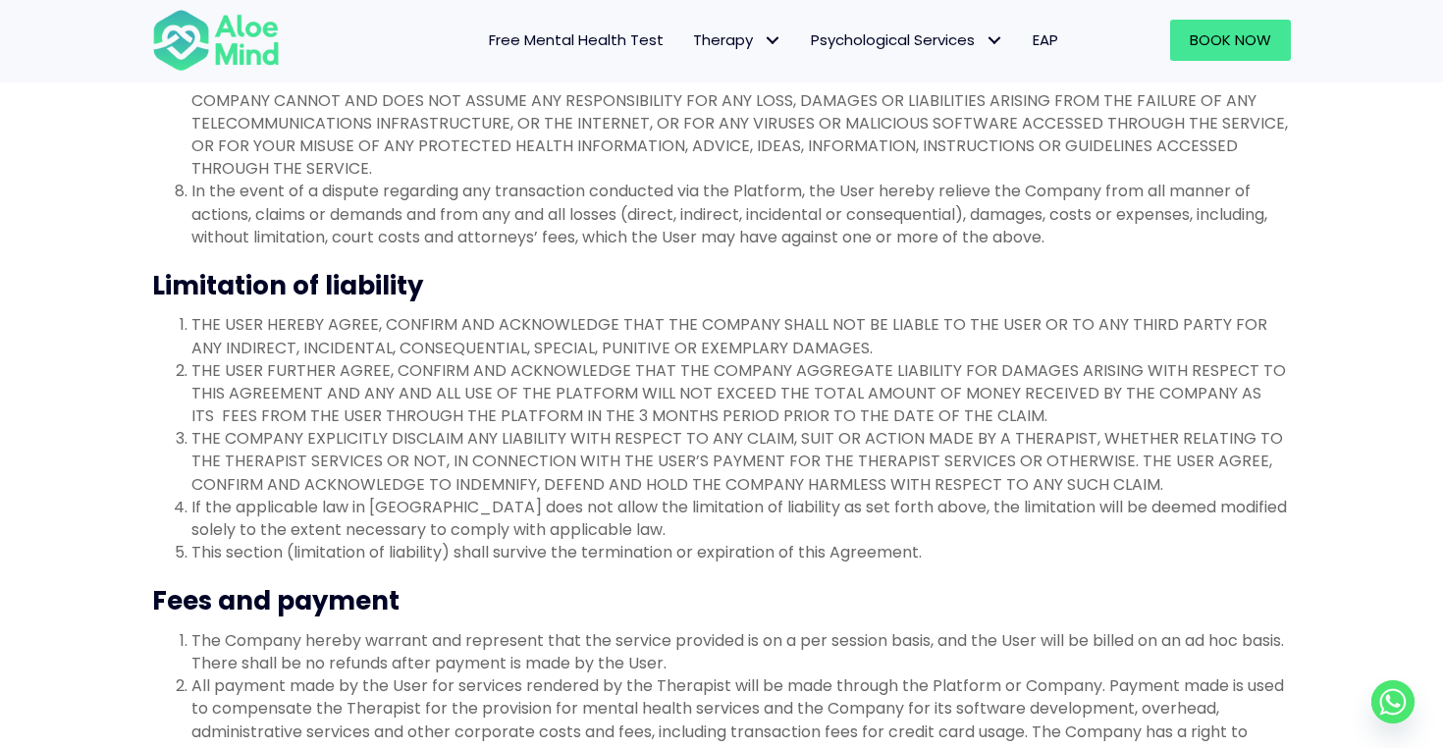
click at [539, 318] on li "THE USER HEREBY AGREE, CONFIRM AND ACKNOWLEDGE THAT THE COMPANY SHALL NOT BE LI…" at bounding box center [740, 335] width 1099 height 45
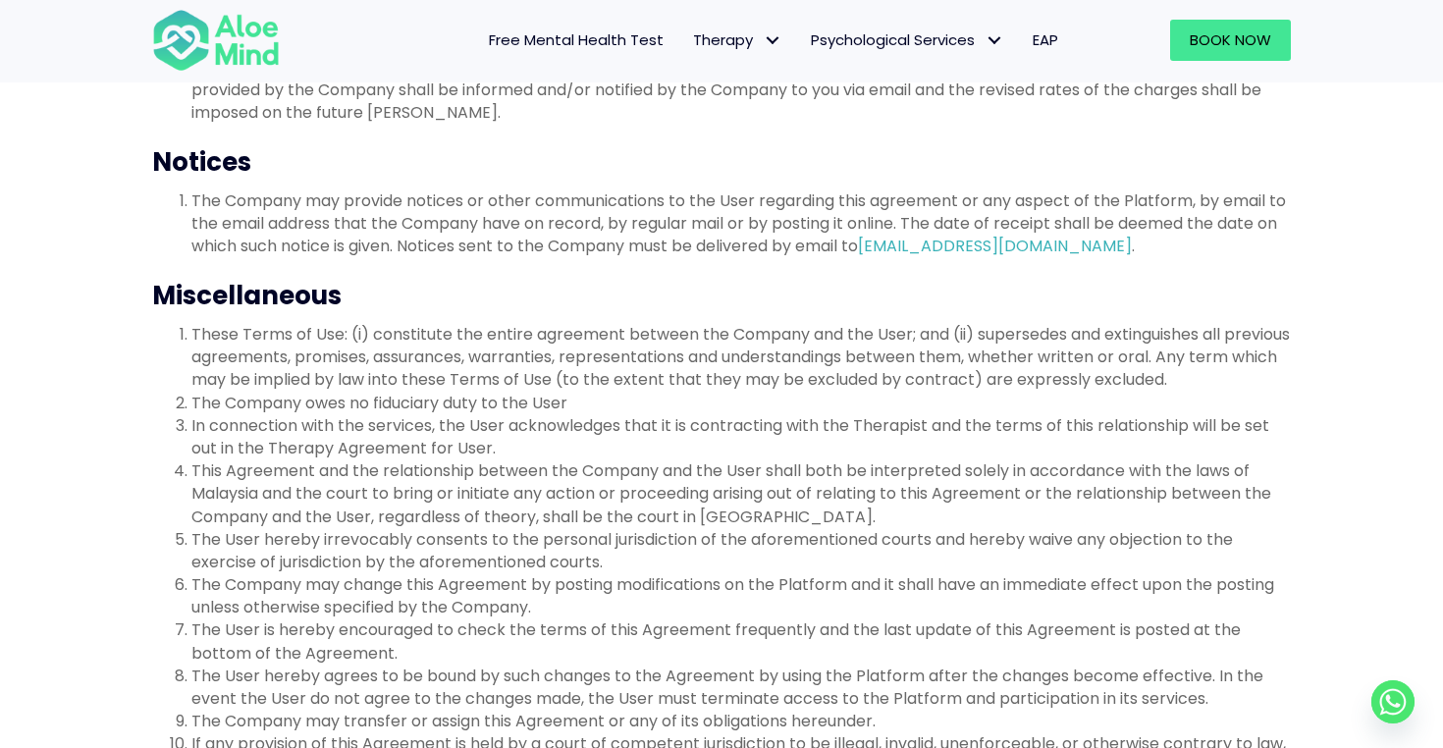
scroll to position [5273, 0]
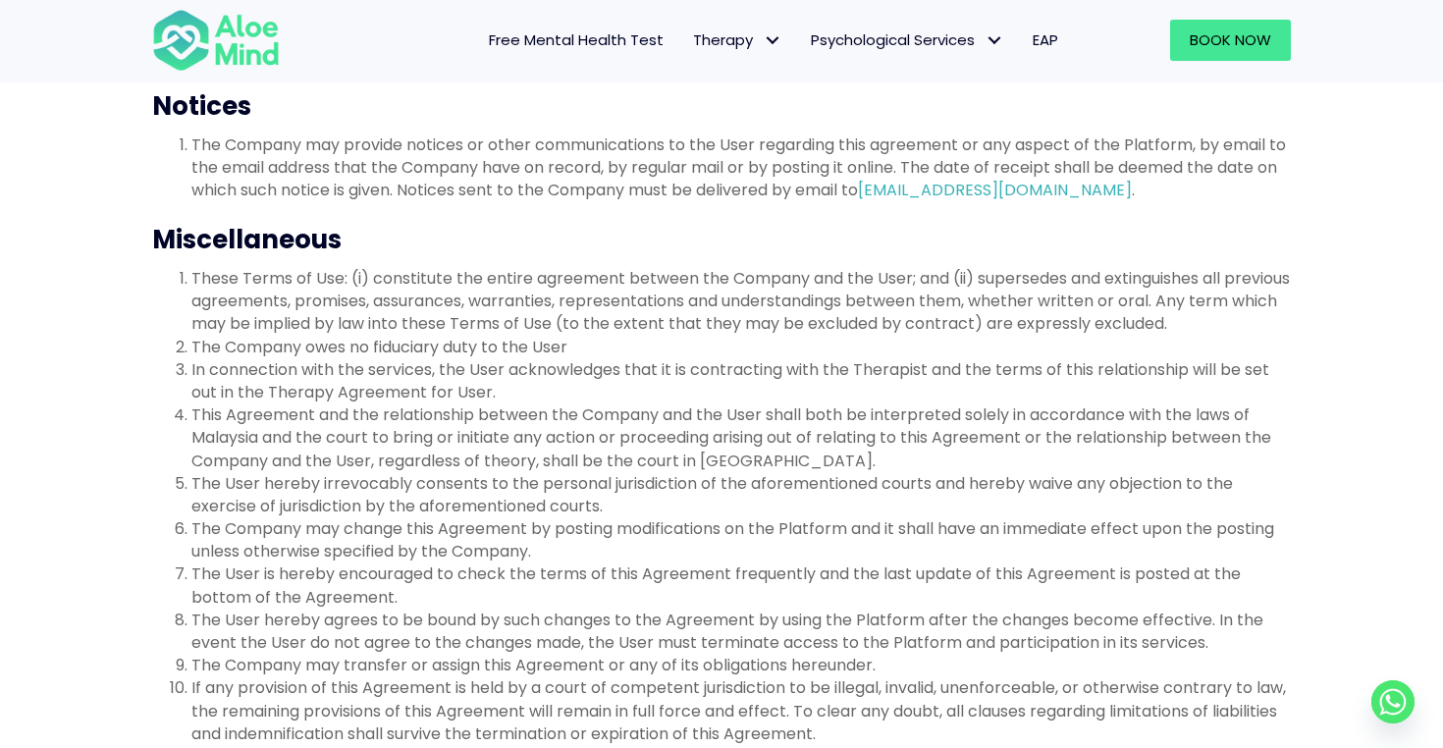
click at [539, 292] on li "These Terms of Use: (i) constitute the entire agreement between the Company and…" at bounding box center [740, 301] width 1099 height 69
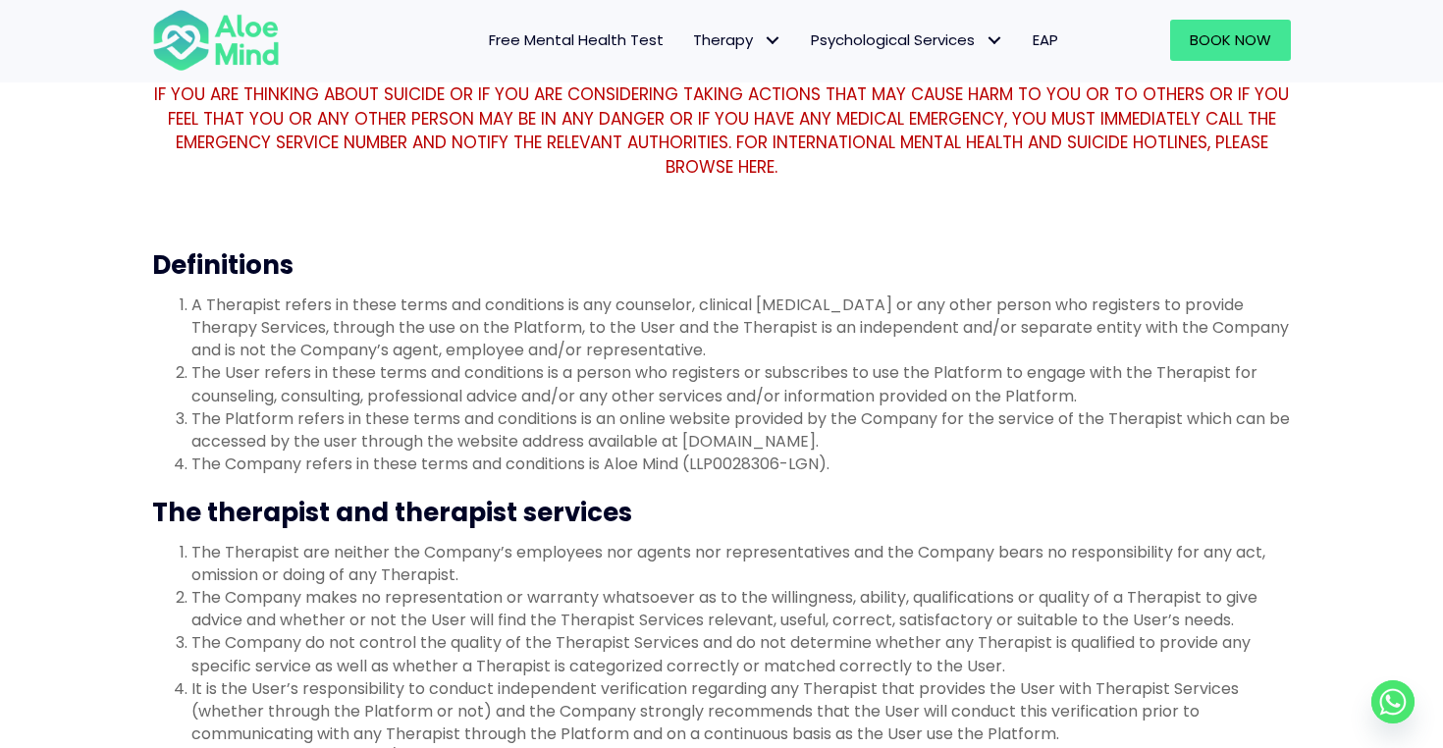
scroll to position [0, 0]
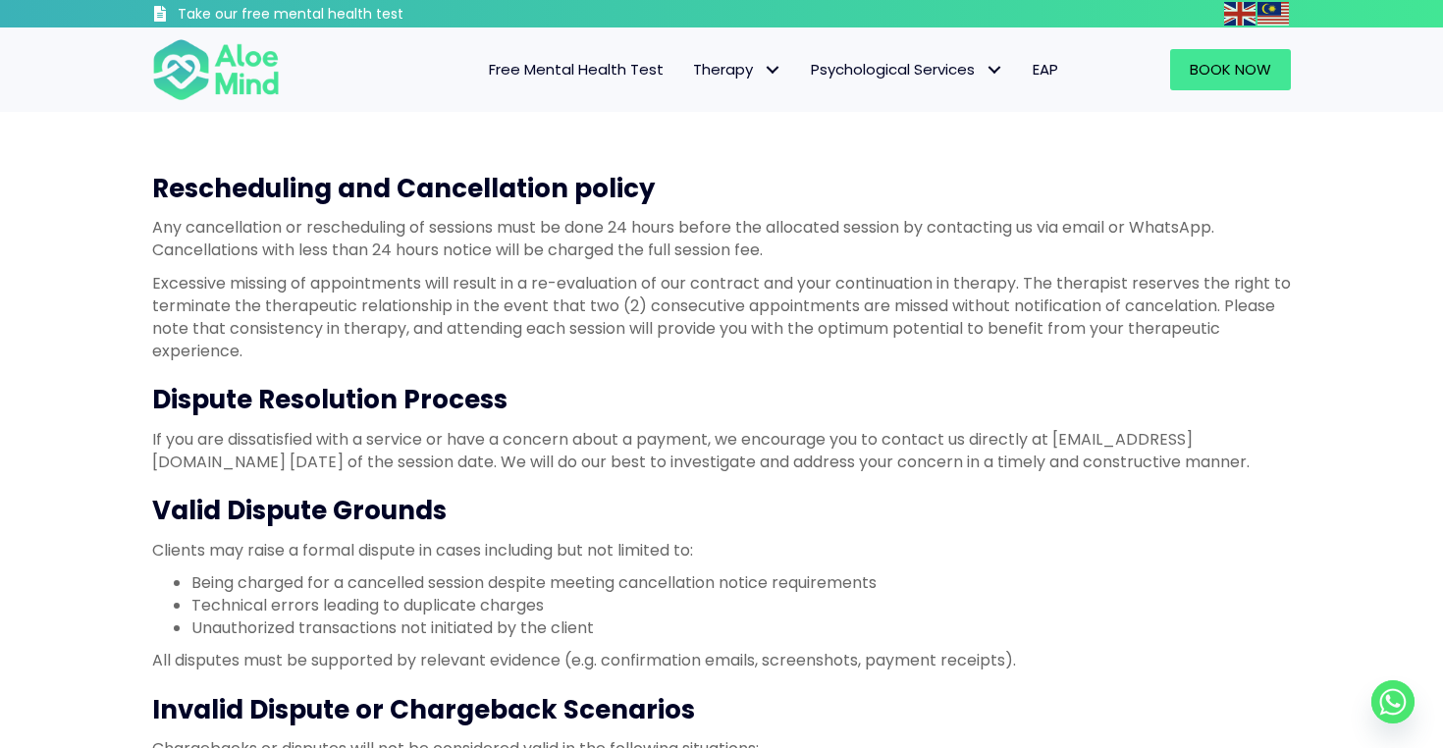
click at [788, 226] on p "Any cancellation or rescheduling of sessions must be done 24 hours before the a…" at bounding box center [721, 238] width 1139 height 45
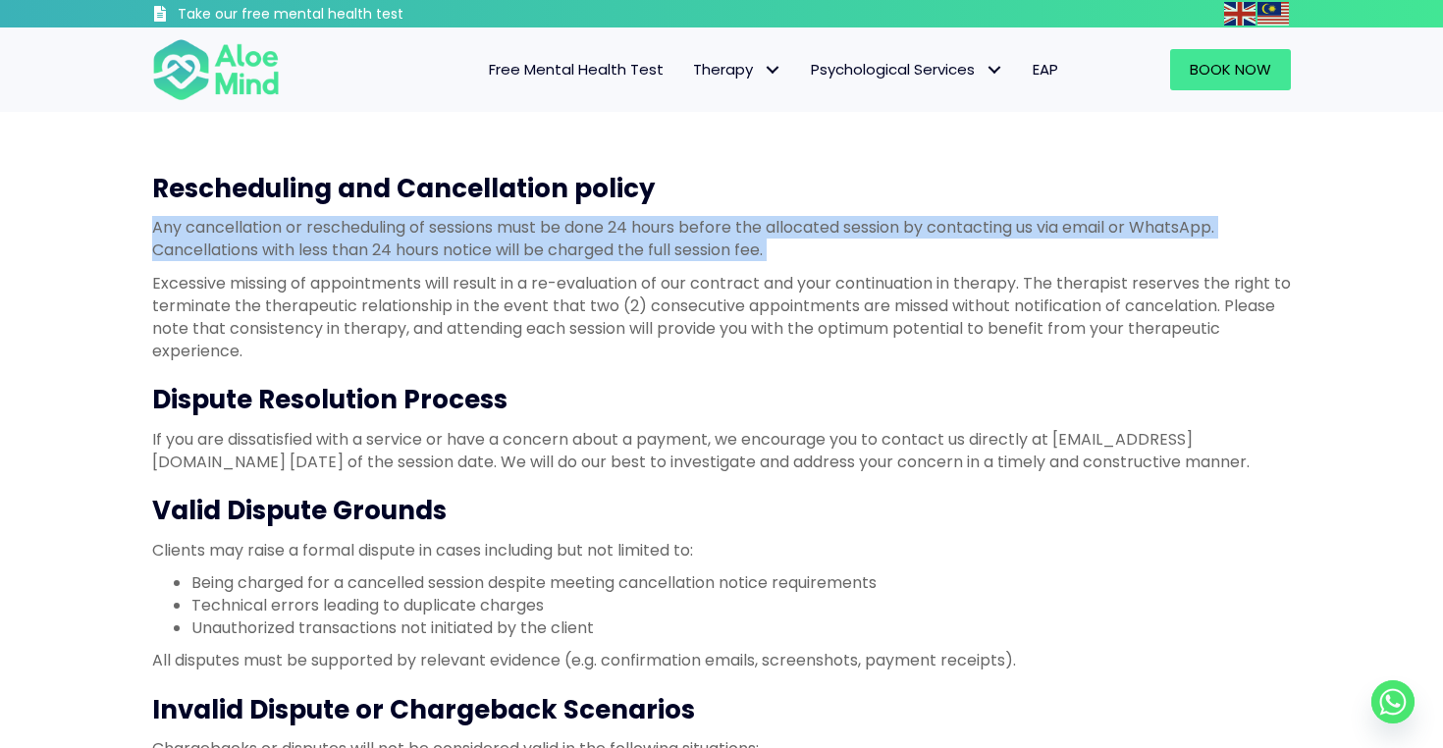
click at [749, 275] on p "Excessive missing of appointments will result in a re-evaluation of our contrac…" at bounding box center [721, 317] width 1139 height 91
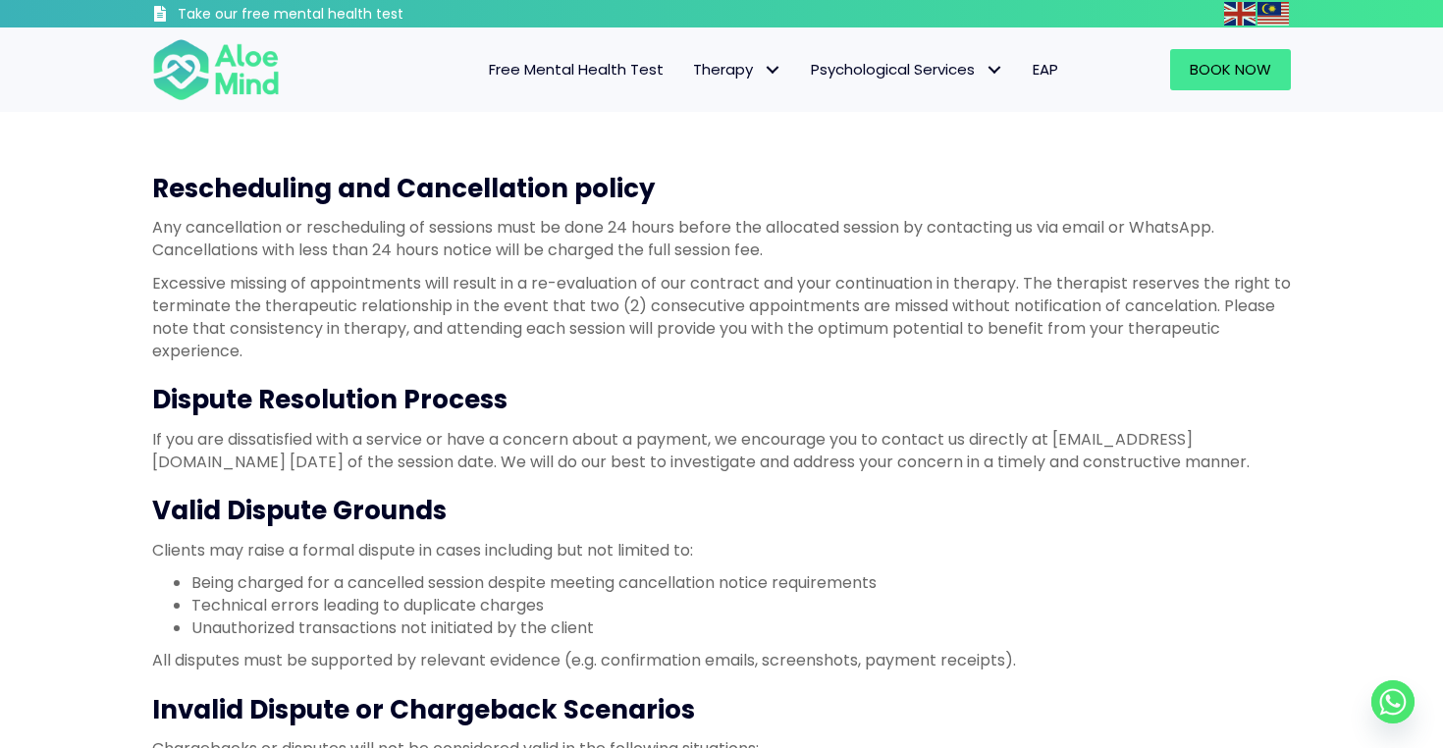
click at [749, 275] on p "Excessive missing of appointments will result in a re-evaluation of our contrac…" at bounding box center [721, 317] width 1139 height 91
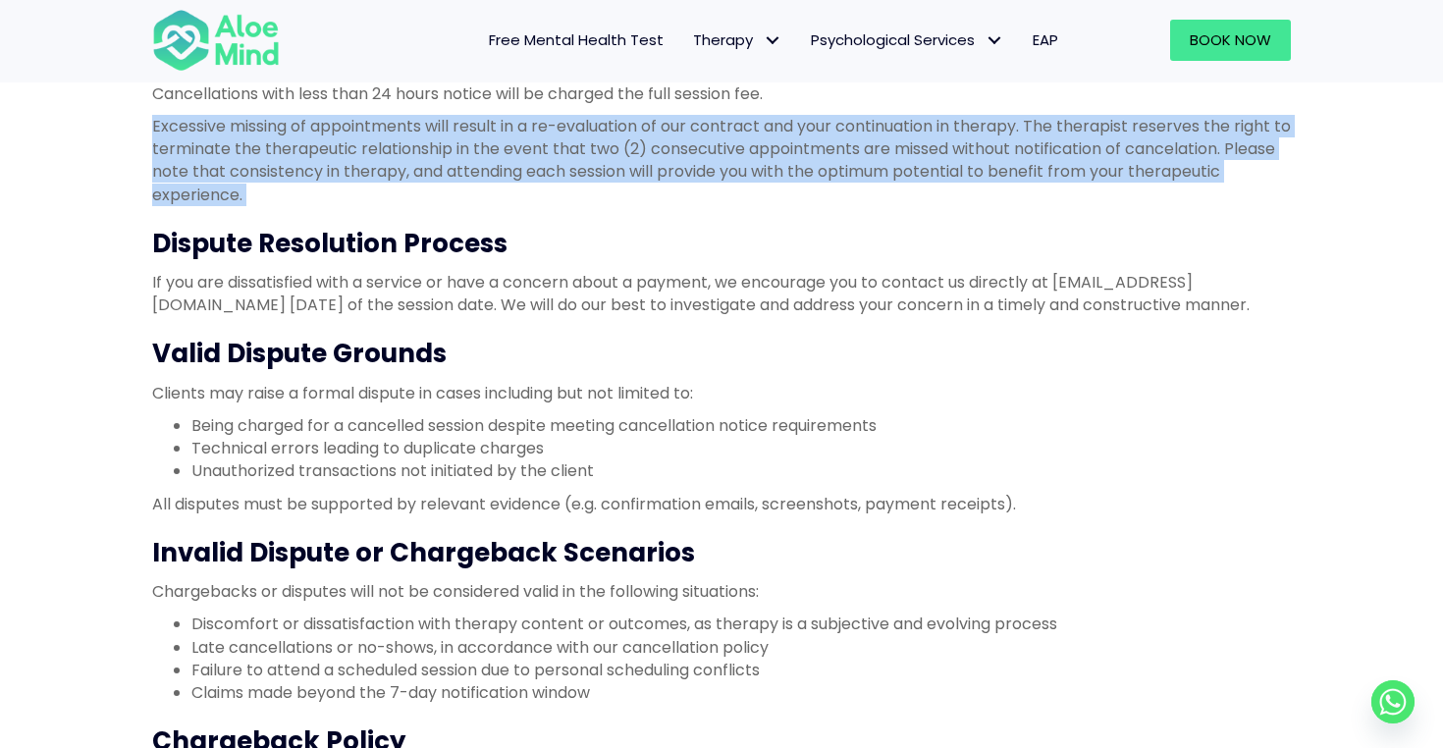
scroll to position [177, 0]
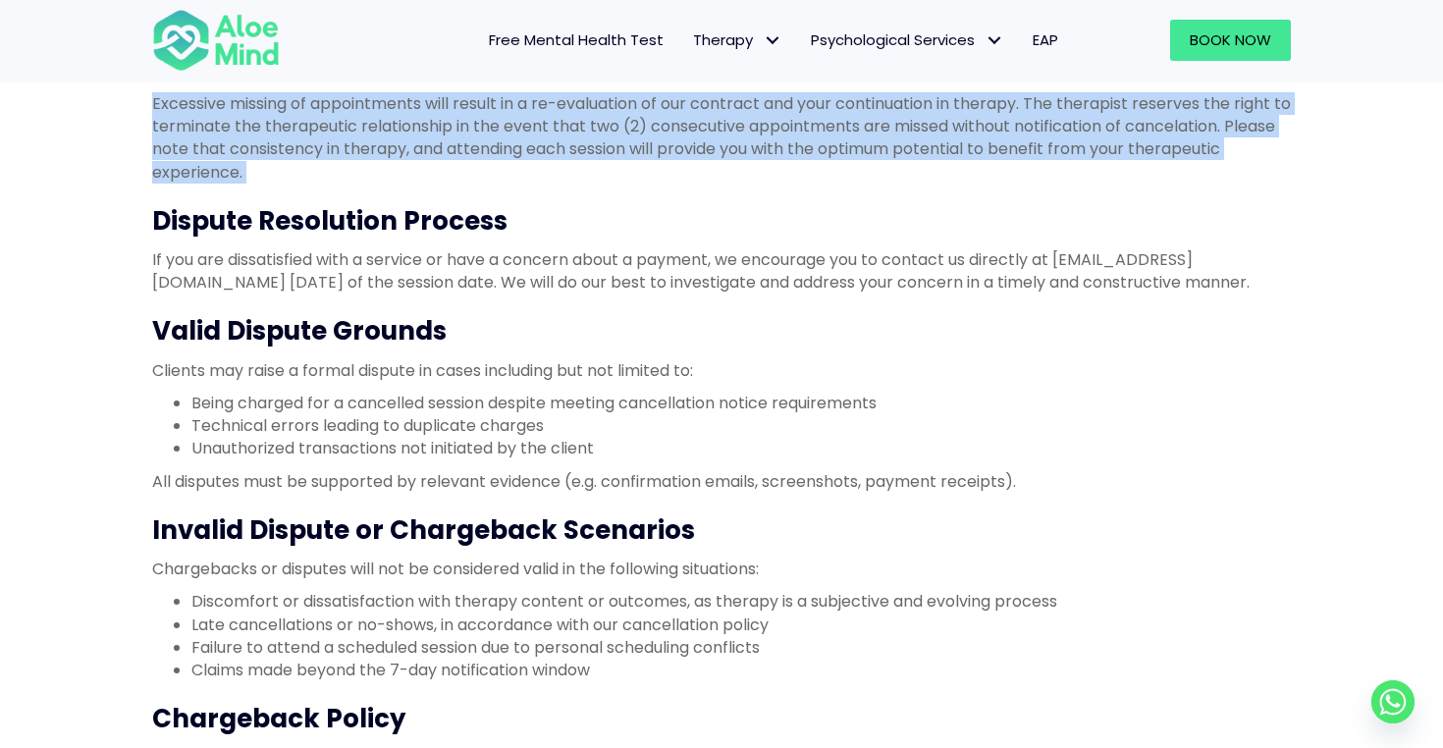
click at [630, 410] on li "Being charged for a cancelled session despite meeting cancellation notice requi…" at bounding box center [740, 403] width 1099 height 23
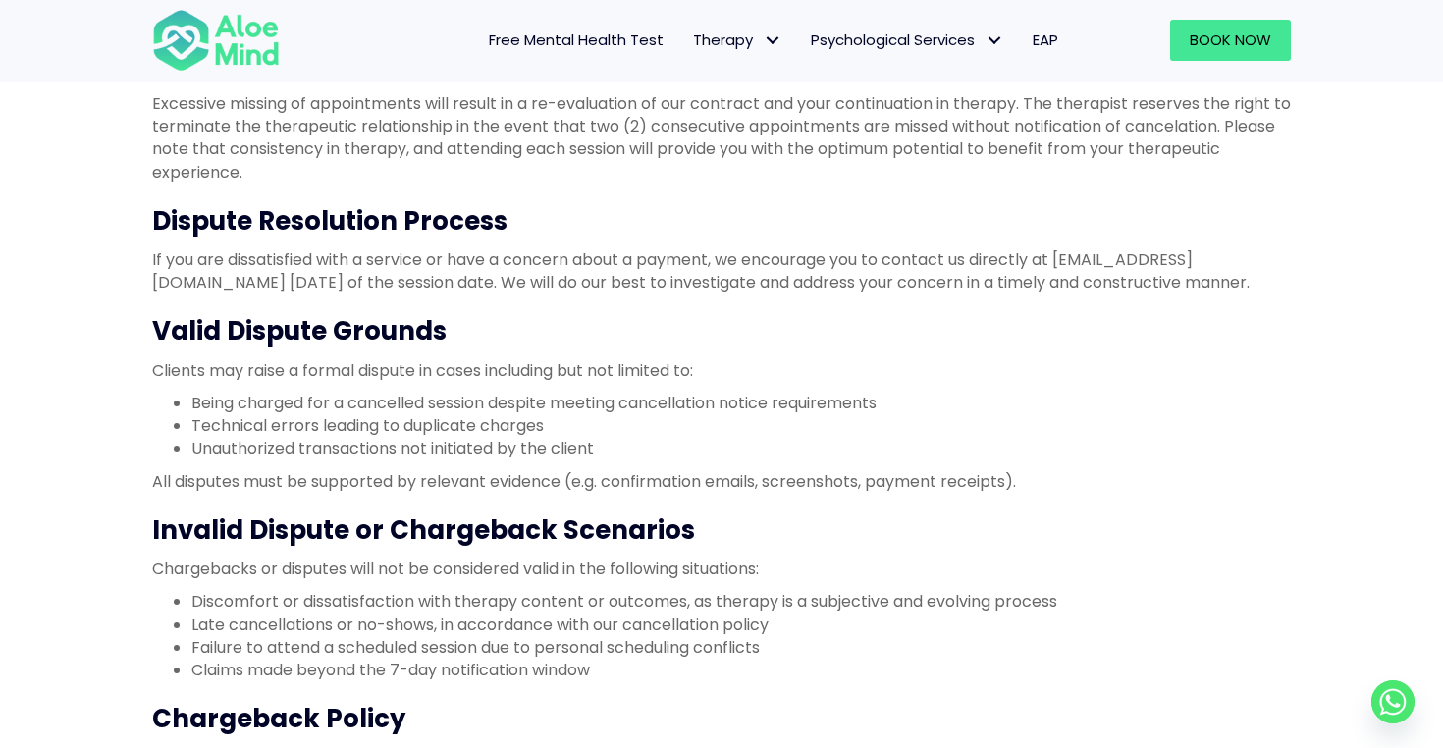
click at [630, 410] on li "Being charged for a cancelled session despite meeting cancellation notice requi…" at bounding box center [740, 403] width 1099 height 23
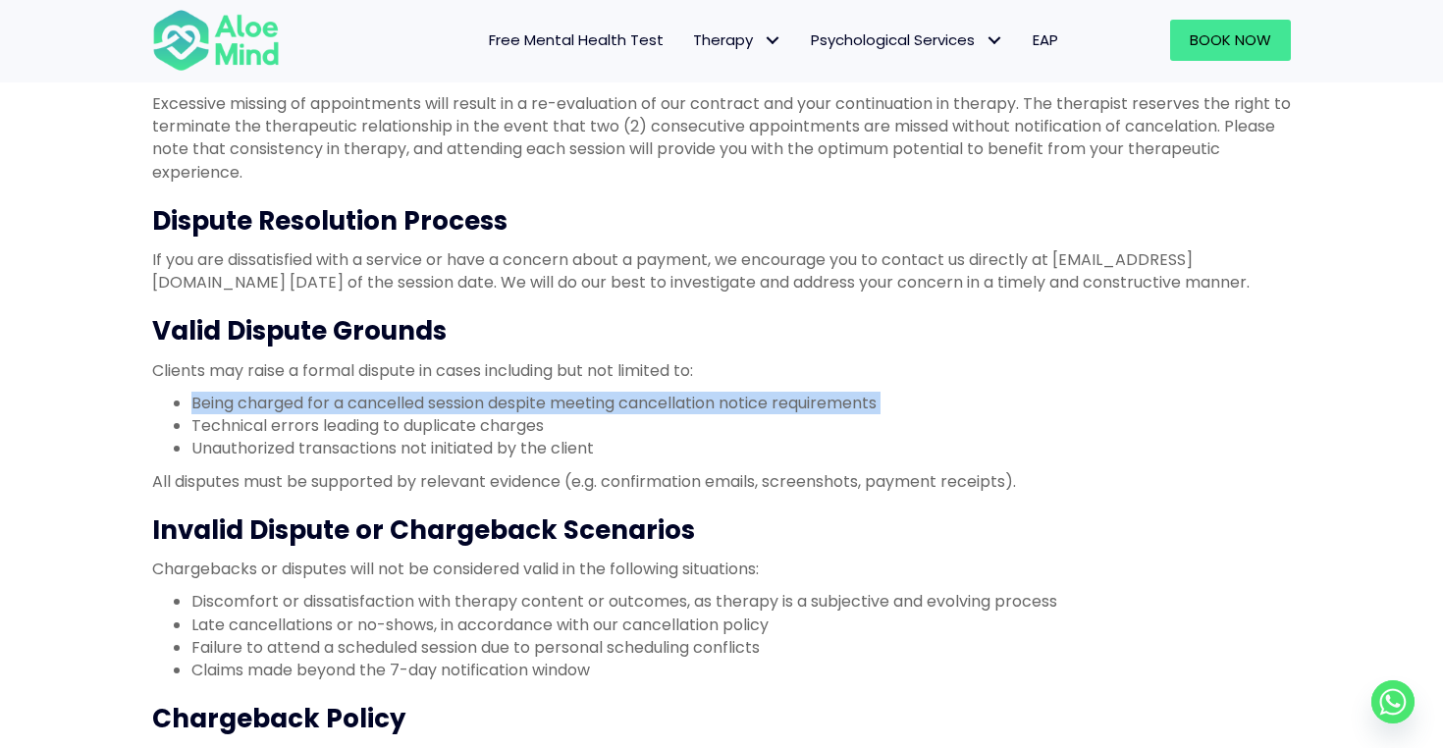
click at [575, 434] on li "Technical errors leading to duplicate charges" at bounding box center [740, 425] width 1099 height 23
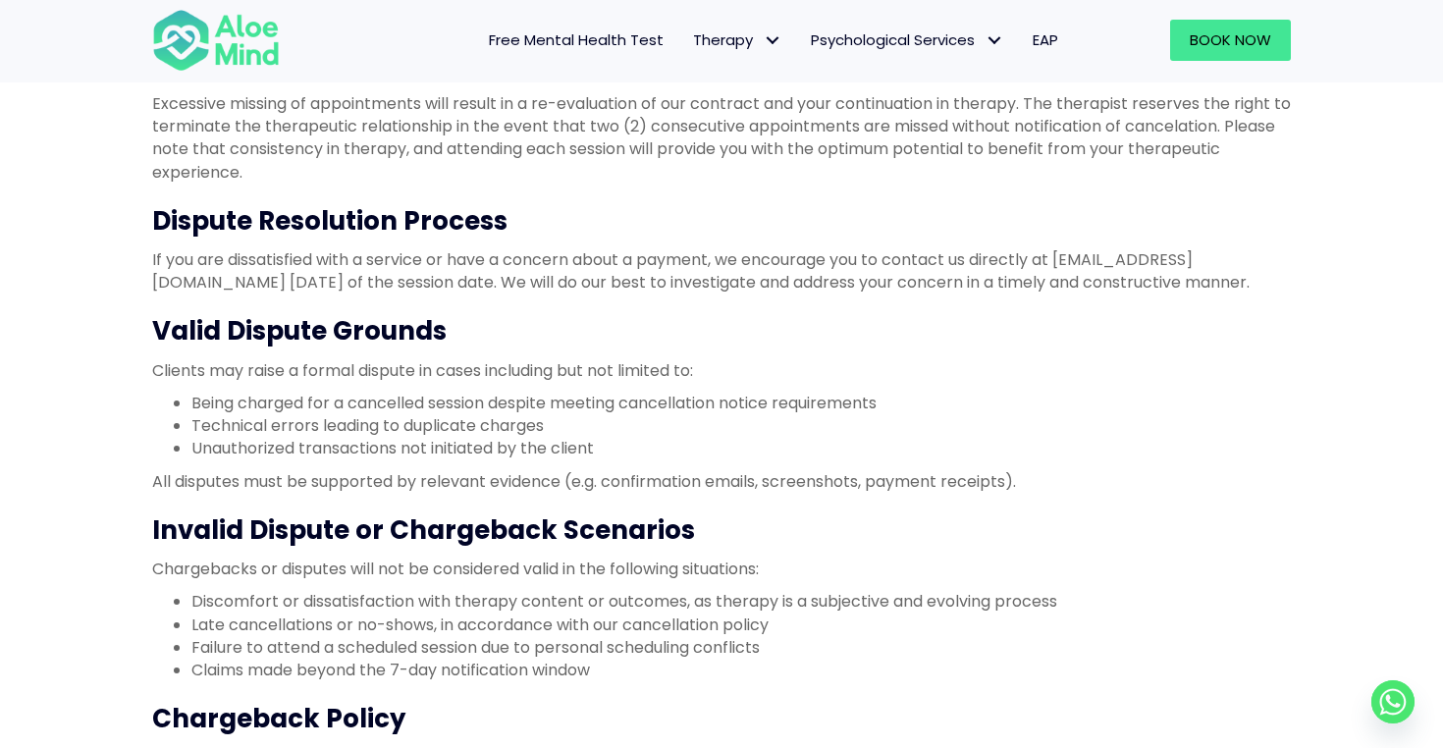
click at [575, 434] on li "Technical errors leading to duplicate charges" at bounding box center [740, 425] width 1099 height 23
click at [558, 453] on li "Unauthorized transactions not initiated by the client" at bounding box center [740, 448] width 1099 height 23
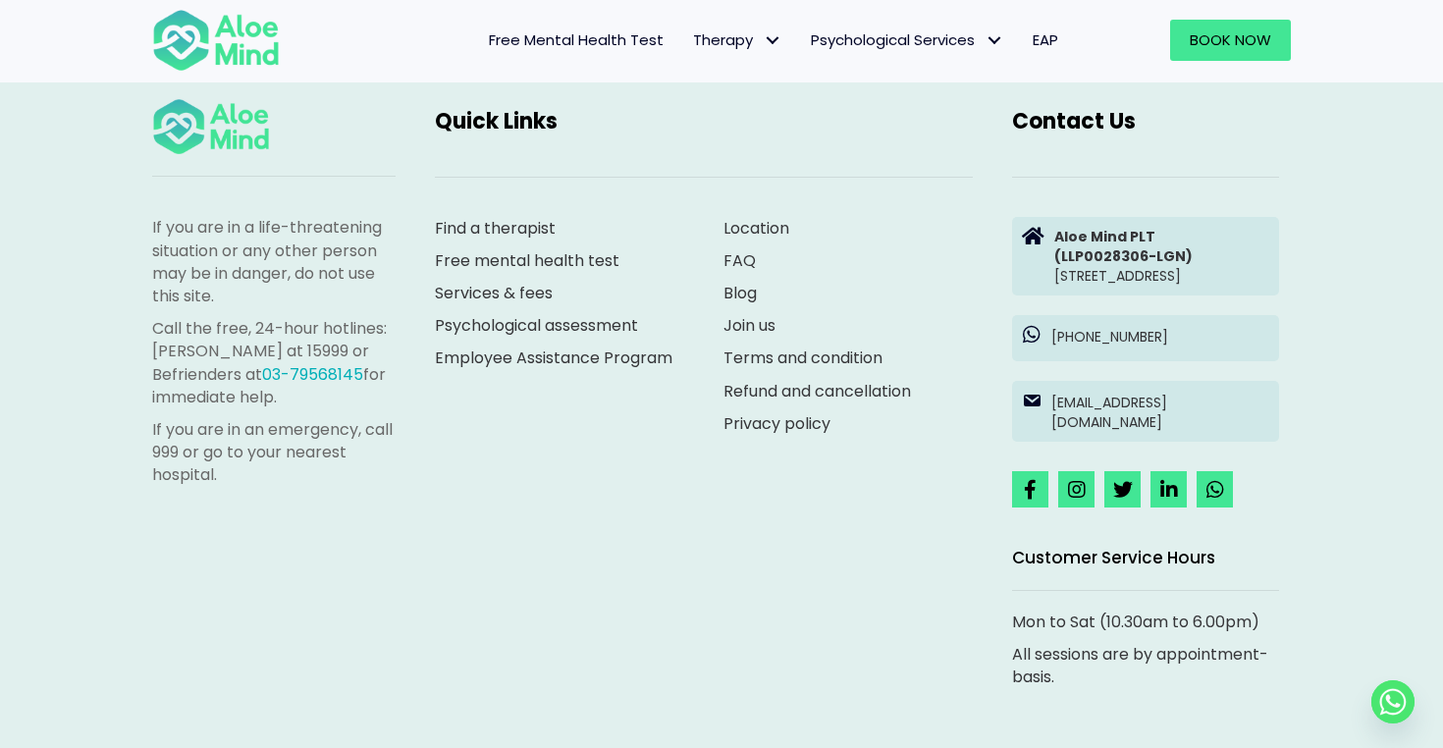
scroll to position [42, 0]
